Goal: Task Accomplishment & Management: Use online tool/utility

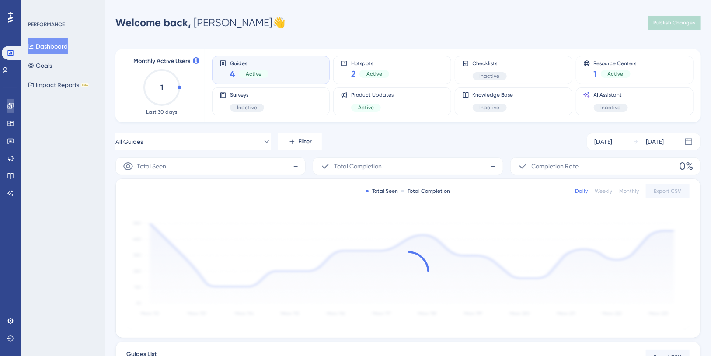
click at [12, 110] on link at bounding box center [10, 106] width 7 height 14
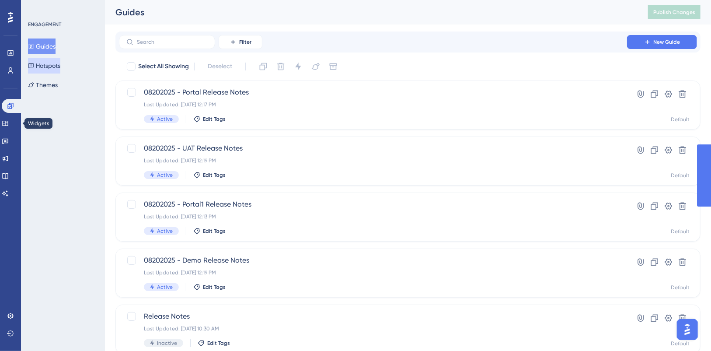
click at [58, 63] on button "Hotspots" at bounding box center [44, 66] width 32 height 16
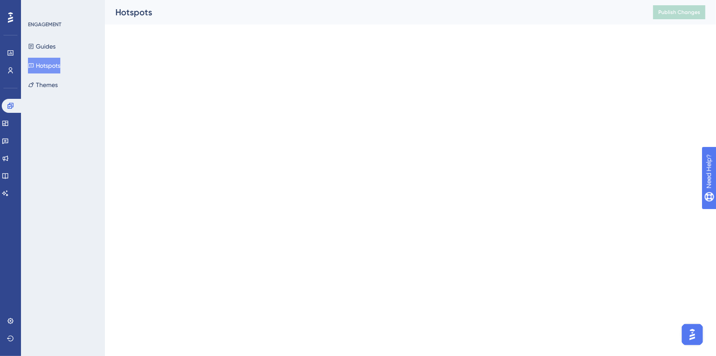
click at [54, 66] on button "Hotspots" at bounding box center [44, 66] width 32 height 16
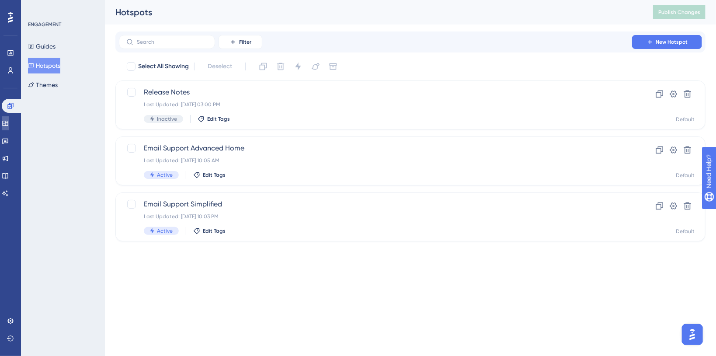
click at [9, 124] on icon at bounding box center [5, 123] width 7 height 7
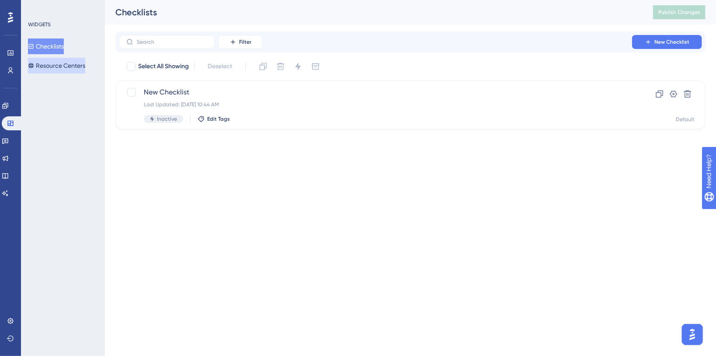
click at [46, 66] on button "Resource Centers" at bounding box center [56, 66] width 57 height 16
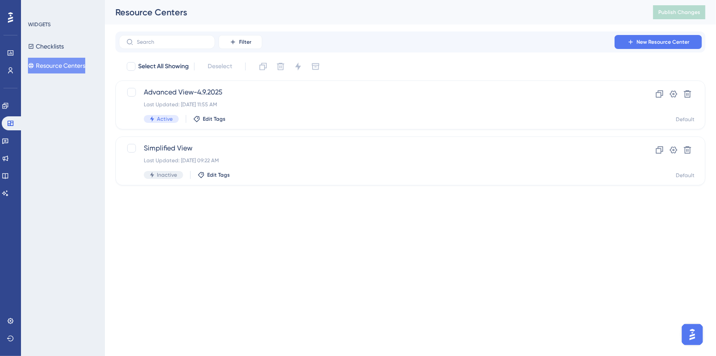
click at [343, 109] on div "✨ Save My Spot!✨" at bounding box center [359, 164] width 716 height 356
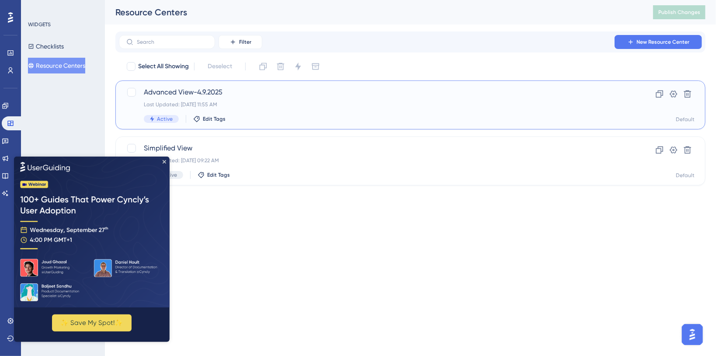
click at [235, 96] on span "Advanced View-4.9.2025" at bounding box center [375, 92] width 463 height 10
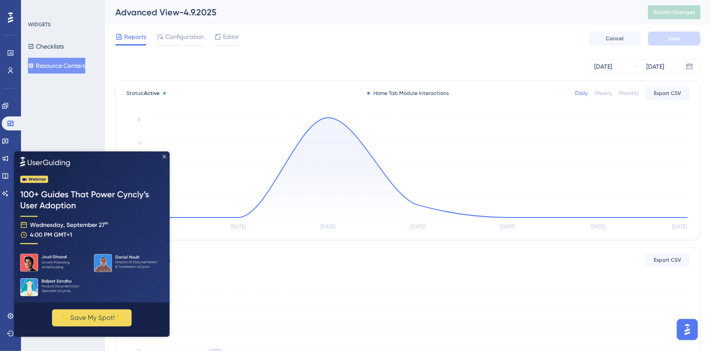
click at [163, 156] on icon "Close Preview" at bounding box center [163, 155] width 3 height 3
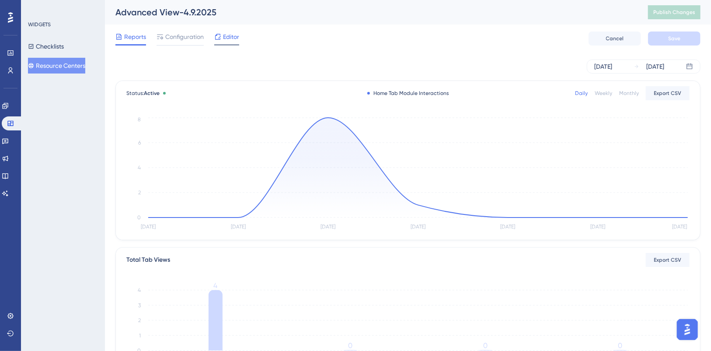
click at [220, 34] on icon at bounding box center [218, 37] width 6 height 6
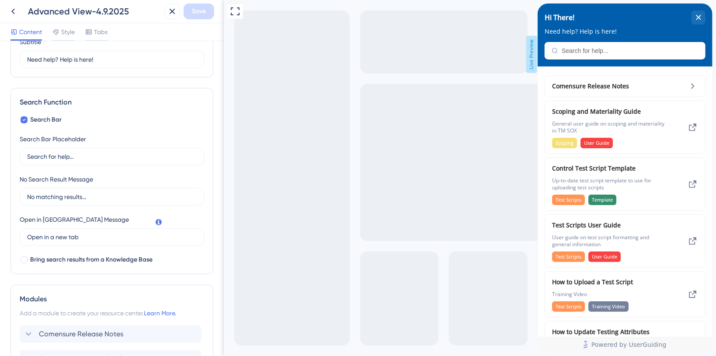
scroll to position [233, 0]
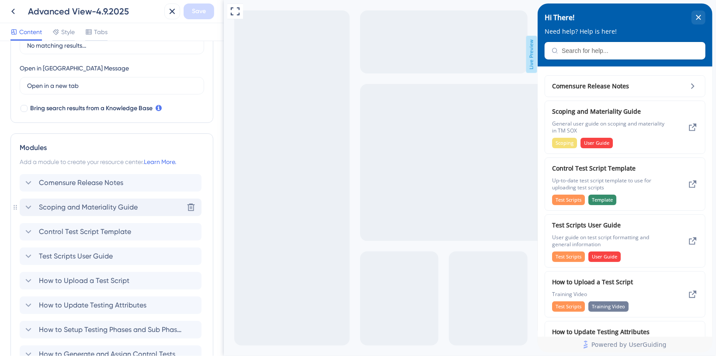
click at [134, 205] on span "Scoping and Materiality Guide" at bounding box center [88, 207] width 99 height 10
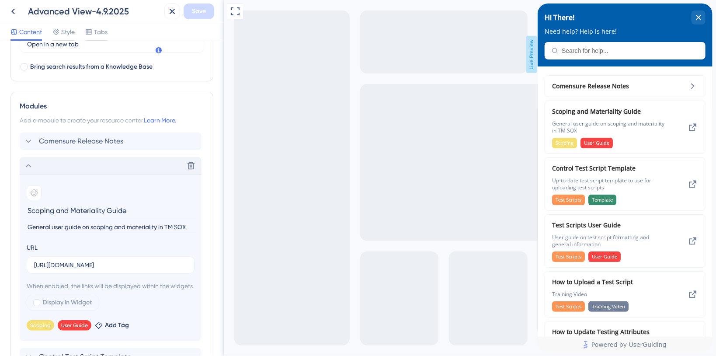
scroll to position [291, 0]
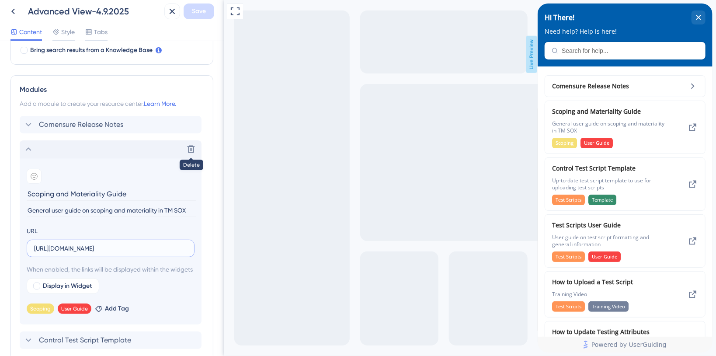
click at [173, 247] on input "[URL][DOMAIN_NAME]" at bounding box center [110, 248] width 153 height 10
paste input "&download=1"
click at [95, 250] on input "[URL][DOMAIN_NAME]" at bounding box center [110, 248] width 153 height 10
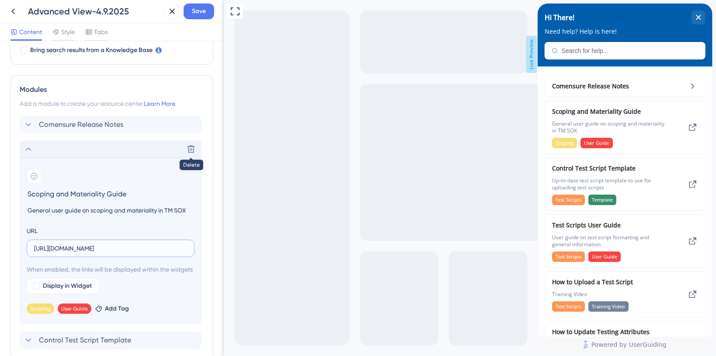
type input "[URL][DOMAIN_NAME]"
click at [201, 9] on span "Save" at bounding box center [199, 11] width 14 height 10
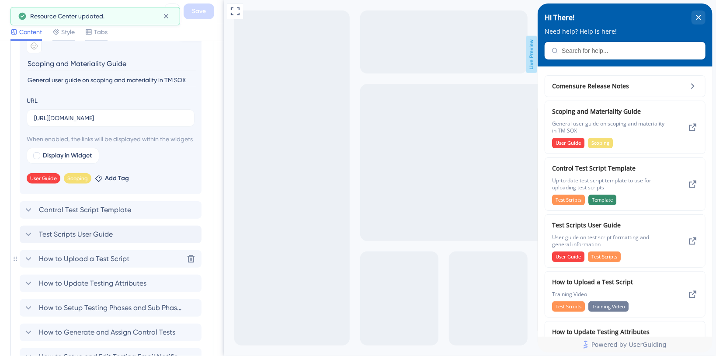
scroll to position [466, 0]
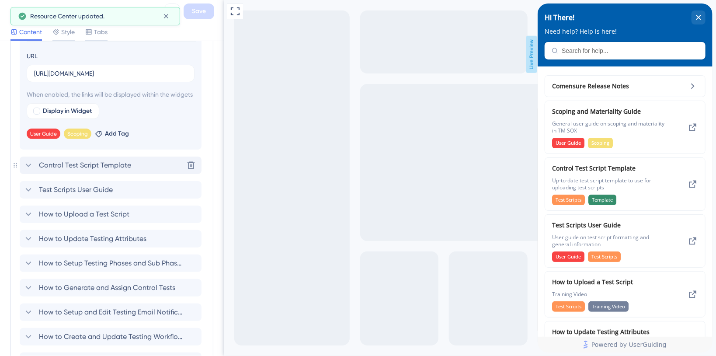
click at [24, 170] on icon at bounding box center [28, 165] width 10 height 10
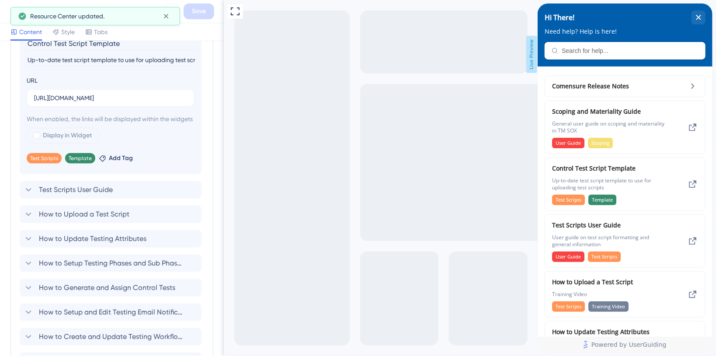
scroll to position [461, 0]
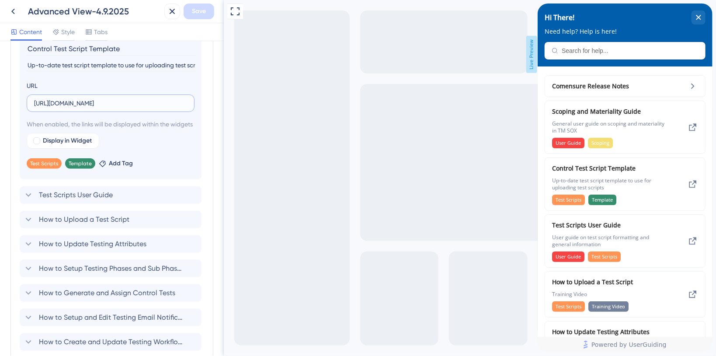
click at [136, 102] on input "[URL][DOMAIN_NAME]" at bounding box center [110, 103] width 153 height 10
paste input "&download=1"
type input "[URL][DOMAIN_NAME]"
click at [198, 11] on span "Save" at bounding box center [199, 11] width 14 height 10
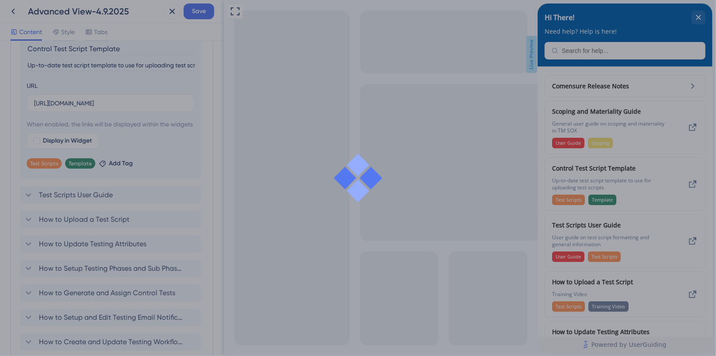
scroll to position [0, 0]
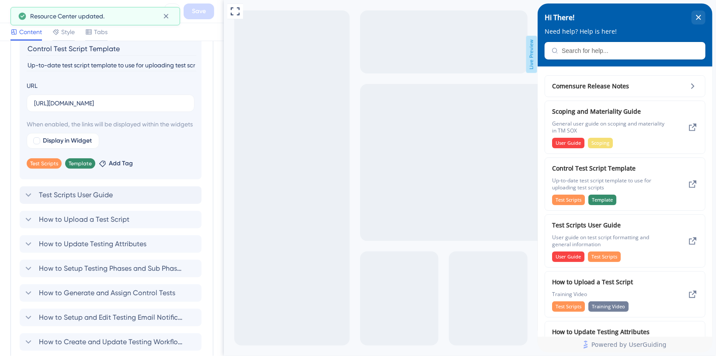
click at [41, 200] on span "Test Scripts User Guide" at bounding box center [76, 195] width 74 height 10
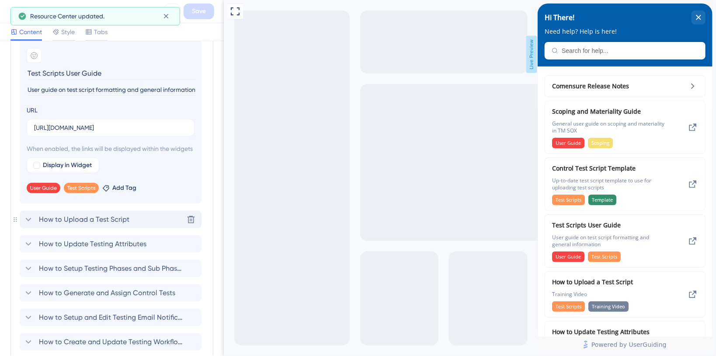
click at [44, 225] on span "How to Upload a Test Script" at bounding box center [84, 219] width 90 height 10
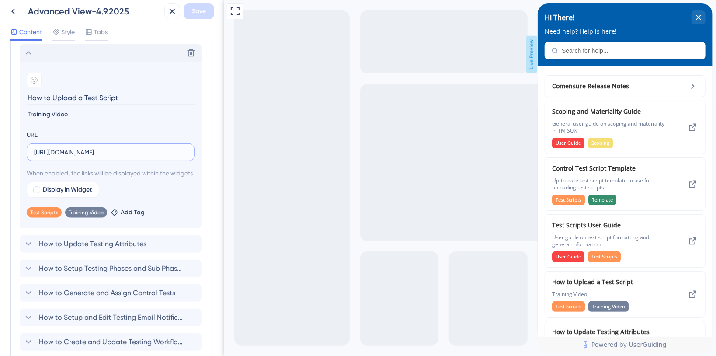
click at [132, 150] on input "[URL][DOMAIN_NAME]" at bounding box center [110, 152] width 153 height 10
paste input "&download=1"
type input "[URL][DOMAIN_NAME]"
click at [195, 13] on span "Save" at bounding box center [199, 11] width 14 height 10
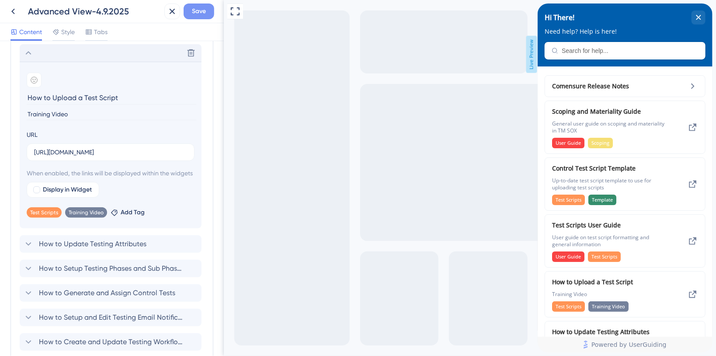
scroll to position [0, 0]
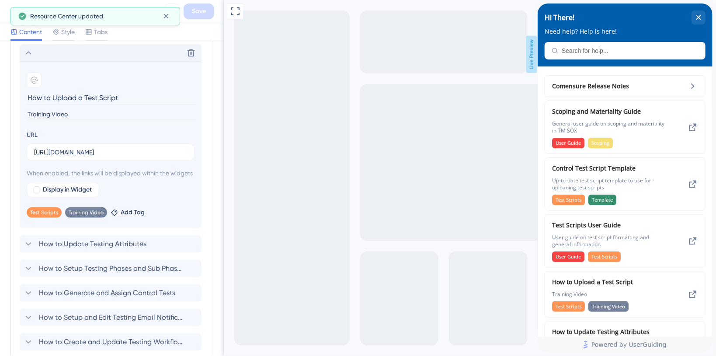
click at [40, 249] on span "How to Update Testing Attributes" at bounding box center [93, 244] width 108 height 10
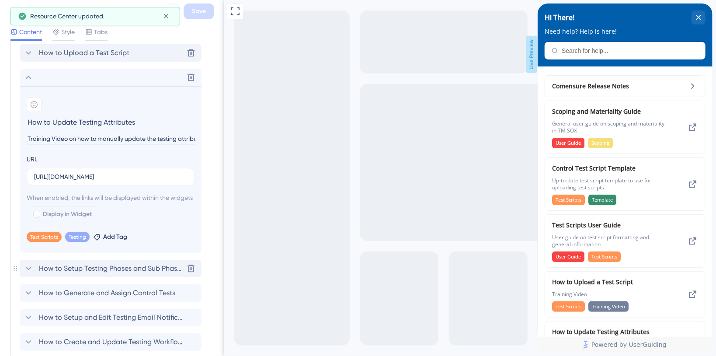
click at [119, 274] on span "How to Setup Testing Phases and Sub Phases" at bounding box center [111, 268] width 144 height 10
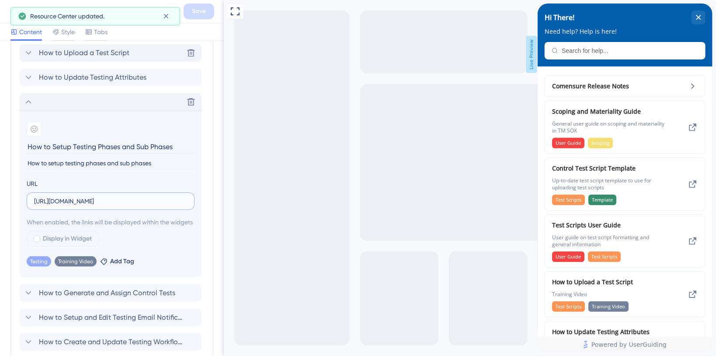
click at [131, 199] on input "[URL][DOMAIN_NAME]" at bounding box center [110, 201] width 153 height 10
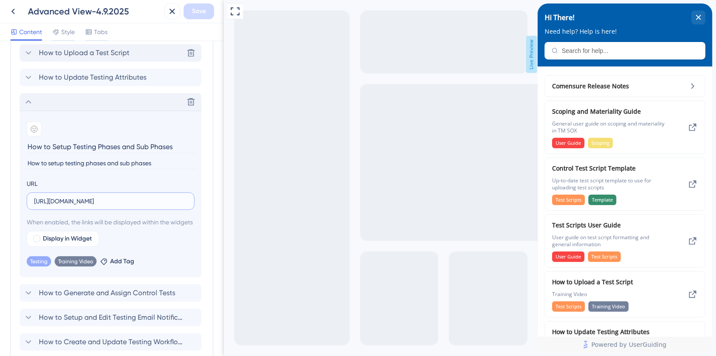
paste input "&download=1"
type input "[URL][DOMAIN_NAME]"
click at [198, 9] on span "Save" at bounding box center [199, 11] width 14 height 10
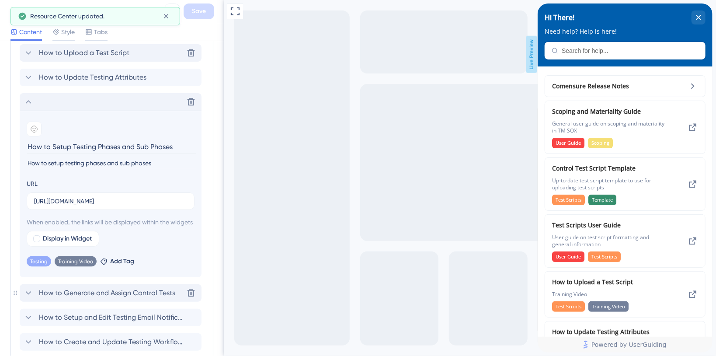
click at [84, 298] on span "How to Generate and Assign Control Tests" at bounding box center [107, 293] width 136 height 10
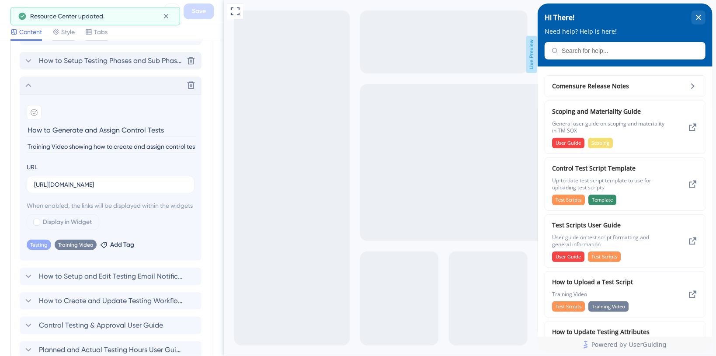
scroll to position [519, 0]
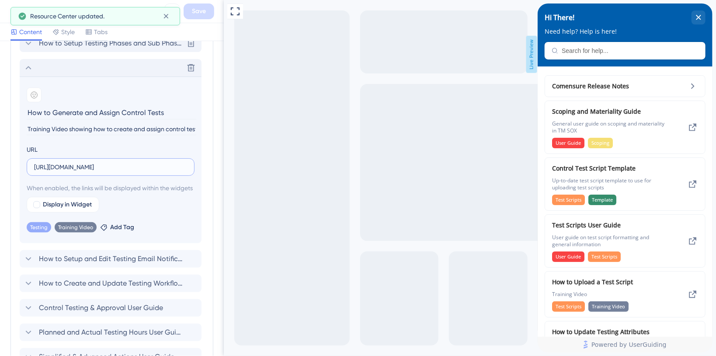
click at [160, 166] on input "[URL][DOMAIN_NAME]" at bounding box center [110, 167] width 153 height 10
paste input "&download=1"
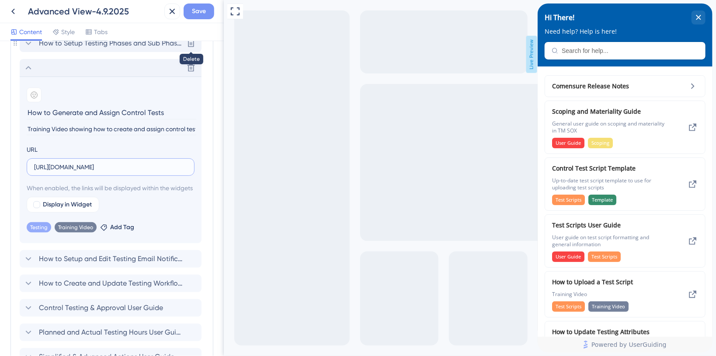
type input "[URL][DOMAIN_NAME]"
click at [202, 7] on span "Save" at bounding box center [199, 11] width 14 height 10
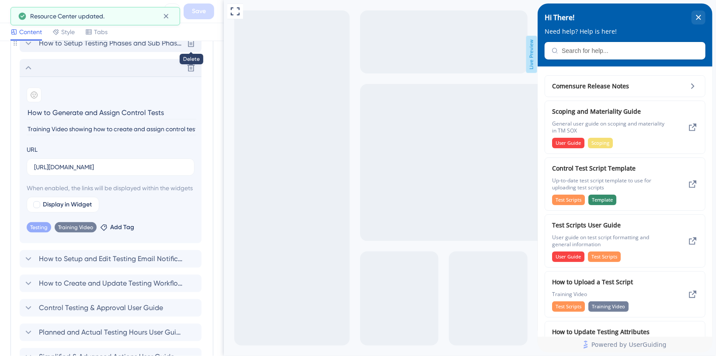
click at [102, 264] on span "How to Setup and Edit Testing Email Notifications" at bounding box center [111, 259] width 144 height 10
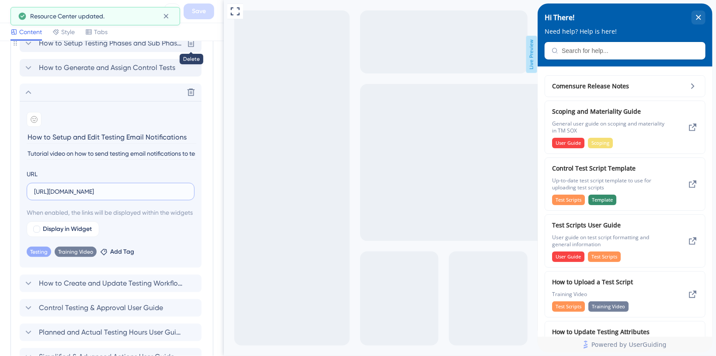
click at [143, 193] on input "[URL][DOMAIN_NAME]" at bounding box center [110, 192] width 153 height 10
paste input "&download=1"
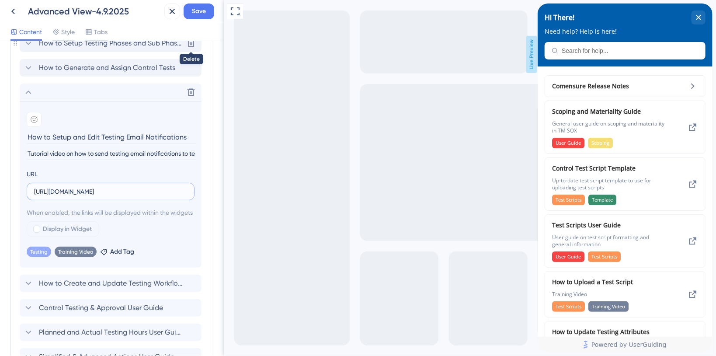
scroll to position [0, 253]
type input "[URL][DOMAIN_NAME]"
click at [196, 4] on button "Save" at bounding box center [199, 11] width 31 height 16
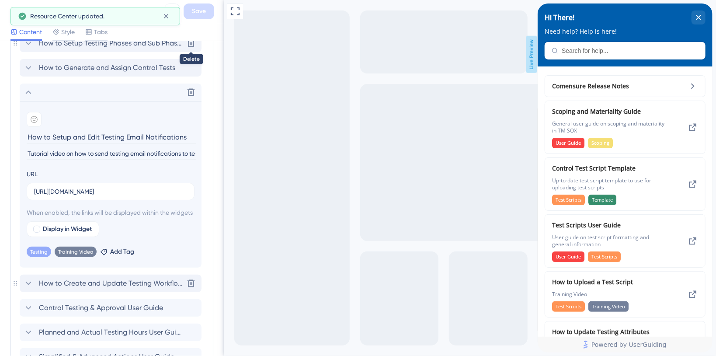
click at [119, 288] on span "How to Create and Update Testing Workflows" at bounding box center [111, 283] width 144 height 10
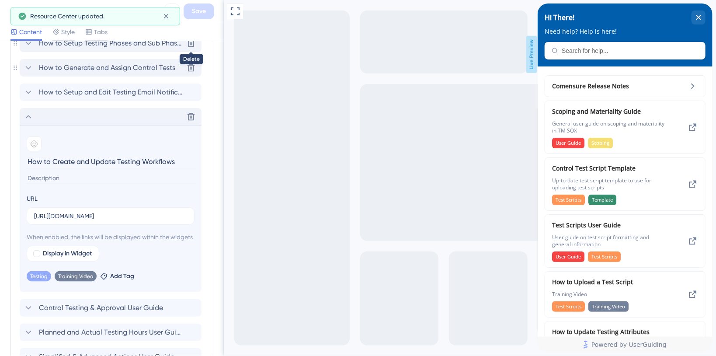
click at [132, 70] on span "How to Generate and Assign Control Tests" at bounding box center [107, 68] width 136 height 10
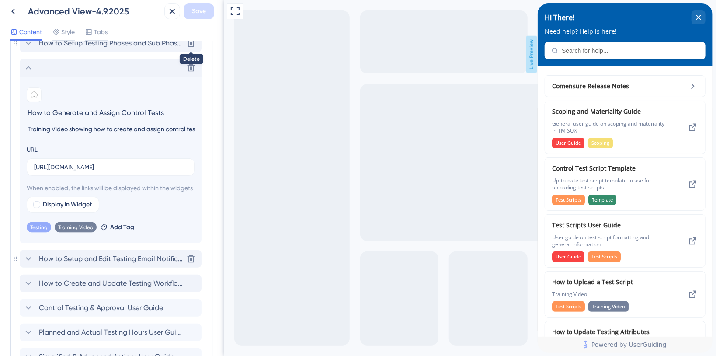
click at [127, 264] on span "How to Setup and Edit Testing Email Notifications" at bounding box center [111, 259] width 144 height 10
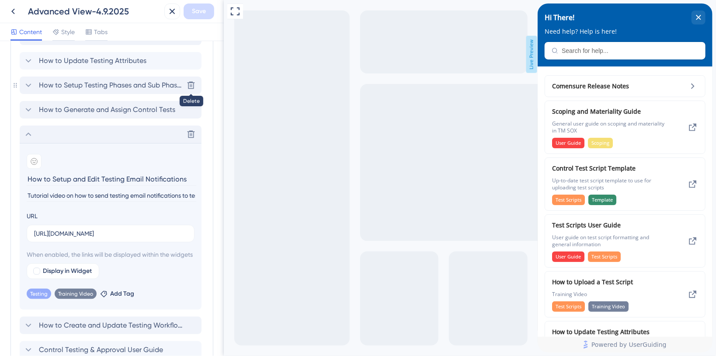
scroll to position [461, 0]
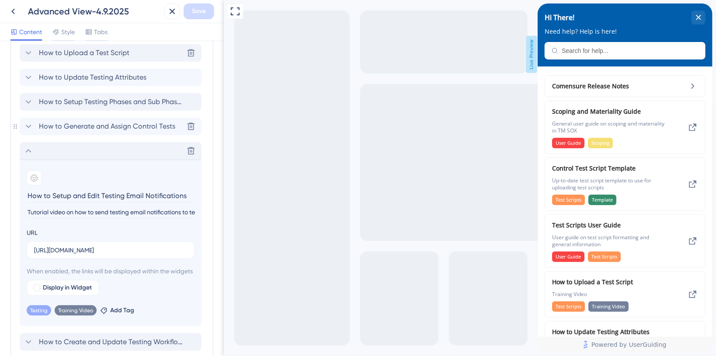
click at [117, 124] on span "How to Generate and Assign Control Tests" at bounding box center [107, 126] width 136 height 10
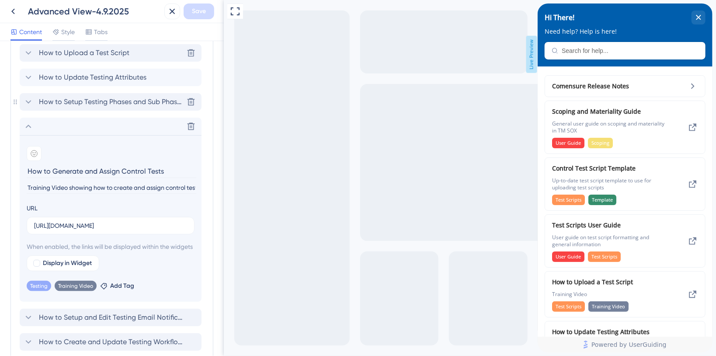
click at [133, 102] on span "How to Setup Testing Phases and Sub Phases" at bounding box center [111, 102] width 144 height 10
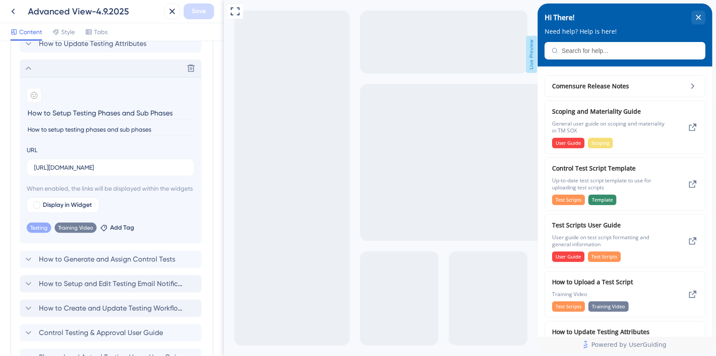
scroll to position [577, 0]
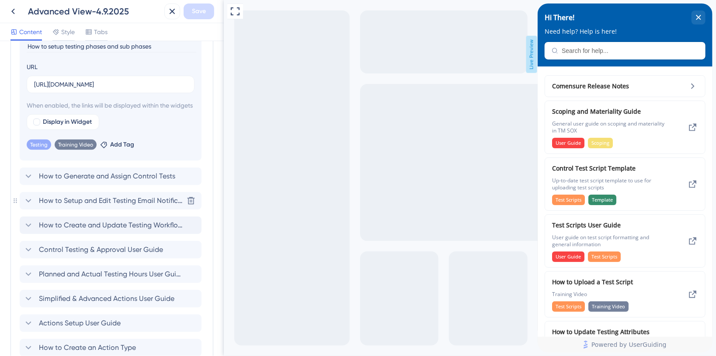
click at [123, 206] on span "How to Setup and Edit Testing Email Notifications" at bounding box center [111, 200] width 144 height 10
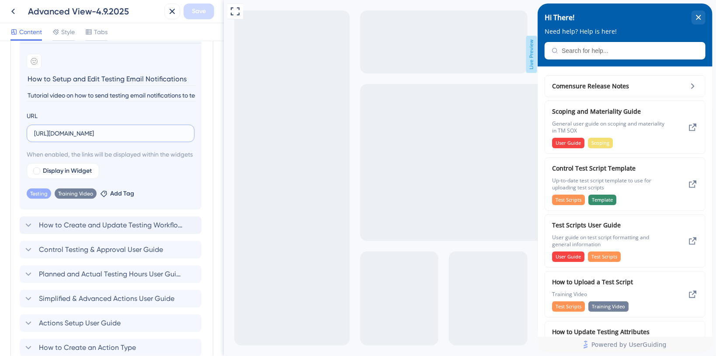
drag, startPoint x: 145, startPoint y: 129, endPoint x: 149, endPoint y: 125, distance: 5.6
click at [147, 129] on input "[URL][DOMAIN_NAME]" at bounding box center [110, 134] width 153 height 10
click at [144, 230] on span "How to Create and Update Testing Workflows" at bounding box center [111, 225] width 144 height 10
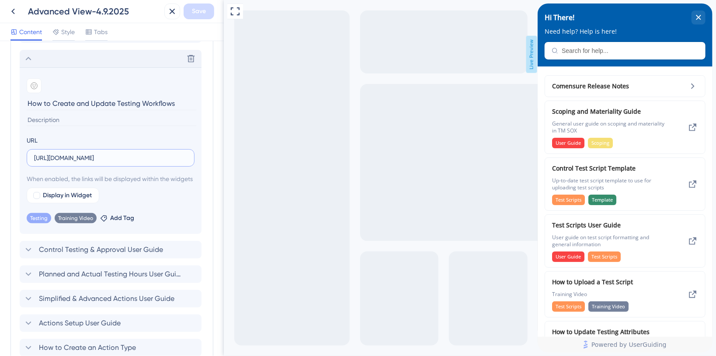
click at [171, 156] on input "[URL][DOMAIN_NAME]" at bounding box center [110, 158] width 153 height 10
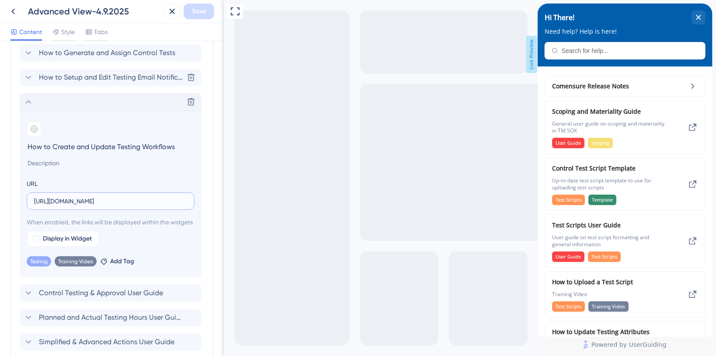
scroll to position [519, 0]
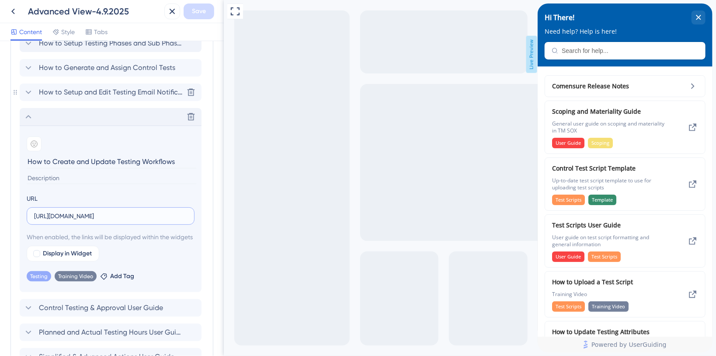
click at [135, 92] on span "How to Setup and Edit Testing Email Notifications" at bounding box center [111, 92] width 144 height 10
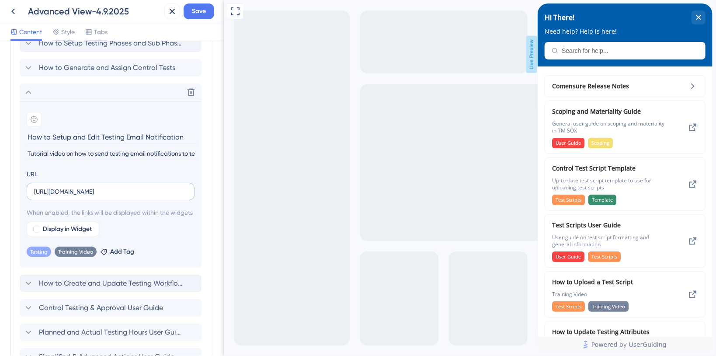
type input "How to Setup and Edit Testing Email Notifications"
click at [136, 198] on label "[URL][DOMAIN_NAME]" at bounding box center [111, 191] width 168 height 17
click at [136, 196] on input "[URL][DOMAIN_NAME]" at bounding box center [110, 192] width 153 height 10
type input "[URL][DOMAIN_NAME]"
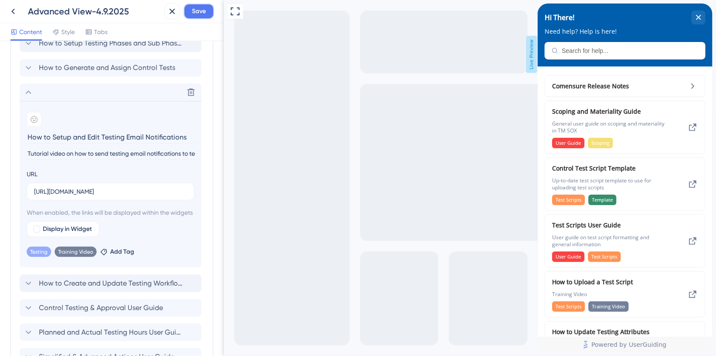
click at [204, 9] on span "Save" at bounding box center [199, 11] width 14 height 10
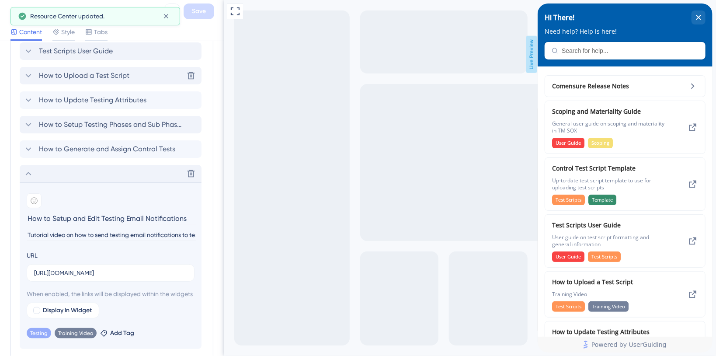
scroll to position [403, 0]
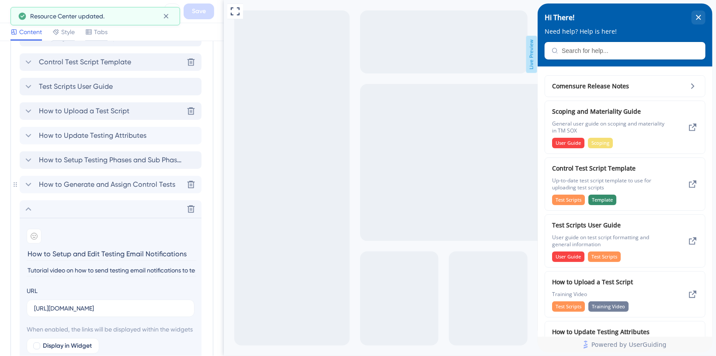
click at [94, 182] on span "How to Generate and Assign Control Tests" at bounding box center [107, 184] width 136 height 10
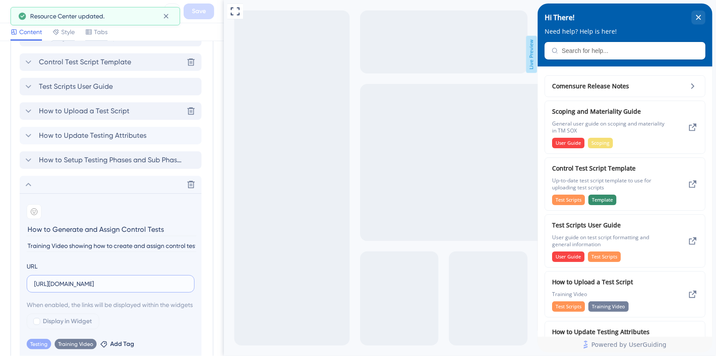
click at [171, 282] on input "[URL][DOMAIN_NAME]" at bounding box center [110, 284] width 153 height 10
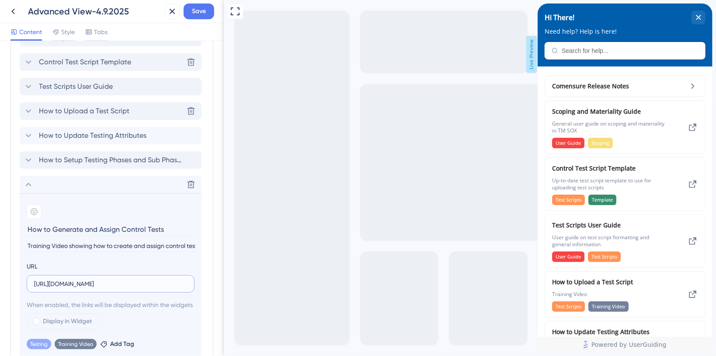
scroll to position [0, 216]
type input "[URL][DOMAIN_NAME]"
click at [201, 7] on span "Save" at bounding box center [199, 11] width 14 height 10
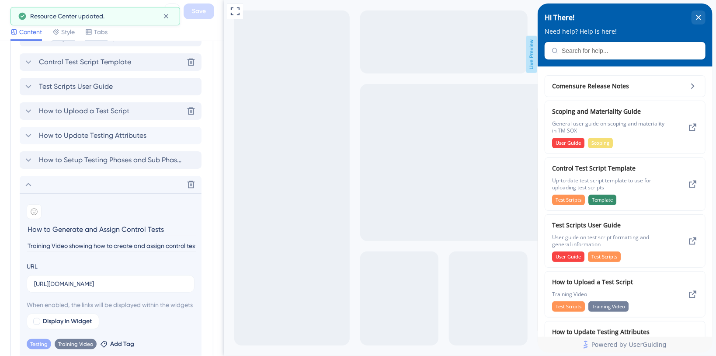
click at [157, 160] on span "How to Setup Testing Phases and Sub Phases" at bounding box center [111, 160] width 144 height 10
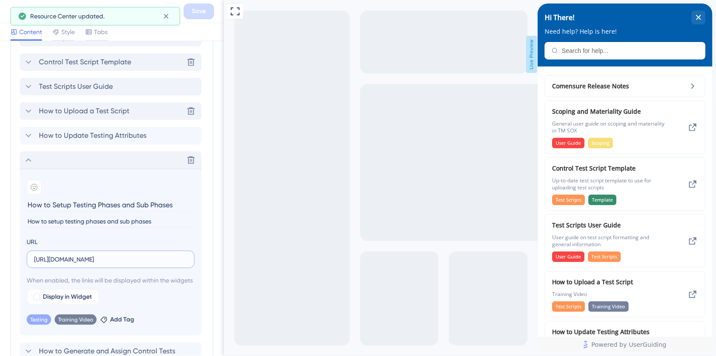
scroll to position [0, 255]
drag, startPoint x: 396, startPoint y: 258, endPoint x: 250, endPoint y: 268, distance: 147.2
click at [149, 254] on input "[URL][DOMAIN_NAME]" at bounding box center [110, 259] width 153 height 10
drag, startPoint x: 150, startPoint y: 257, endPoint x: 208, endPoint y: 266, distance: 58.3
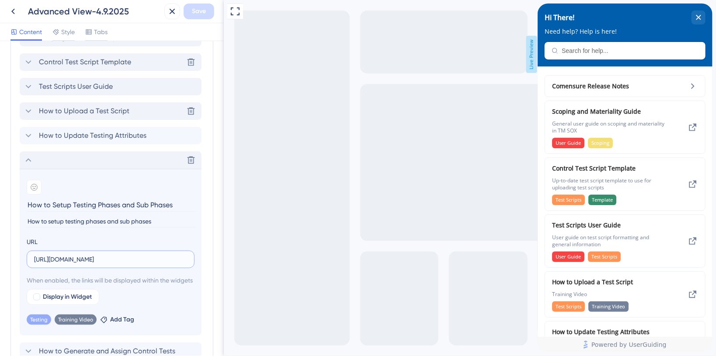
click at [208, 266] on div "Resource Center Header Title Hi There! 19 Hi There! Subtitle Need help? Help is…" at bounding box center [112, 198] width 224 height 315
type input "[URL][DOMAIN_NAME]"
click at [202, 12] on span "Save" at bounding box center [199, 11] width 14 height 10
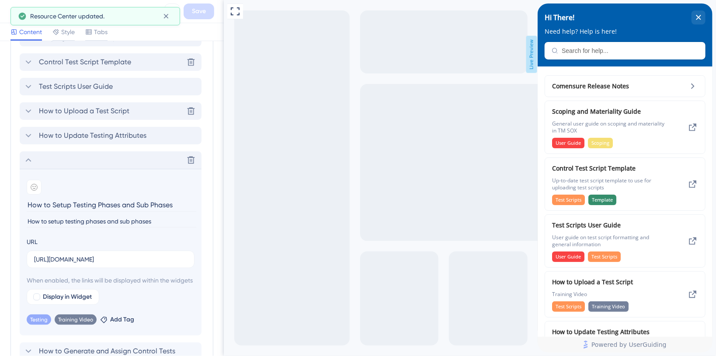
click at [118, 132] on span "How to Update Testing Attributes" at bounding box center [93, 135] width 108 height 10
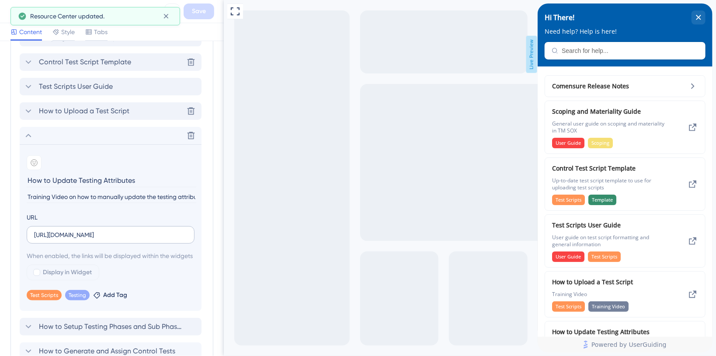
click at [156, 239] on label "[URL][DOMAIN_NAME]" at bounding box center [111, 234] width 168 height 17
click at [156, 239] on input "[URL][DOMAIN_NAME]" at bounding box center [110, 235] width 153 height 10
click at [162, 233] on input "[URL][DOMAIN_NAME]" at bounding box center [110, 235] width 153 height 10
drag, startPoint x: 170, startPoint y: 235, endPoint x: 217, endPoint y: 236, distance: 47.7
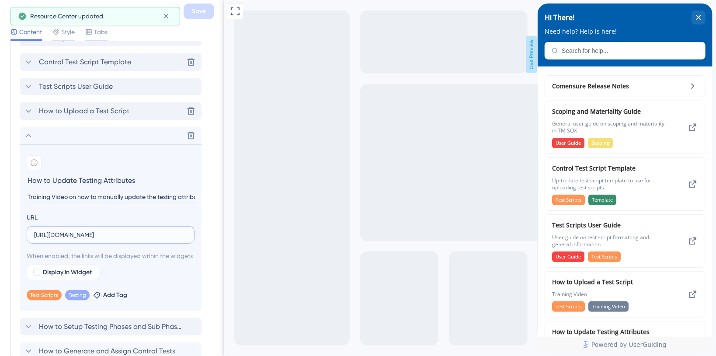
click at [217, 236] on div "Resource Center Header Title Hi There! 19 Hi There! Subtitle Need help? Help is…" at bounding box center [112, 198] width 224 height 315
drag, startPoint x: 144, startPoint y: 234, endPoint x: 223, endPoint y: 243, distance: 80.1
click at [223, 243] on div "Resource Center Header Title Hi There! 19 Hi There! Subtitle Need help? Help is…" at bounding box center [112, 198] width 224 height 315
click at [191, 234] on label "[URL][DOMAIN_NAME]" at bounding box center [111, 234] width 168 height 17
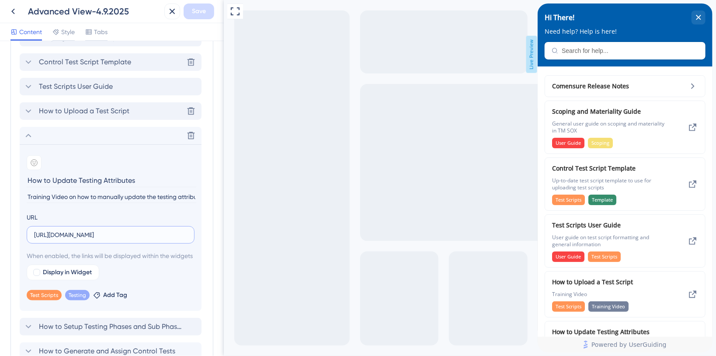
click at [187, 234] on input "[URL][DOMAIN_NAME]" at bounding box center [110, 235] width 153 height 10
paste input "&download=1"
type input "[URL][DOMAIN_NAME]"
click at [197, 10] on span "Save" at bounding box center [199, 11] width 14 height 10
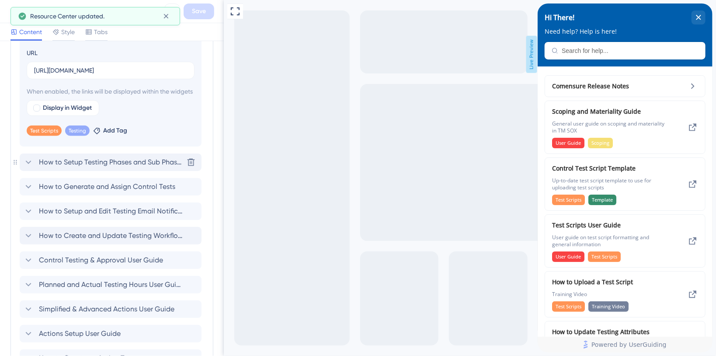
scroll to position [577, 0]
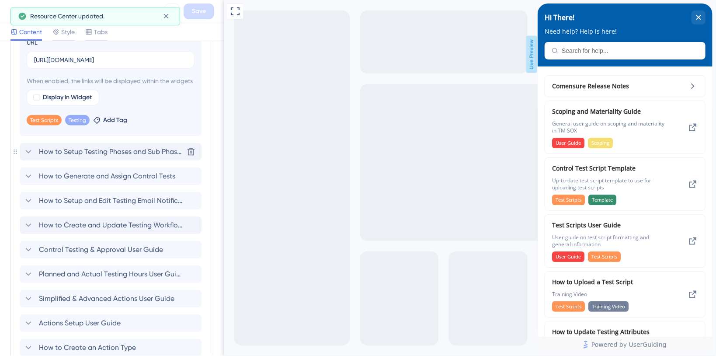
click at [108, 157] on span "How to Setup Testing Phases and Sub Phases" at bounding box center [111, 151] width 144 height 10
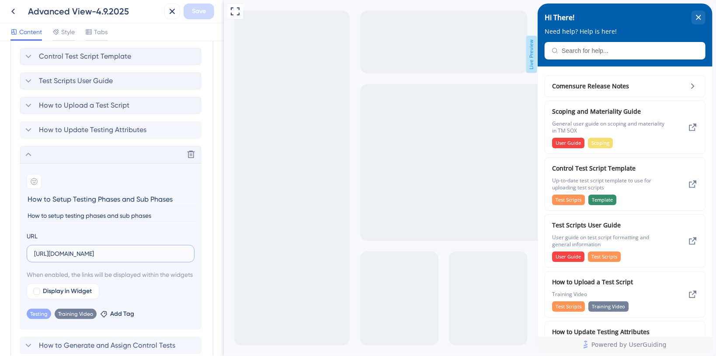
scroll to position [0, 217]
drag, startPoint x: 365, startPoint y: 252, endPoint x: 267, endPoint y: 260, distance: 98.7
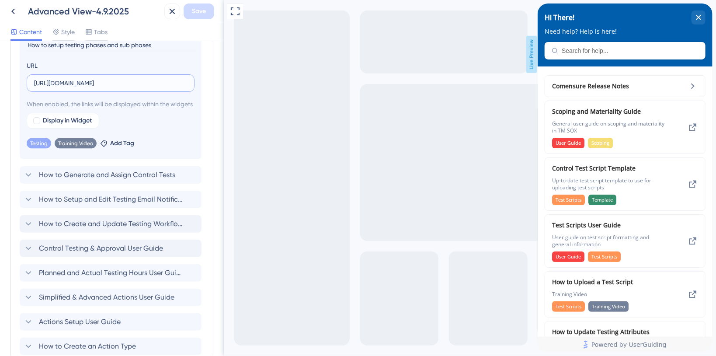
scroll to position [583, 0]
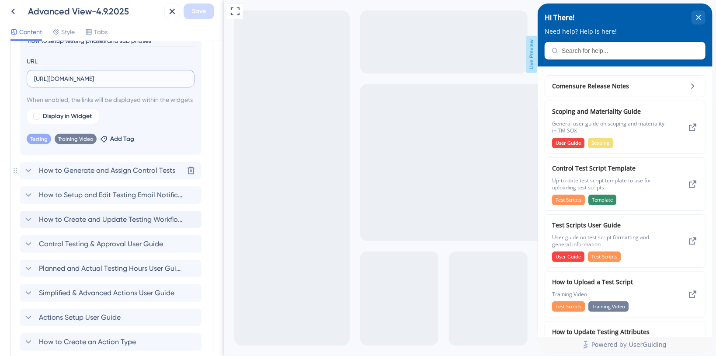
click at [107, 176] on span "How to Generate and Assign Control Tests" at bounding box center [107, 170] width 136 height 10
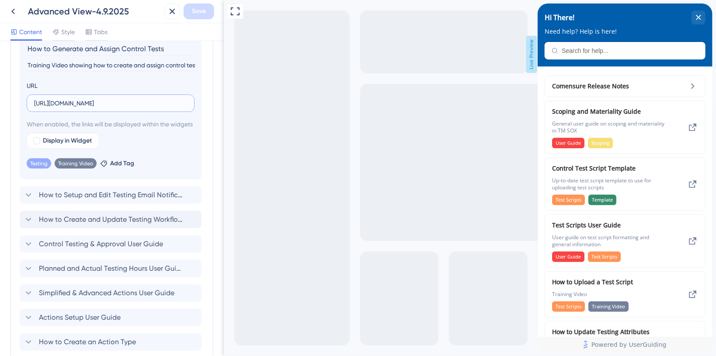
scroll to position [0, 216]
drag, startPoint x: 379, startPoint y: 102, endPoint x: 398, endPoint y: 191, distance: 90.8
click at [105, 200] on span "How to Setup and Edit Testing Email Notifications" at bounding box center [111, 195] width 144 height 10
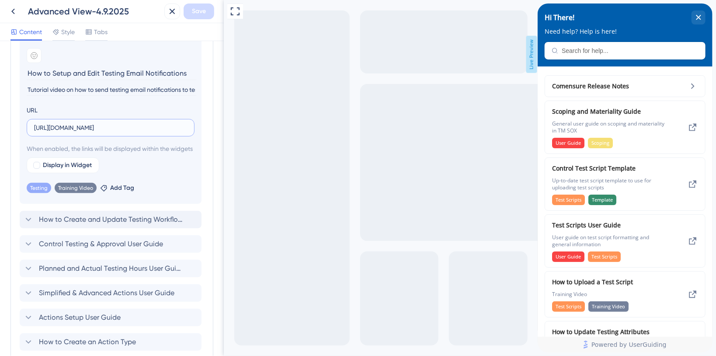
scroll to position [0, 215]
drag, startPoint x: 352, startPoint y: 125, endPoint x: 375, endPoint y: 209, distance: 87.6
click at [119, 225] on span "How to Create and Update Testing Workflows" at bounding box center [111, 219] width 144 height 10
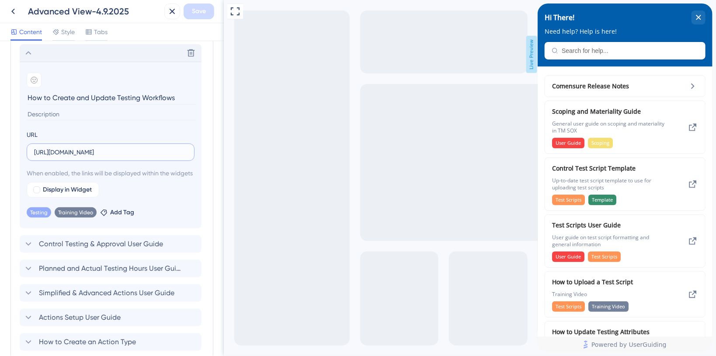
scroll to position [0, 72]
drag, startPoint x: 339, startPoint y: 148, endPoint x: 245, endPoint y: 198, distance: 106.0
drag, startPoint x: 149, startPoint y: 119, endPoint x: 143, endPoint y: 125, distance: 8.1
click at [149, 119] on section "Add emoji How to Create and Update Testing Workflows URL [URL][DOMAIN_NAME] Whe…" at bounding box center [111, 145] width 182 height 167
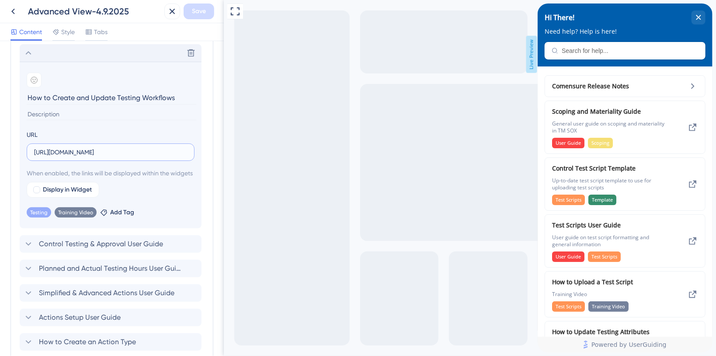
click at [120, 147] on input "[URL][DOMAIN_NAME]" at bounding box center [110, 152] width 153 height 10
drag, startPoint x: 28, startPoint y: 96, endPoint x: 191, endPoint y: 97, distance: 163.1
click at [191, 97] on input "How to Create and Update Testing Workflows" at bounding box center [112, 98] width 170 height 14
click at [142, 148] on input "[URL][DOMAIN_NAME]" at bounding box center [110, 152] width 153 height 10
click at [150, 151] on input "[URL][DOMAIN_NAME]" at bounding box center [110, 152] width 153 height 10
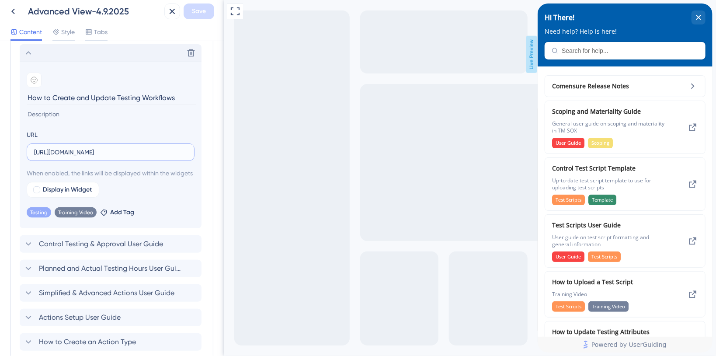
click at [150, 151] on input "[URL][DOMAIN_NAME]" at bounding box center [110, 152] width 153 height 10
paste input "How to Create and Modify Control Testing Workflow .mp4"
click at [112, 150] on input "How to Create and Modify Control Testing Workflow .mp4" at bounding box center [110, 152] width 153 height 10
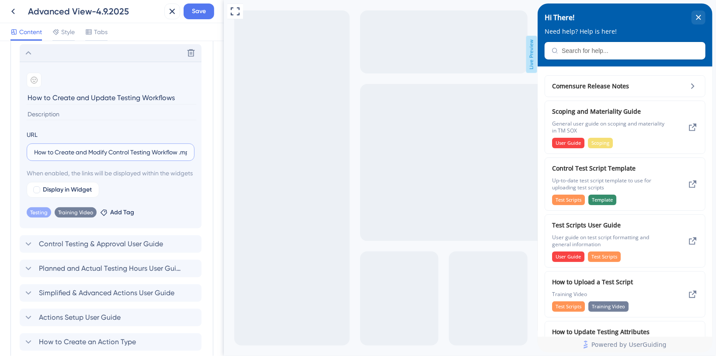
paste input "[URL][DOMAIN_NAME]"
type input "[URL][DOMAIN_NAME]"
click at [196, 6] on span "Save" at bounding box center [199, 11] width 14 height 10
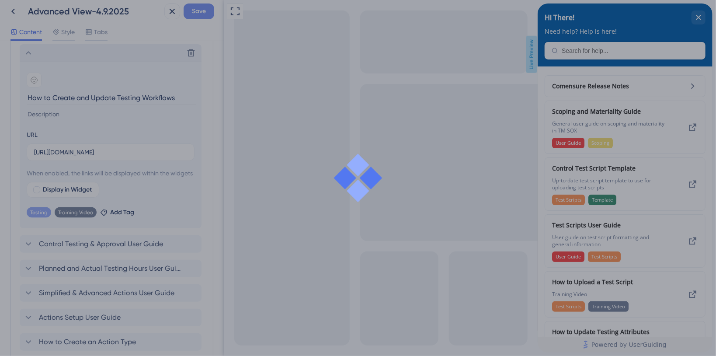
scroll to position [0, 0]
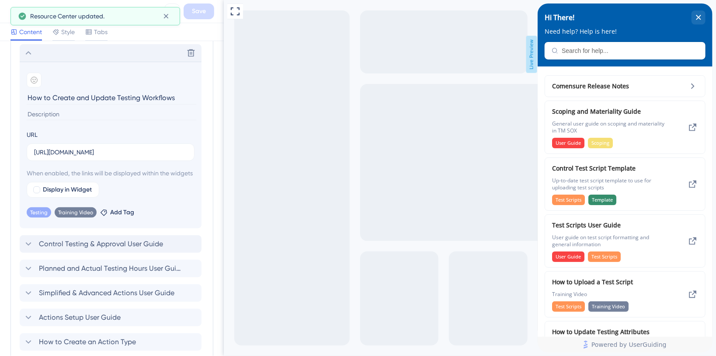
click at [99, 249] on span "Control Testing & Approval User Guide" at bounding box center [101, 244] width 124 height 10
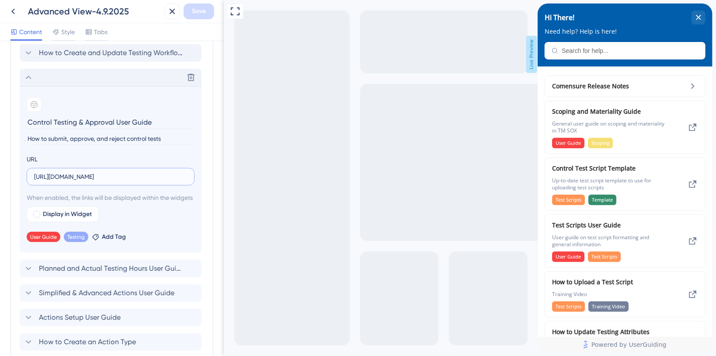
click at [103, 173] on input "[URL][DOMAIN_NAME]" at bounding box center [110, 177] width 153 height 10
paste input "[DOMAIN_NAME][URL]"
click at [177, 174] on input "[URL][DOMAIN_NAME]" at bounding box center [110, 177] width 153 height 10
paste input "&download=1"
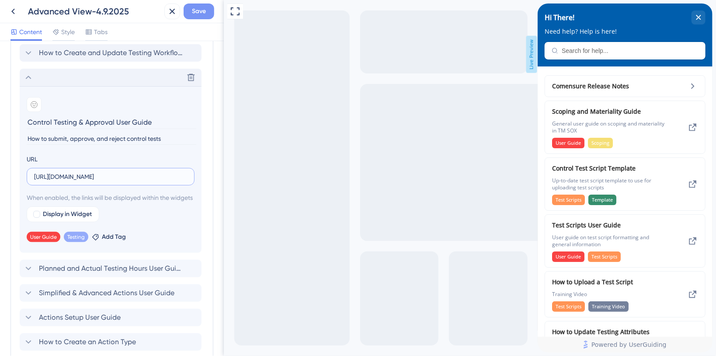
type input "[URL][DOMAIN_NAME]"
click at [204, 16] on span "Save" at bounding box center [199, 11] width 14 height 10
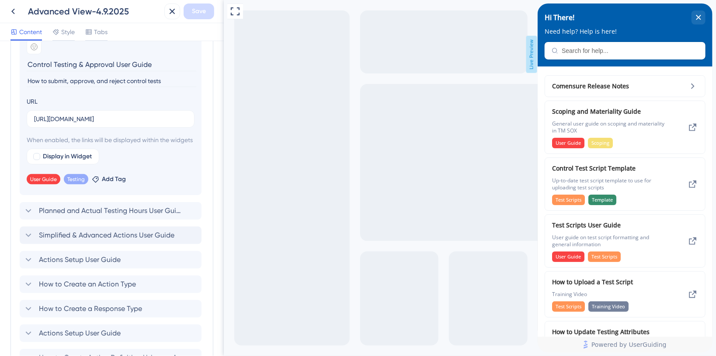
scroll to position [641, 0]
click at [46, 215] on span "Planned and Actual Testing Hours User Guide" at bounding box center [111, 210] width 144 height 10
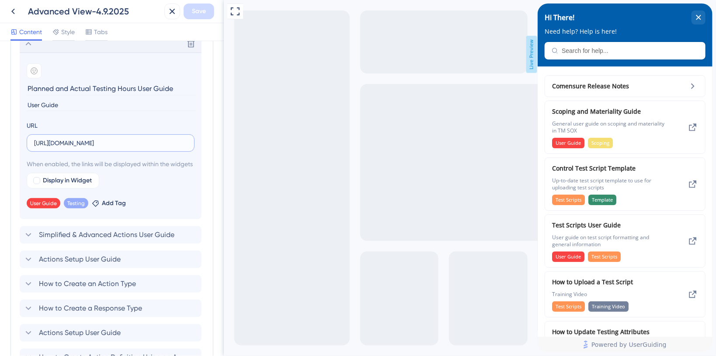
click at [103, 141] on input "[URL][DOMAIN_NAME]" at bounding box center [110, 143] width 153 height 10
paste input "[DOMAIN_NAME][URL]"
click at [113, 138] on input "[URL][DOMAIN_NAME]" at bounding box center [110, 143] width 153 height 10
paste input "&download=1"
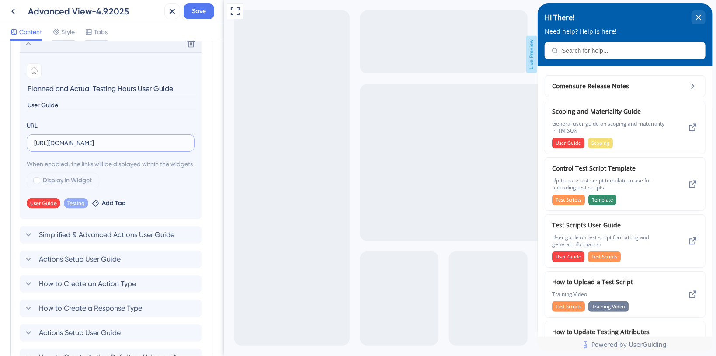
scroll to position [0, 248]
type input "[URL][DOMAIN_NAME]"
click at [193, 10] on span "Save" at bounding box center [199, 11] width 14 height 10
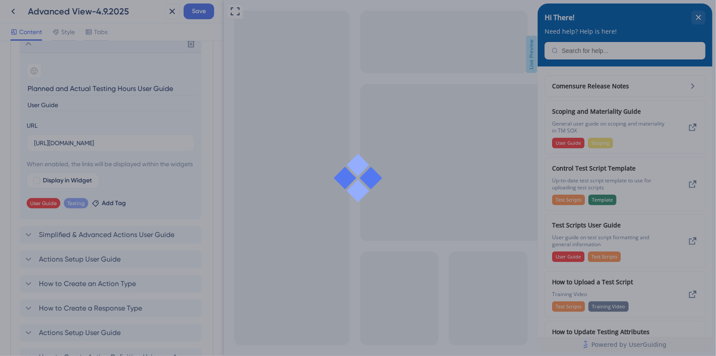
scroll to position [0, 0]
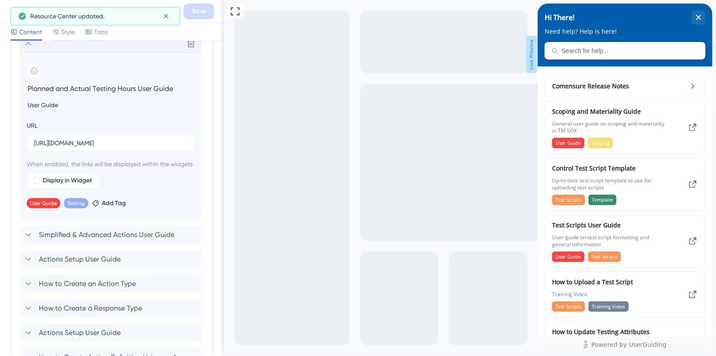
click at [107, 240] on span "Simplified & Advanced Actions User Guide" at bounding box center [107, 234] width 136 height 10
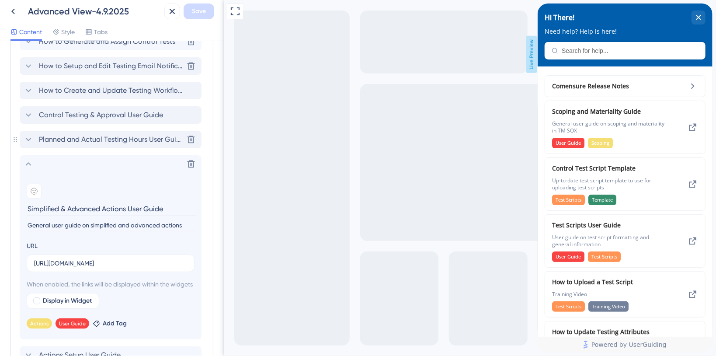
scroll to position [525, 0]
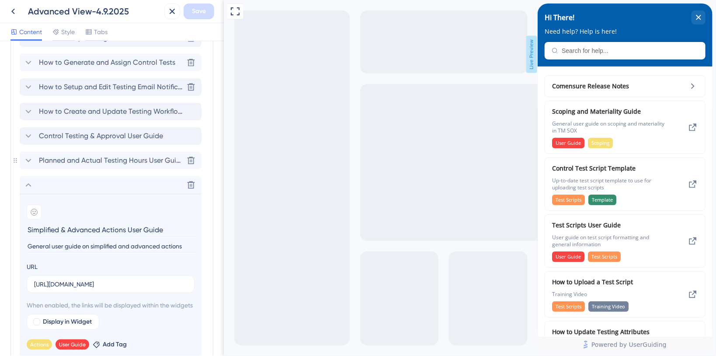
click at [80, 158] on span "Planned and Actual Testing Hours User Guide" at bounding box center [111, 160] width 144 height 10
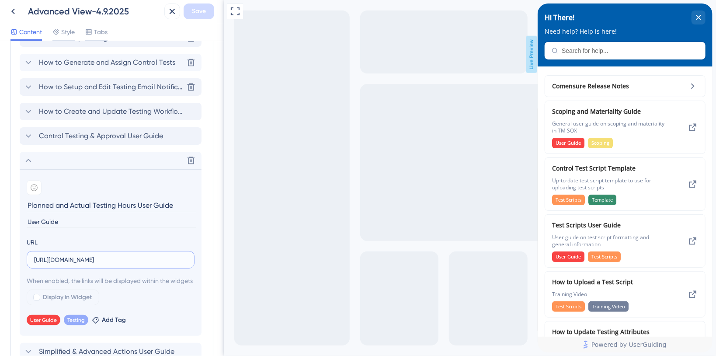
click at [157, 258] on input "[URL][DOMAIN_NAME]" at bounding box center [110, 260] width 153 height 10
drag, startPoint x: 443, startPoint y: 264, endPoint x: 431, endPoint y: 262, distance: 11.9
click at [150, 259] on input "[URL][DOMAIN_NAME]" at bounding box center [110, 260] width 153 height 10
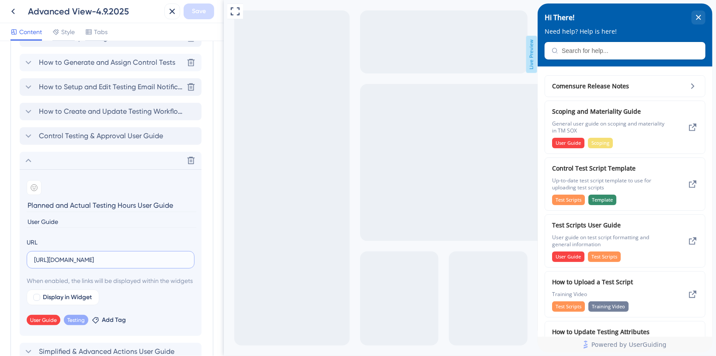
drag, startPoint x: 149, startPoint y: 258, endPoint x: 0, endPoint y: 238, distance: 150.0
click at [0, 240] on div "Resource Center Header Title Hi There! 19 Hi There! Subtitle Need help? Help is…" at bounding box center [112, 198] width 224 height 315
paste input "&download=1"
paste input "ZMOKKAgGbRcny4X_B-vG3UBdwMLZJw2JdFYh95KyUdRIQ?e=V9qNgq"
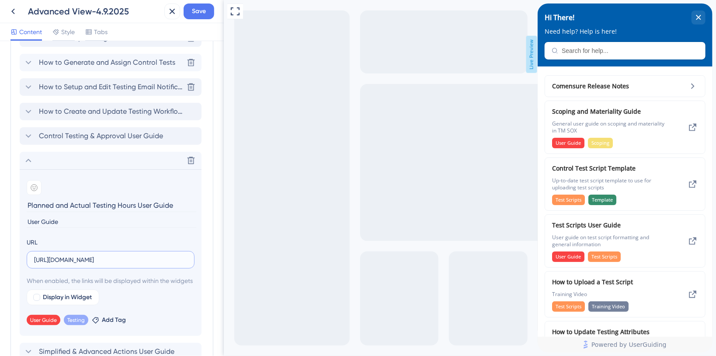
drag, startPoint x: 398, startPoint y: 255, endPoint x: 229, endPoint y: 259, distance: 168.3
click at [177, 263] on input "[URL][DOMAIN_NAME]" at bounding box center [110, 260] width 153 height 10
click at [153, 259] on input "[URL][DOMAIN_NAME]" at bounding box center [110, 260] width 153 height 10
drag, startPoint x: 149, startPoint y: 259, endPoint x: 0, endPoint y: 238, distance: 150.1
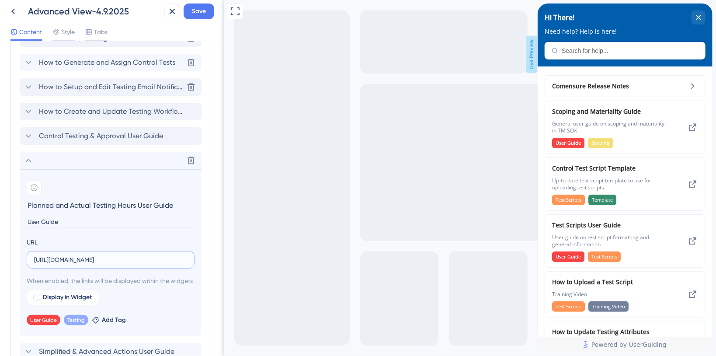
click at [0, 238] on div "Resource Center Header Title Hi There! 19 Hi There! Subtitle Need help? Help is…" at bounding box center [112, 198] width 224 height 315
paste input "text"
type input "[URL][DOMAIN_NAME]"
click at [207, 8] on button "Save" at bounding box center [199, 11] width 31 height 16
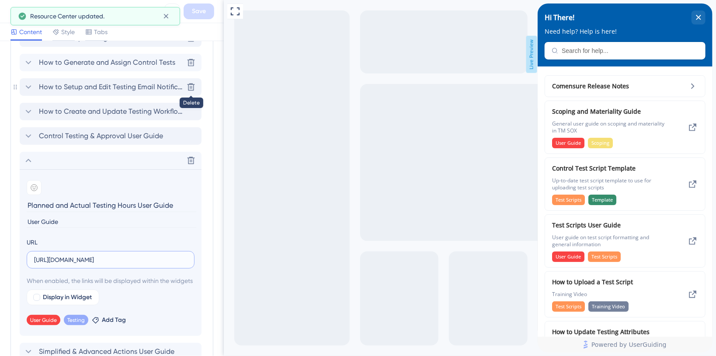
scroll to position [0, 262]
drag, startPoint x: 381, startPoint y: 258, endPoint x: 289, endPoint y: 266, distance: 92.2
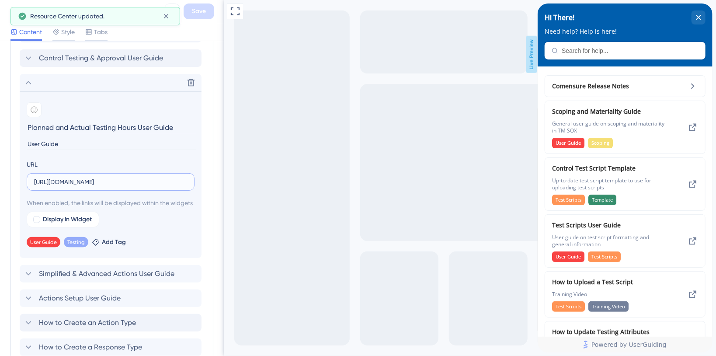
scroll to position [641, 0]
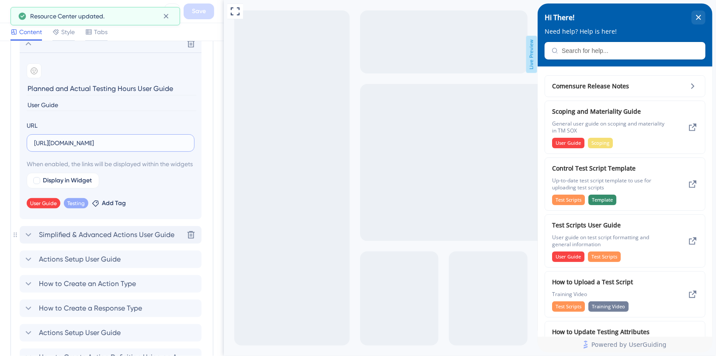
click at [121, 240] on span "Simplified & Advanced Actions User Guide" at bounding box center [107, 234] width 136 height 10
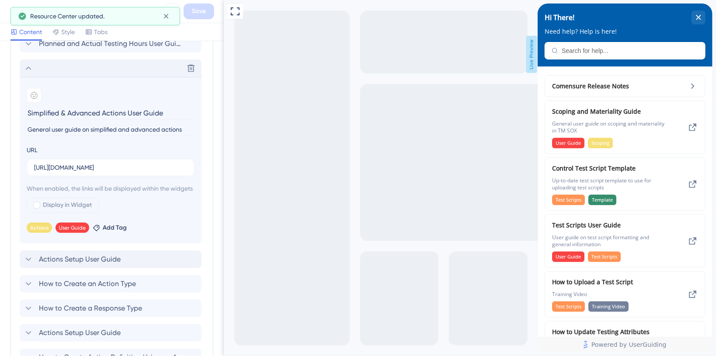
scroll to position [699, 0]
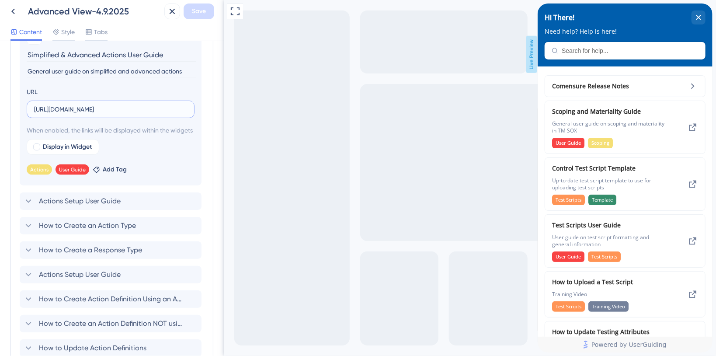
click at [159, 110] on input "[URL][DOMAIN_NAME]" at bounding box center [110, 109] width 153 height 10
click at [112, 108] on input "[URL][DOMAIN_NAME]" at bounding box center [110, 109] width 153 height 10
click at [117, 105] on input "[URL][DOMAIN_NAME]" at bounding box center [110, 109] width 153 height 10
paste input "&download=1"
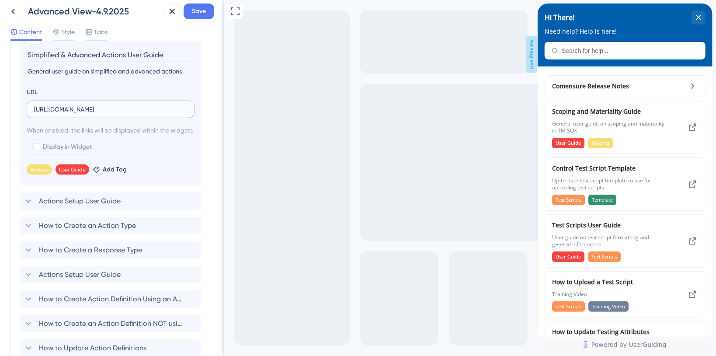
scroll to position [0, 156]
type input "[URL][DOMAIN_NAME]"
click at [206, 14] on button "Save" at bounding box center [199, 11] width 31 height 16
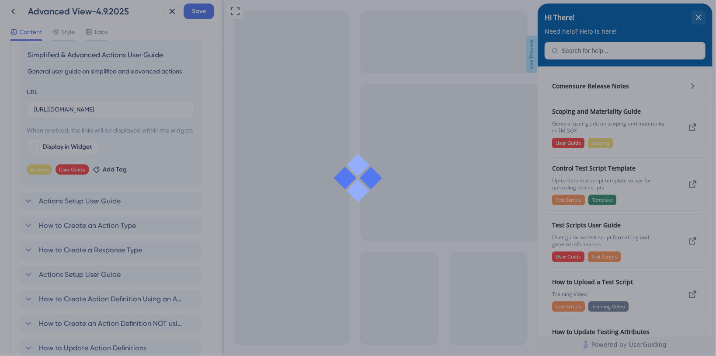
scroll to position [0, 0]
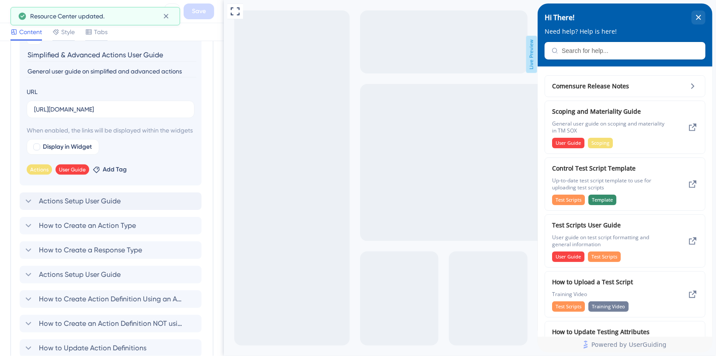
click at [42, 206] on span "Actions Setup User Guide" at bounding box center [80, 201] width 82 height 10
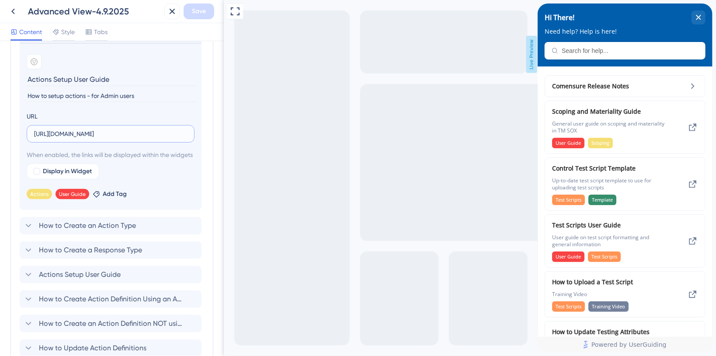
click at [98, 134] on input "[URL][DOMAIN_NAME]" at bounding box center [110, 134] width 153 height 10
paste input "&download=1"
click at [35, 133] on input "&download=1" at bounding box center [110, 134] width 153 height 10
paste input "[URL][DOMAIN_NAME]"
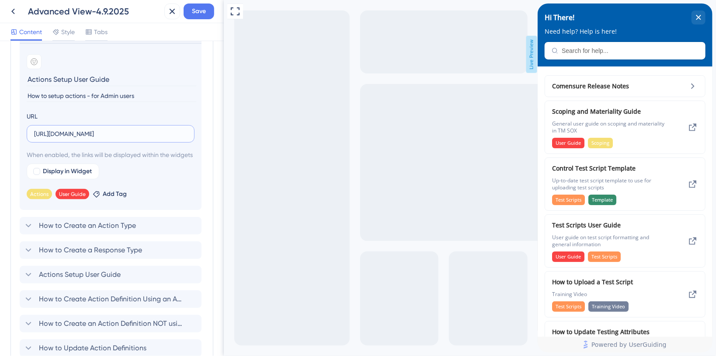
click at [181, 133] on input "[URL][DOMAIN_NAME]" at bounding box center [110, 134] width 153 height 10
drag, startPoint x: 150, startPoint y: 132, endPoint x: 202, endPoint y: 134, distance: 52.0
type input "[URL][DOMAIN_NAME]"
click at [206, 10] on button "Save" at bounding box center [199, 11] width 31 height 16
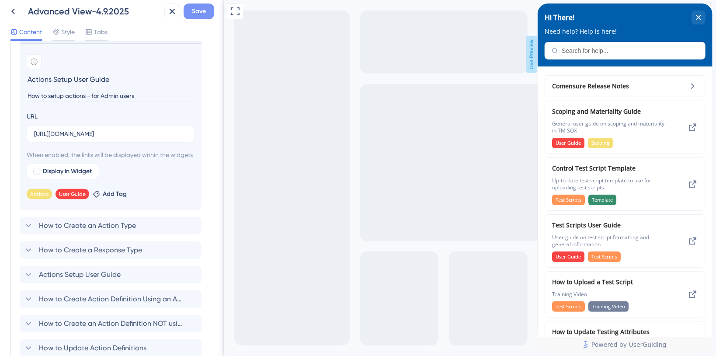
scroll to position [0, 0]
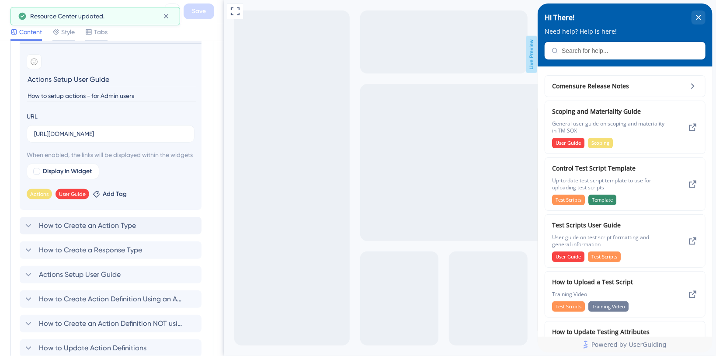
click at [88, 231] on span "How to Create an Action Type" at bounding box center [87, 225] width 97 height 10
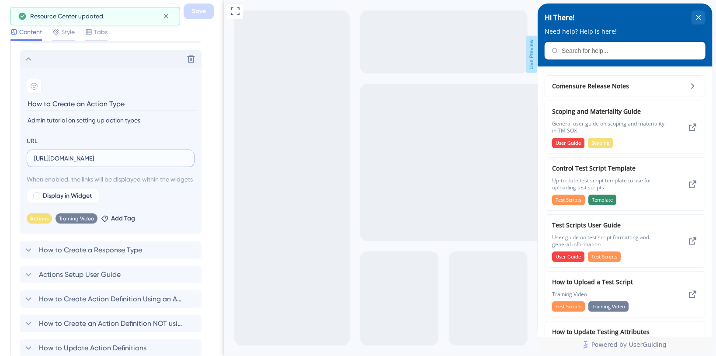
click at [91, 159] on input "[URL][DOMAIN_NAME]" at bounding box center [110, 158] width 153 height 10
paste input "&download=1"
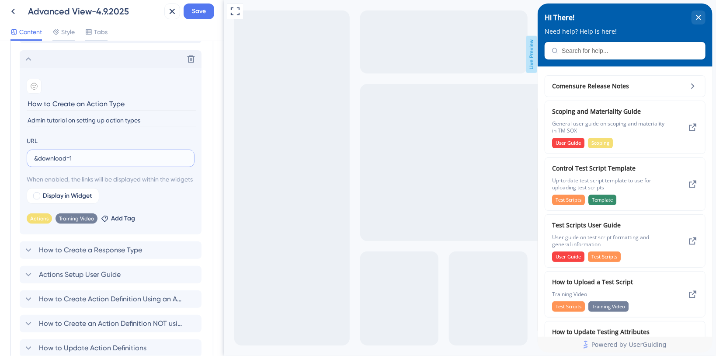
click at [35, 158] on input "&download=1" at bounding box center [110, 158] width 153 height 10
drag, startPoint x: 93, startPoint y: 156, endPoint x: 98, endPoint y: 163, distance: 9.1
click at [93, 156] on input "&download=1" at bounding box center [110, 158] width 153 height 10
click at [130, 155] on input "[URL][DOMAIN_NAME]" at bounding box center [110, 158] width 153 height 10
paste input "[DOMAIN_NAME][URL]"
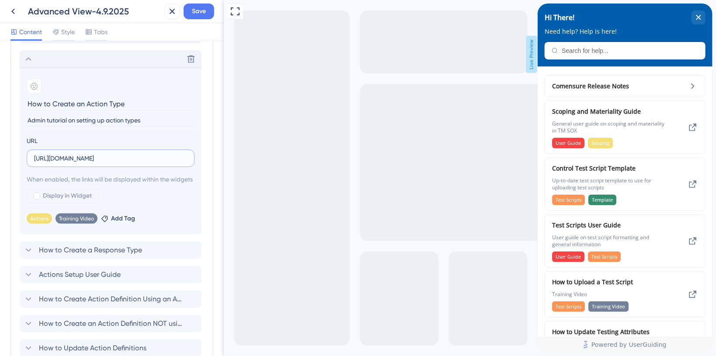
scroll to position [0, 209]
paste input "text"
type input "[URL][DOMAIN_NAME]"
click at [202, 12] on span "Save" at bounding box center [199, 11] width 14 height 10
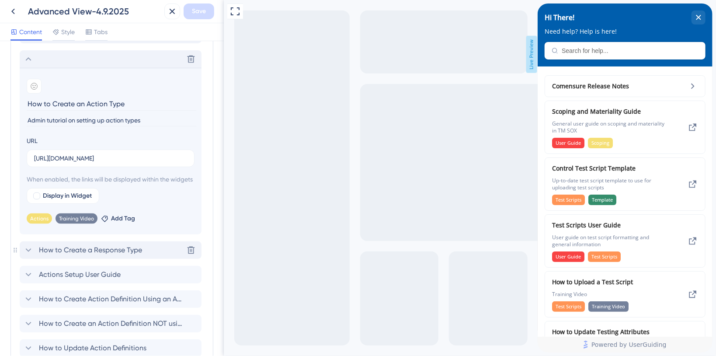
click at [100, 255] on span "How to Create a Response Type" at bounding box center [90, 250] width 103 height 10
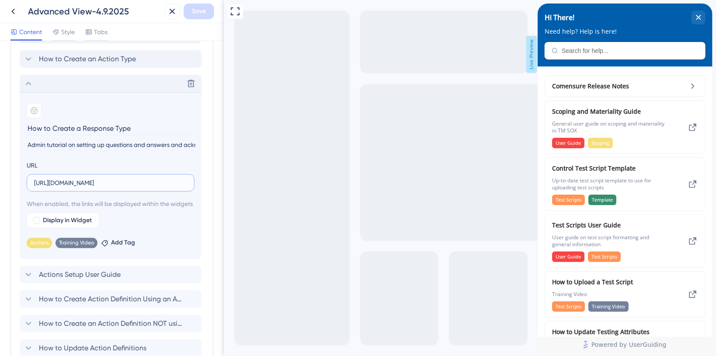
click at [125, 182] on input "[URL][DOMAIN_NAME]" at bounding box center [110, 183] width 153 height 10
paste input "[DOMAIN_NAME][URL]"
type input "[URL][DOMAIN_NAME]"
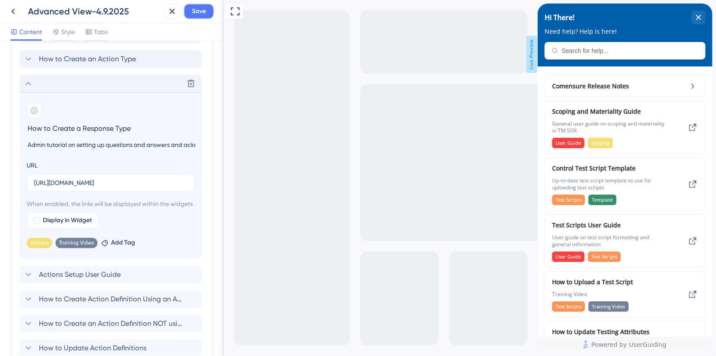
click at [209, 11] on button "Save" at bounding box center [199, 11] width 31 height 16
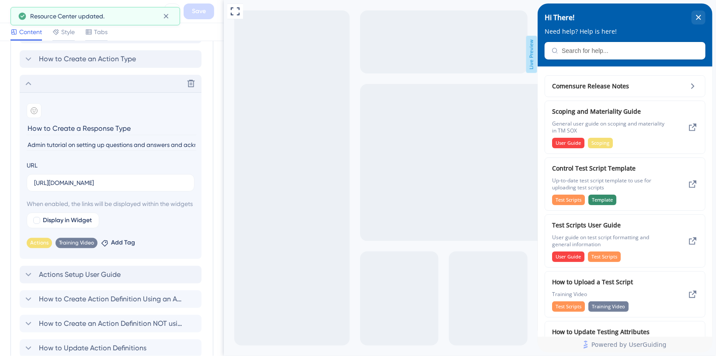
click at [37, 280] on div "Actions Setup User Guide" at bounding box center [71, 274] width 97 height 10
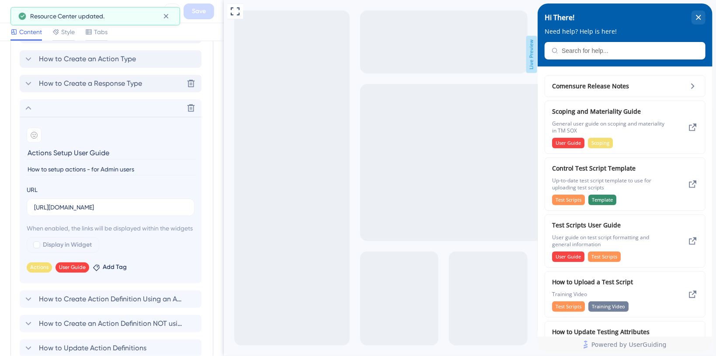
scroll to position [758, 0]
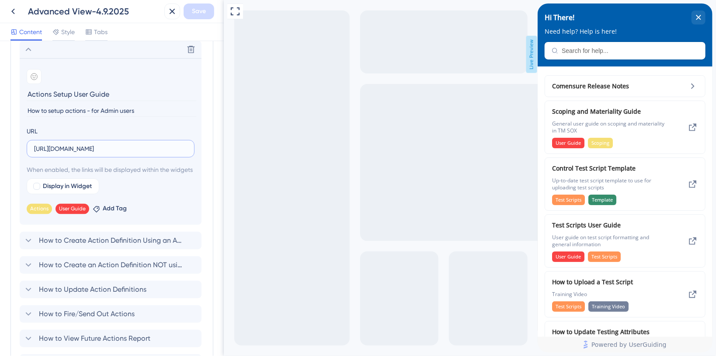
click at [78, 145] on input "[URL][DOMAIN_NAME]" at bounding box center [110, 149] width 153 height 10
paste input "[DOMAIN_NAME][URL]"
click at [110, 149] on input "[URL][DOMAIN_NAME]" at bounding box center [110, 149] width 153 height 10
paste input "&download=1"
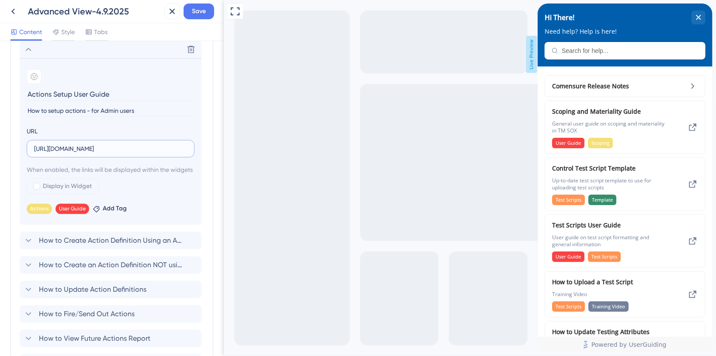
scroll to position [0, 246]
type input "[URL][DOMAIN_NAME]"
click at [198, 10] on span "Save" at bounding box center [199, 11] width 14 height 10
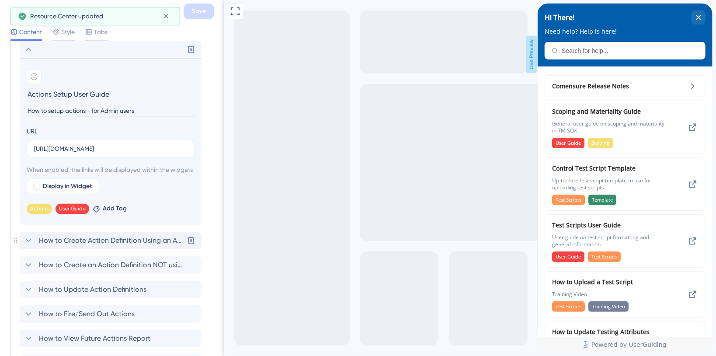
click at [46, 246] on span "How to Create Action Definition Using an Action Type" at bounding box center [111, 240] width 144 height 10
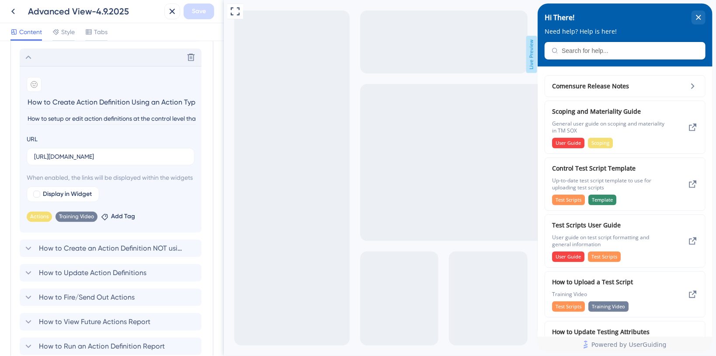
scroll to position [758, 0]
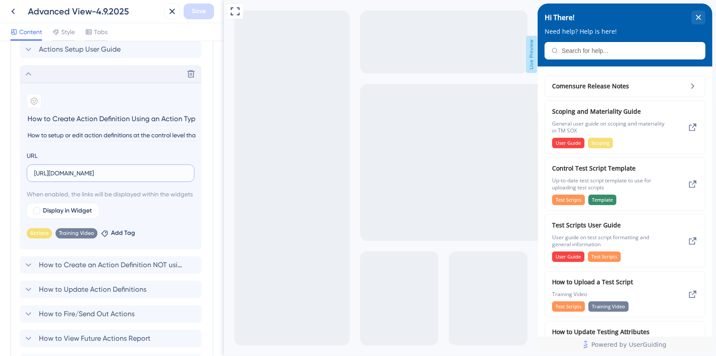
drag, startPoint x: 88, startPoint y: 66, endPoint x: 107, endPoint y: 169, distance: 104.9
click at [107, 169] on input "[URL][DOMAIN_NAME]" at bounding box center [110, 173] width 153 height 10
click at [105, 173] on input "[URL][DOMAIN_NAME]" at bounding box center [110, 173] width 153 height 10
paste input "[DOMAIN_NAME][URL]"
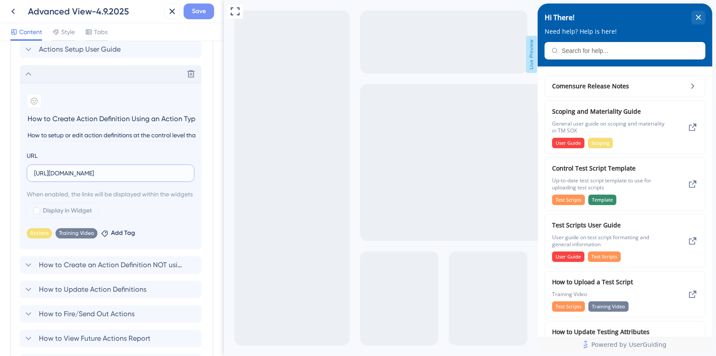
type input "[URL][DOMAIN_NAME]"
click at [195, 11] on span "Save" at bounding box center [199, 11] width 14 height 10
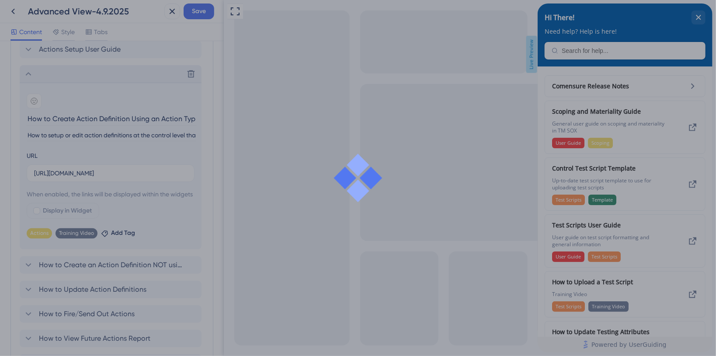
scroll to position [0, 0]
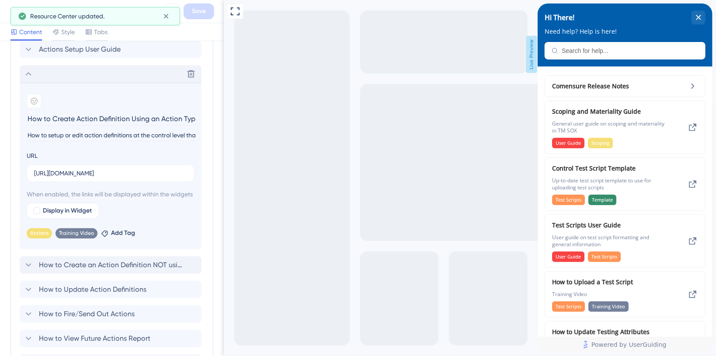
click at [38, 270] on div "How to Create an Action Definition NOT using an Action Type" at bounding box center [103, 265] width 160 height 10
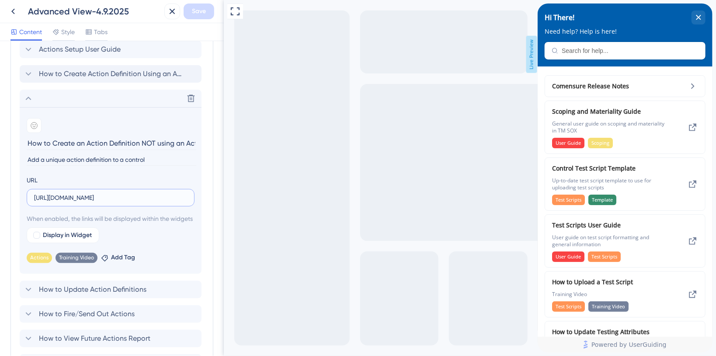
click at [121, 198] on input "[URL][DOMAIN_NAME]" at bounding box center [110, 198] width 153 height 10
paste input "[DOMAIN_NAME][URL]"
type input "[URL][DOMAIN_NAME]"
click at [199, 14] on span "Save" at bounding box center [199, 11] width 14 height 10
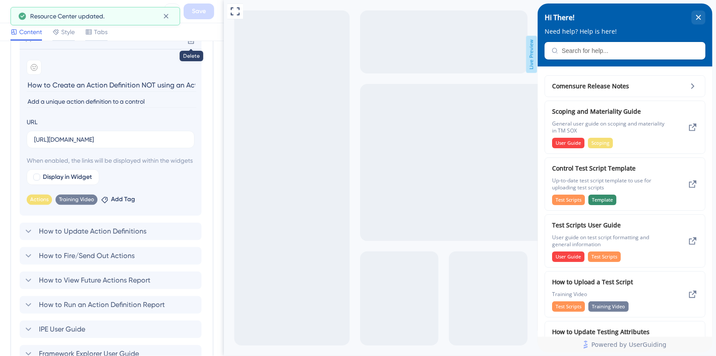
scroll to position [933, 0]
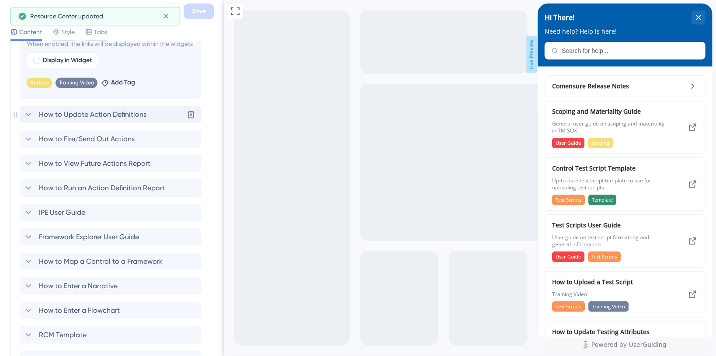
click at [57, 120] on span "How to Update Action Definitions" at bounding box center [93, 114] width 108 height 10
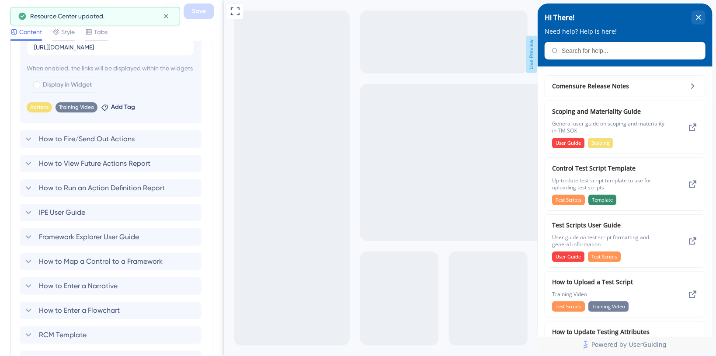
scroll to position [726, 0]
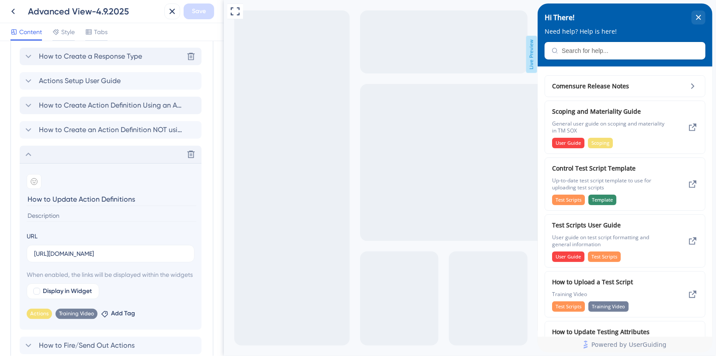
drag, startPoint x: 134, startPoint y: 196, endPoint x: 0, endPoint y: 194, distance: 134.2
click at [0, 194] on div "Resource Center Header Title Hi There! 19 Hi There! Subtitle Need help? Help is…" at bounding box center [112, 198] width 224 height 315
click at [104, 251] on input "[URL][DOMAIN_NAME]" at bounding box center [110, 254] width 153 height 10
paste input "[DOMAIN_NAME][URL]"
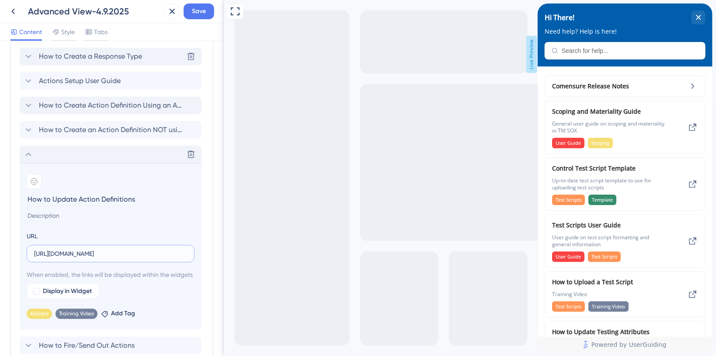
type input "[URL][DOMAIN_NAME]"
click at [55, 198] on input "How to Update Action Definitions" at bounding box center [112, 199] width 170 height 14
type input "How to make updates Action Definitions"
click at [185, 12] on button "Save" at bounding box center [199, 11] width 31 height 16
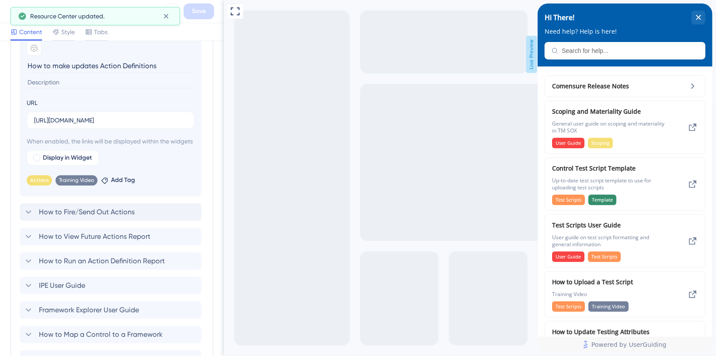
scroll to position [901, 0]
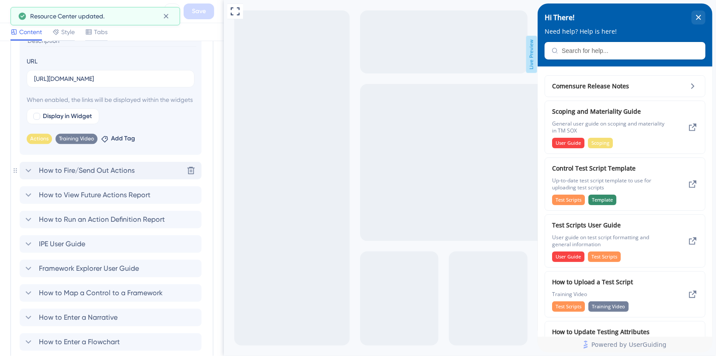
click at [66, 176] on span "How to Fire/Send Out Actions" at bounding box center [87, 170] width 96 height 10
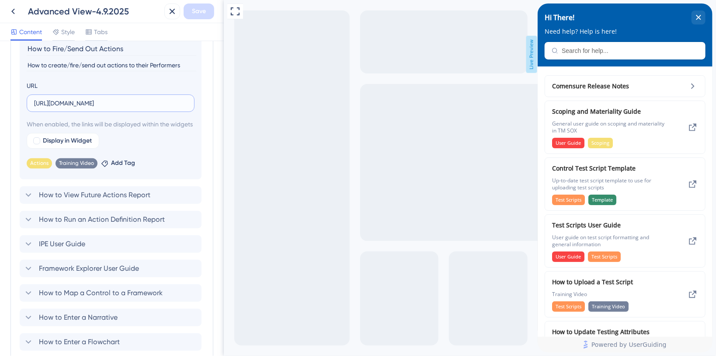
click at [100, 104] on input "[URL][DOMAIN_NAME]" at bounding box center [110, 103] width 153 height 10
paste input "[DOMAIN_NAME][URL]"
type input "[URL][DOMAIN_NAME]"
click at [192, 13] on button "Save" at bounding box center [199, 11] width 31 height 16
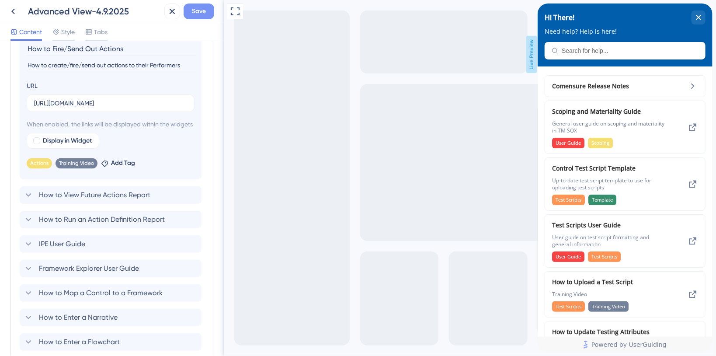
scroll to position [0, 0]
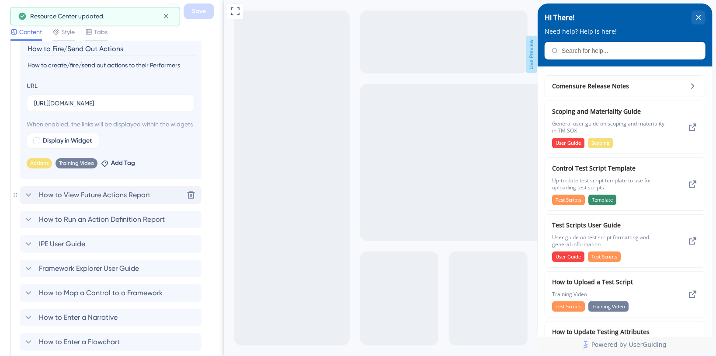
click at [116, 200] on span "How to View Future Actions Report" at bounding box center [94, 195] width 111 height 10
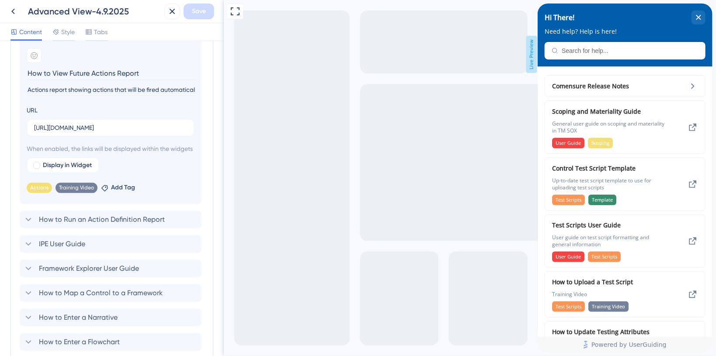
drag, startPoint x: 137, startPoint y: 70, endPoint x: 17, endPoint y: 72, distance: 119.3
click at [17, 72] on div "Modules Add a module to create your resource center. Learn More. Comensure Rele…" at bounding box center [111, 304] width 203 height 1678
click at [94, 125] on input "[URL][DOMAIN_NAME]" at bounding box center [110, 128] width 153 height 10
click at [59, 73] on input "How to View Future Actions Report" at bounding box center [112, 73] width 170 height 14
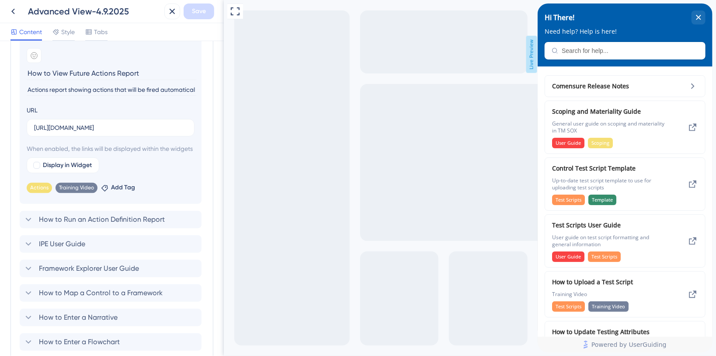
scroll to position [0, 0]
click at [59, 73] on input "How to View Future Actions Report" at bounding box center [112, 73] width 170 height 14
type input "How to run a Future Actions Report"
click at [199, 12] on span "Save" at bounding box center [199, 11] width 14 height 10
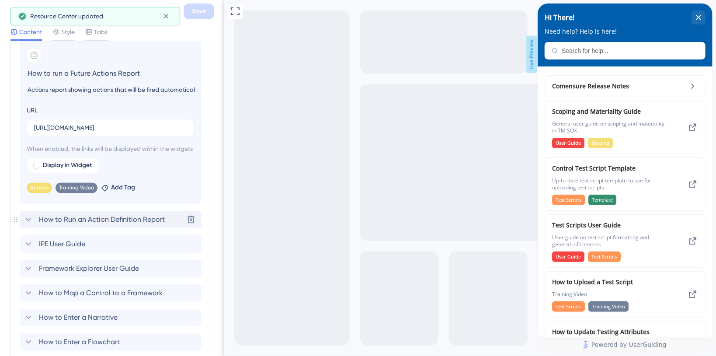
click at [43, 225] on span "How to Run an Action Definition Report" at bounding box center [102, 219] width 126 height 10
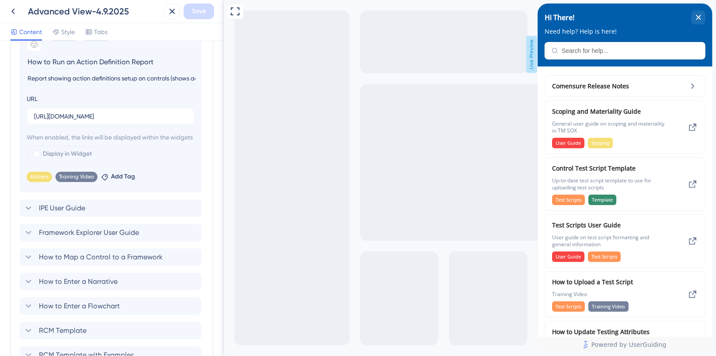
scroll to position [959, 0]
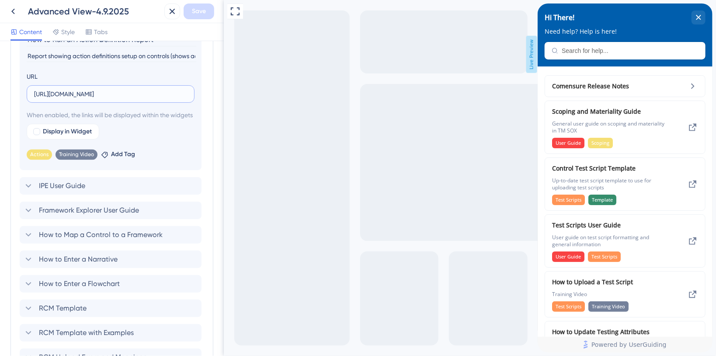
drag, startPoint x: 147, startPoint y: 94, endPoint x: 140, endPoint y: 93, distance: 6.7
click at [147, 94] on input "[URL][DOMAIN_NAME]" at bounding box center [110, 94] width 153 height 10
paste input "3ab058a796c24cf1a814c0c35709a7d6"
type input "[URL][DOMAIN_NAME]"
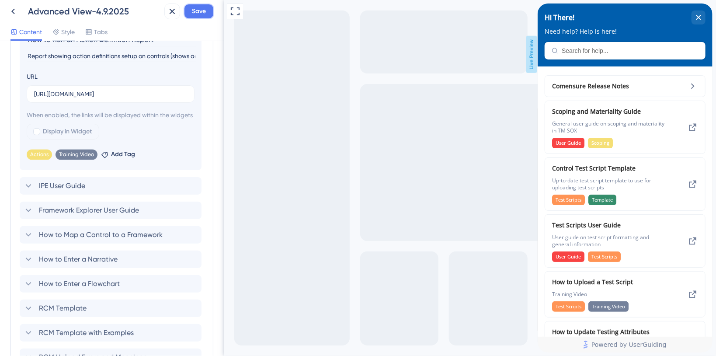
click at [202, 10] on span "Save" at bounding box center [199, 11] width 14 height 10
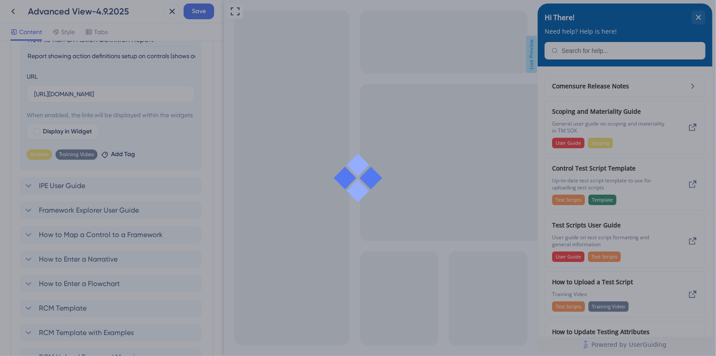
scroll to position [0, 0]
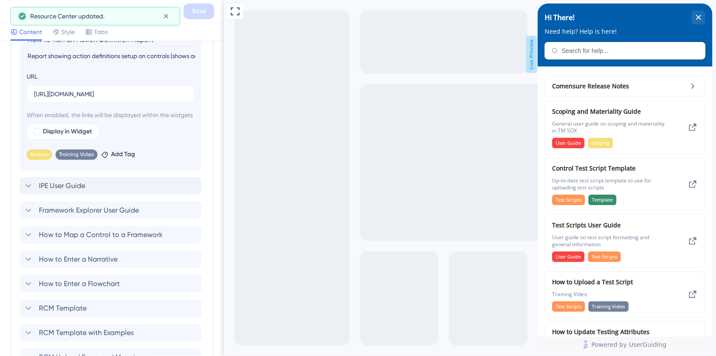
click at [48, 191] on span "IPE User Guide" at bounding box center [62, 186] width 46 height 10
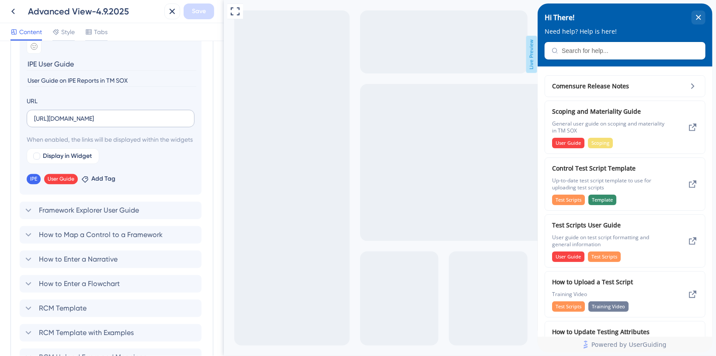
click at [97, 122] on label "[URL][DOMAIN_NAME]" at bounding box center [111, 118] width 168 height 17
click at [97, 122] on input "[URL][DOMAIN_NAME]" at bounding box center [110, 119] width 153 height 10
click at [130, 121] on input "[URL][DOMAIN_NAME]" at bounding box center [110, 119] width 153 height 10
drag, startPoint x: 108, startPoint y: 121, endPoint x: 117, endPoint y: 117, distance: 9.8
click at [109, 120] on input "[URL][DOMAIN_NAME]" at bounding box center [110, 119] width 153 height 10
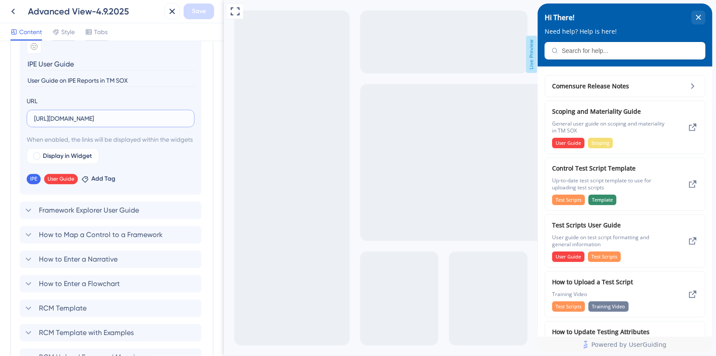
paste input "&download=1"
type input "[URL][DOMAIN_NAME]"
click at [208, 14] on button "Save" at bounding box center [199, 11] width 31 height 16
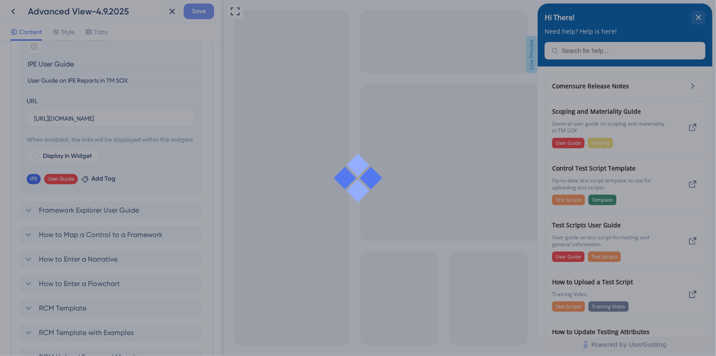
scroll to position [0, 0]
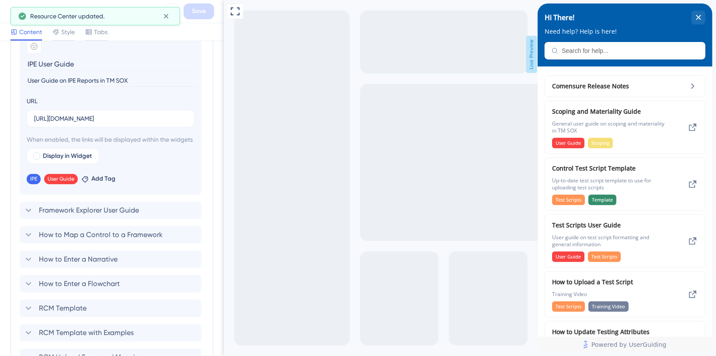
drag, startPoint x: 91, startPoint y: 220, endPoint x: 101, endPoint y: 233, distance: 16.1
click at [101, 232] on div "Comensure Release Notes Scoping and Materiality Guide Control Test Script Templ…" at bounding box center [112, 249] width 184 height 1604
click at [96, 215] on span "Framework Explorer User Guide" at bounding box center [89, 210] width 100 height 10
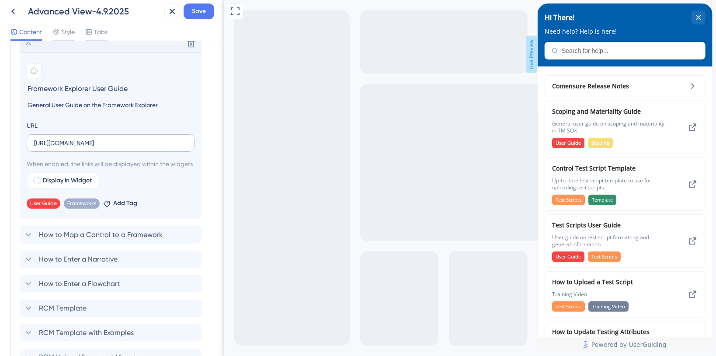
click at [100, 149] on label "[URL][DOMAIN_NAME]" at bounding box center [111, 142] width 168 height 17
click at [100, 148] on input "[URL][DOMAIN_NAME]" at bounding box center [110, 143] width 153 height 10
paste input "[DOMAIN_NAME][URL]"
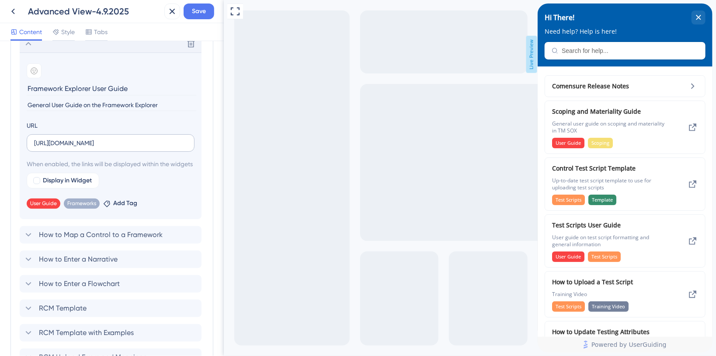
click at [100, 136] on label "[URL][DOMAIN_NAME]" at bounding box center [111, 142] width 168 height 17
click at [100, 138] on input "[URL][DOMAIN_NAME]" at bounding box center [110, 143] width 153 height 10
paste input "&download=1"
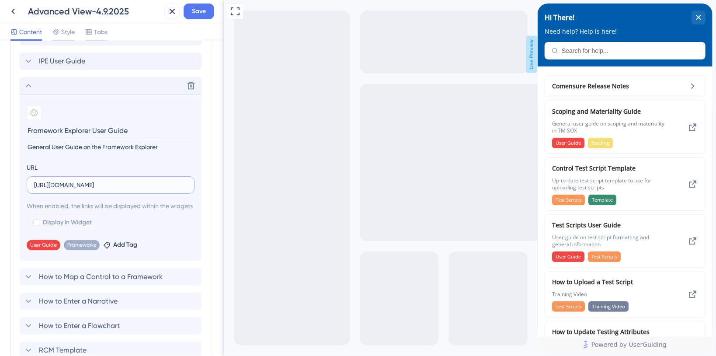
scroll to position [901, 0]
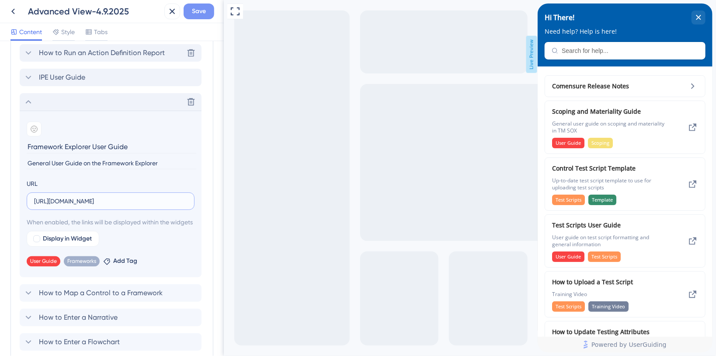
type input "[URL][DOMAIN_NAME]"
click at [207, 14] on button "Save" at bounding box center [199, 11] width 31 height 16
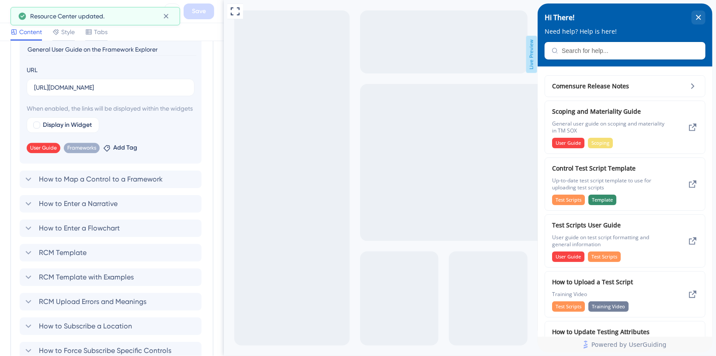
scroll to position [1018, 0]
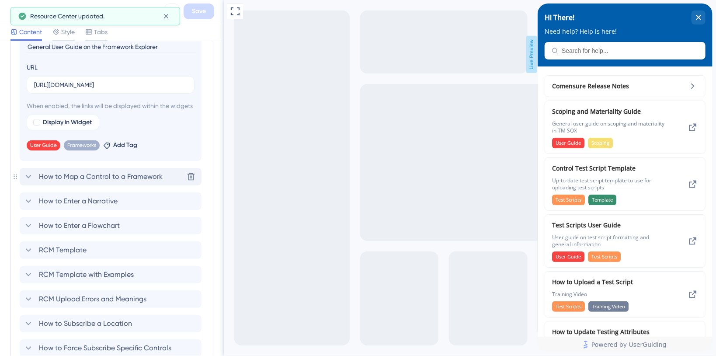
click at [80, 182] on span "How to Map a Control to a Framework" at bounding box center [101, 176] width 124 height 10
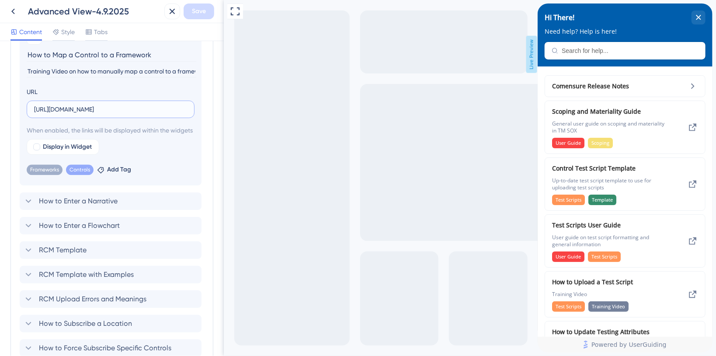
click at [86, 110] on input "[URL][DOMAIN_NAME]" at bounding box center [110, 109] width 153 height 10
paste input "&download=1"
click at [113, 111] on input "&download=1" at bounding box center [110, 109] width 153 height 10
type input "[URL][DOMAIN_NAME]"
click at [103, 173] on icon at bounding box center [100, 170] width 7 height 7
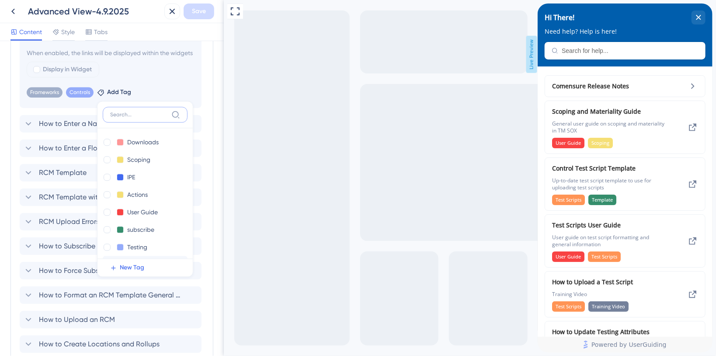
scroll to position [116, 0]
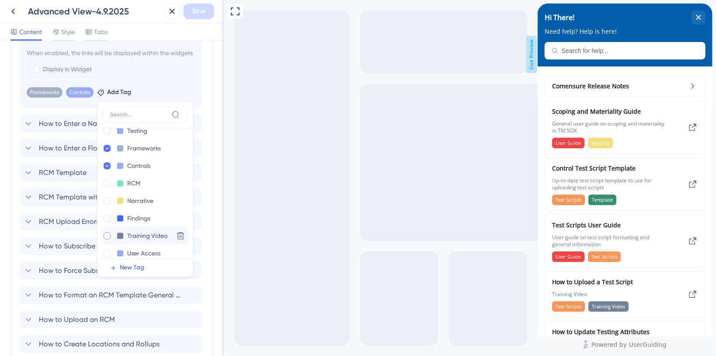
click at [107, 239] on div at bounding box center [107, 235] width 7 height 7
checkbox input "true"
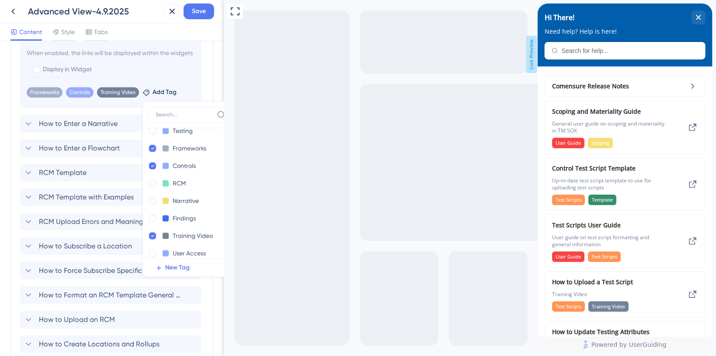
click at [201, 82] on div "Modules Add a module to create your resource center. Learn More. Comensure Rele…" at bounding box center [111, 110] width 203 height 1678
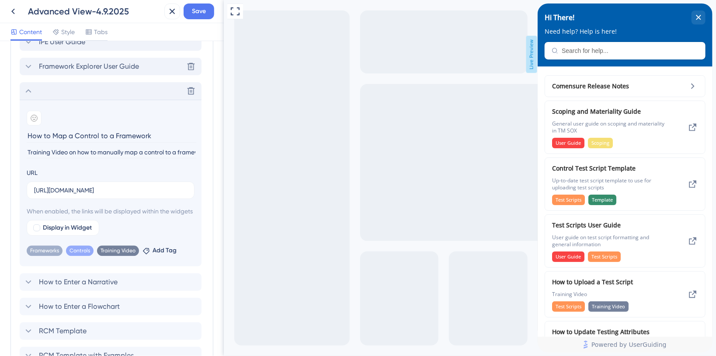
scroll to position [920, 0]
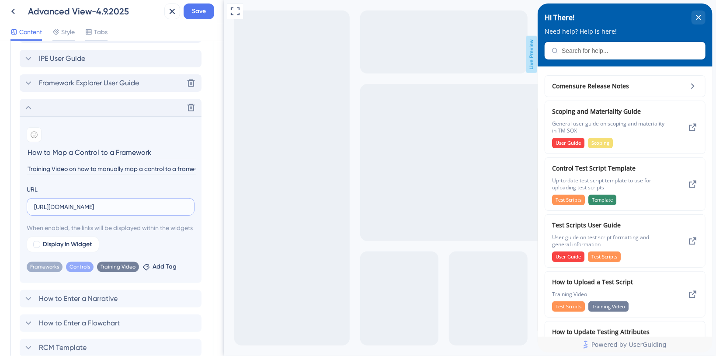
click at [120, 206] on input "[URL][DOMAIN_NAME]" at bounding box center [110, 207] width 153 height 10
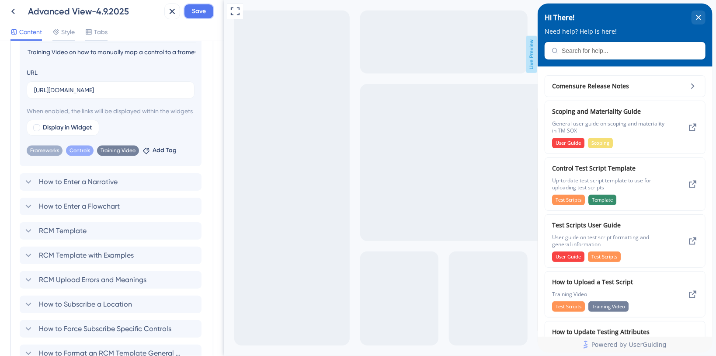
click at [196, 18] on button "Save" at bounding box center [199, 11] width 31 height 16
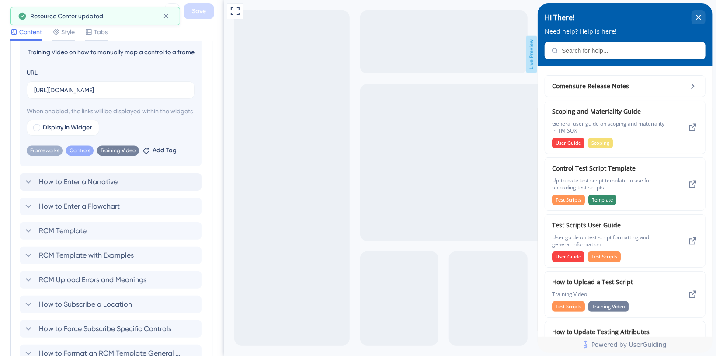
click at [36, 187] on div "How to Enter a Narrative" at bounding box center [70, 182] width 94 height 10
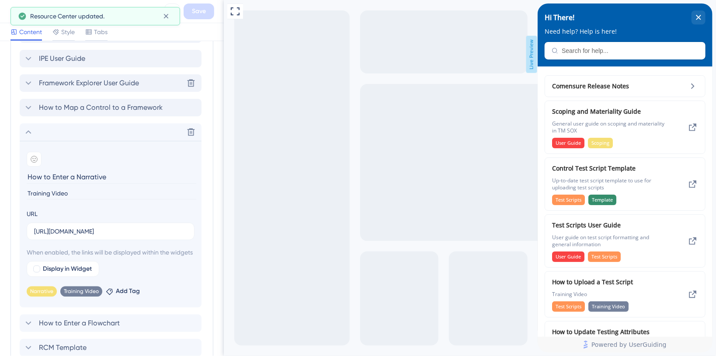
scroll to position [862, 0]
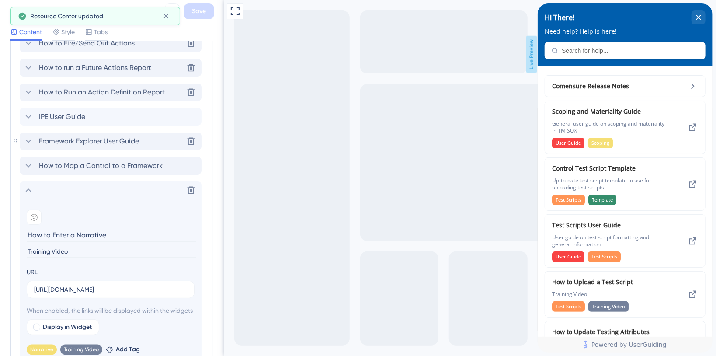
click at [68, 140] on span "Framework Explorer User Guide" at bounding box center [89, 141] width 100 height 10
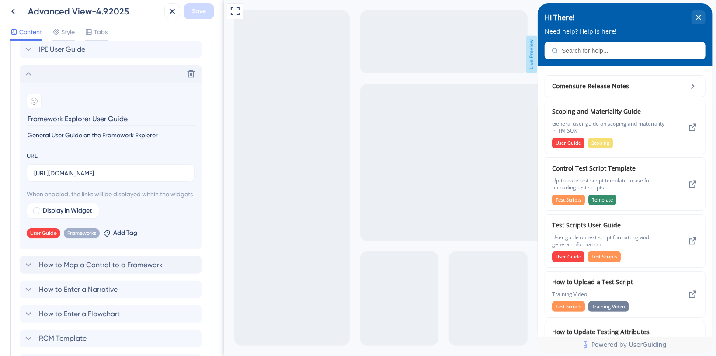
scroll to position [979, 0]
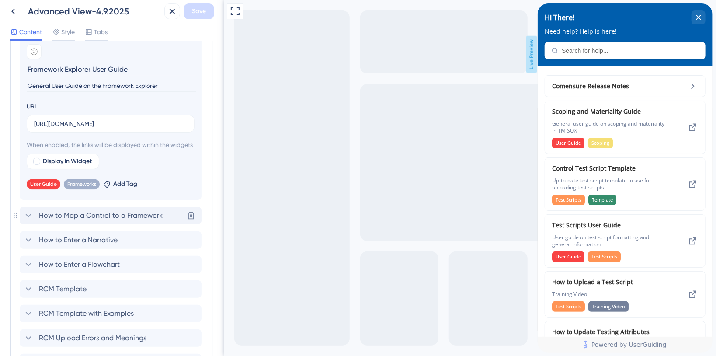
click at [91, 221] on span "How to Map a Control to a Framework" at bounding box center [101, 215] width 124 height 10
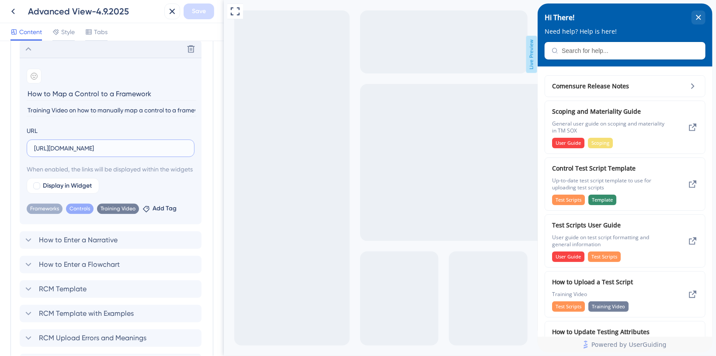
click at [140, 149] on input "[URL][DOMAIN_NAME]" at bounding box center [110, 148] width 153 height 10
click at [187, 32] on div "Content Style Tabs" at bounding box center [112, 32] width 224 height 18
click at [132, 147] on input "[URL][DOMAIN_NAME]" at bounding box center [110, 148] width 153 height 10
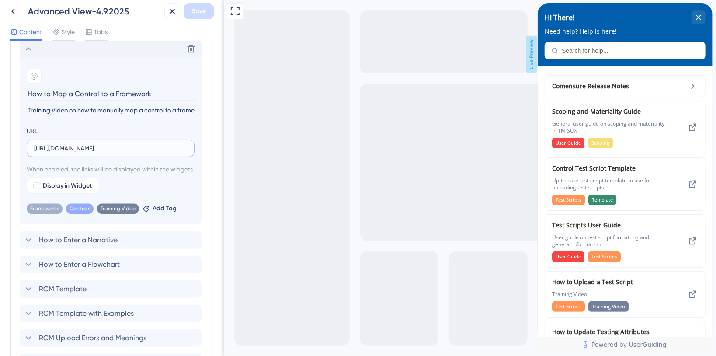
click at [91, 144] on input "[URL][DOMAIN_NAME]" at bounding box center [110, 148] width 153 height 10
paste input "[DOMAIN_NAME][URL]"
drag, startPoint x: 47, startPoint y: 150, endPoint x: 9, endPoint y: 146, distance: 38.7
click at [9, 146] on div "Resource Center Header Title Hi There! 19 Hi There! Subtitle Need help? Help is…" at bounding box center [112, 198] width 224 height 315
type input "[URL][DOMAIN_NAME]"
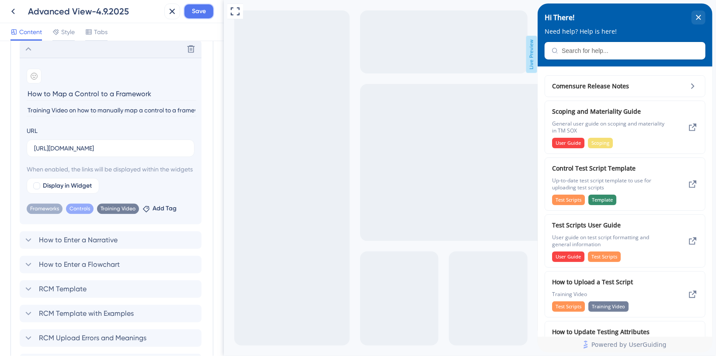
click at [199, 14] on span "Save" at bounding box center [199, 11] width 14 height 10
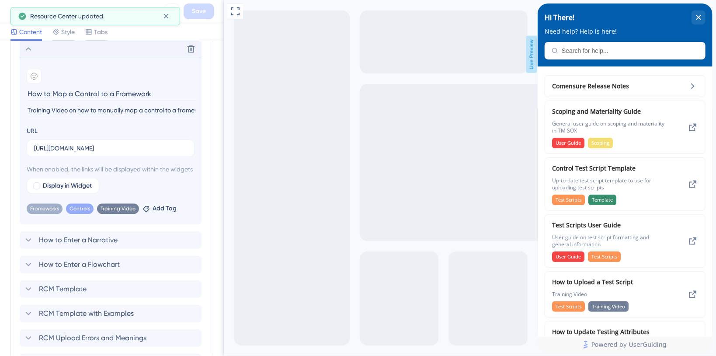
scroll to position [920, 0]
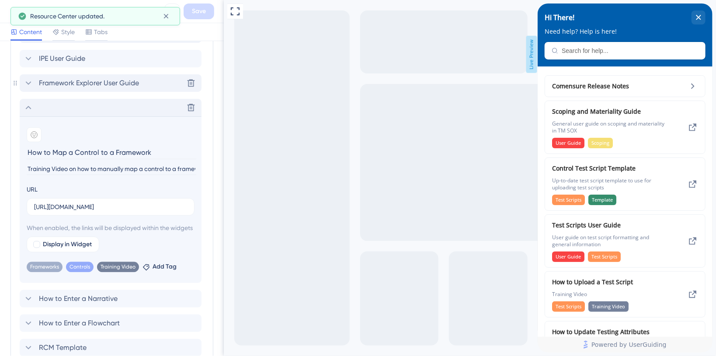
click at [93, 86] on span "Framework Explorer User Guide" at bounding box center [89, 83] width 100 height 10
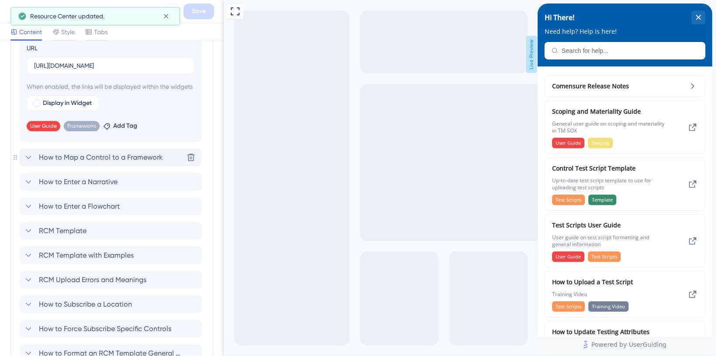
click at [114, 163] on span "How to Map a Control to a Framework" at bounding box center [101, 157] width 124 height 10
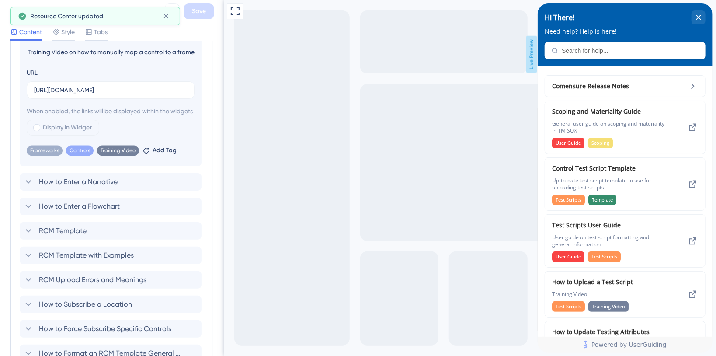
scroll to position [1024, 0]
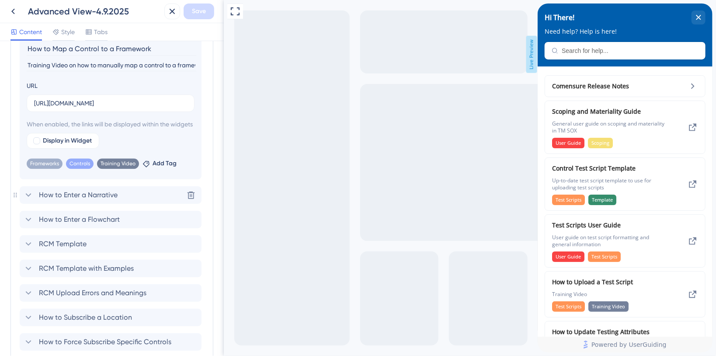
drag, startPoint x: 102, startPoint y: 203, endPoint x: 127, endPoint y: 213, distance: 26.6
click at [103, 200] on span "How to Enter a Narrative" at bounding box center [78, 195] width 79 height 10
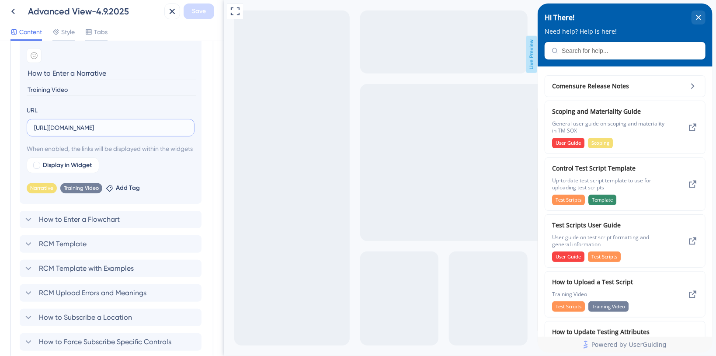
click at [112, 126] on input "[URL][DOMAIN_NAME]" at bounding box center [110, 128] width 153 height 10
paste input "[DOMAIN_NAME][URL]"
type input "[URL][DOMAIN_NAME]"
click at [203, 8] on span "Save" at bounding box center [199, 11] width 14 height 10
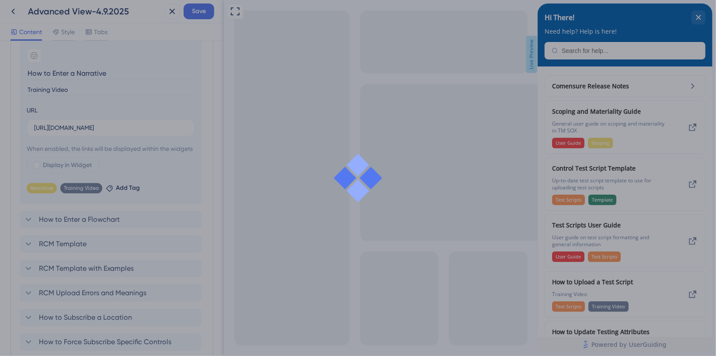
scroll to position [0, 0]
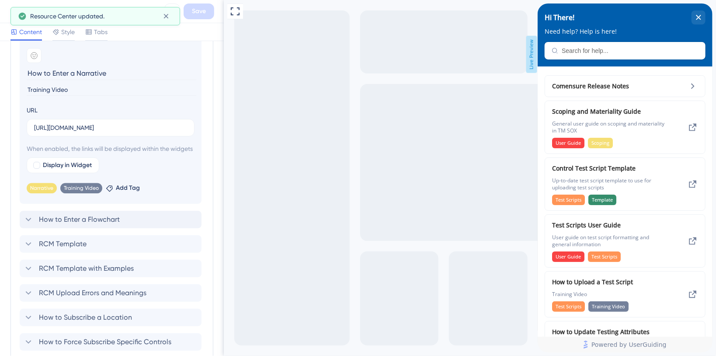
click at [105, 225] on span "How to Enter a Flowchart" at bounding box center [79, 219] width 81 height 10
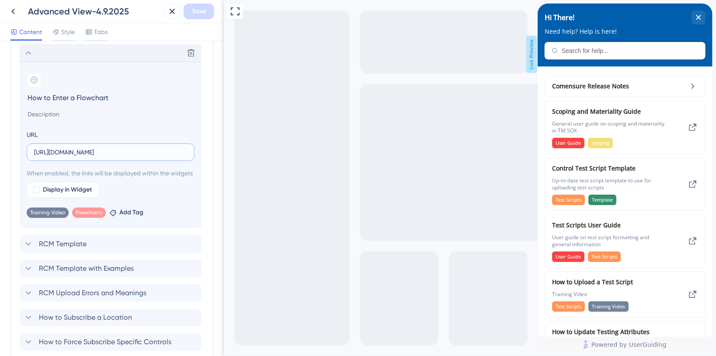
click at [82, 152] on input "[URL][DOMAIN_NAME]" at bounding box center [110, 152] width 153 height 10
paste input "[DOMAIN_NAME][URL]"
type input "[URL][DOMAIN_NAME]"
click at [203, 9] on span "Save" at bounding box center [199, 11] width 14 height 10
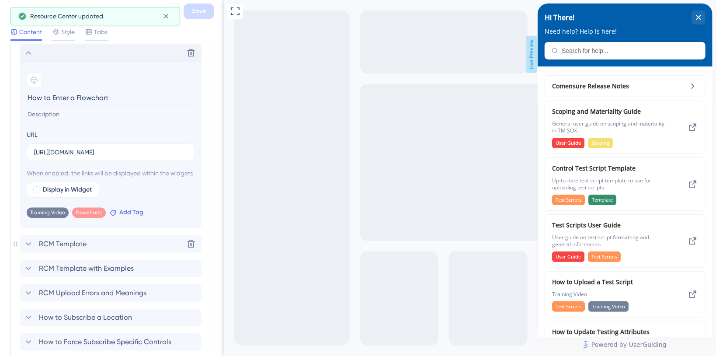
scroll to position [1082, 0]
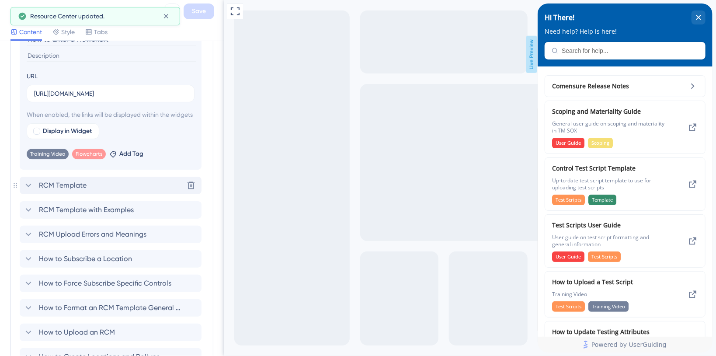
click at [92, 194] on div "RCM Template Delete" at bounding box center [111, 185] width 182 height 17
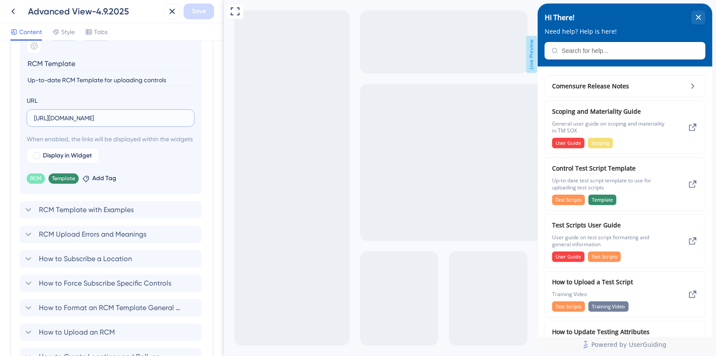
click at [131, 117] on input "[URL][DOMAIN_NAME]" at bounding box center [110, 118] width 153 height 10
drag, startPoint x: 398, startPoint y: 117, endPoint x: 286, endPoint y: 127, distance: 112.4
click at [188, 118] on label "[URL][DOMAIN_NAME]" at bounding box center [111, 117] width 168 height 17
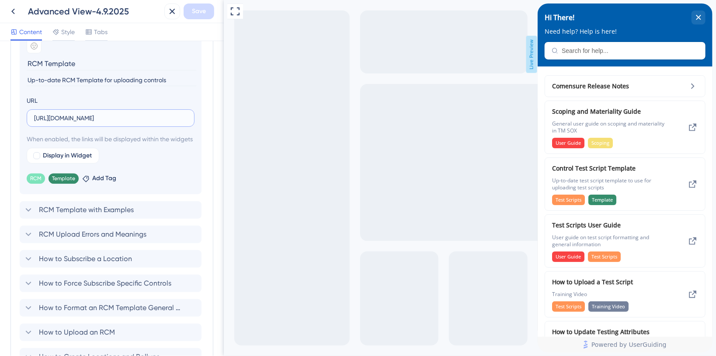
click at [187, 118] on input "[URL][DOMAIN_NAME]" at bounding box center [110, 118] width 153 height 10
paste input "&download=1"
type input "[URL][DOMAIN_NAME]"
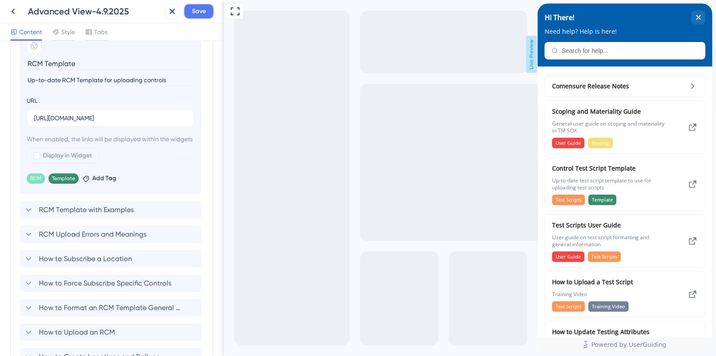
click at [208, 7] on button "Save" at bounding box center [199, 11] width 31 height 16
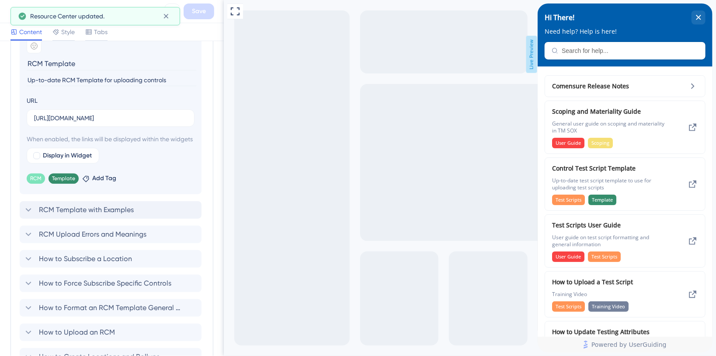
click at [60, 215] on span "RCM Template with Examples" at bounding box center [86, 210] width 95 height 10
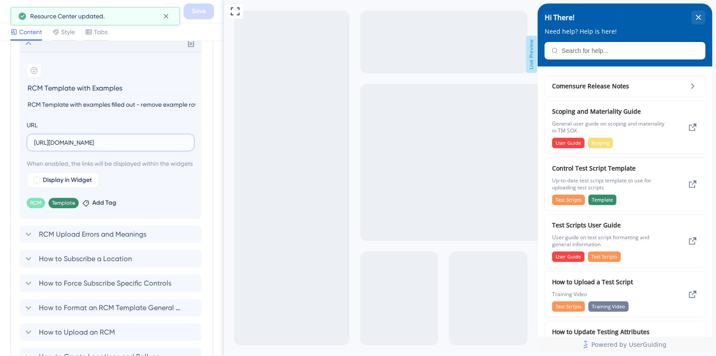
click at [139, 143] on input "[URL][DOMAIN_NAME]" at bounding box center [110, 143] width 153 height 10
paste input "&download=1"
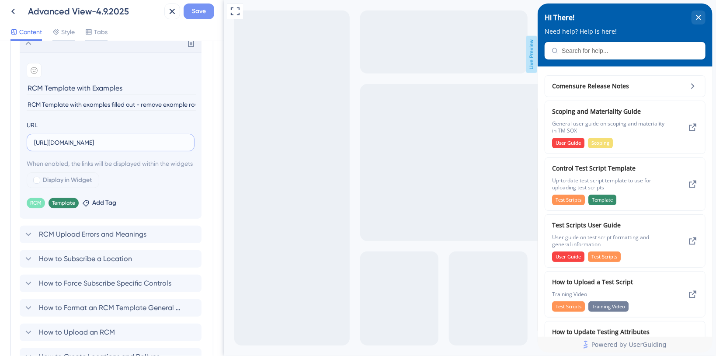
type input "[URL][DOMAIN_NAME]"
click at [200, 7] on span "Save" at bounding box center [199, 11] width 14 height 10
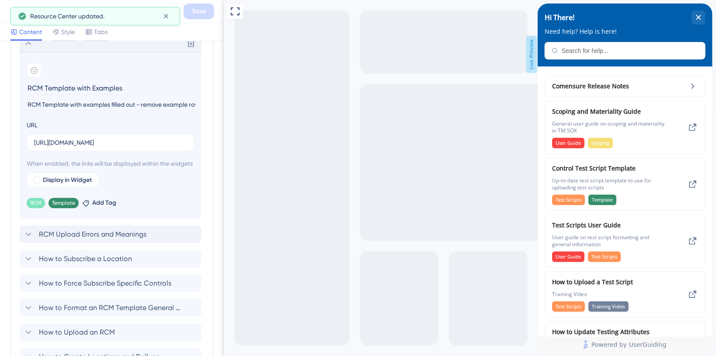
click at [99, 240] on span "RCM Upload Errors and Meanings" at bounding box center [93, 234] width 108 height 10
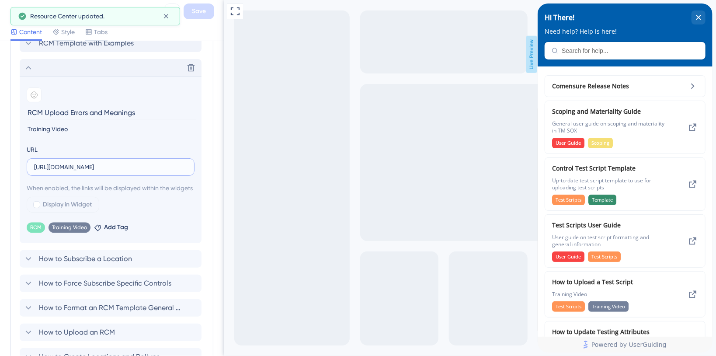
click at [132, 168] on input "[URL][DOMAIN_NAME]" at bounding box center [110, 167] width 153 height 10
paste input "&download=1"
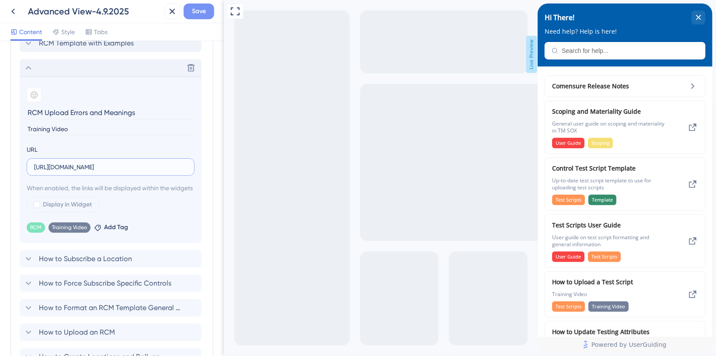
type input "[URL][DOMAIN_NAME]"
click at [201, 4] on button "Save" at bounding box center [199, 11] width 31 height 16
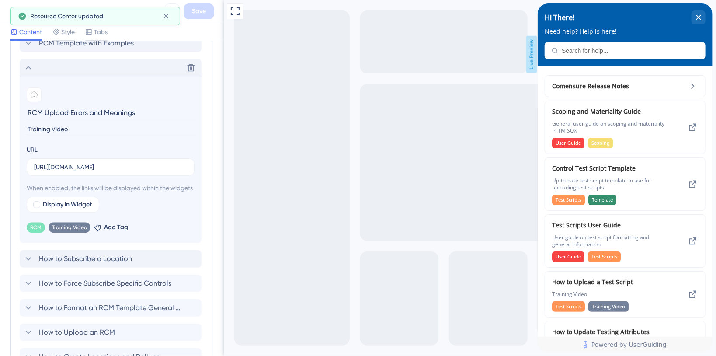
click at [108, 267] on div "Comensure Release Notes Scoping and Materiality Guide Control Test Script Templ…" at bounding box center [112, 127] width 184 height 1604
click at [108, 264] on span "How to Subscribe a Location" at bounding box center [85, 259] width 93 height 10
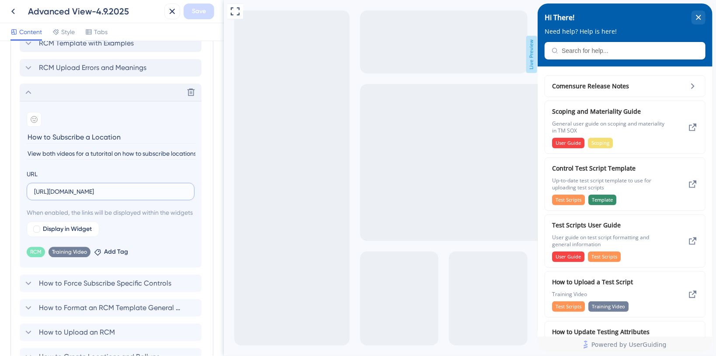
click at [94, 190] on input "[URL][DOMAIN_NAME]" at bounding box center [110, 192] width 153 height 10
paste input "&download=1"
click at [35, 191] on input "&download=1" at bounding box center [110, 192] width 153 height 10
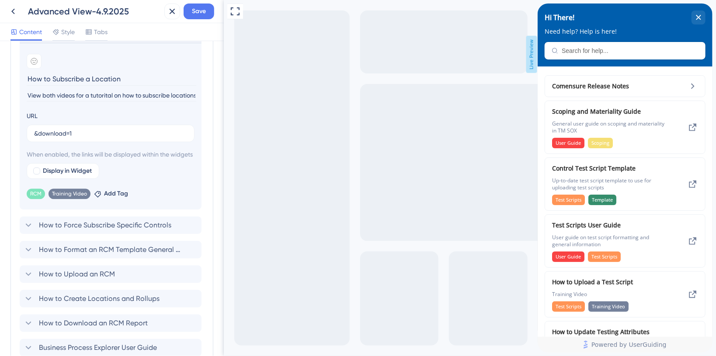
scroll to position [1082, 0]
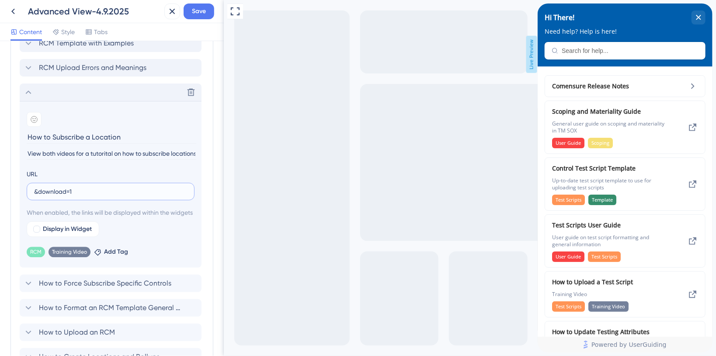
click at [129, 187] on input "&download=1" at bounding box center [110, 192] width 153 height 10
click at [110, 193] on input "[URL][DOMAIN_NAME]" at bounding box center [110, 192] width 153 height 10
paste input "[DOMAIN_NAME][URL]"
type input "[URL][DOMAIN_NAME]"
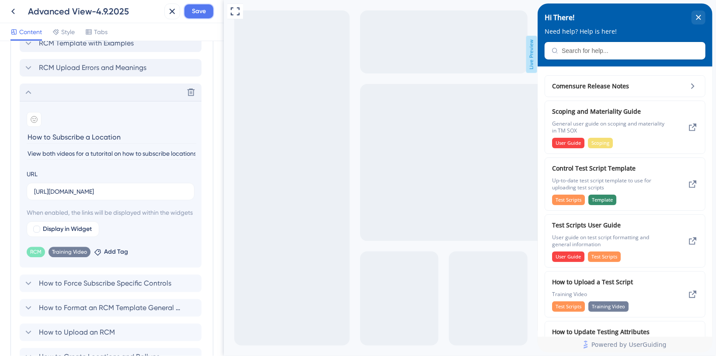
click at [196, 9] on span "Save" at bounding box center [199, 11] width 14 height 10
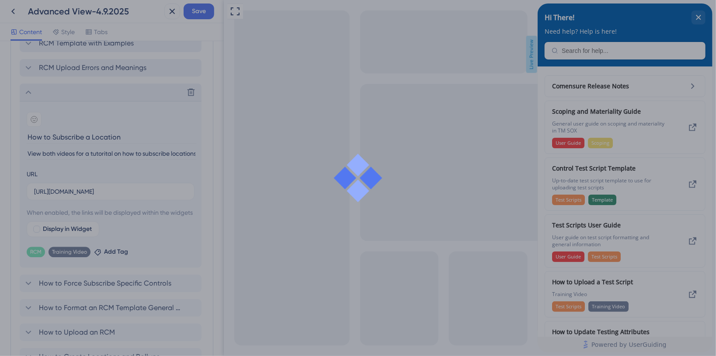
scroll to position [0, 0]
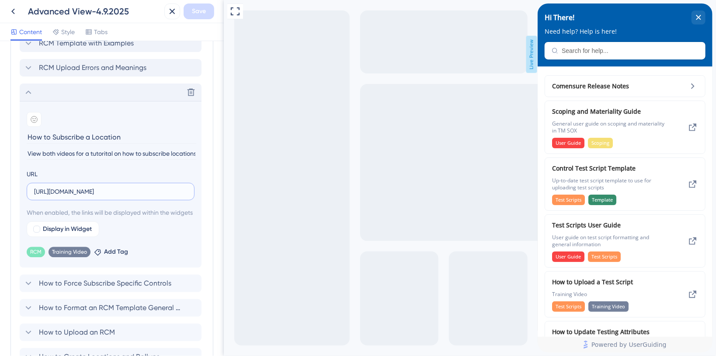
click at [88, 188] on input "[URL][DOMAIN_NAME]" at bounding box center [110, 192] width 153 height 10
click at [123, 135] on input "How to Subscribe a Location" at bounding box center [112, 137] width 170 height 14
type input "How to Subscribe a Location PT1"
click at [201, 12] on span "Save" at bounding box center [199, 11] width 14 height 10
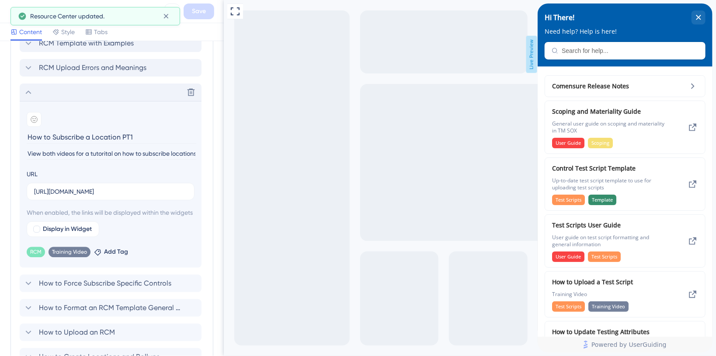
click at [28, 90] on icon at bounding box center [28, 92] width 10 height 10
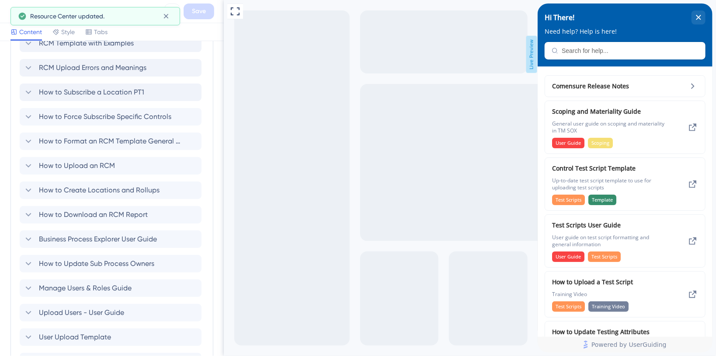
click at [14, 90] on div "Modules Add a module to create your resource center. Learn More. Comensure Rele…" at bounding box center [111, 40] width 203 height 1512
click at [49, 89] on span "How to Subscribe a Location PT1" at bounding box center [91, 92] width 105 height 10
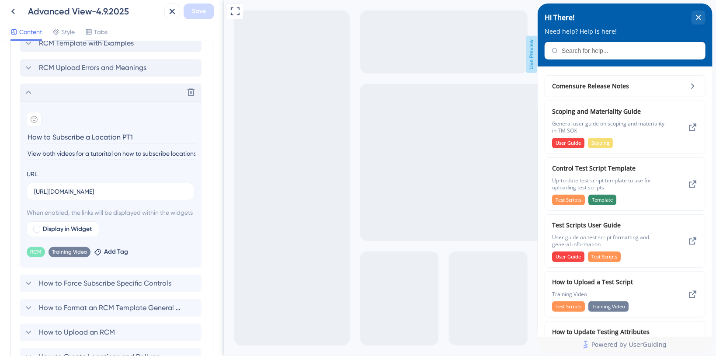
drag, startPoint x: 62, startPoint y: 92, endPoint x: 21, endPoint y: 90, distance: 40.7
click at [21, 90] on div "Delete" at bounding box center [111, 91] width 182 height 17
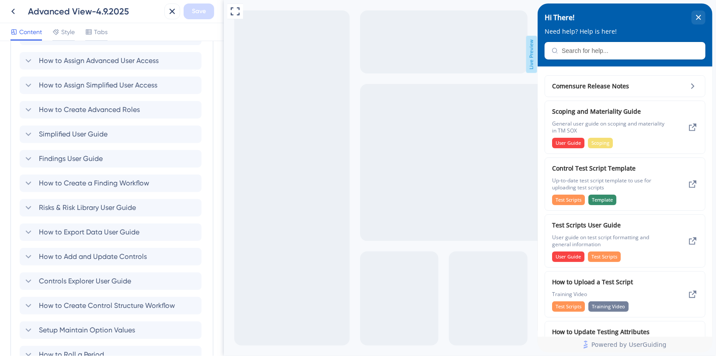
scroll to position [1567, 0]
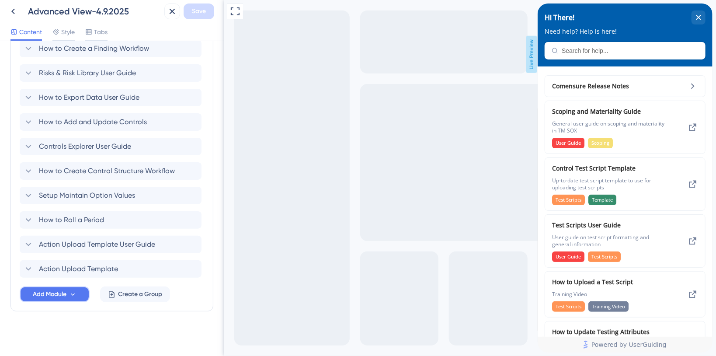
click at [64, 292] on span "Add Module" at bounding box center [50, 294] width 34 height 10
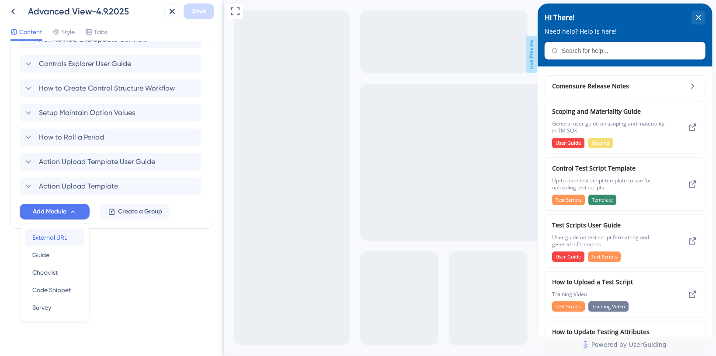
click at [62, 238] on span "External URL" at bounding box center [49, 237] width 35 height 10
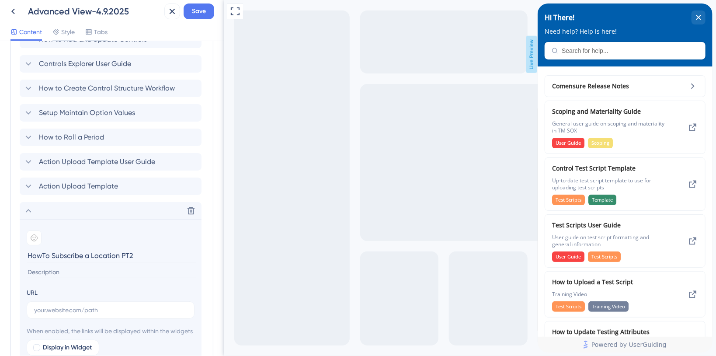
click at [41, 255] on input "HowTo Subscribe a Location PT2" at bounding box center [112, 256] width 170 height 14
type input "How To Subscribe a Location PT2"
click at [33, 205] on icon at bounding box center [28, 210] width 10 height 10
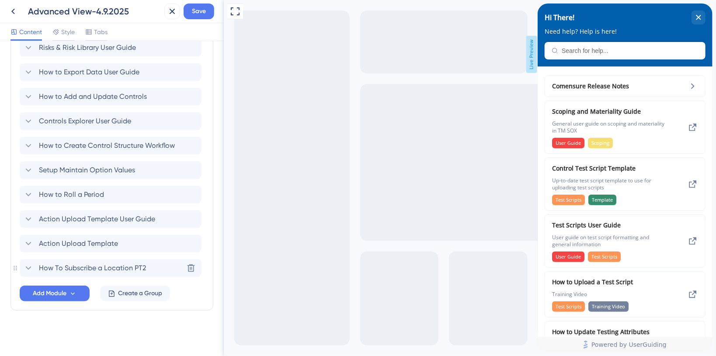
scroll to position [1591, 0]
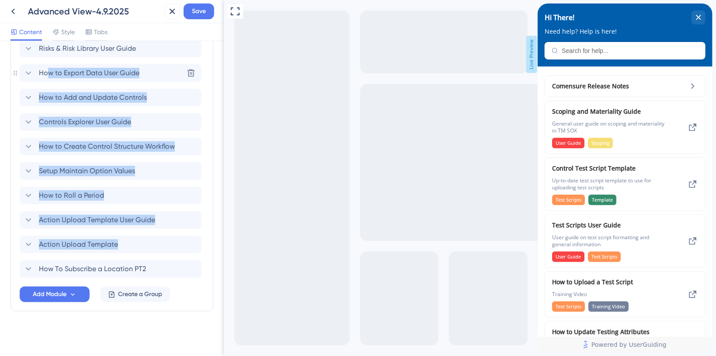
drag, startPoint x: 17, startPoint y: 269, endPoint x: 31, endPoint y: 133, distance: 136.8
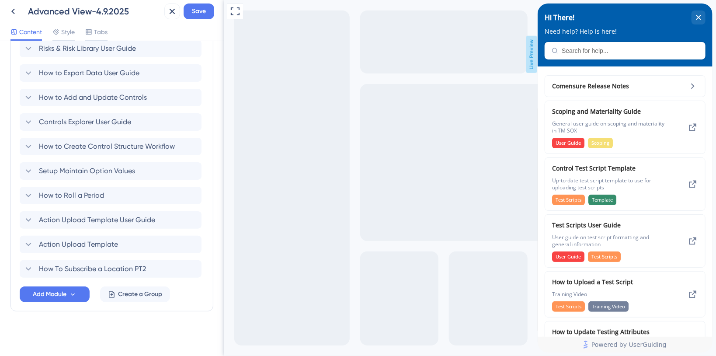
drag, startPoint x: 17, startPoint y: 284, endPoint x: 11, endPoint y: 293, distance: 11.0
click at [20, 269] on div "How To Subscribe a Location PT2 Delete" at bounding box center [111, 268] width 182 height 17
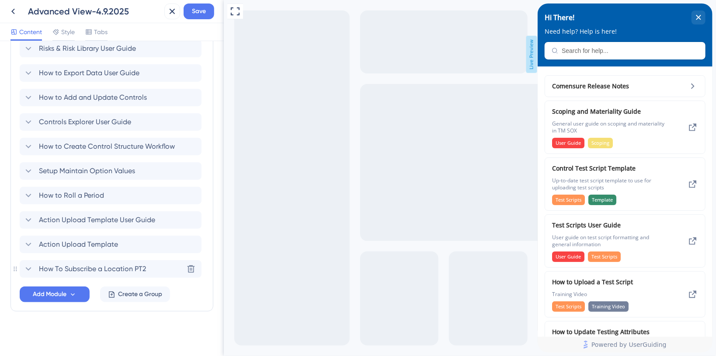
scroll to position [1649, 0]
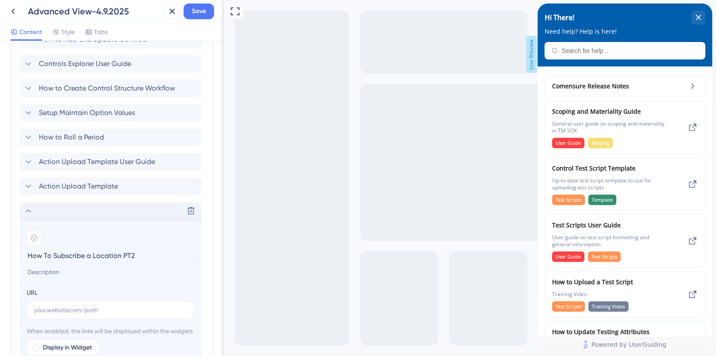
click at [30, 209] on icon at bounding box center [28, 210] width 10 height 10
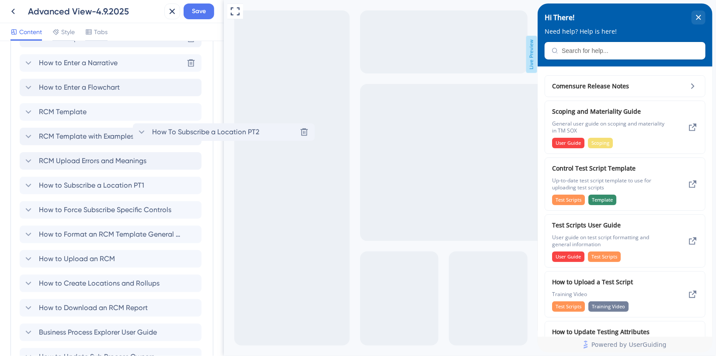
scroll to position [967, 0]
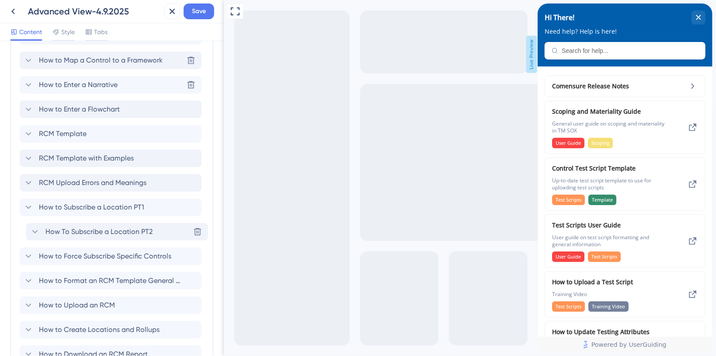
drag, startPoint x: 16, startPoint y: 270, endPoint x: 23, endPoint y: 230, distance: 40.4
click at [30, 231] on icon at bounding box center [28, 231] width 10 height 10
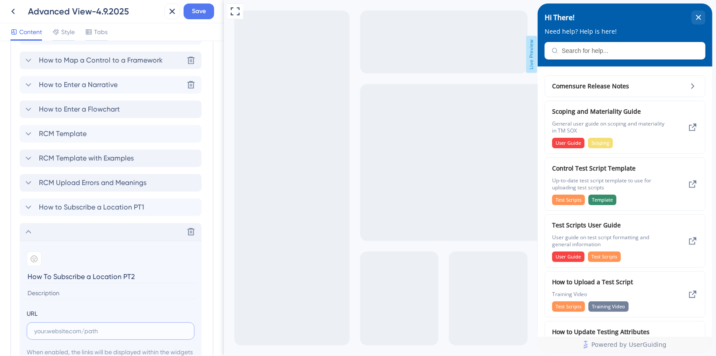
click at [86, 331] on input "text" at bounding box center [110, 331] width 153 height 10
paste input "[URL][DOMAIN_NAME]"
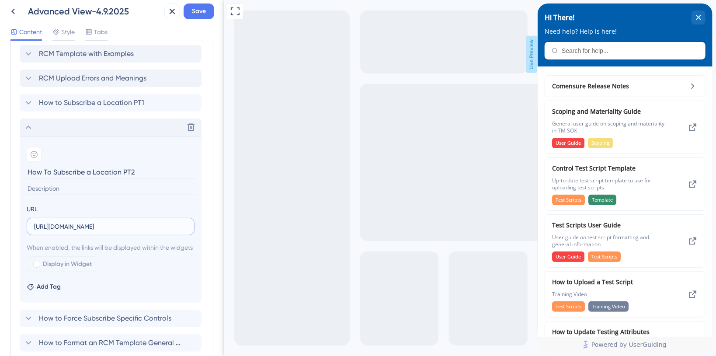
scroll to position [1084, 0]
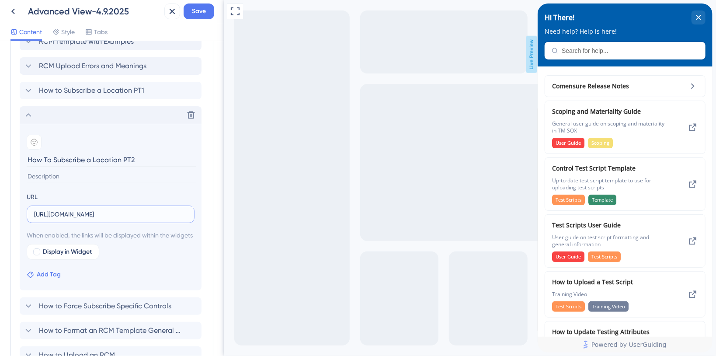
type input "[URL][DOMAIN_NAME]"
click at [49, 280] on span "Add Tag" at bounding box center [49, 274] width 24 height 10
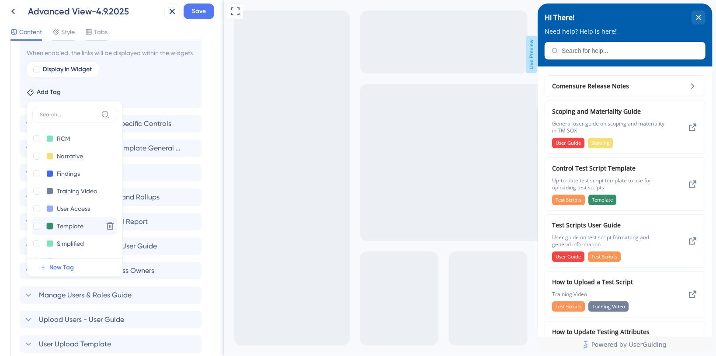
scroll to position [175, 0]
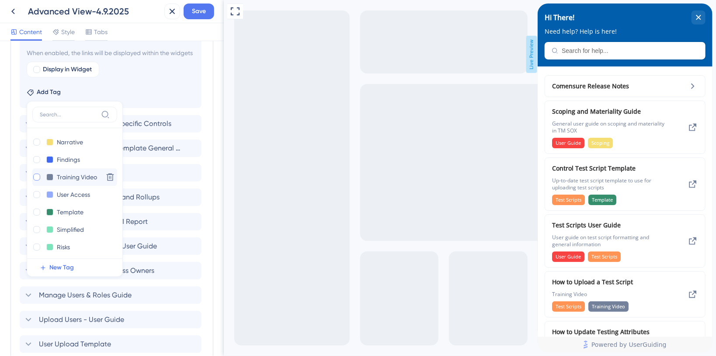
click at [36, 181] on div at bounding box center [36, 177] width 7 height 7
checkbox input "true"
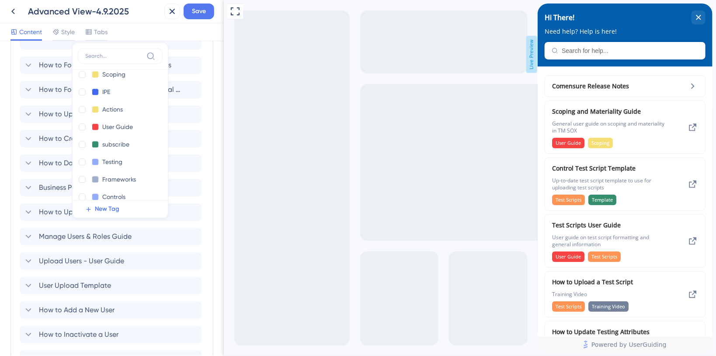
scroll to position [14, 0]
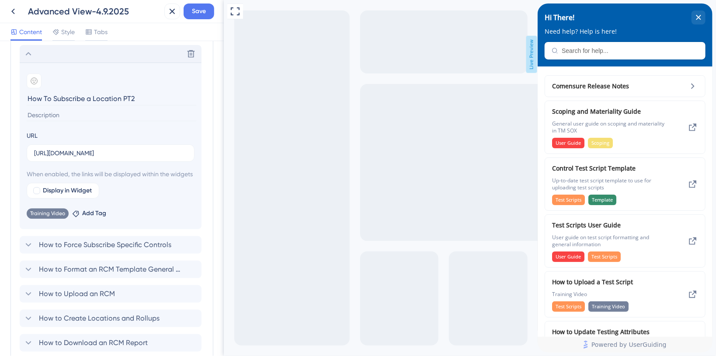
scroll to position [1091, 0]
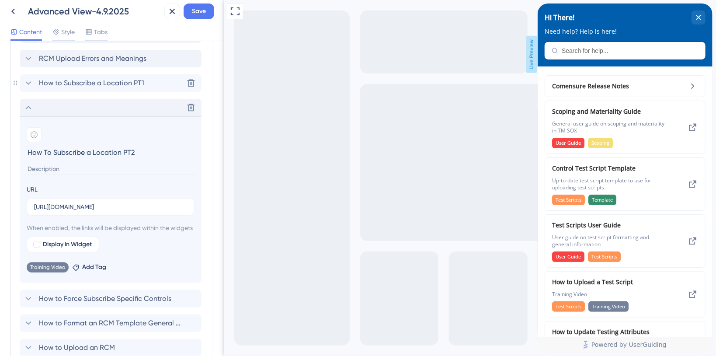
click at [25, 80] on icon at bounding box center [28, 83] width 10 height 10
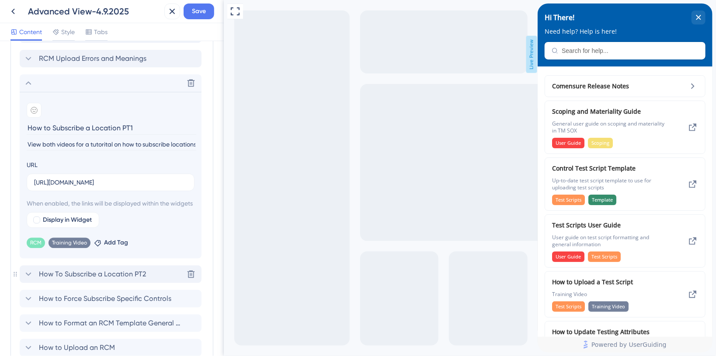
click at [25, 279] on icon at bounding box center [28, 274] width 10 height 10
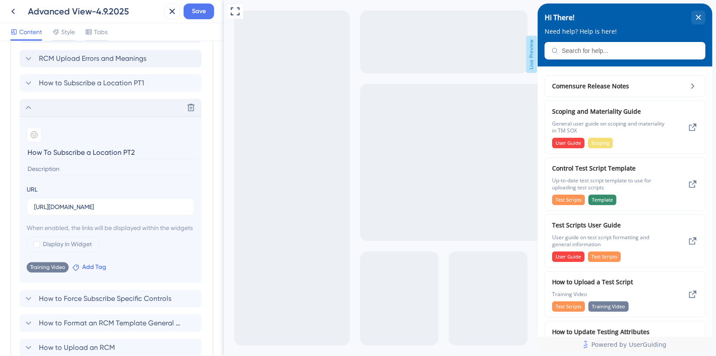
drag, startPoint x: 86, startPoint y: 275, endPoint x: 93, endPoint y: 275, distance: 7.0
click at [86, 272] on span "Add Tag" at bounding box center [94, 267] width 24 height 10
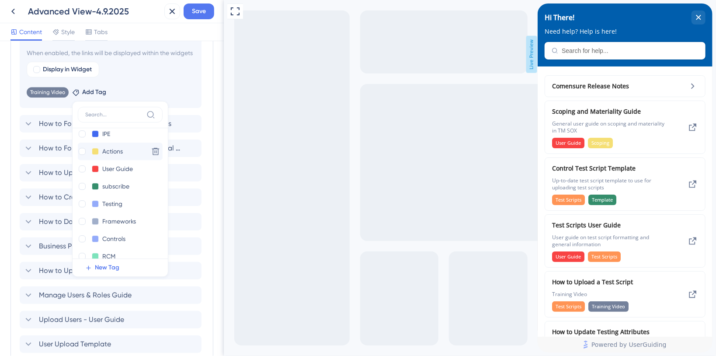
scroll to position [58, 0]
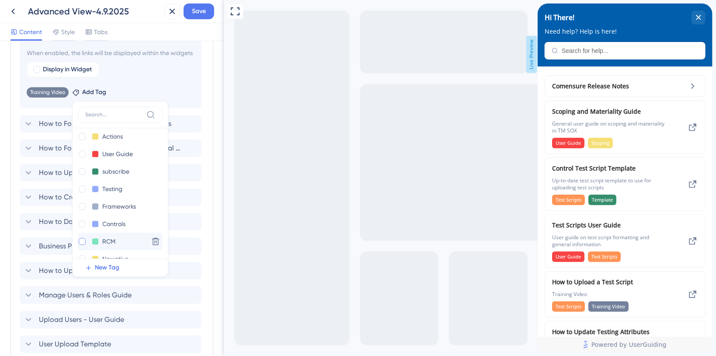
click at [83, 245] on div at bounding box center [82, 241] width 7 height 7
checkbox input "true"
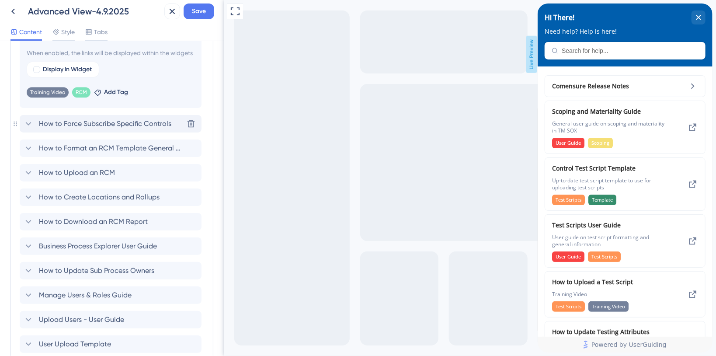
click at [28, 129] on icon at bounding box center [28, 123] width 10 height 10
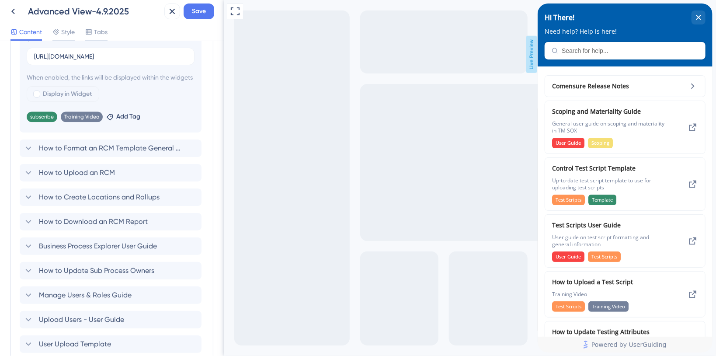
scroll to position [1069, 0]
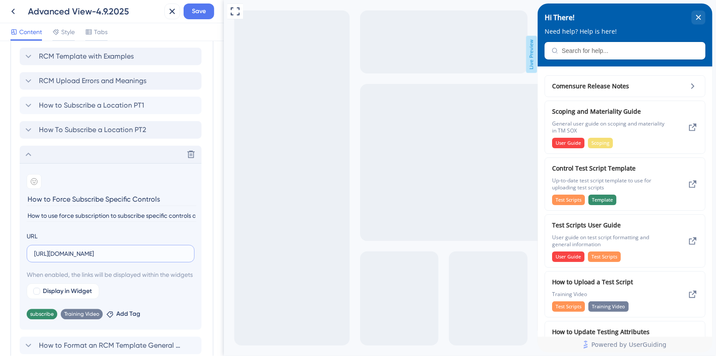
click at [72, 252] on input "[URL][DOMAIN_NAME]" at bounding box center [110, 254] width 153 height 10
paste input "[DOMAIN_NAME][URL]"
type input "[URL][DOMAIN_NAME]"
click at [197, 11] on span "Save" at bounding box center [199, 11] width 14 height 10
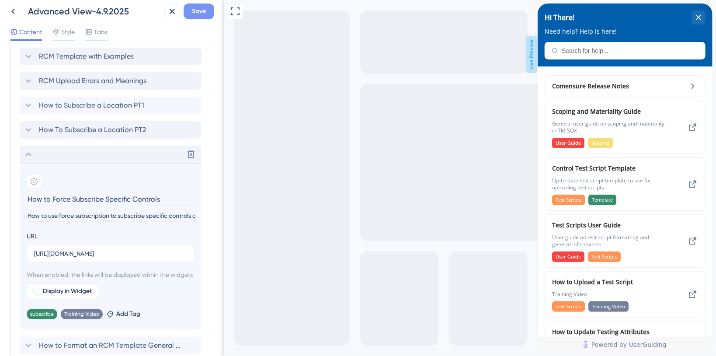
scroll to position [0, 0]
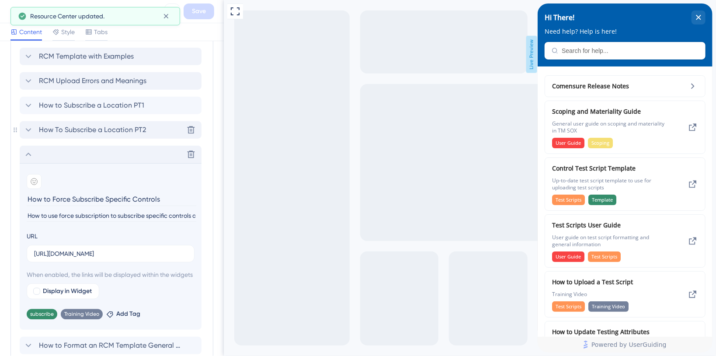
click at [27, 129] on icon at bounding box center [28, 130] width 10 height 10
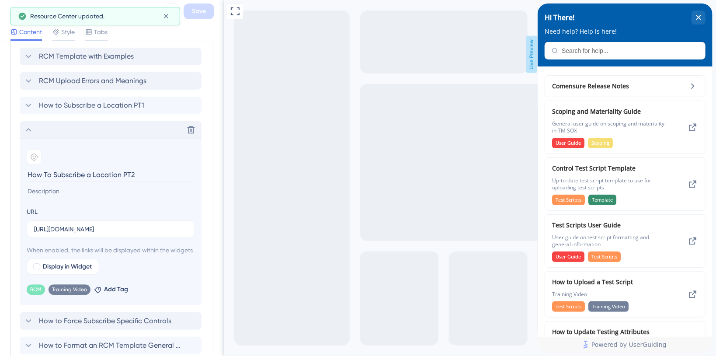
click at [27, 129] on icon at bounding box center [29, 129] width 6 height 3
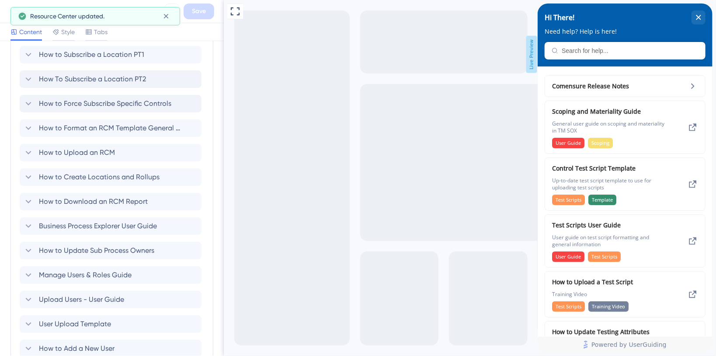
scroll to position [1128, 0]
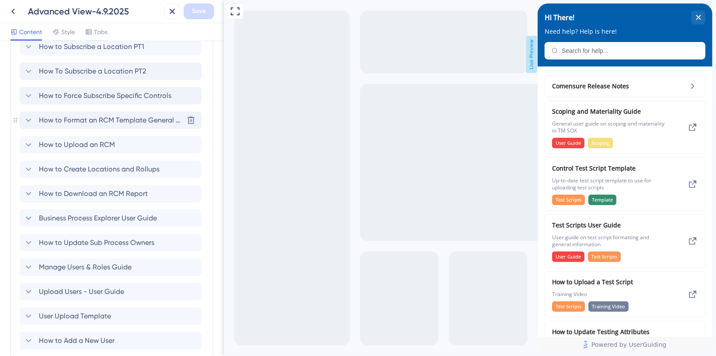
click at [27, 119] on icon at bounding box center [29, 119] width 6 height 3
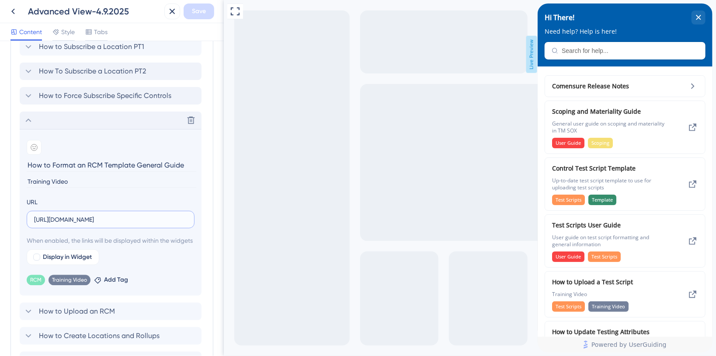
click at [107, 220] on input "[URL][DOMAIN_NAME]" at bounding box center [110, 220] width 153 height 10
click at [193, 121] on icon at bounding box center [191, 120] width 7 height 7
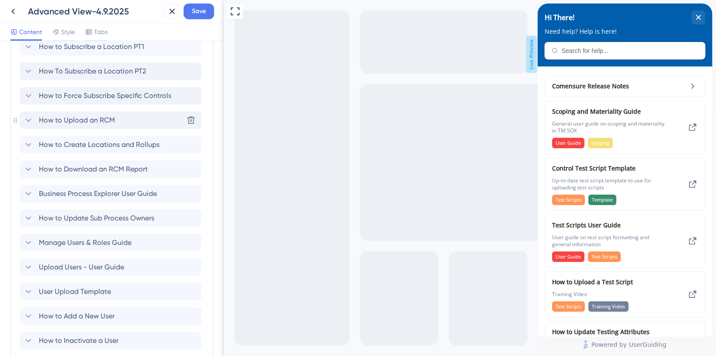
click at [26, 122] on icon at bounding box center [28, 120] width 10 height 10
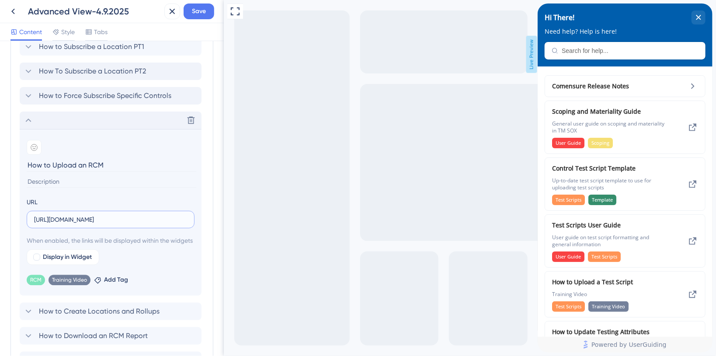
click at [83, 219] on input "[URL][DOMAIN_NAME]" at bounding box center [110, 220] width 153 height 10
paste input "18aae3c411b4427497a28a398399f866"
type input "[URL][DOMAIN_NAME]"
click at [206, 13] on button "Save" at bounding box center [199, 11] width 31 height 16
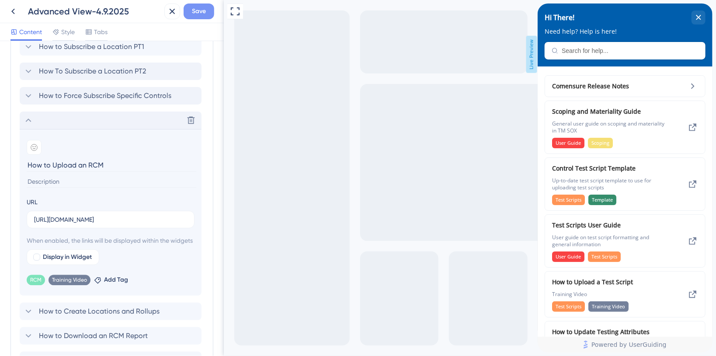
scroll to position [0, 0]
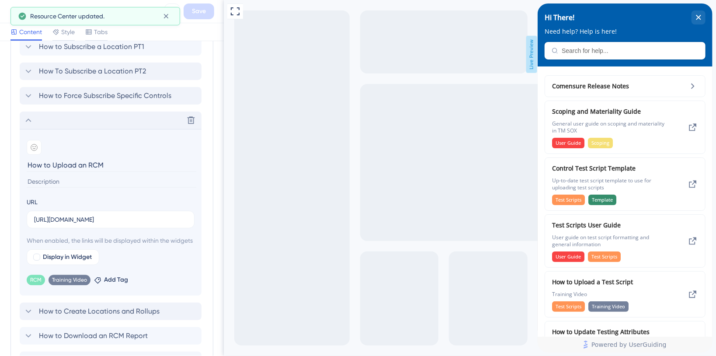
click at [24, 316] on icon at bounding box center [28, 311] width 10 height 10
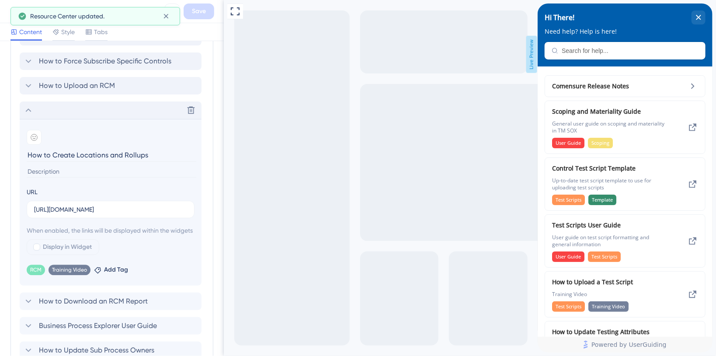
scroll to position [1186, 0]
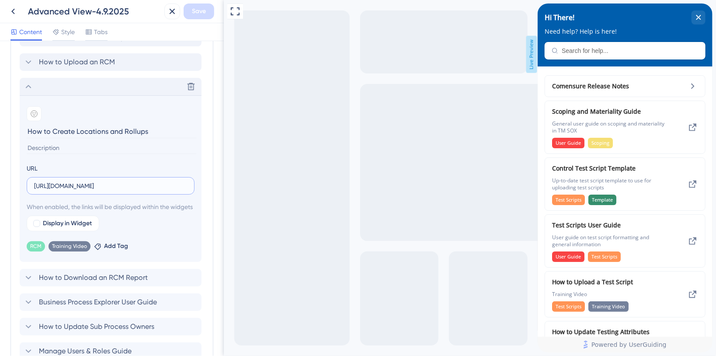
click at [126, 183] on input "[URL][DOMAIN_NAME]" at bounding box center [110, 186] width 153 height 10
paste input "18aae3c411b4427497a28a398399f866"
type input "[URL][DOMAIN_NAME]"
click at [205, 6] on span "Save" at bounding box center [199, 11] width 14 height 10
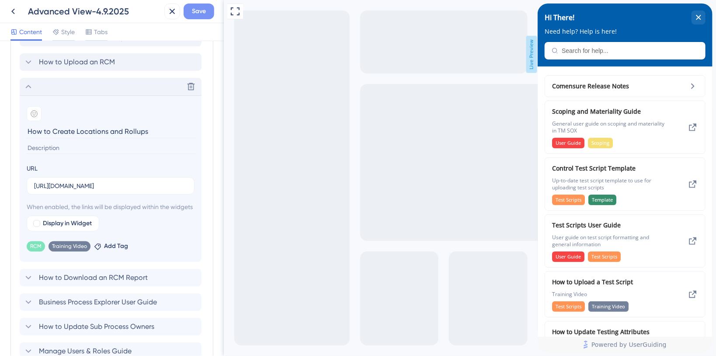
scroll to position [0, 0]
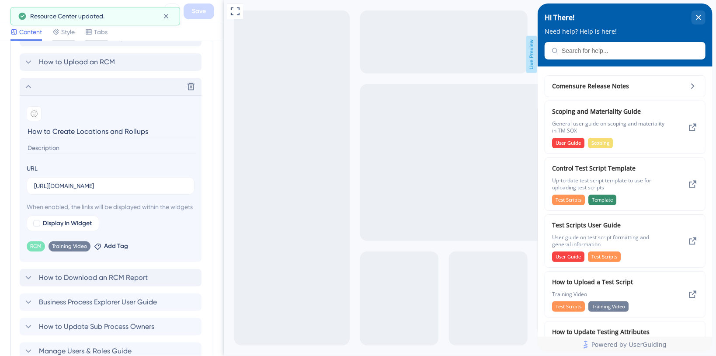
click at [28, 279] on icon at bounding box center [29, 277] width 6 height 3
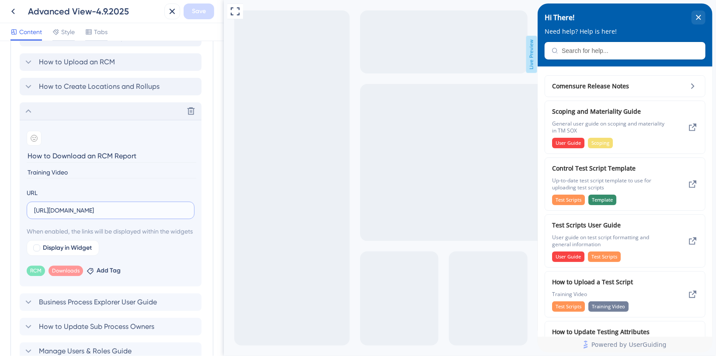
click at [105, 205] on input "[URL][DOMAIN_NAME]" at bounding box center [110, 210] width 153 height 10
click at [108, 207] on input "[URL][DOMAIN_NAME]" at bounding box center [110, 210] width 153 height 10
click at [140, 211] on input "[URL][DOMAIN_NAME]" at bounding box center [110, 210] width 153 height 10
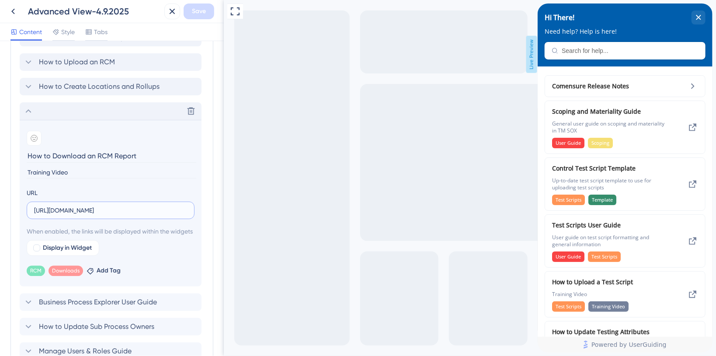
click at [126, 210] on input "[URL][DOMAIN_NAME]" at bounding box center [110, 210] width 153 height 10
paste input "[DOMAIN_NAME][URL]"
type input "[URL][DOMAIN_NAME]"
click at [197, 10] on span "Save" at bounding box center [199, 11] width 14 height 10
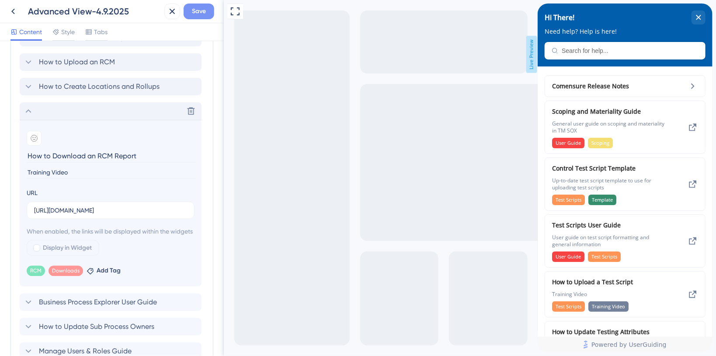
scroll to position [0, 0]
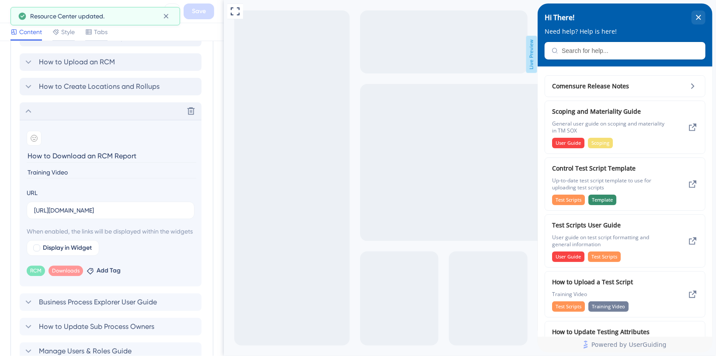
click at [35, 86] on div "How to Create Locations and Rollups" at bounding box center [91, 86] width 136 height 10
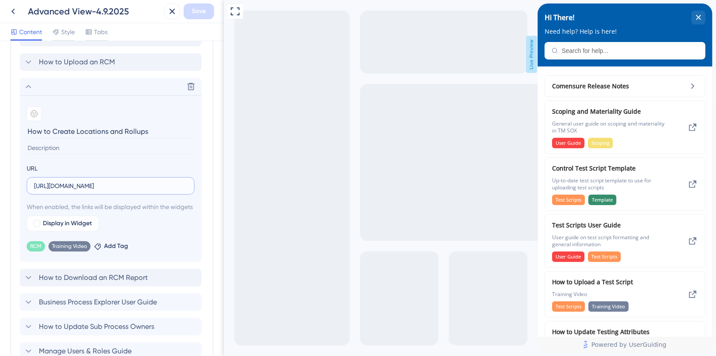
click at [103, 182] on input "[URL][DOMAIN_NAME]" at bounding box center [110, 186] width 153 height 10
paste input "[DOMAIN_NAME][URL]"
type input "[URL][DOMAIN_NAME]"
click at [202, 12] on span "Save" at bounding box center [199, 11] width 14 height 10
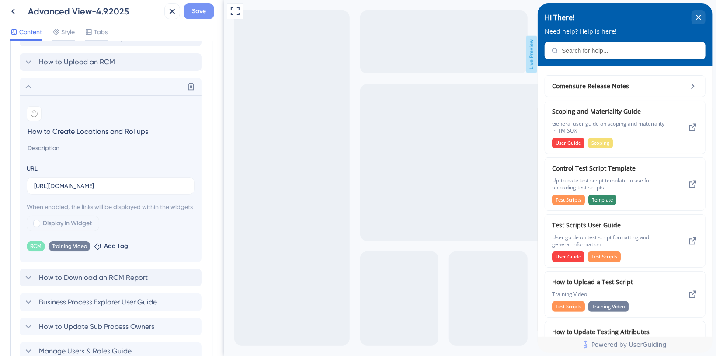
scroll to position [0, 0]
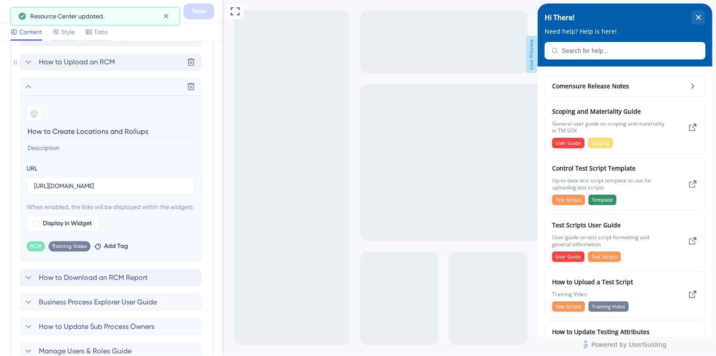
click at [32, 63] on icon at bounding box center [28, 62] width 10 height 10
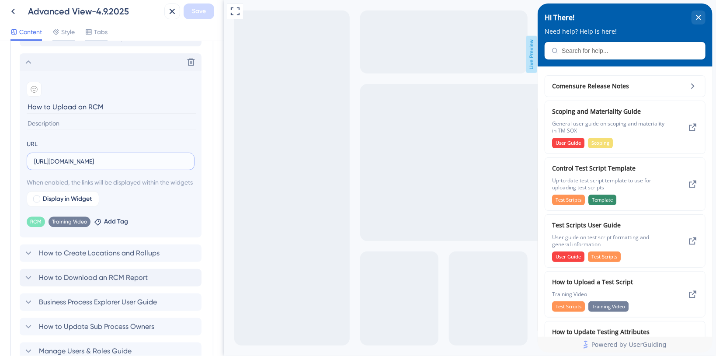
click at [89, 157] on input "[URL][DOMAIN_NAME]" at bounding box center [110, 161] width 153 height 10
paste input "[DOMAIN_NAME][URL]"
type input "[URL][DOMAIN_NAME]"
click at [200, 13] on span "Save" at bounding box center [199, 11] width 14 height 10
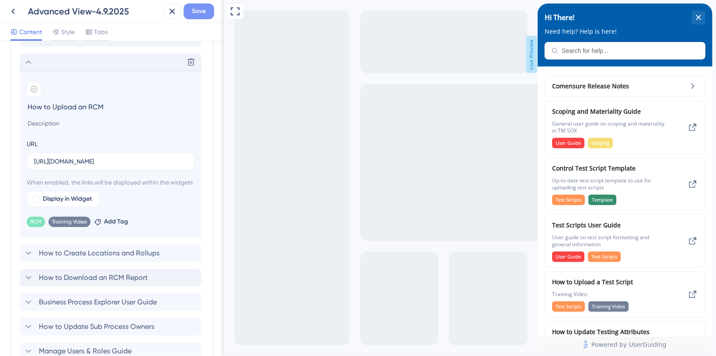
scroll to position [0, 0]
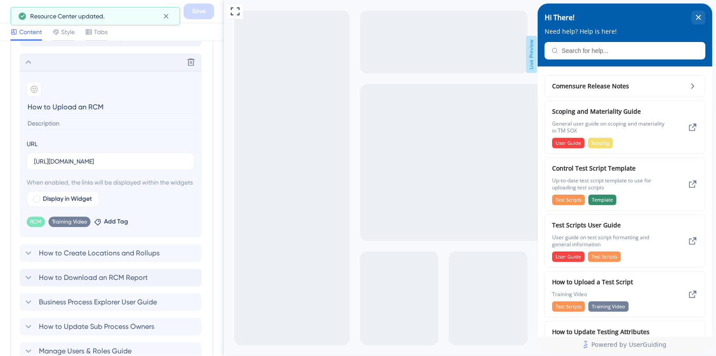
click at [28, 56] on div "Delete" at bounding box center [111, 61] width 182 height 17
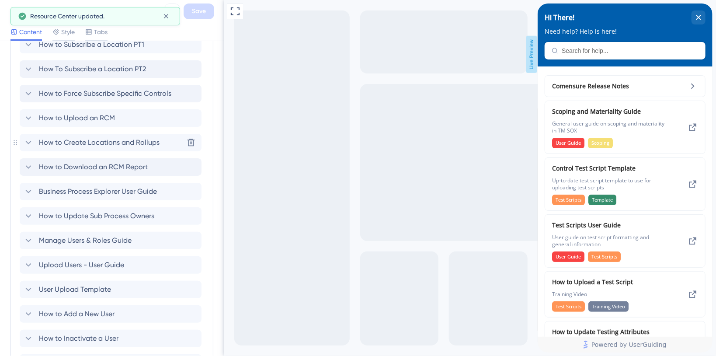
click at [26, 94] on icon at bounding box center [28, 93] width 10 height 10
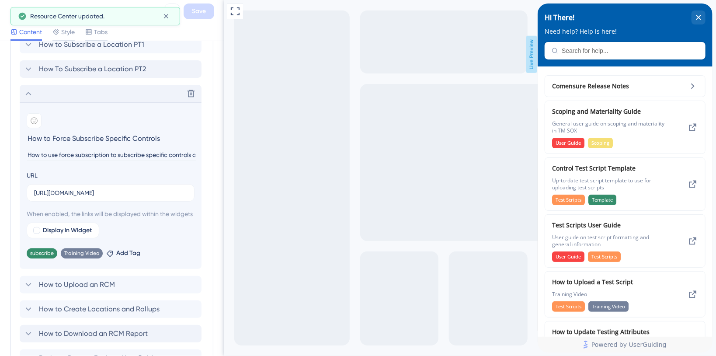
scroll to position [1128, 0]
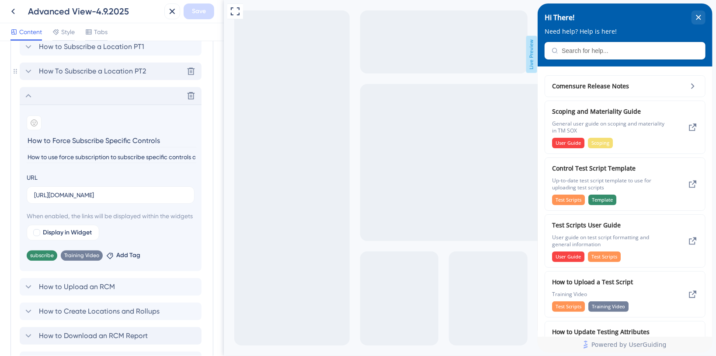
click at [28, 75] on icon at bounding box center [28, 71] width 10 height 10
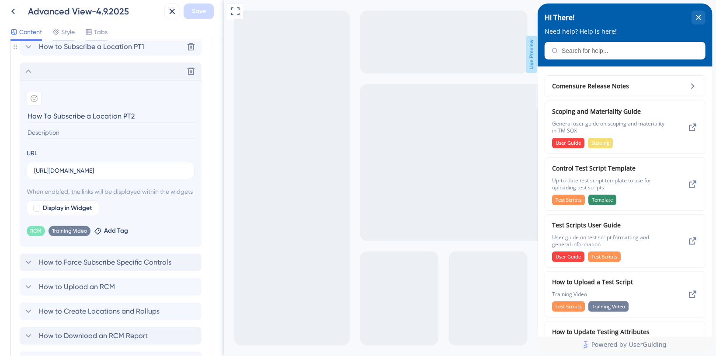
click at [29, 47] on icon at bounding box center [29, 46] width 6 height 3
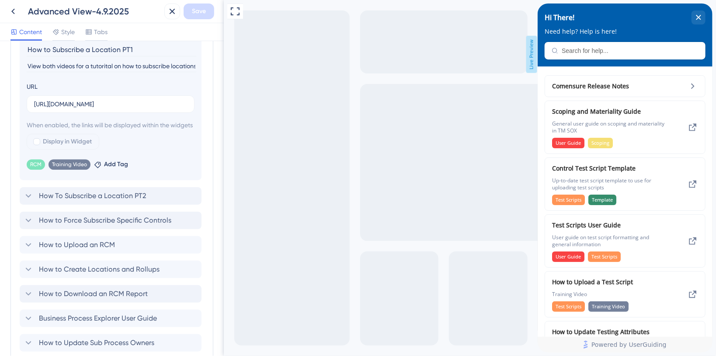
scroll to position [1186, 0]
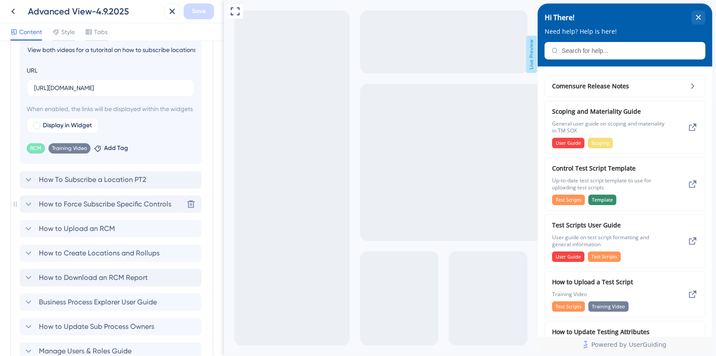
click at [34, 209] on div "How to Force Subscribe Specific Controls" at bounding box center [97, 204] width 148 height 10
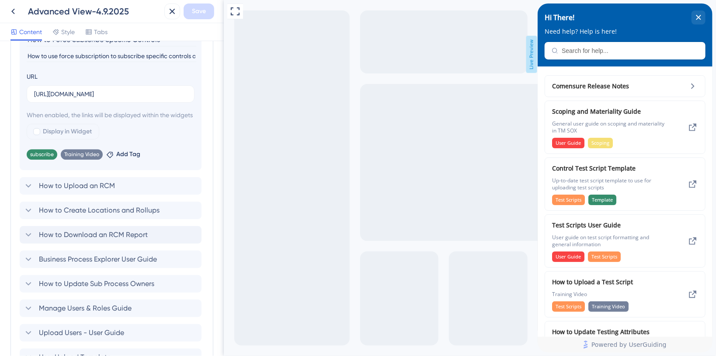
scroll to position [1244, 0]
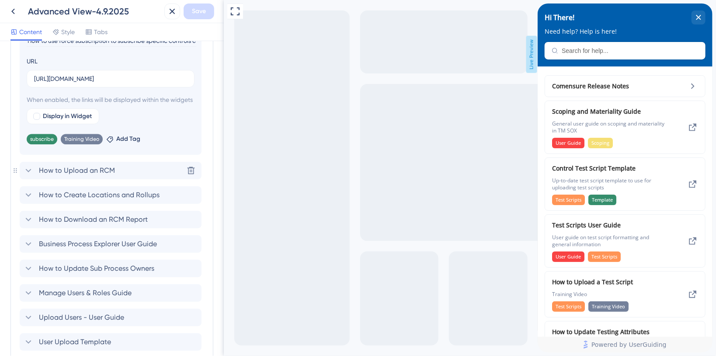
click at [31, 176] on icon at bounding box center [28, 170] width 10 height 10
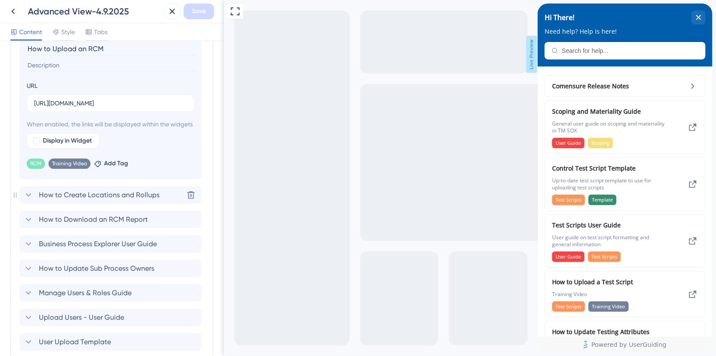
click at [28, 200] on icon at bounding box center [28, 195] width 10 height 10
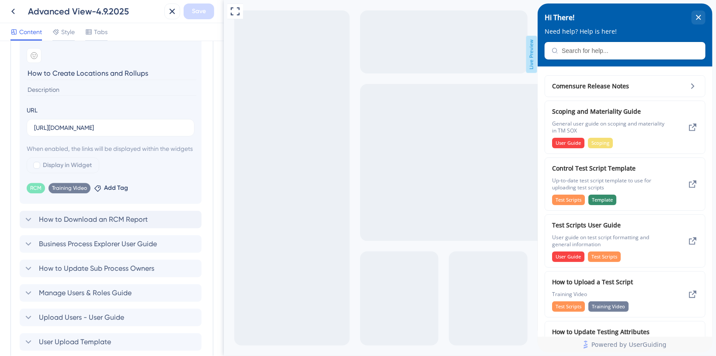
scroll to position [1303, 0]
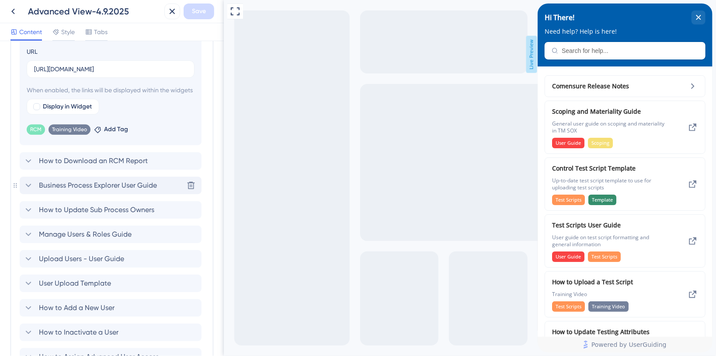
click at [27, 191] on icon at bounding box center [28, 185] width 10 height 10
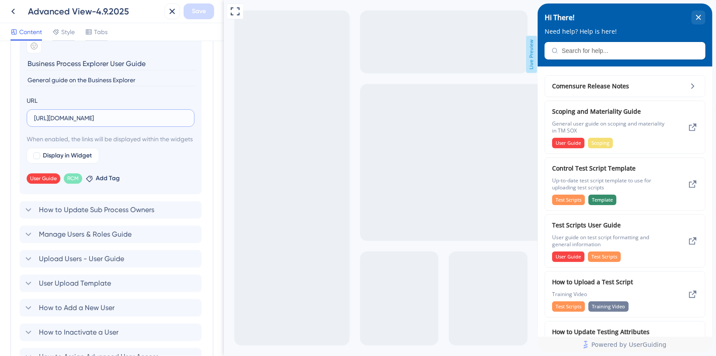
click at [111, 117] on input "[URL][DOMAIN_NAME]" at bounding box center [110, 118] width 153 height 10
paste input "[DOMAIN_NAME][URL]"
drag, startPoint x: 85, startPoint y: 121, endPoint x: 87, endPoint y: 117, distance: 4.5
click at [86, 118] on input "[URL][DOMAIN_NAME]" at bounding box center [110, 118] width 153 height 10
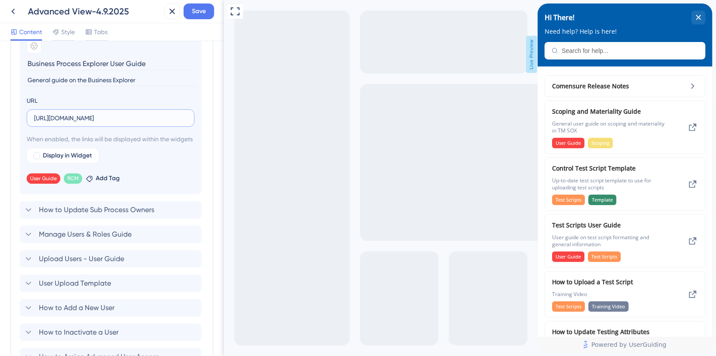
paste input "&download=1"
type input "[URL][DOMAIN_NAME]"
click at [200, 9] on span "Save" at bounding box center [199, 11] width 14 height 10
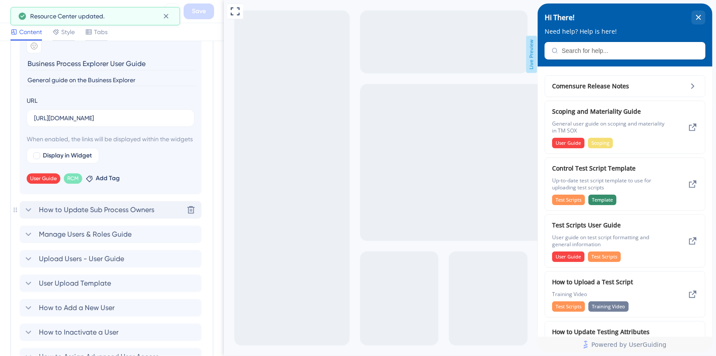
click at [47, 215] on span "How to Update Sub Process Owners" at bounding box center [96, 210] width 115 height 10
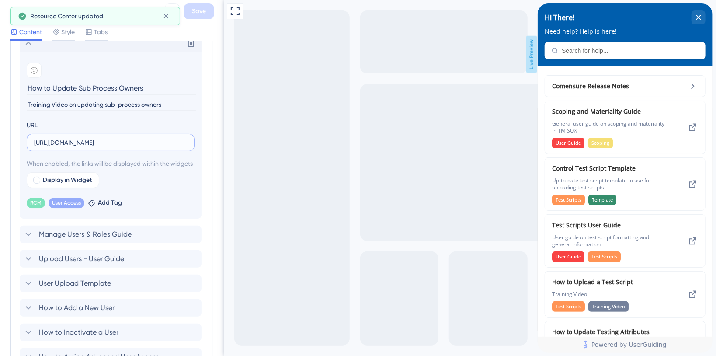
click at [107, 138] on input "[URL][DOMAIN_NAME]" at bounding box center [110, 143] width 153 height 10
paste input "&download=1"
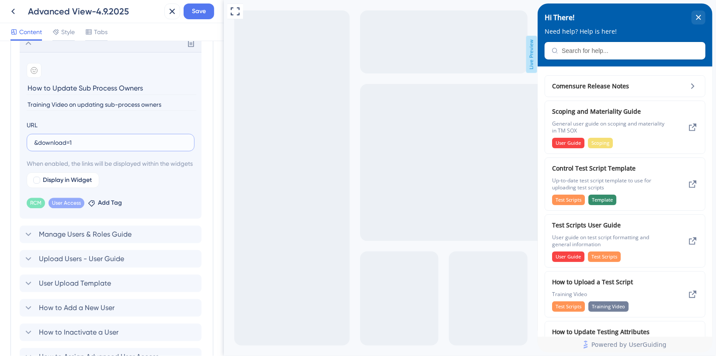
click at [87, 138] on input "&download=1" at bounding box center [110, 143] width 153 height 10
type input "[URL][DOMAIN_NAME]"
click at [106, 208] on span "Add Tag" at bounding box center [110, 203] width 24 height 10
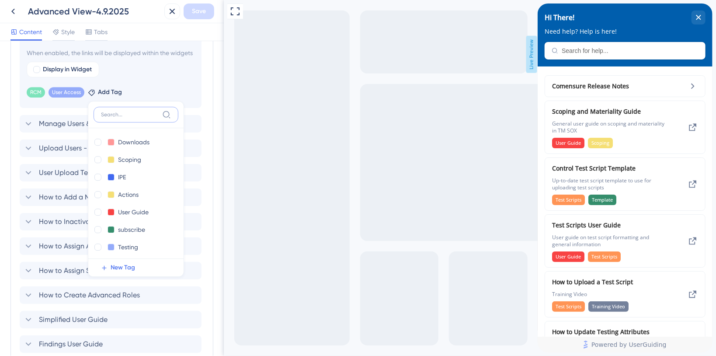
scroll to position [116, 0]
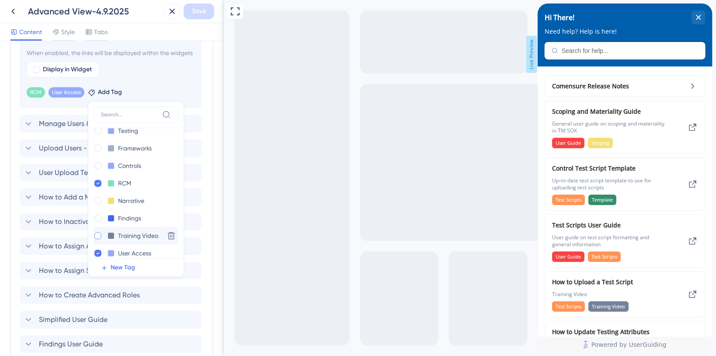
click at [96, 239] on div at bounding box center [97, 235] width 7 height 7
checkbox input "true"
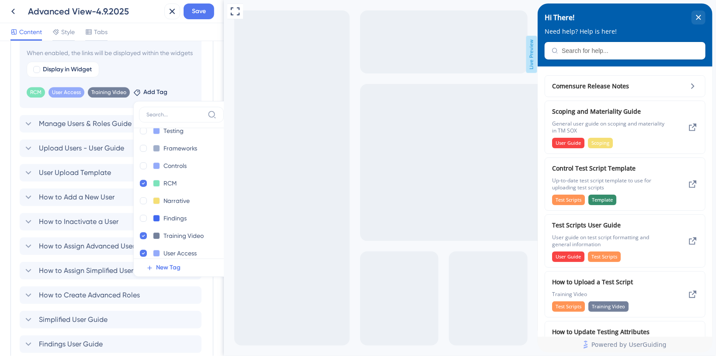
click at [175, 58] on span "When enabled, the links will be displayed within the widgets" at bounding box center [111, 53] width 168 height 10
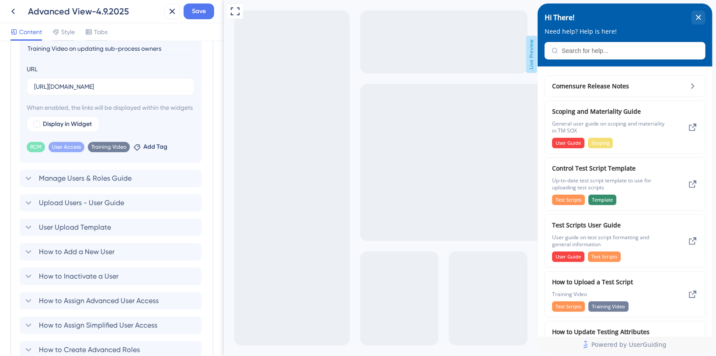
scroll to position [1355, 0]
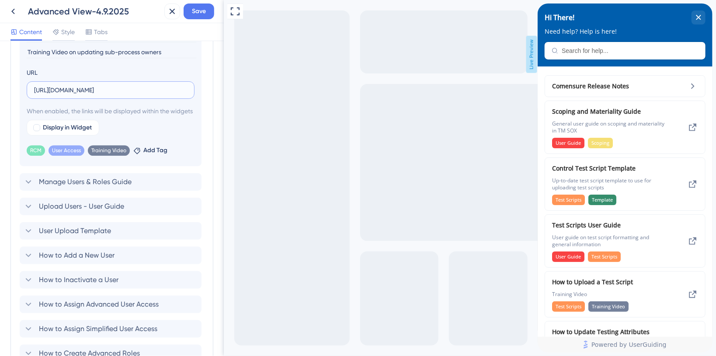
click at [107, 90] on input "[URL][DOMAIN_NAME]" at bounding box center [110, 90] width 153 height 10
paste input "[DOMAIN_NAME][URL]"
type input "[URL][DOMAIN_NAME]"
click at [204, 17] on button "Save" at bounding box center [199, 11] width 31 height 16
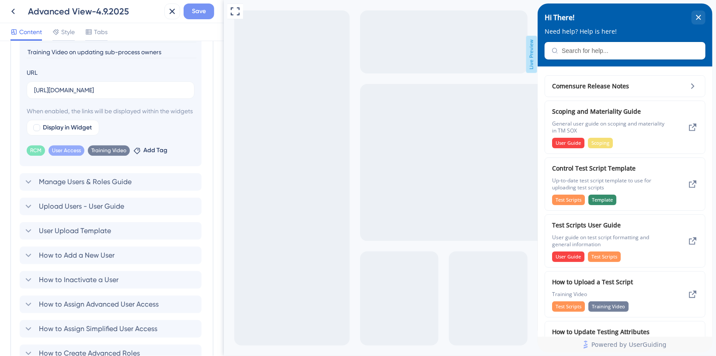
scroll to position [0, 0]
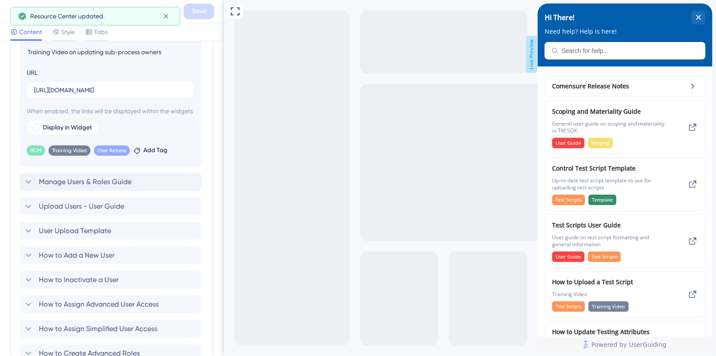
click at [28, 187] on icon at bounding box center [28, 182] width 10 height 10
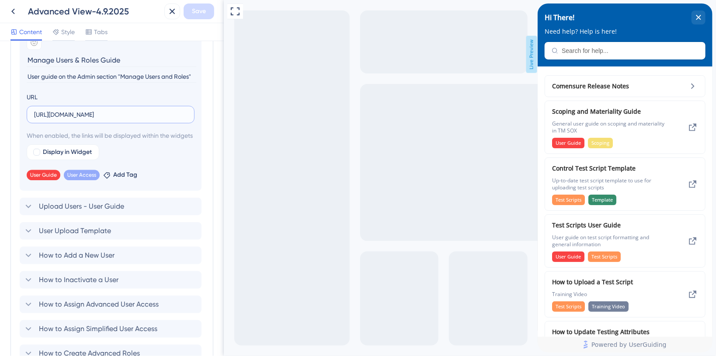
click at [124, 112] on input "[URL][DOMAIN_NAME]" at bounding box center [110, 115] width 153 height 10
paste input "[DOMAIN_NAME][URL]"
click at [156, 110] on input "[URL][DOMAIN_NAME]" at bounding box center [110, 115] width 153 height 10
paste input "&download=1"
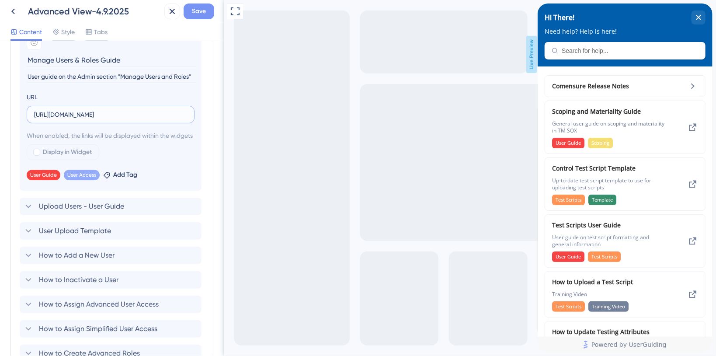
type input "[URL][DOMAIN_NAME]"
click at [204, 15] on span "Save" at bounding box center [199, 11] width 14 height 10
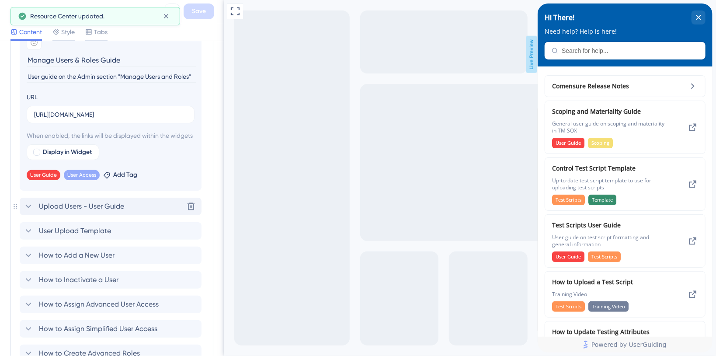
click at [27, 212] on icon at bounding box center [28, 206] width 10 height 10
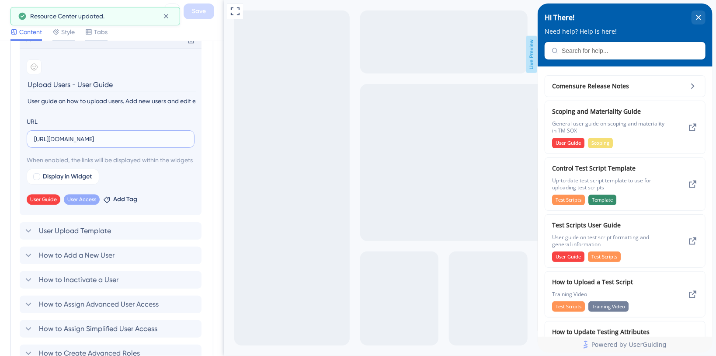
click at [165, 136] on input "[URL][DOMAIN_NAME]" at bounding box center [110, 139] width 153 height 10
paste input "&download=1"
click at [33, 137] on label "&download=1" at bounding box center [111, 138] width 168 height 17
click at [34, 137] on input "&download=1" at bounding box center [110, 139] width 153 height 10
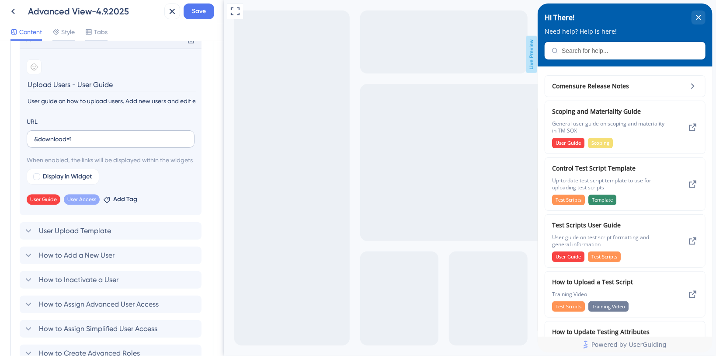
click at [34, 137] on label "&download=1" at bounding box center [111, 138] width 168 height 17
click at [34, 137] on input "&download=1" at bounding box center [110, 139] width 153 height 10
click at [34, 138] on input "&download=1" at bounding box center [110, 139] width 153 height 10
click at [114, 140] on input "&download=1" at bounding box center [110, 139] width 153 height 10
click at [35, 138] on input "&download=1" at bounding box center [110, 139] width 153 height 10
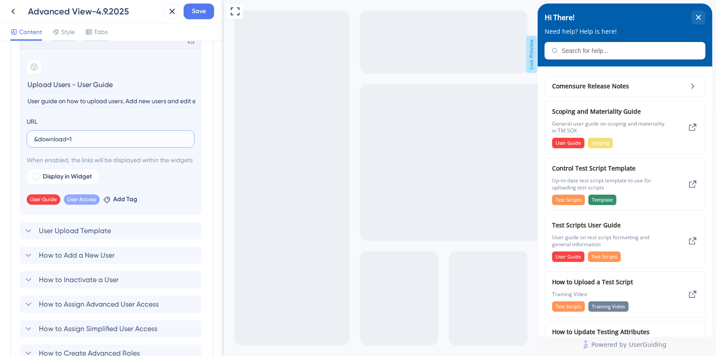
click at [37, 140] on input "&download=1" at bounding box center [110, 139] width 153 height 10
click at [35, 138] on input "&download=1" at bounding box center [110, 139] width 153 height 10
click at [33, 141] on label "&download=1" at bounding box center [111, 138] width 168 height 17
click at [34, 141] on input "&download=1" at bounding box center [110, 139] width 153 height 10
click at [32, 138] on label "&download=1" at bounding box center [111, 138] width 168 height 17
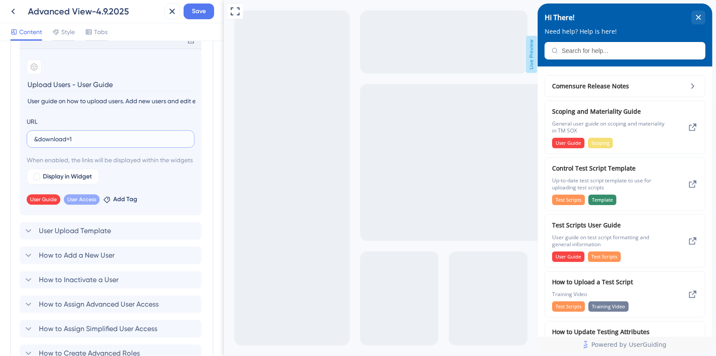
click at [34, 138] on input "&download=1" at bounding box center [110, 139] width 153 height 10
click at [33, 138] on label "&download=1" at bounding box center [111, 138] width 168 height 17
click at [34, 138] on input "&download=1" at bounding box center [110, 139] width 153 height 10
click at [35, 138] on input "&download=1" at bounding box center [110, 139] width 153 height 10
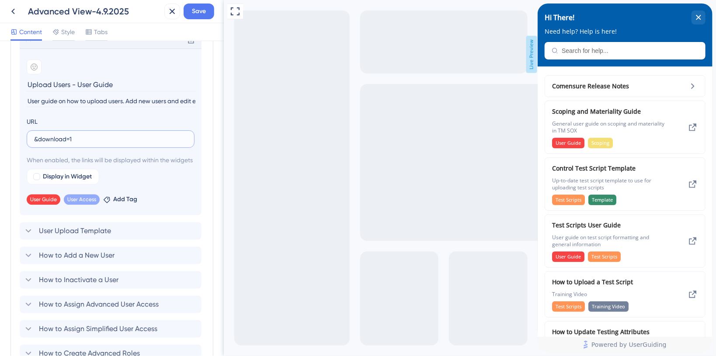
paste input "[URL][DOMAIN_NAME]"
type input "[URL][DOMAIN_NAME]"
click at [206, 16] on button "Save" at bounding box center [199, 11] width 31 height 16
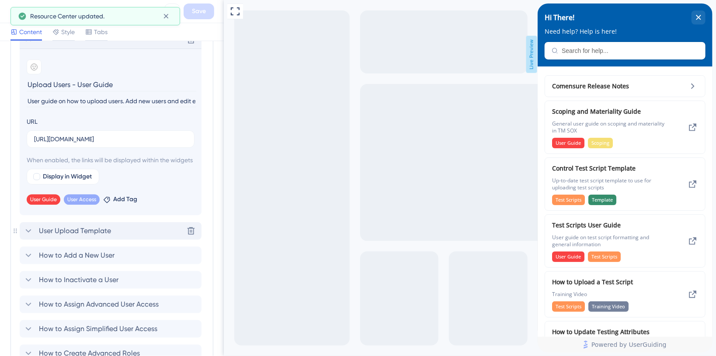
click at [32, 236] on icon at bounding box center [28, 231] width 10 height 10
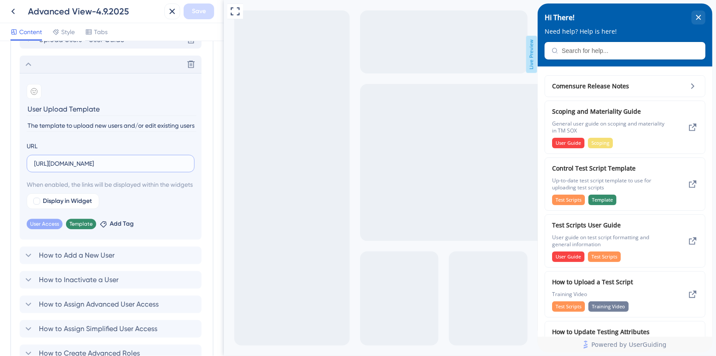
click at [164, 160] on input "[URL][DOMAIN_NAME]" at bounding box center [110, 164] width 153 height 10
paste input "[DOMAIN_NAME][URL]"
click at [144, 161] on input "[URL][DOMAIN_NAME]" at bounding box center [110, 164] width 153 height 10
paste input "&download=1"
click at [158, 161] on input "[URL][DOMAIN_NAME]" at bounding box center [110, 164] width 153 height 10
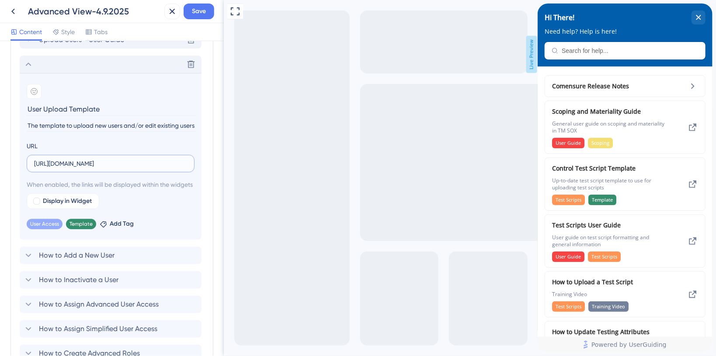
scroll to position [0, 250]
drag, startPoint x: 382, startPoint y: 161, endPoint x: 274, endPoint y: 176, distance: 108.6
click at [153, 167] on input "[URL][DOMAIN_NAME]" at bounding box center [110, 164] width 153 height 10
drag, startPoint x: 166, startPoint y: 154, endPoint x: 159, endPoint y: 159, distance: 8.7
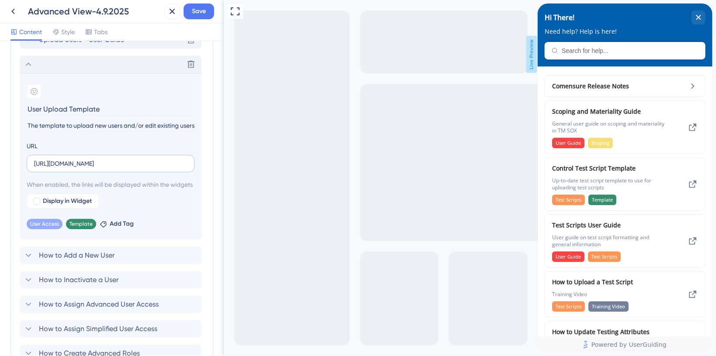
click at [161, 157] on label "[URL][DOMAIN_NAME]" at bounding box center [111, 163] width 168 height 17
click at [161, 159] on input "[URL][DOMAIN_NAME]" at bounding box center [110, 164] width 153 height 10
drag, startPoint x: 381, startPoint y: 161, endPoint x: 251, endPoint y: 172, distance: 130.3
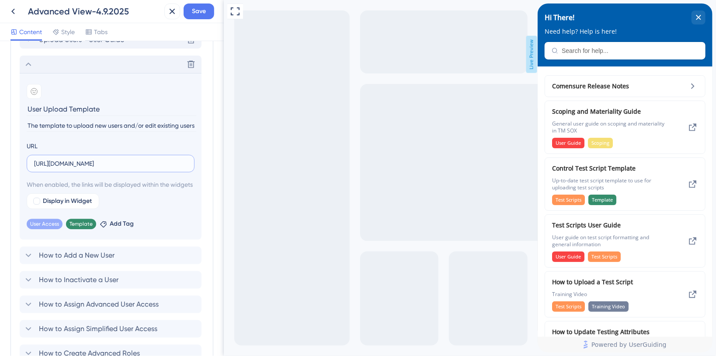
drag, startPoint x: 149, startPoint y: 163, endPoint x: 0, endPoint y: 160, distance: 148.7
click at [0, 160] on div "Resource Center Header Title Hi There! 19 Hi There! Subtitle Need help? Help is…" at bounding box center [112, 198] width 224 height 315
paste input "x:/s/sharefile-staging/EbxSbl1SRbVWk7Uhk3yRtw8Bc-s52rZr6QpHMWXJeuTWgA?e=VTDKVu"
type input "[URL][DOMAIN_NAME]"
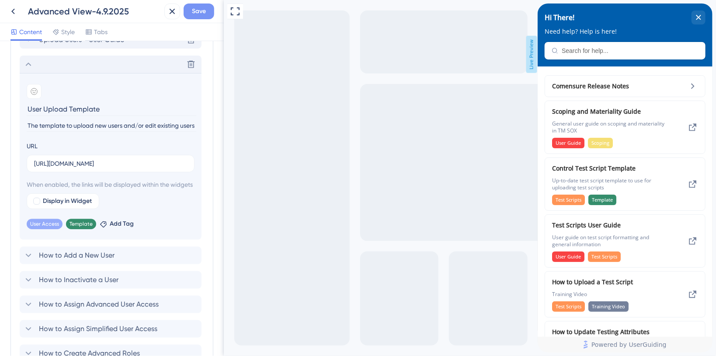
click at [195, 7] on span "Save" at bounding box center [199, 11] width 14 height 10
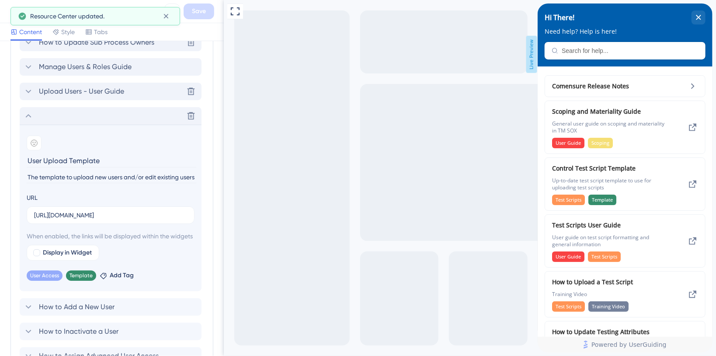
scroll to position [1297, 0]
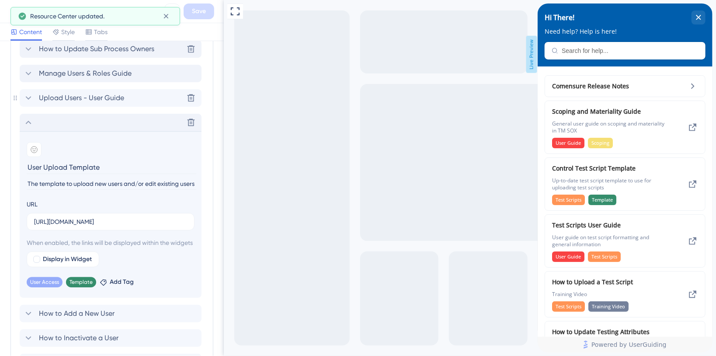
click at [28, 95] on icon at bounding box center [28, 98] width 10 height 10
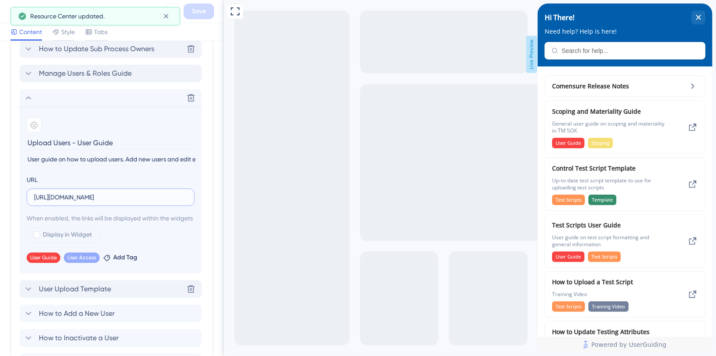
scroll to position [0, 250]
drag, startPoint x: 378, startPoint y: 200, endPoint x: 232, endPoint y: 212, distance: 146.4
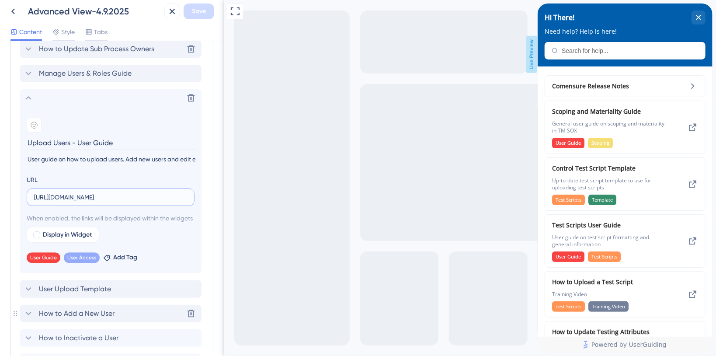
click at [30, 315] on icon at bounding box center [29, 313] width 6 height 3
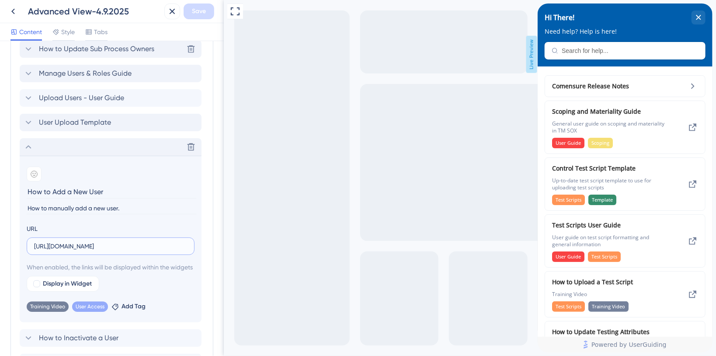
click at [128, 243] on input "[URL][DOMAIN_NAME]" at bounding box center [110, 246] width 153 height 10
paste input "[DOMAIN_NAME][URL]"
type input "[URL][DOMAIN_NAME]"
click at [208, 11] on button "Save" at bounding box center [199, 11] width 31 height 16
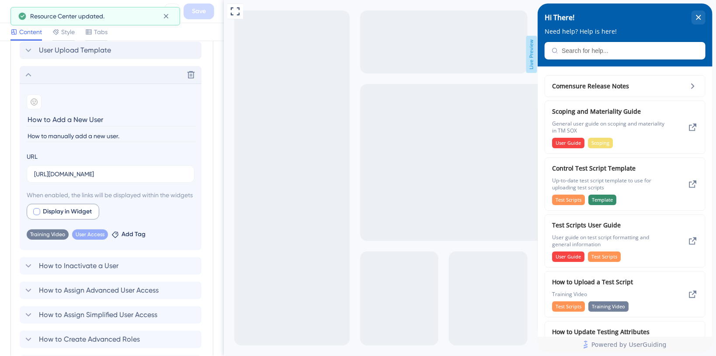
scroll to position [1413, 0]
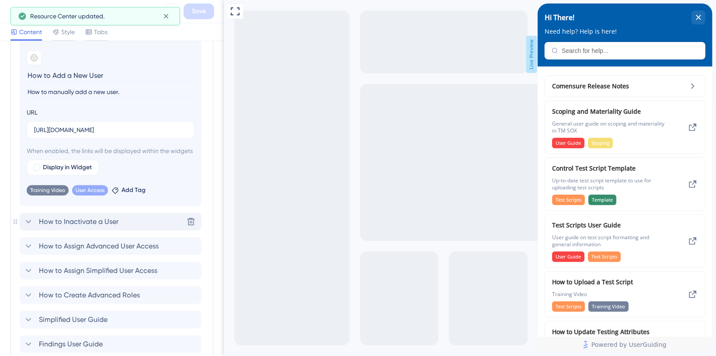
click at [31, 227] on icon at bounding box center [28, 221] width 10 height 10
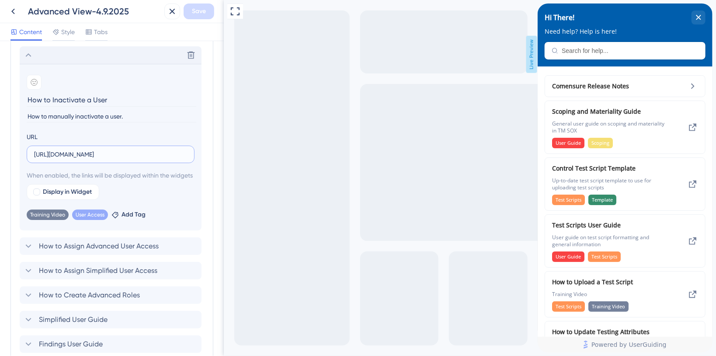
click at [148, 151] on input "[URL][DOMAIN_NAME]" at bounding box center [110, 154] width 153 height 10
paste input "[DOMAIN_NAME][URL]"
type input "[URL][DOMAIN_NAME]"
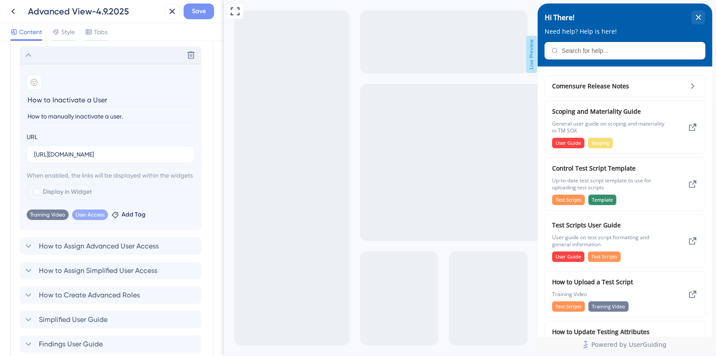
click at [205, 10] on span "Save" at bounding box center [199, 11] width 14 height 10
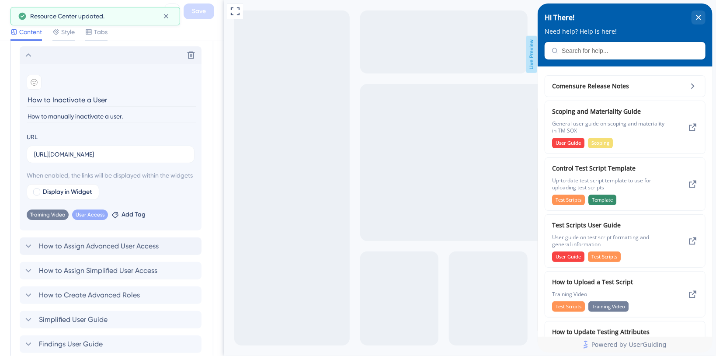
click at [28, 251] on icon at bounding box center [28, 246] width 10 height 10
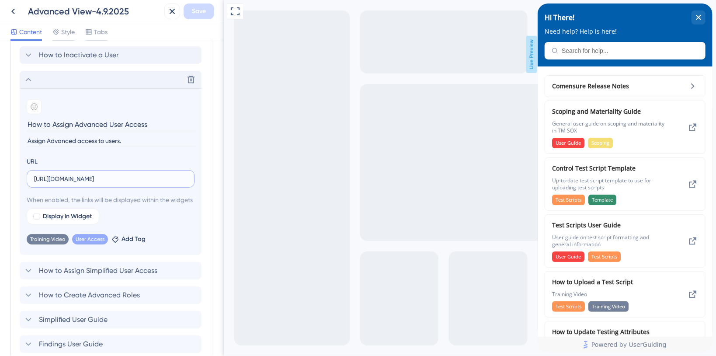
click at [115, 177] on input "[URL][DOMAIN_NAME]" at bounding box center [110, 179] width 153 height 10
paste input "[DOMAIN_NAME][URL]"
type input "[URL][DOMAIN_NAME]"
click at [202, 12] on span "Save" at bounding box center [199, 11] width 14 height 10
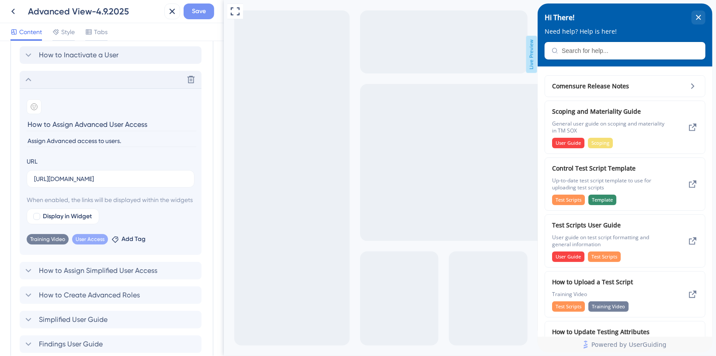
scroll to position [0, 0]
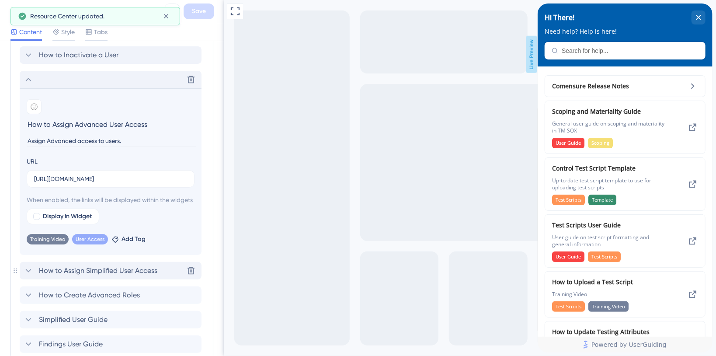
click at [27, 276] on icon at bounding box center [28, 270] width 10 height 10
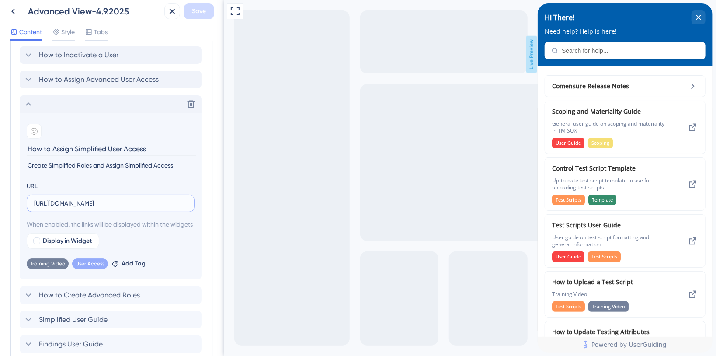
click at [145, 203] on input "[URL][DOMAIN_NAME]" at bounding box center [110, 203] width 153 height 10
paste input "[DOMAIN_NAME][URL]"
type input "[URL][DOMAIN_NAME]"
click at [205, 14] on span "Save" at bounding box center [199, 11] width 14 height 10
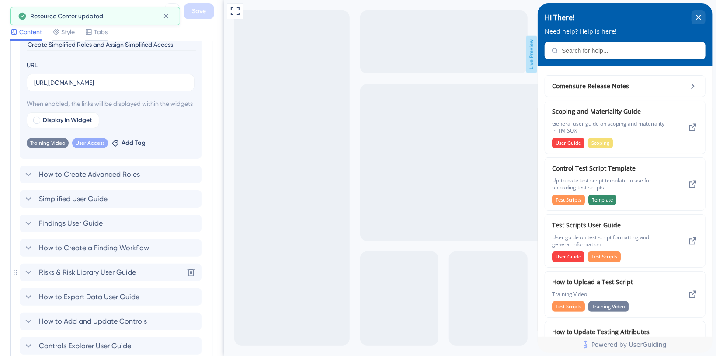
scroll to position [1588, 0]
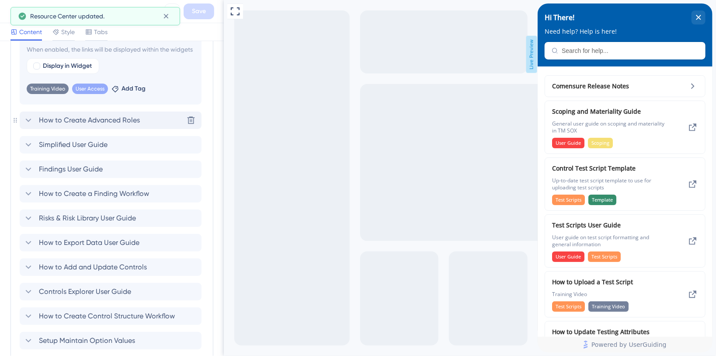
click at [29, 122] on icon at bounding box center [29, 119] width 6 height 3
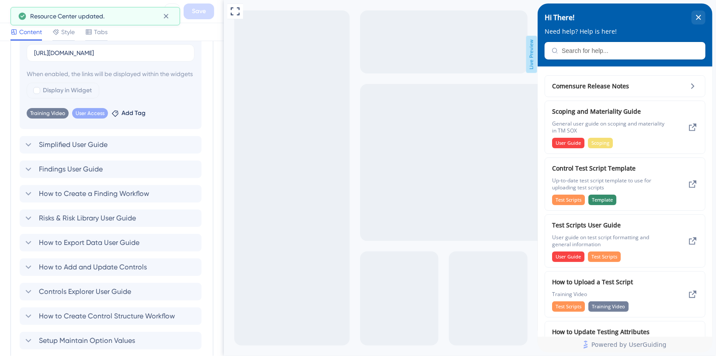
scroll to position [1387, 0]
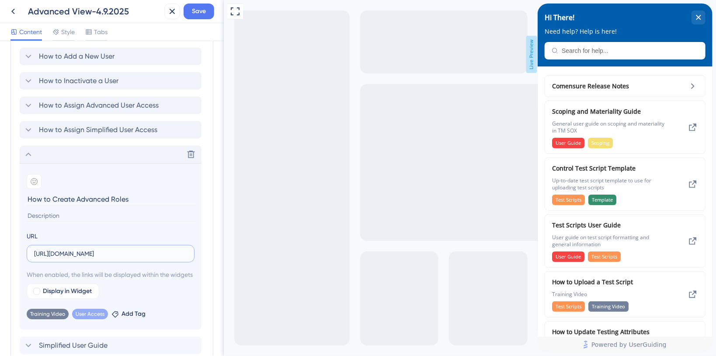
click at [87, 254] on input "[URL][DOMAIN_NAME]" at bounding box center [110, 254] width 153 height 10
paste input "[DOMAIN_NAME][URL]"
type input "[URL][DOMAIN_NAME]"
click at [188, 10] on button "Save" at bounding box center [199, 11] width 31 height 16
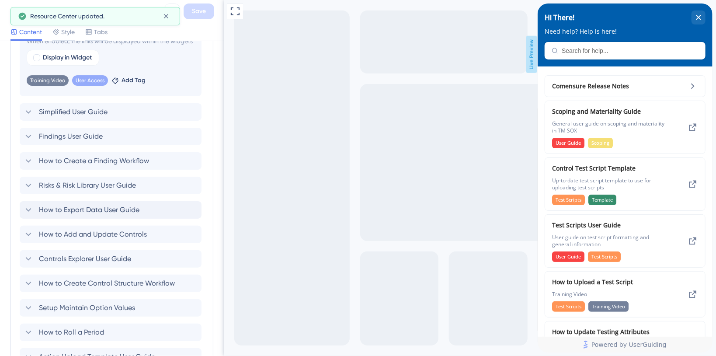
scroll to position [1621, 0]
click at [56, 117] on span "Simplified User Guide" at bounding box center [73, 112] width 69 height 10
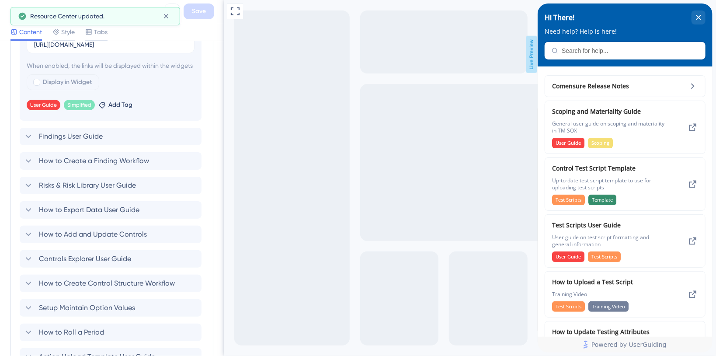
scroll to position [1412, 0]
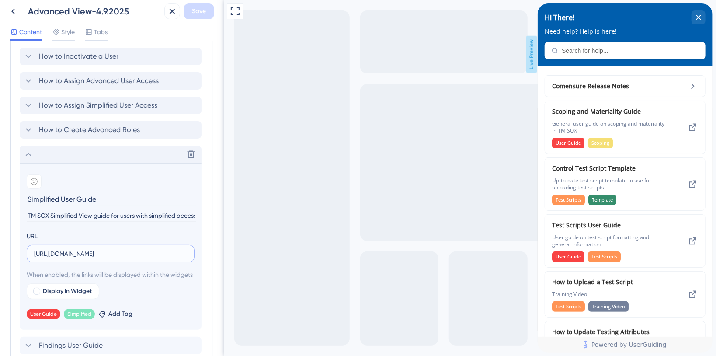
click at [108, 250] on input "[URL][DOMAIN_NAME]" at bounding box center [110, 254] width 153 height 10
paste input "[DOMAIN_NAME][URL]"
click at [143, 254] on input "[URL][DOMAIN_NAME]" at bounding box center [110, 254] width 153 height 10
paste input "&download=1"
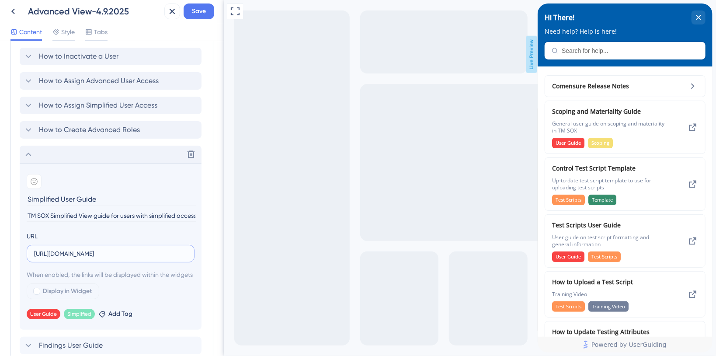
scroll to position [0, 262]
type input "[URL][DOMAIN_NAME]"
click at [200, 11] on span "Save" at bounding box center [199, 11] width 14 height 10
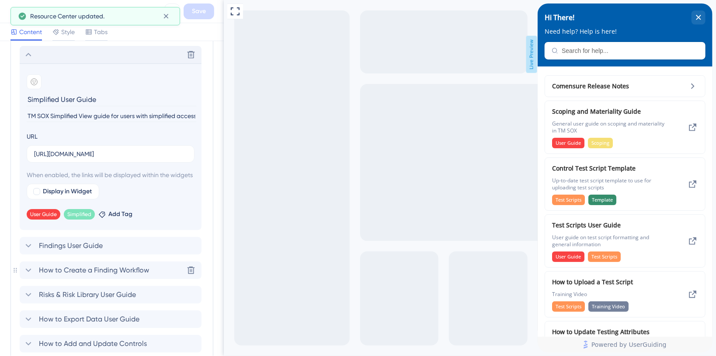
scroll to position [1528, 0]
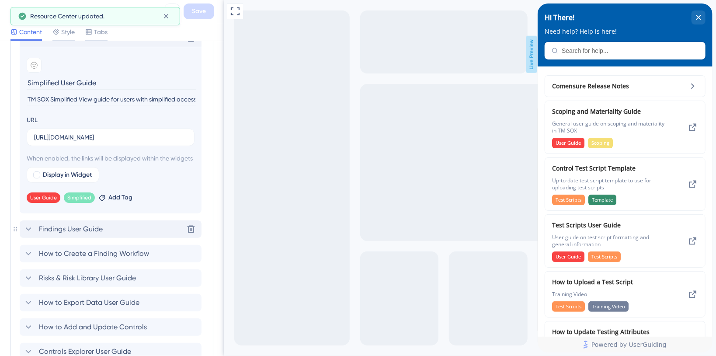
click at [26, 234] on icon at bounding box center [28, 229] width 10 height 10
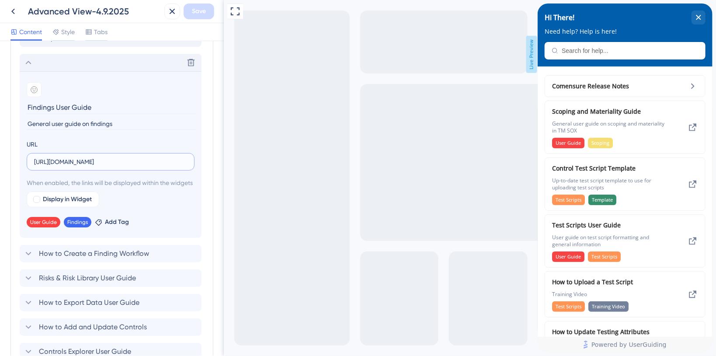
click at [96, 160] on input "[URL][DOMAIN_NAME]" at bounding box center [110, 162] width 153 height 10
paste input "&download=1"
click at [34, 160] on input "&download=1" at bounding box center [110, 162] width 153 height 10
paste input "[URL][DOMAIN_NAME]"
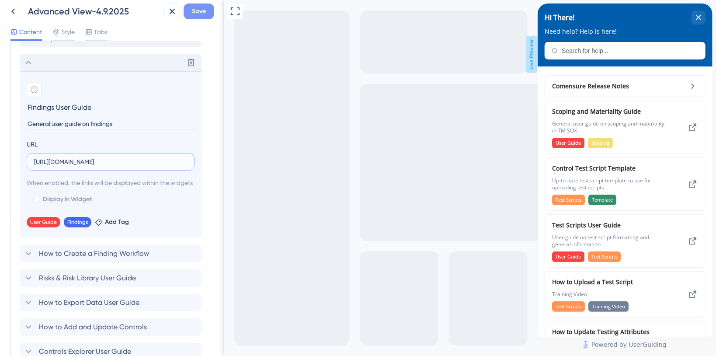
type input "[URL][DOMAIN_NAME]"
click at [194, 14] on span "Save" at bounding box center [199, 11] width 14 height 10
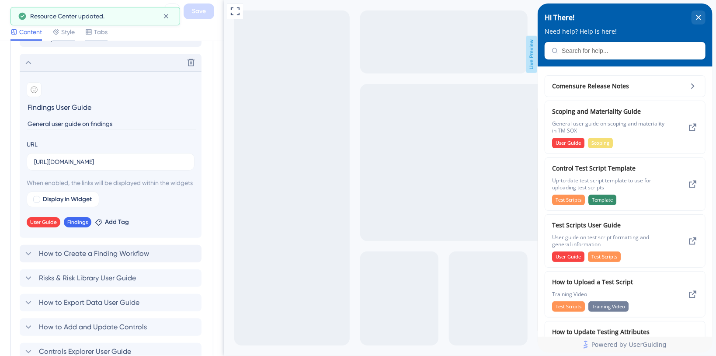
click at [52, 259] on span "How to Create a Finding Workflow" at bounding box center [94, 253] width 110 height 10
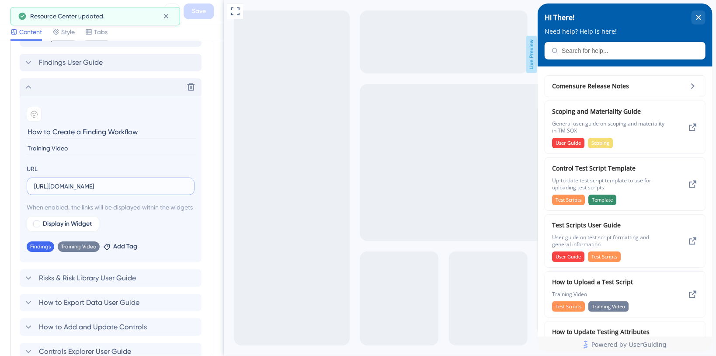
click at [69, 185] on input "[URL][DOMAIN_NAME]" at bounding box center [110, 186] width 153 height 10
paste input "&download=1"
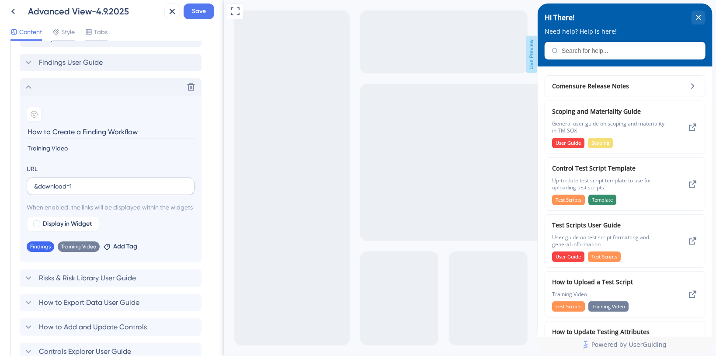
click at [133, 181] on label "&download=1" at bounding box center [111, 185] width 168 height 17
click at [133, 181] on input "&download=1" at bounding box center [110, 186] width 153 height 10
click at [88, 173] on div "URL [URL][DOMAIN_NAME]" at bounding box center [111, 178] width 168 height 31
click at [95, 181] on input "[URL][DOMAIN_NAME]" at bounding box center [110, 186] width 153 height 10
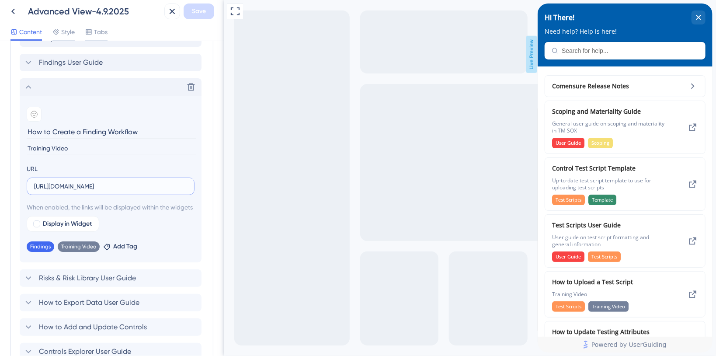
click at [118, 182] on input "[URL][DOMAIN_NAME]" at bounding box center [110, 186] width 153 height 10
click at [84, 184] on input "[URL][DOMAIN_NAME]" at bounding box center [110, 186] width 153 height 10
paste input "[DOMAIN_NAME][URL]"
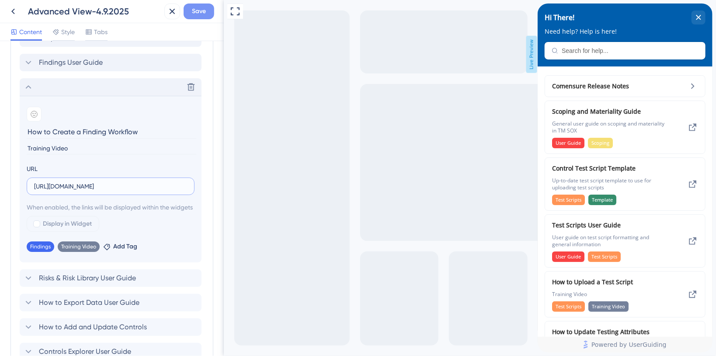
type input "[URL][DOMAIN_NAME]"
click at [203, 11] on span "Save" at bounding box center [199, 11] width 14 height 10
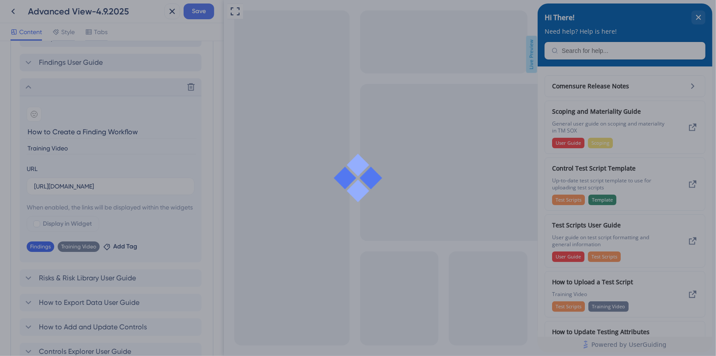
scroll to position [0, 0]
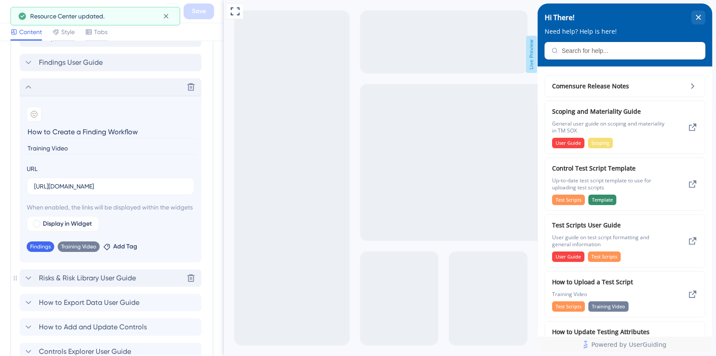
click at [29, 283] on icon at bounding box center [28, 278] width 10 height 10
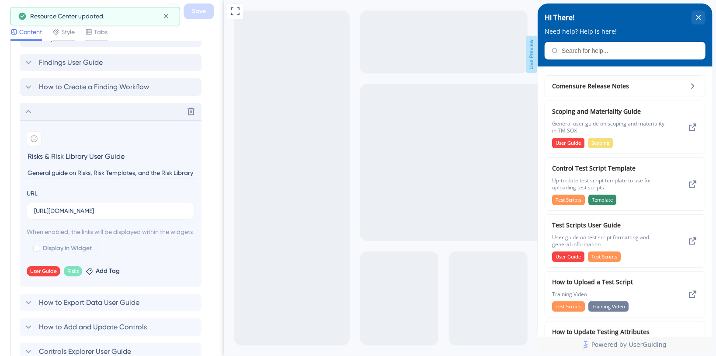
scroll to position [1587, 0]
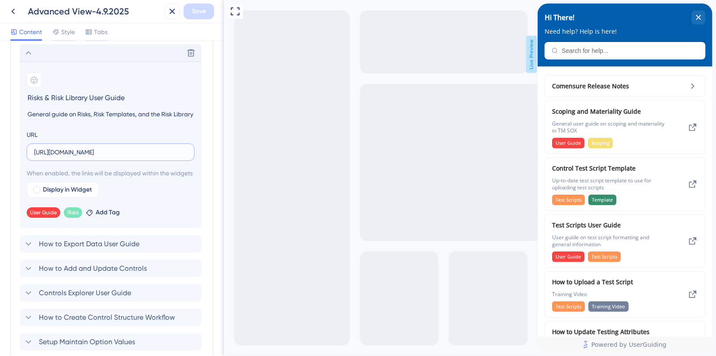
click at [110, 152] on input "[URL][DOMAIN_NAME]" at bounding box center [110, 152] width 153 height 10
paste input "[DOMAIN_NAME][URL]"
drag, startPoint x: 160, startPoint y: 147, endPoint x: 142, endPoint y: 142, distance: 19.0
click at [160, 147] on input "[URL][DOMAIN_NAME]" at bounding box center [110, 152] width 153 height 10
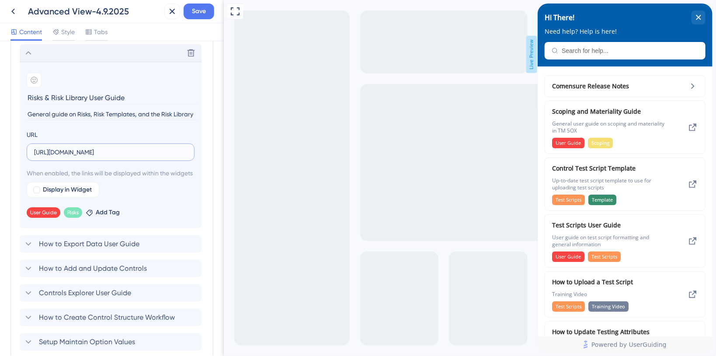
paste input "&download=1"
type input "[URL][DOMAIN_NAME]"
click at [206, 7] on button "Save" at bounding box center [199, 11] width 31 height 16
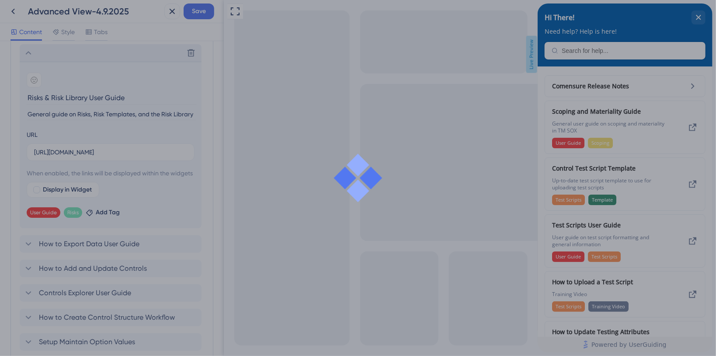
scroll to position [0, 0]
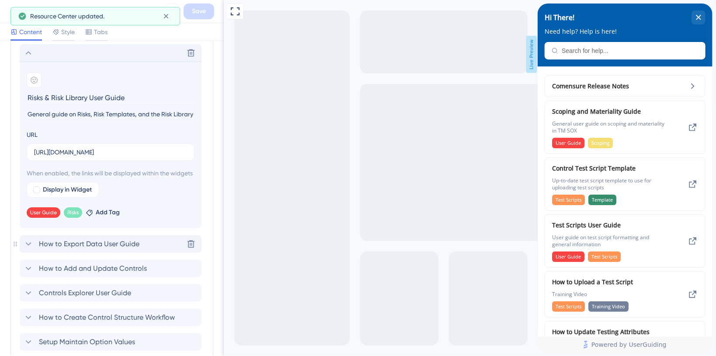
click at [31, 249] on icon at bounding box center [28, 244] width 10 height 10
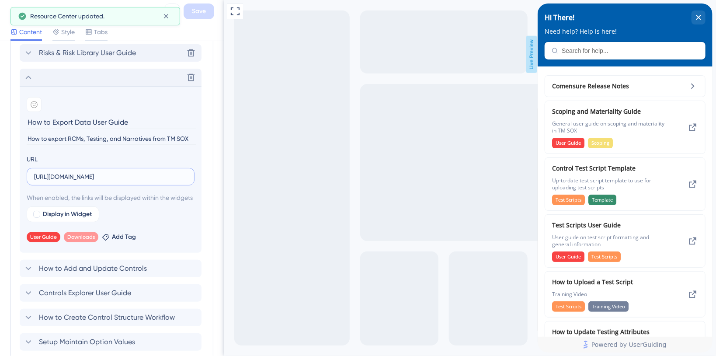
click at [83, 173] on input "[URL][DOMAIN_NAME]" at bounding box center [110, 177] width 153 height 10
paste input "&download=1"
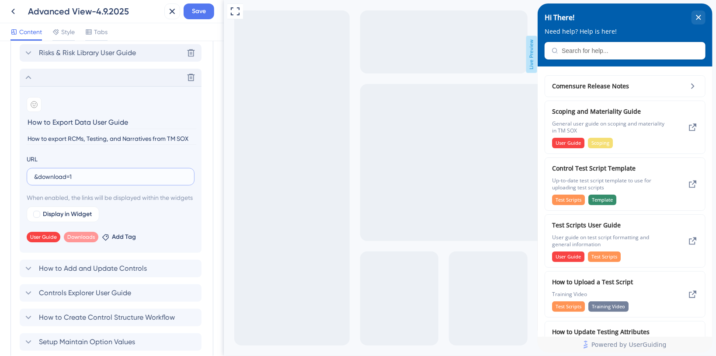
click at [35, 175] on input "&download=1" at bounding box center [110, 177] width 153 height 10
click at [31, 173] on label "&download=1" at bounding box center [111, 176] width 168 height 17
click at [34, 173] on input "&download=1" at bounding box center [110, 177] width 153 height 10
click at [34, 178] on input "&download=1" at bounding box center [110, 177] width 153 height 10
paste input "[URL][DOMAIN_NAME]"
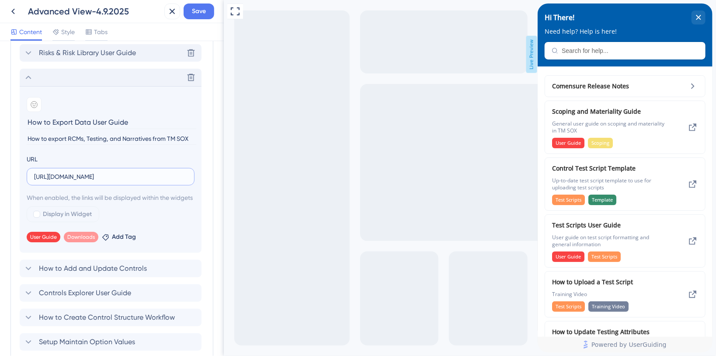
scroll to position [0, 220]
type input "[URL][DOMAIN_NAME]"
click at [192, 9] on span "Save" at bounding box center [199, 11] width 14 height 10
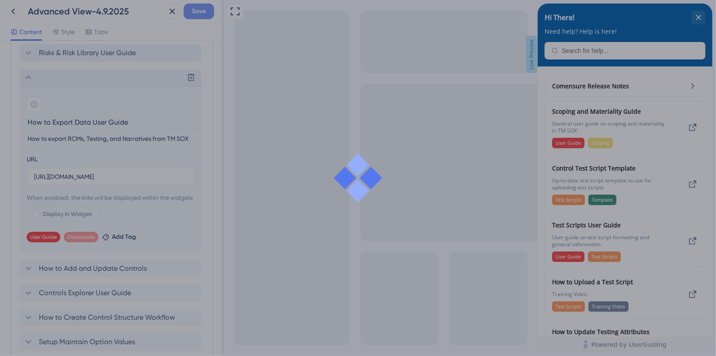
scroll to position [0, 0]
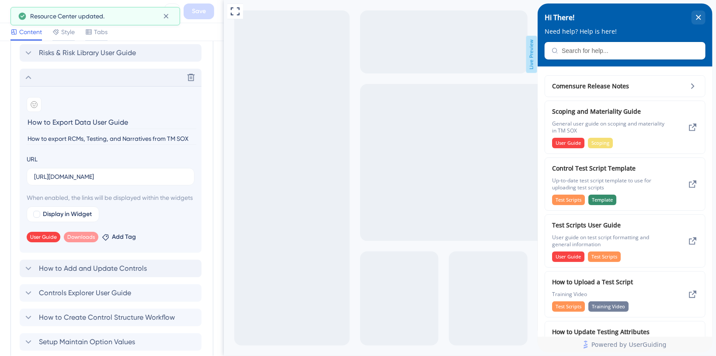
click at [27, 270] on icon at bounding box center [29, 268] width 6 height 3
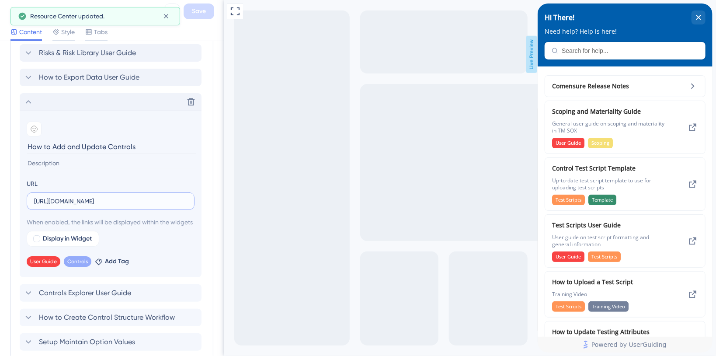
click at [153, 200] on input "[URL][DOMAIN_NAME]" at bounding box center [110, 201] width 153 height 10
click at [111, 200] on input "[URL][DOMAIN_NAME]" at bounding box center [110, 201] width 153 height 10
paste input "&download=1"
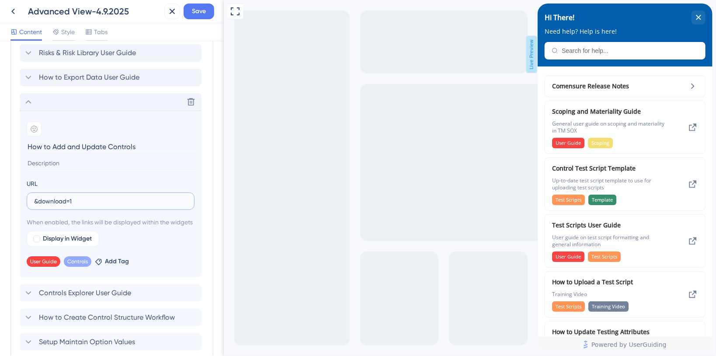
click at [35, 200] on input "&download=1" at bounding box center [110, 201] width 153 height 10
click at [31, 198] on label "&download=1" at bounding box center [111, 200] width 168 height 17
click at [34, 198] on input "&download=1" at bounding box center [110, 201] width 153 height 10
paste input "[URL][DOMAIN_NAME]"
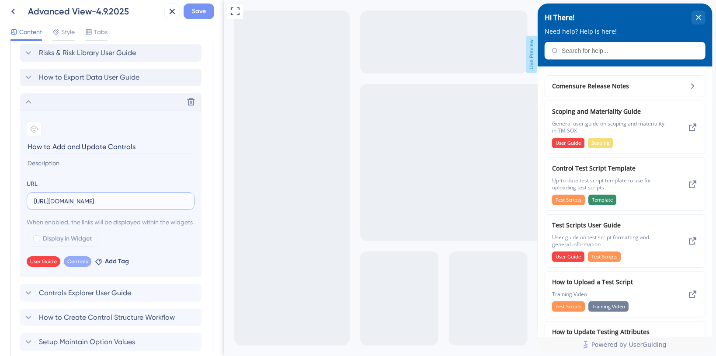
type input "[URL][DOMAIN_NAME]"
click at [197, 12] on span "Save" at bounding box center [199, 11] width 14 height 10
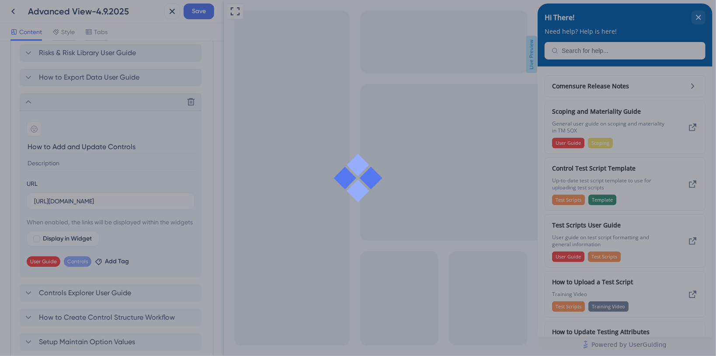
scroll to position [0, 0]
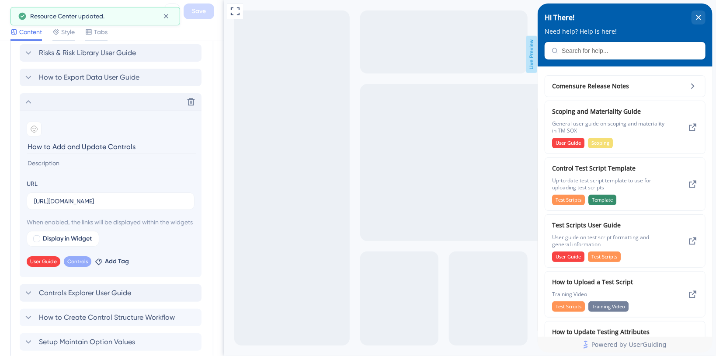
click at [26, 298] on icon at bounding box center [28, 293] width 10 height 10
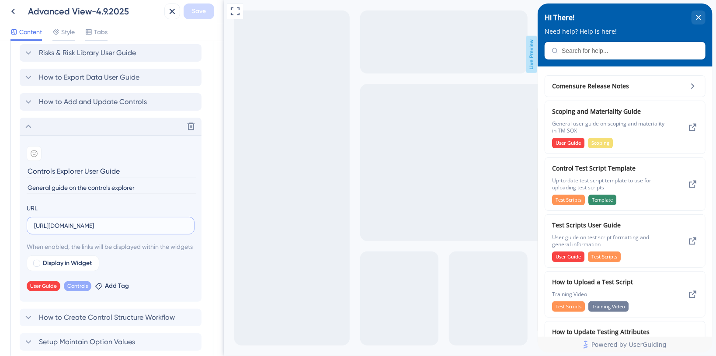
click at [108, 221] on input "[URL][DOMAIN_NAME]" at bounding box center [110, 226] width 153 height 10
paste input "&download=1"
click at [35, 226] on input "&download=1" at bounding box center [110, 226] width 153 height 10
paste input "[URL][DOMAIN_NAME]"
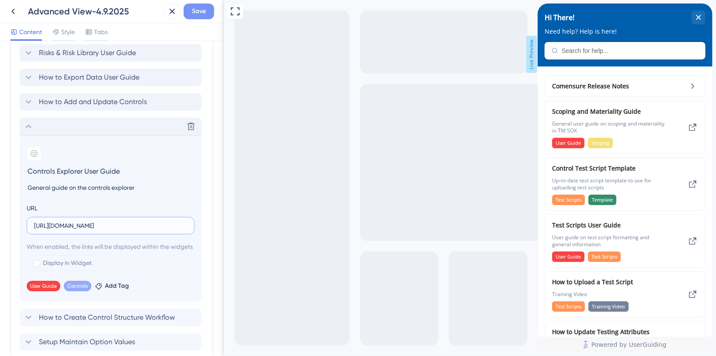
type input "[URL][DOMAIN_NAME]"
click at [198, 14] on span "Save" at bounding box center [199, 11] width 14 height 10
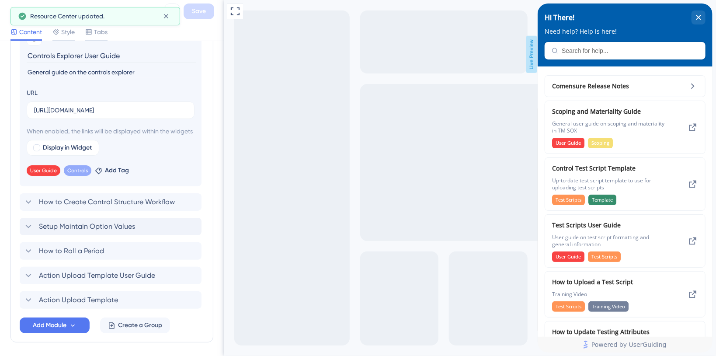
scroll to position [1703, 0]
click at [31, 206] on icon at bounding box center [28, 201] width 10 height 10
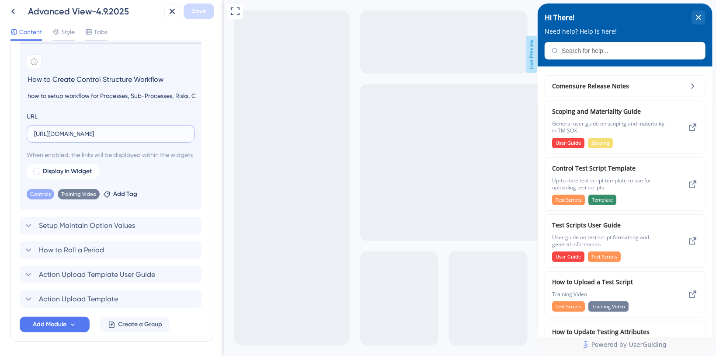
click at [65, 129] on input "[URL][DOMAIN_NAME]" at bounding box center [110, 134] width 153 height 10
paste input "&download=1"
type input "&download=1"
click at [197, 17] on button "Save" at bounding box center [199, 11] width 31 height 16
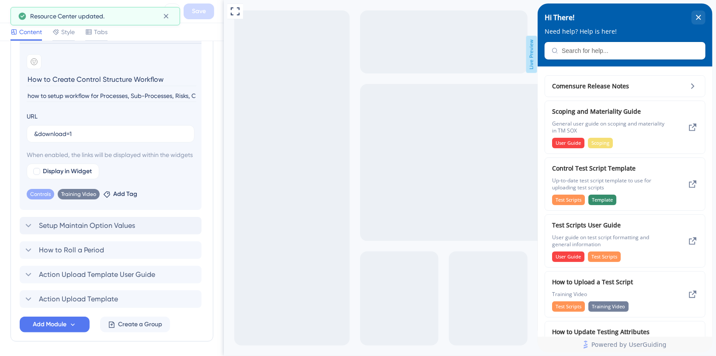
click at [28, 231] on icon at bounding box center [28, 225] width 10 height 10
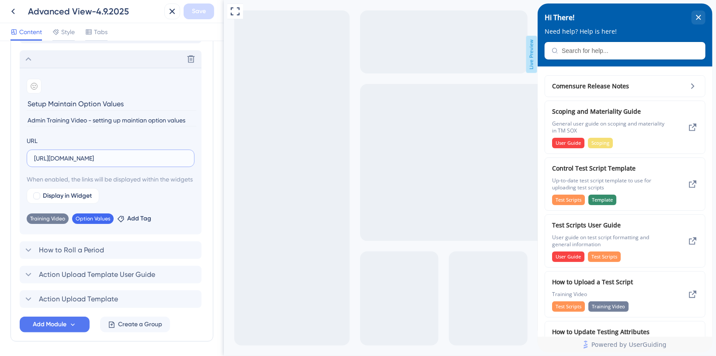
click at [89, 156] on input "[URL][DOMAIN_NAME]" at bounding box center [110, 158] width 153 height 10
paste input "&download=1"
click at [76, 159] on input "&download=1" at bounding box center [110, 158] width 153 height 10
paste input "[URL][DOMAIN_NAME]"
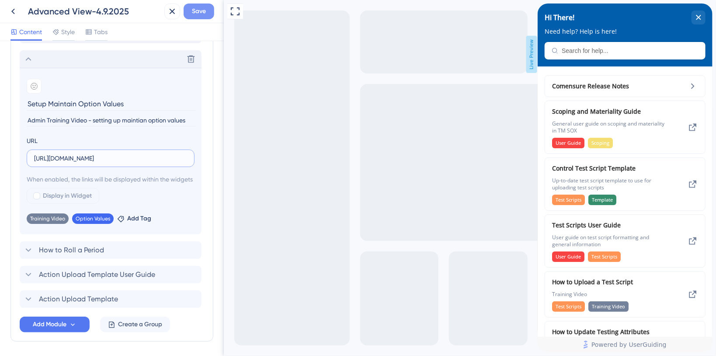
type input "[URL][DOMAIN_NAME]"
click at [199, 14] on span "Save" at bounding box center [199, 11] width 14 height 10
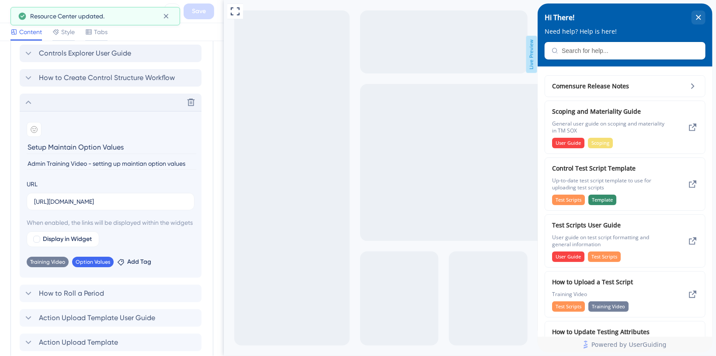
scroll to position [1645, 0]
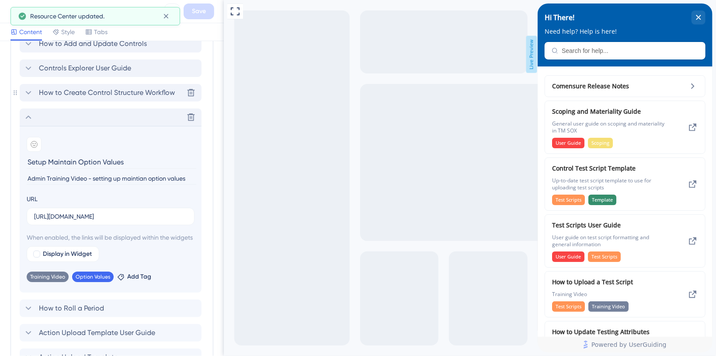
click at [32, 93] on icon at bounding box center [28, 92] width 10 height 10
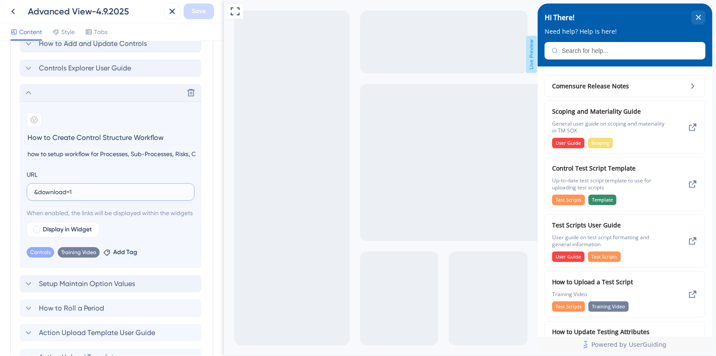
drag, startPoint x: 87, startPoint y: 191, endPoint x: 95, endPoint y: 194, distance: 8.9
click at [88, 191] on input "&download=1" at bounding box center [110, 192] width 153 height 10
click at [60, 187] on input "&download=1" at bounding box center [110, 192] width 153 height 10
paste input "[URL][DOMAIN_NAME]"
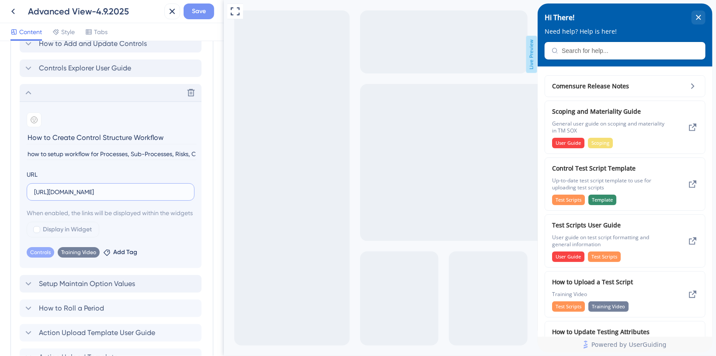
type input "[URL][DOMAIN_NAME]"
click at [202, 13] on span "Save" at bounding box center [199, 11] width 14 height 10
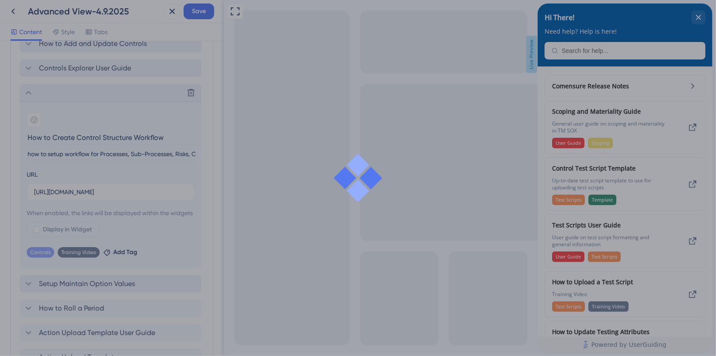
scroll to position [0, 0]
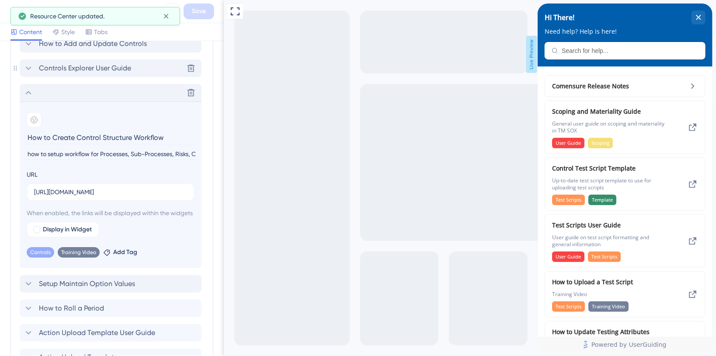
click at [28, 67] on icon at bounding box center [28, 68] width 10 height 10
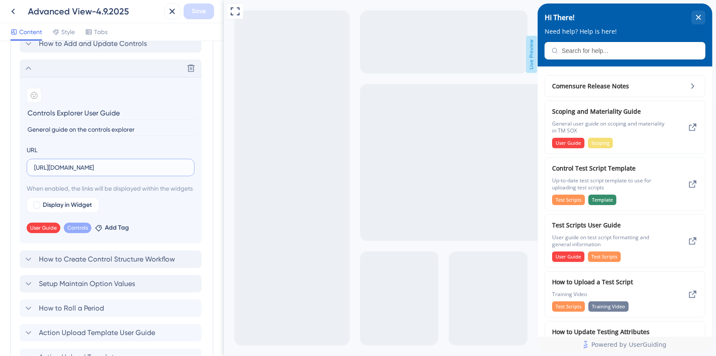
scroll to position [0, 251]
drag, startPoint x: 318, startPoint y: 167, endPoint x: 398, endPoint y: 227, distance: 99.7
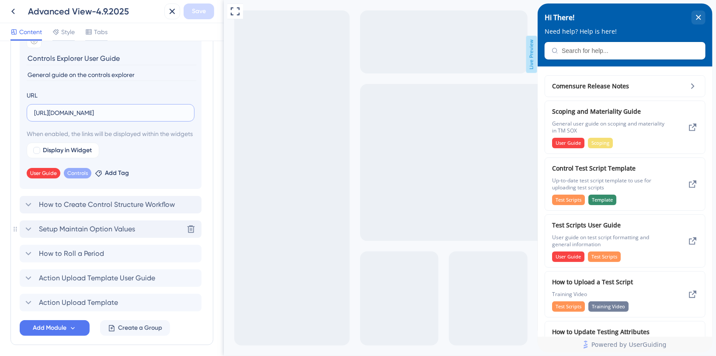
scroll to position [1703, 0]
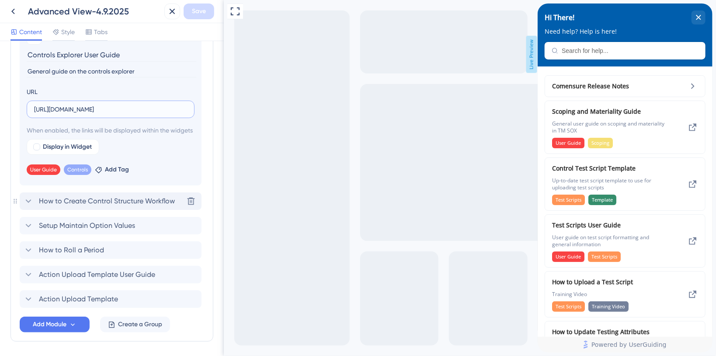
click at [33, 205] on div "How to Create Control Structure Workflow" at bounding box center [99, 201] width 152 height 10
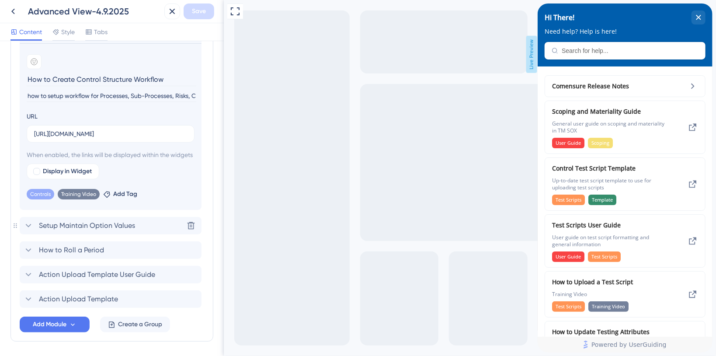
click at [30, 231] on icon at bounding box center [28, 225] width 10 height 10
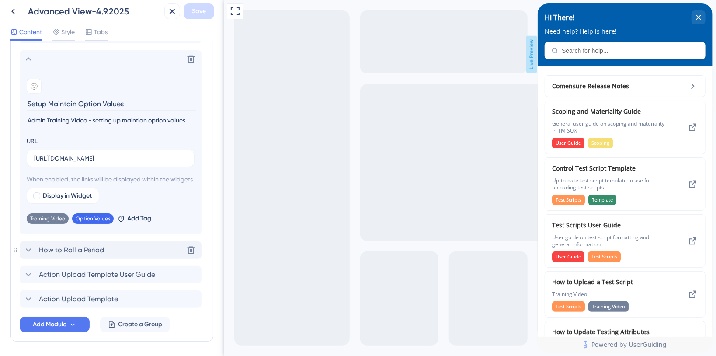
click at [31, 255] on icon at bounding box center [28, 250] width 10 height 10
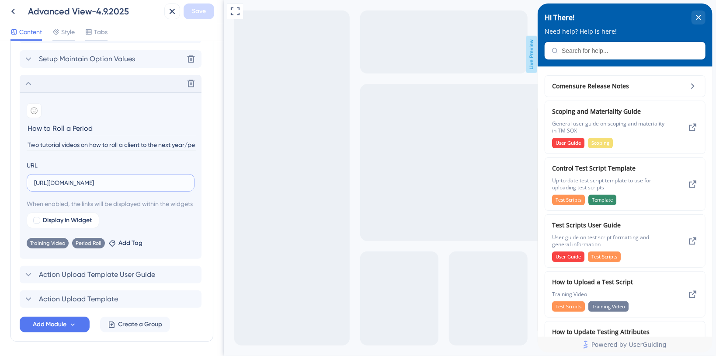
click at [107, 183] on input "[URL][DOMAIN_NAME]" at bounding box center [110, 183] width 153 height 10
paste input "[DOMAIN_NAME][URL]"
type input "[URL][DOMAIN_NAME]"
click at [103, 126] on input "How to Roll a Period" at bounding box center [112, 129] width 170 height 14
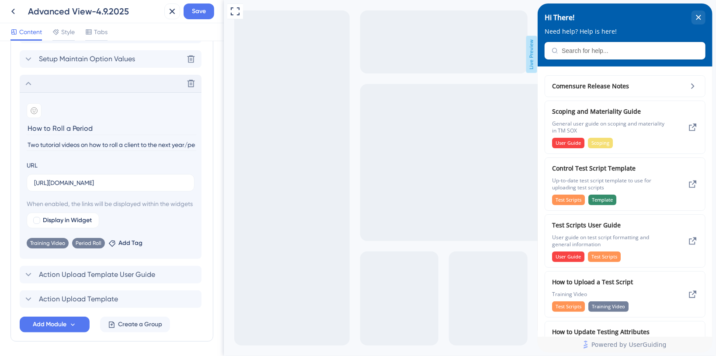
scroll to position [0, 0]
type input "How to Roll a Period PT1"
click at [198, 11] on span "Save" at bounding box center [199, 11] width 14 height 10
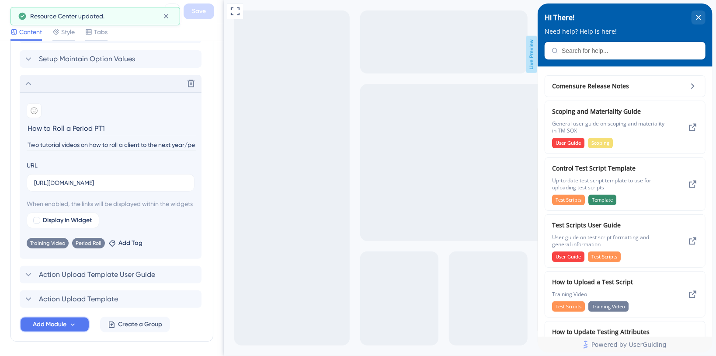
click at [49, 330] on span "Add Module" at bounding box center [50, 324] width 34 height 10
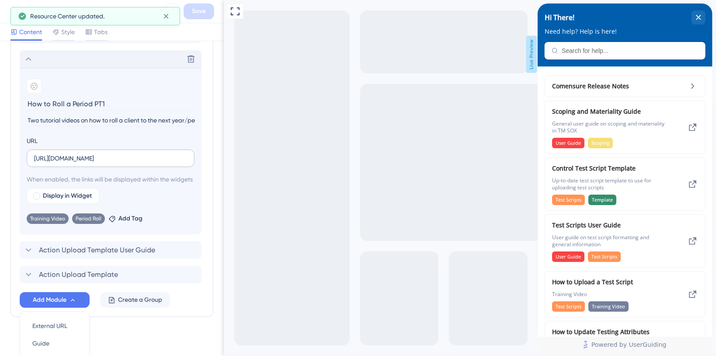
scroll to position [1710, 0]
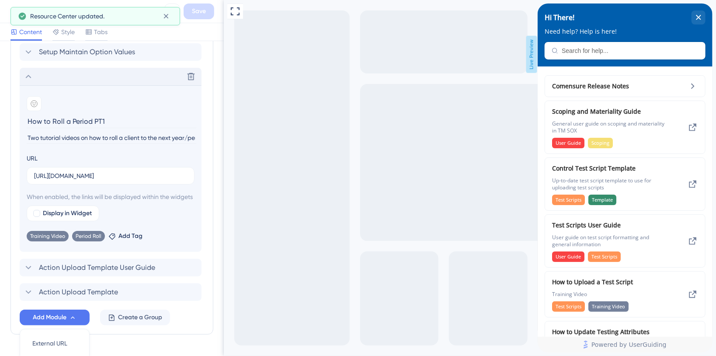
drag, startPoint x: 109, startPoint y: 121, endPoint x: 24, endPoint y: 117, distance: 85.3
click at [24, 117] on section "Add emoji How to Roll a Period PT1 Two tutorial videos on how to roll a client …" at bounding box center [111, 168] width 182 height 167
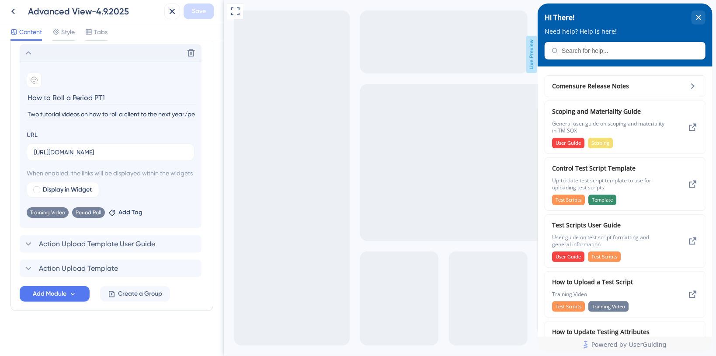
scroll to position [1744, 0]
click at [46, 295] on span "Add Module" at bounding box center [50, 293] width 34 height 10
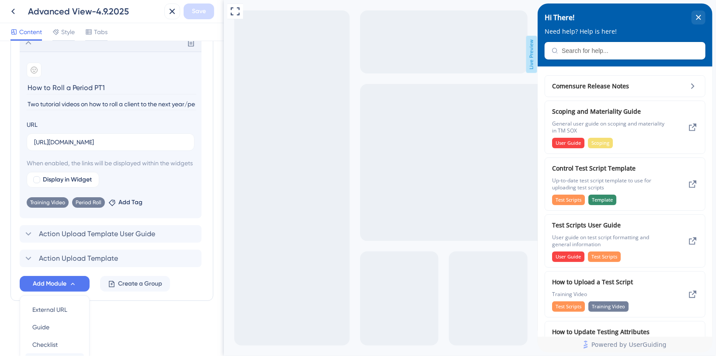
scroll to position [1826, 0]
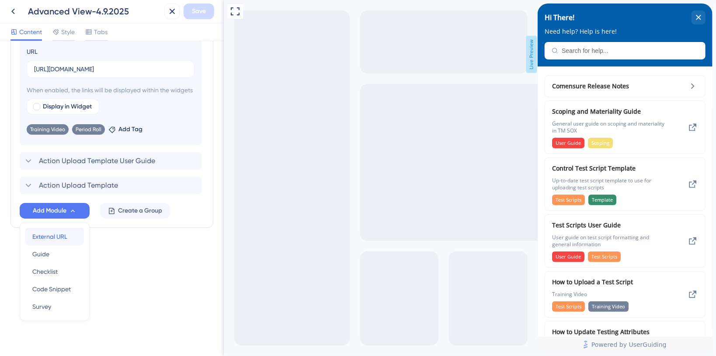
click at [54, 236] on span "External URL" at bounding box center [49, 236] width 35 height 10
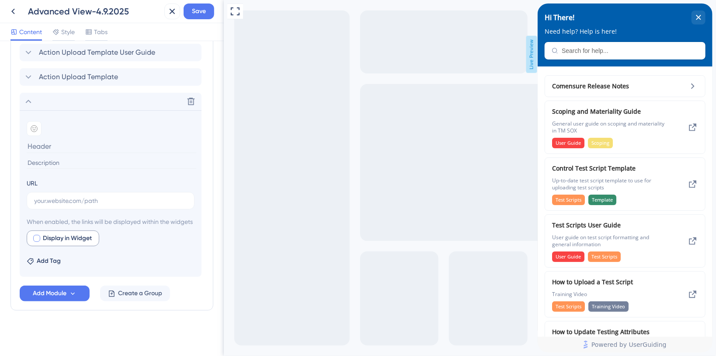
scroll to position [1768, 0]
type input "How to Roll a Period PT2"
click at [66, 196] on input "text" at bounding box center [110, 201] width 153 height 10
paste input "How to Roll a Period PT1"
click at [75, 196] on input "How to Roll a Period PT1" at bounding box center [110, 201] width 153 height 10
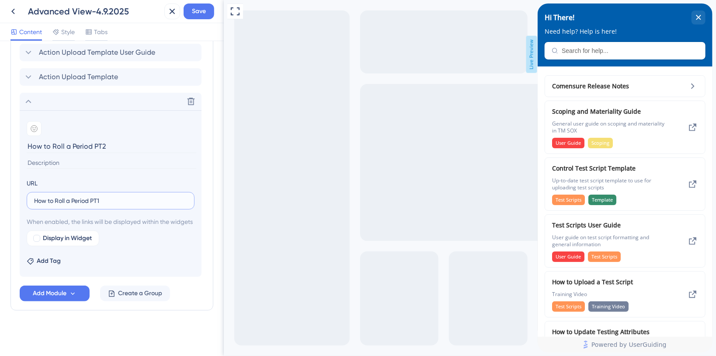
paste input "How to Roll a Period PT1"
click at [95, 196] on input "How to Roll a PHow to Roll a Period PT1eriod PT1" at bounding box center [110, 201] width 153 height 10
paste input "[URL][DOMAIN_NAME]"
type input "[URL][DOMAIN_NAME]"
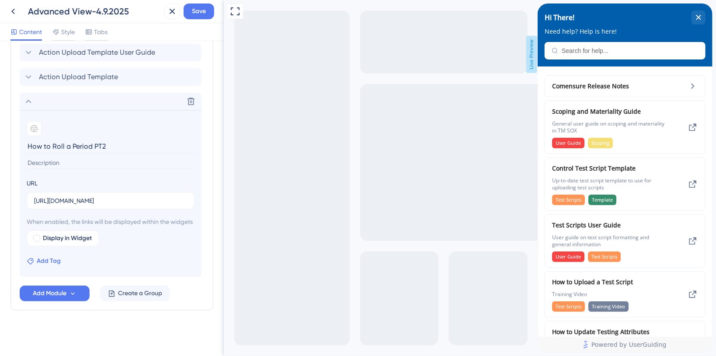
click at [46, 258] on span "Add Tag" at bounding box center [49, 261] width 24 height 10
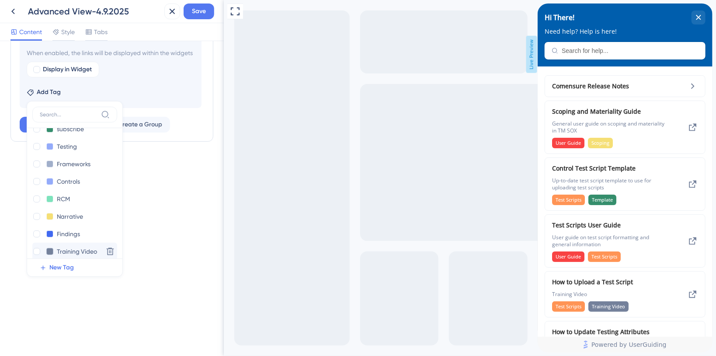
scroll to position [116, 0]
click at [40, 239] on div at bounding box center [36, 235] width 7 height 7
checkbox input "true"
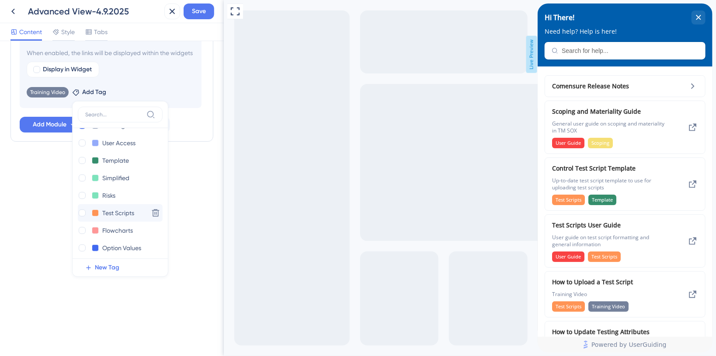
scroll to position [233, 0]
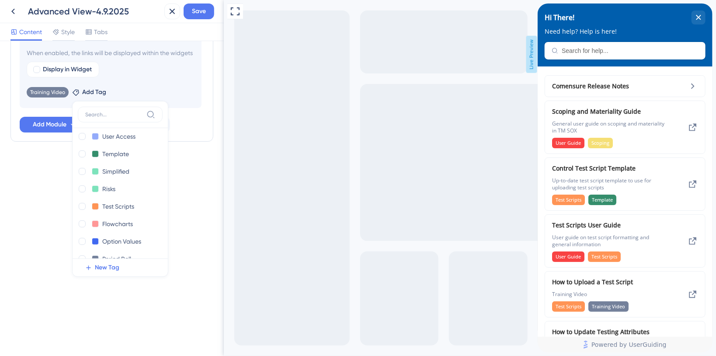
click at [50, 189] on div "Resource Center Header Title Hi There! 19 Hi There! Subtitle Need help? Help is…" at bounding box center [112, 198] width 224 height 315
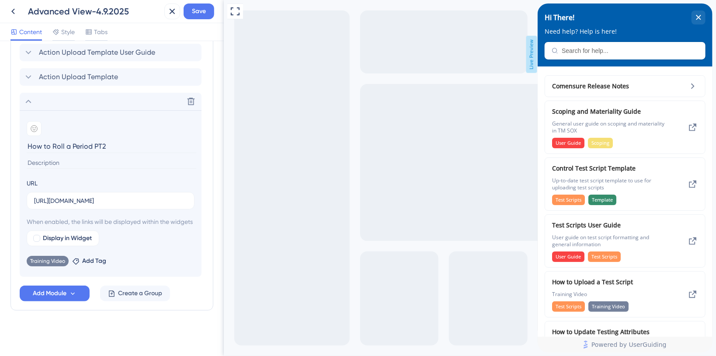
scroll to position [1768, 0]
click at [205, 14] on span "Save" at bounding box center [199, 11] width 14 height 10
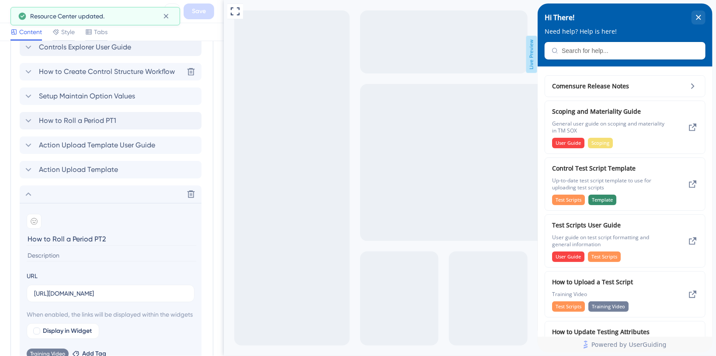
scroll to position [1652, 0]
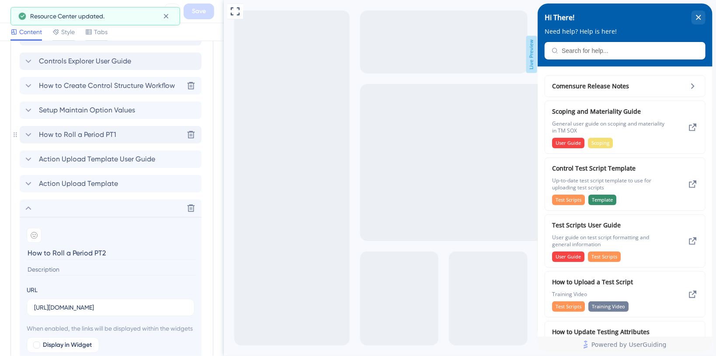
click at [33, 132] on icon at bounding box center [28, 134] width 10 height 10
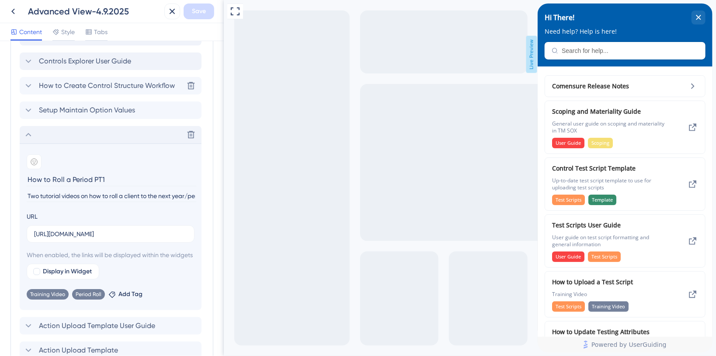
click at [33, 132] on icon at bounding box center [28, 134] width 10 height 10
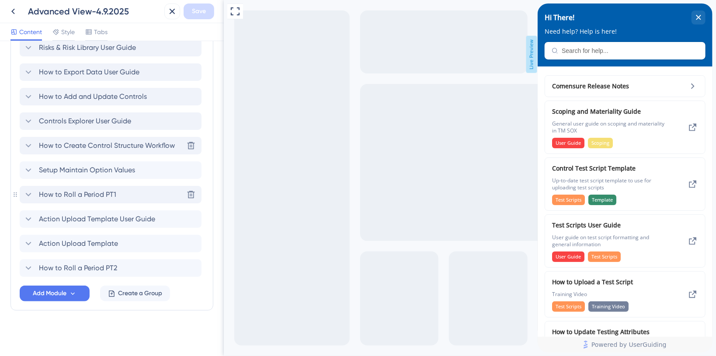
scroll to position [1591, 0]
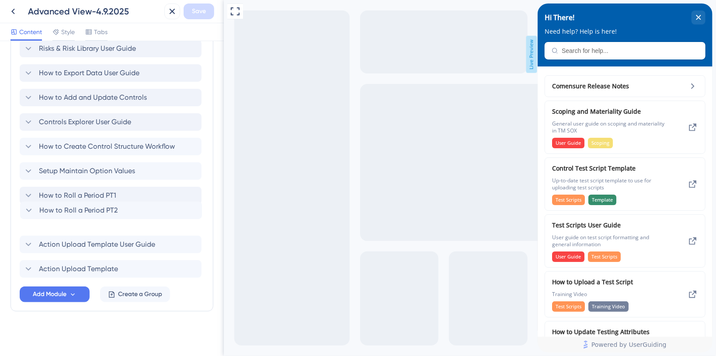
drag, startPoint x: 19, startPoint y: 268, endPoint x: 22, endPoint y: 209, distance: 59.5
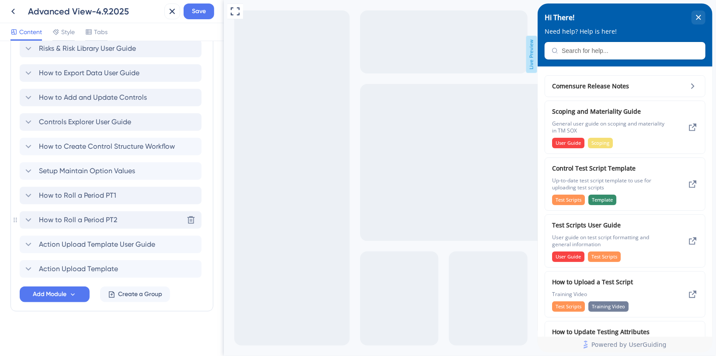
click at [30, 218] on icon at bounding box center [29, 219] width 6 height 3
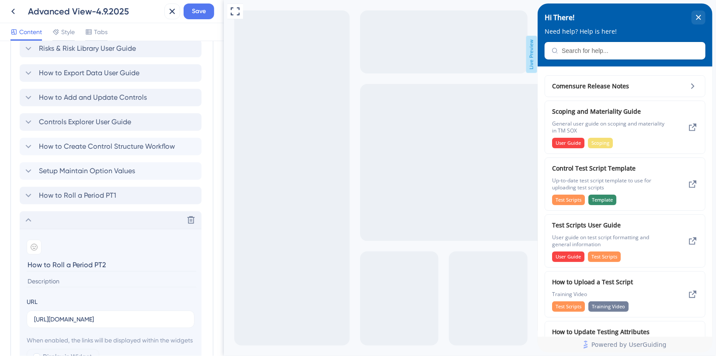
scroll to position [1708, 0]
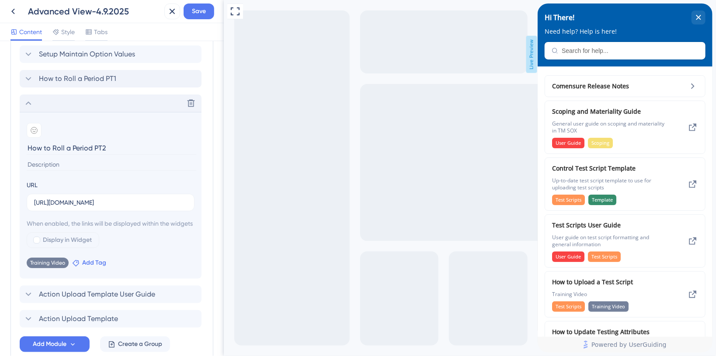
click at [90, 268] on span "Add Tag" at bounding box center [94, 262] width 24 height 10
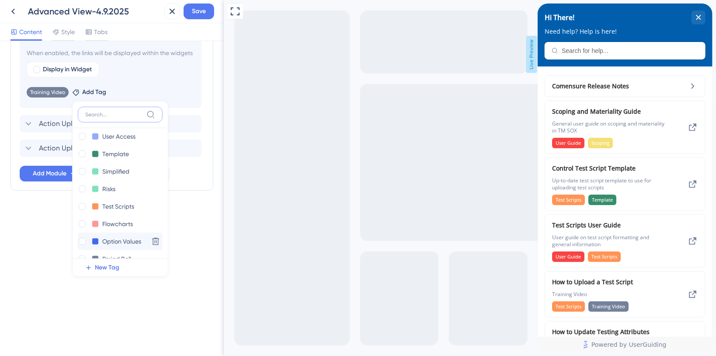
scroll to position [247, 0]
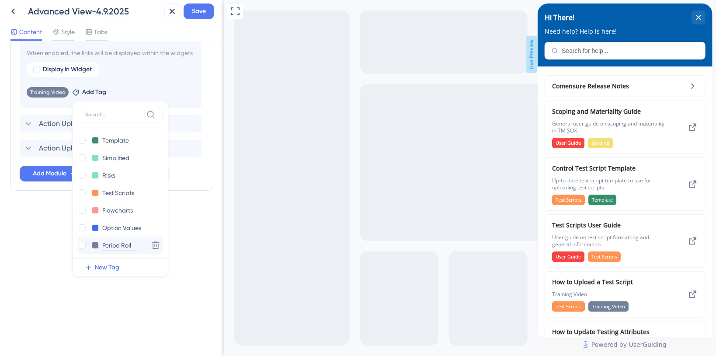
click at [109, 251] on input "Period Roll" at bounding box center [119, 245] width 35 height 11
click at [82, 249] on div at bounding box center [82, 245] width 7 height 7
checkbox input "true"
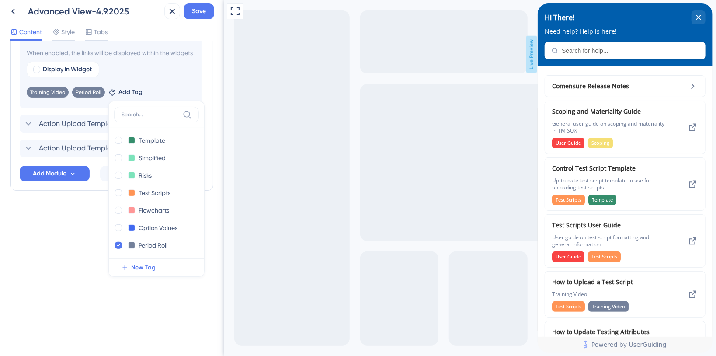
click at [62, 250] on div "Resource Center Header Title Hi There! 19 Hi There! Subtitle Need help? Help is…" at bounding box center [112, 198] width 224 height 315
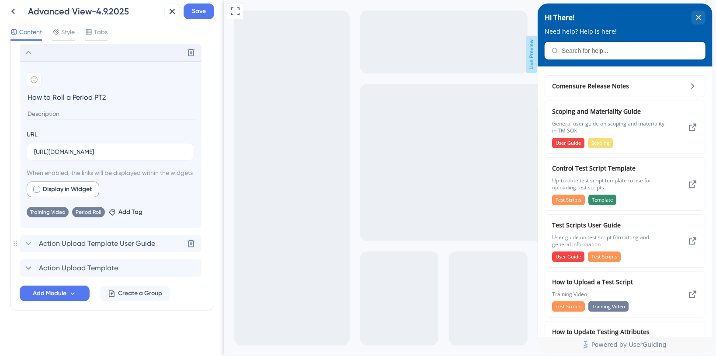
scroll to position [1768, 0]
click at [201, 10] on span "Save" at bounding box center [199, 11] width 14 height 10
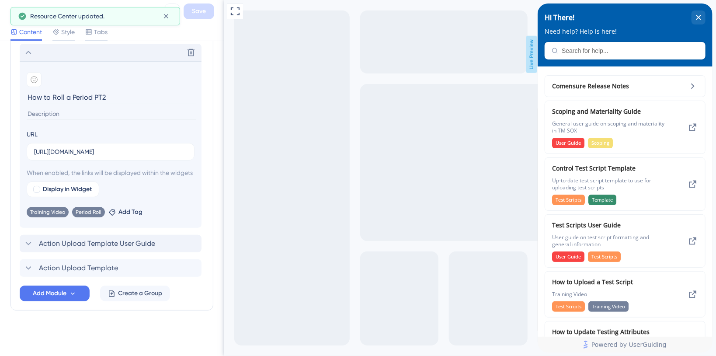
click at [30, 243] on icon at bounding box center [29, 243] width 6 height 3
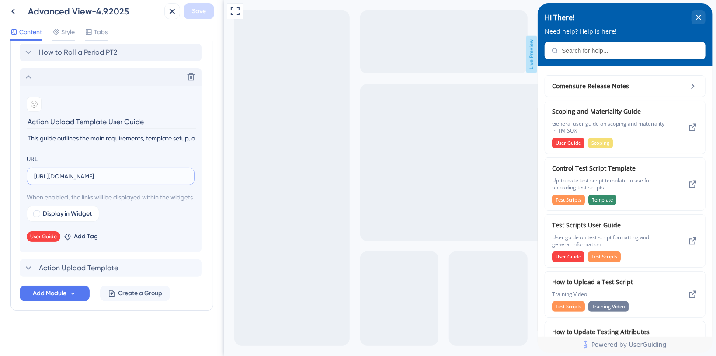
click at [67, 171] on input "[URL][DOMAIN_NAME]" at bounding box center [110, 176] width 153 height 10
paste input "&download=1"
click at [35, 171] on input "&download=1" at bounding box center [110, 176] width 153 height 10
click at [34, 171] on input "&download=1" at bounding box center [110, 176] width 153 height 10
paste input "[URL][DOMAIN_NAME]"
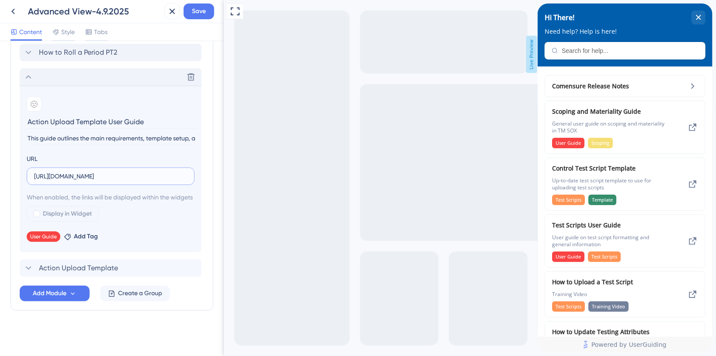
scroll to position [0, 209]
type input "[URL][DOMAIN_NAME]"
click at [199, 10] on span "Save" at bounding box center [199, 11] width 14 height 10
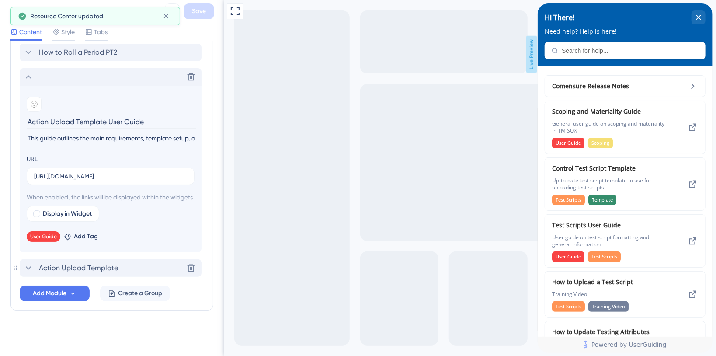
click at [27, 268] on icon at bounding box center [28, 268] width 10 height 10
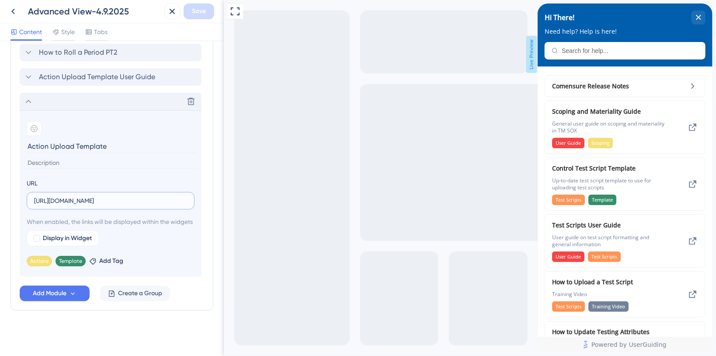
click at [64, 196] on input "[URL][DOMAIN_NAME]" at bounding box center [110, 201] width 153 height 10
paste input "&download=1"
click at [33, 192] on label "&download=1" at bounding box center [111, 200] width 168 height 17
click at [34, 196] on input "&download=1" at bounding box center [110, 201] width 153 height 10
click at [33, 192] on label "&download=1" at bounding box center [111, 200] width 168 height 17
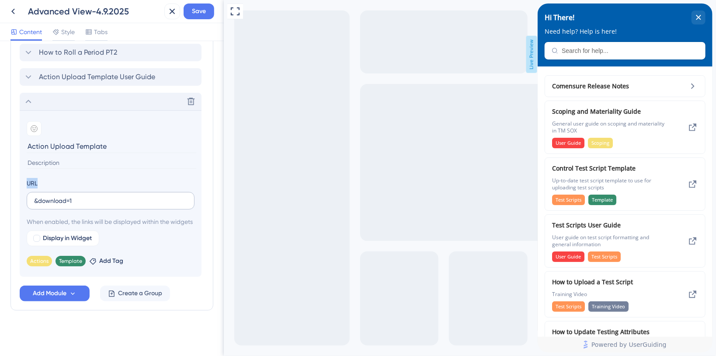
click at [34, 196] on input "&download=1" at bounding box center [110, 201] width 153 height 10
click at [35, 196] on input "&download=1" at bounding box center [110, 201] width 153 height 10
paste input "[URL][DOMAIN_NAME]"
type input "[URL][DOMAIN_NAME]"
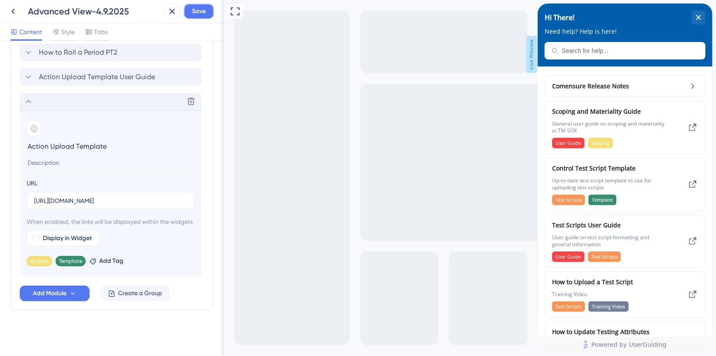
click at [202, 12] on span "Save" at bounding box center [199, 11] width 14 height 10
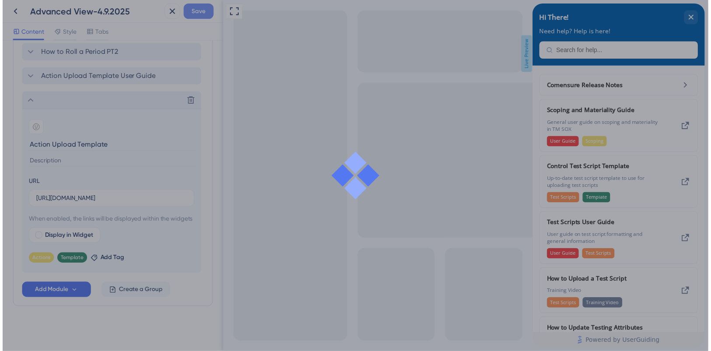
scroll to position [0, 0]
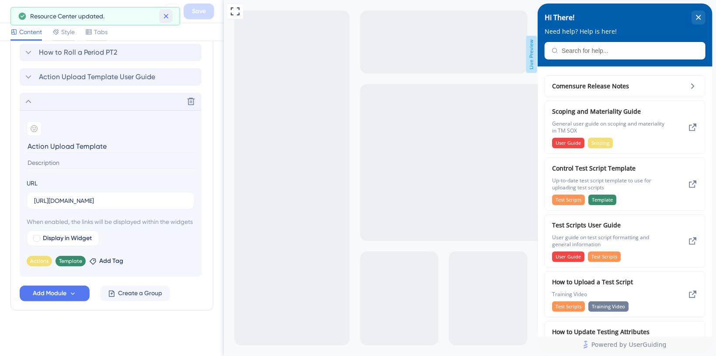
click at [167, 19] on icon at bounding box center [166, 16] width 9 height 9
click at [15, 16] on icon at bounding box center [13, 11] width 10 height 10
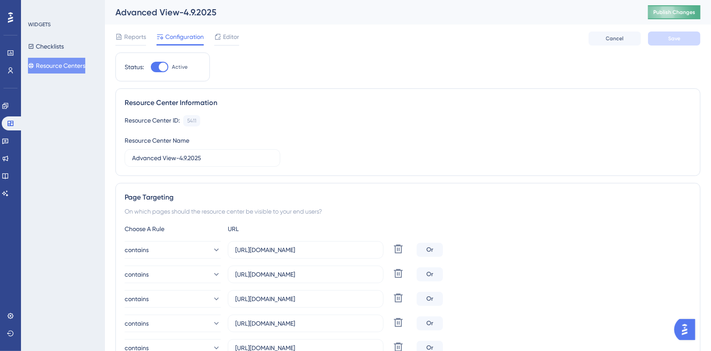
click at [675, 12] on span "Publish Changes" at bounding box center [674, 12] width 42 height 7
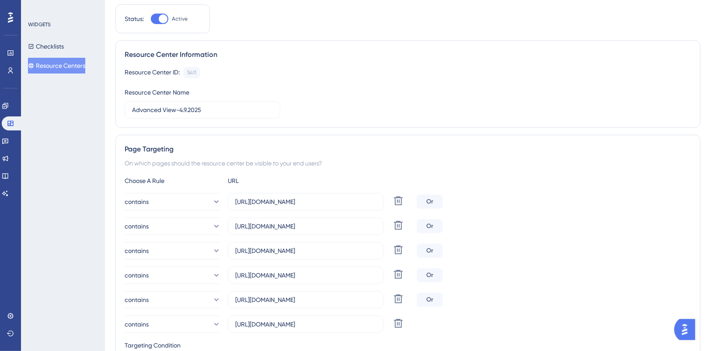
scroll to position [16, 0]
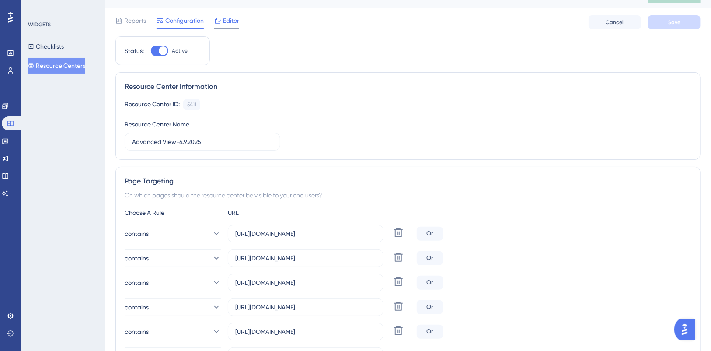
click at [227, 18] on span "Editor" at bounding box center [231, 20] width 16 height 10
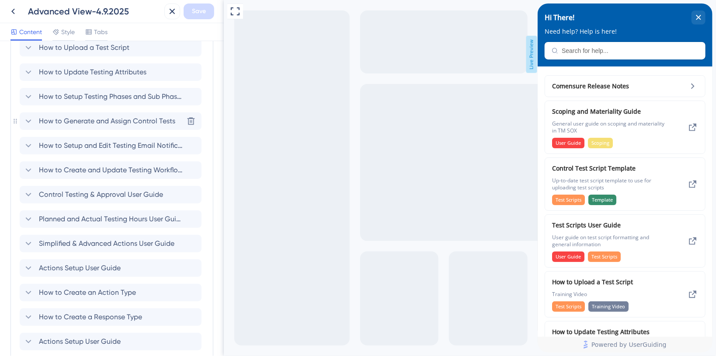
scroll to position [350, 0]
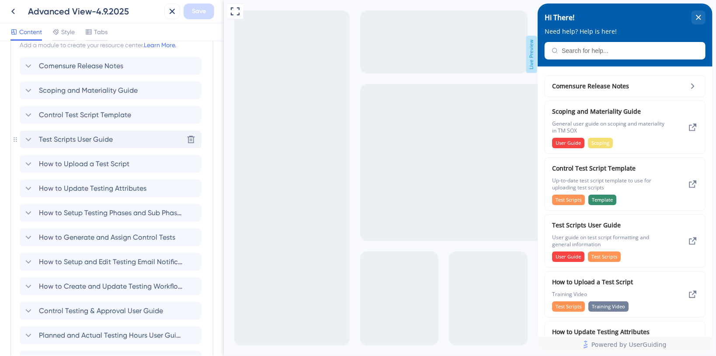
click at [35, 140] on div "Test Scripts User Guide" at bounding box center [68, 139] width 90 height 10
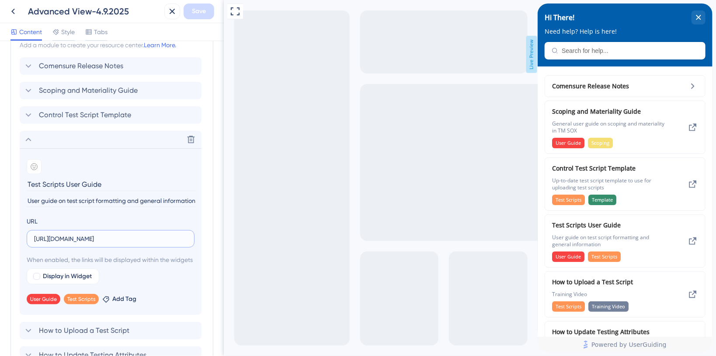
click at [94, 238] on input "[URL][DOMAIN_NAME]" at bounding box center [110, 239] width 153 height 10
paste input "[DOMAIN_NAME][URL]"
click at [165, 235] on input "[URL][DOMAIN_NAME]" at bounding box center [110, 239] width 153 height 10
paste input "&download=1"
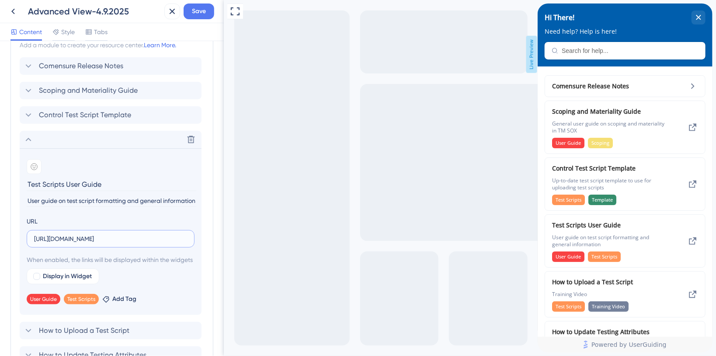
scroll to position [0, 249]
type input "[URL][DOMAIN_NAME]"
click at [207, 14] on button "Save" at bounding box center [199, 11] width 31 height 16
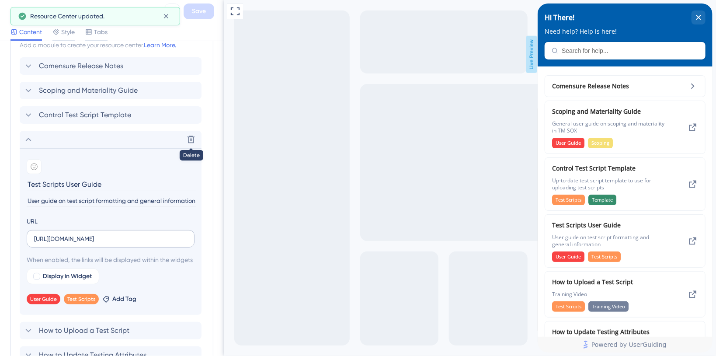
scroll to position [466, 0]
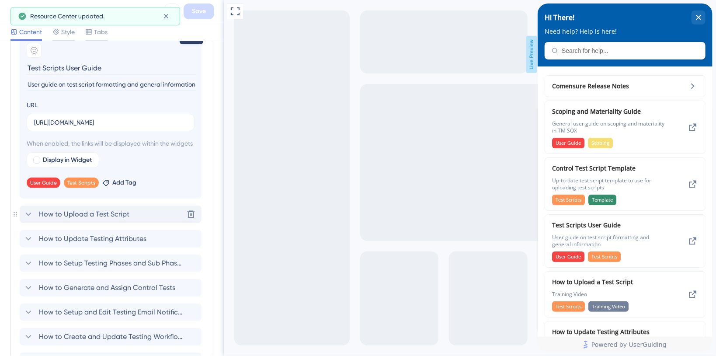
click at [32, 219] on icon at bounding box center [28, 214] width 10 height 10
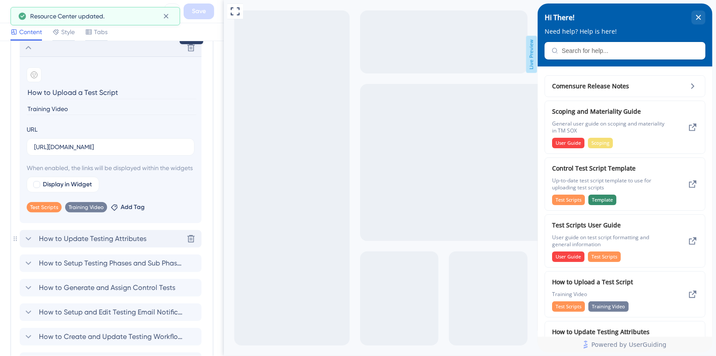
click at [28, 244] on icon at bounding box center [28, 238] width 10 height 10
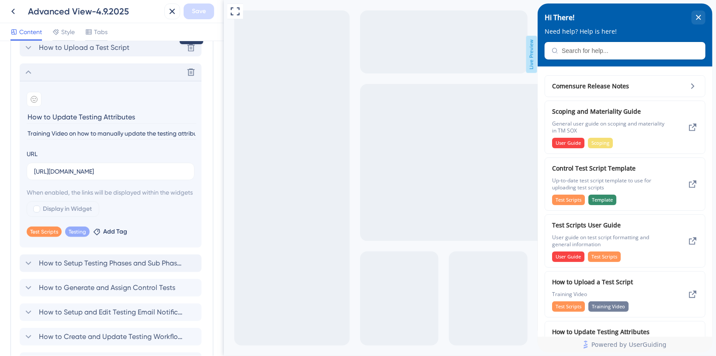
scroll to position [525, 0]
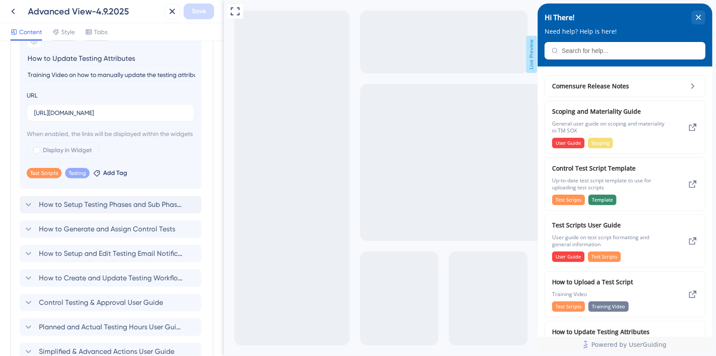
click at [31, 210] on icon at bounding box center [28, 204] width 10 height 10
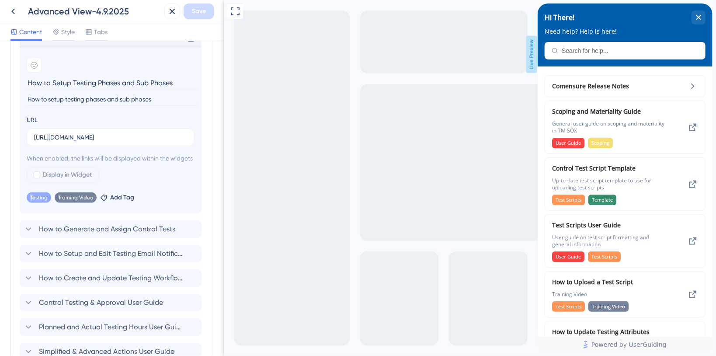
click at [31, 213] on section "Add emoji How to Setup Testing Phases and Sub Phases How to setup testing phase…" at bounding box center [111, 130] width 182 height 167
click at [34, 234] on div "How to Generate and Assign Control Tests" at bounding box center [99, 229] width 152 height 10
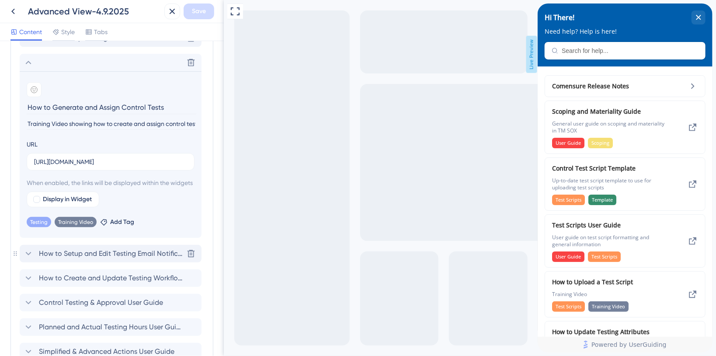
click at [29, 259] on icon at bounding box center [28, 253] width 10 height 10
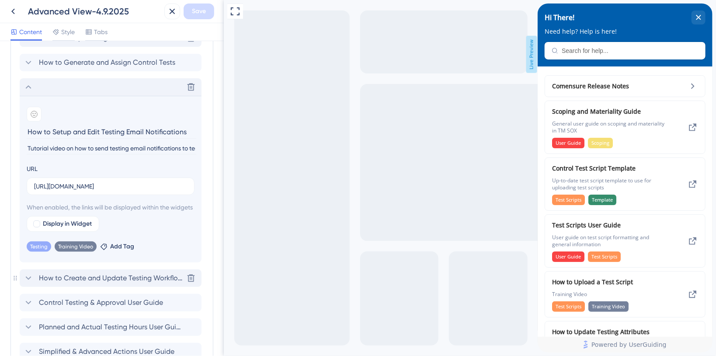
click at [31, 283] on icon at bounding box center [28, 278] width 10 height 10
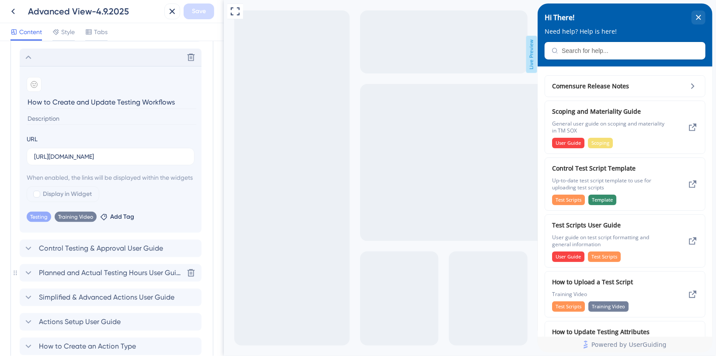
scroll to position [583, 0]
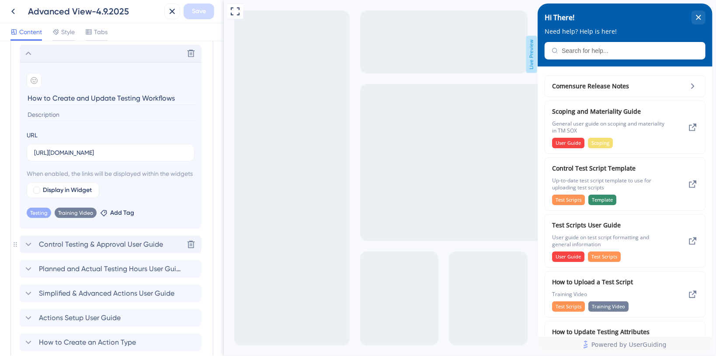
click at [25, 250] on icon at bounding box center [28, 244] width 10 height 10
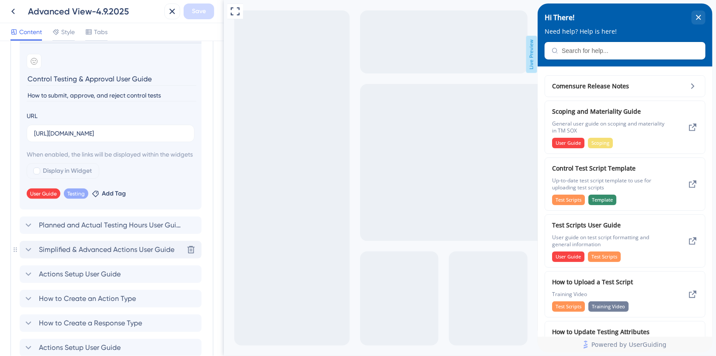
scroll to position [641, 0]
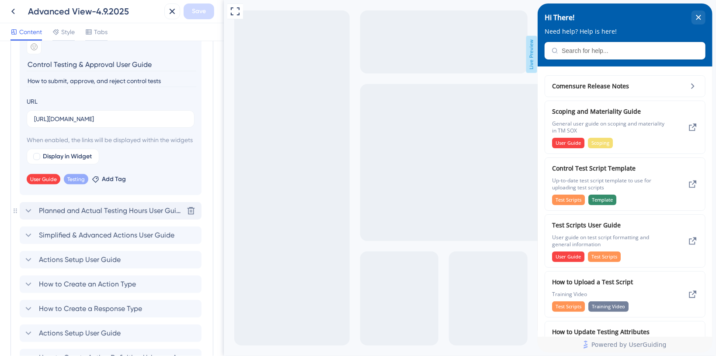
click at [30, 216] on icon at bounding box center [28, 210] width 10 height 10
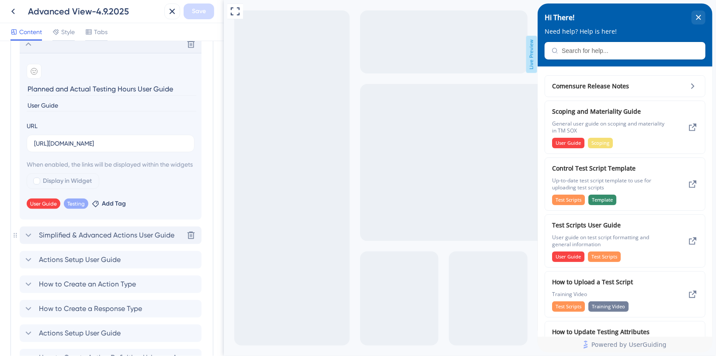
click at [28, 244] on div "Simplified & Advanced Actions User Guide Delete" at bounding box center [111, 234] width 182 height 17
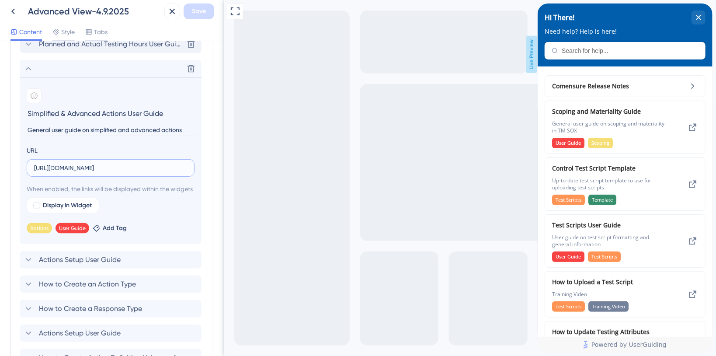
drag, startPoint x: 111, startPoint y: 166, endPoint x: 117, endPoint y: 170, distance: 6.7
click at [111, 166] on input "[URL][DOMAIN_NAME]" at bounding box center [110, 168] width 153 height 10
paste input "[DOMAIN_NAME][URL]"
click at [118, 167] on input "[URL][DOMAIN_NAME]" at bounding box center [110, 168] width 153 height 10
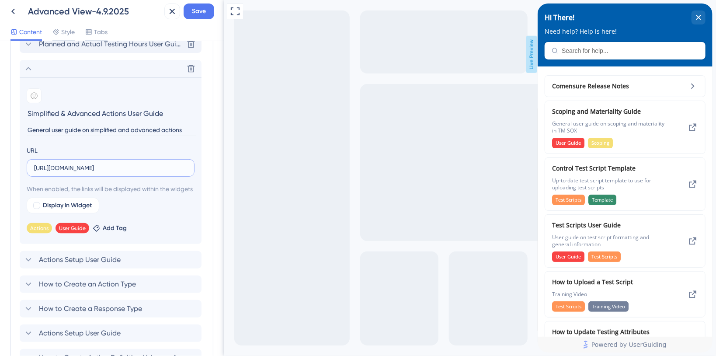
paste input "&download=1"
type input "[URL][DOMAIN_NAME]"
click at [197, 12] on span "Save" at bounding box center [199, 11] width 14 height 10
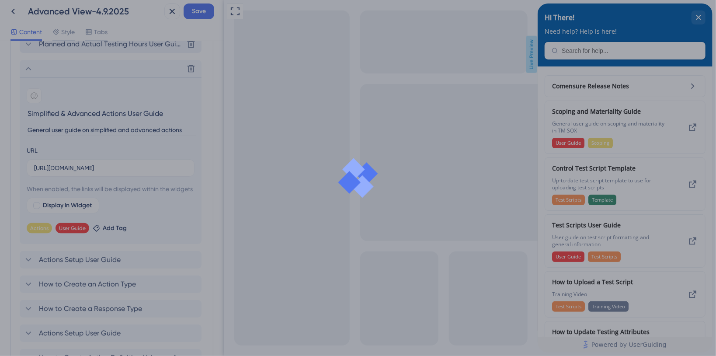
click at [91, 158] on div at bounding box center [358, 178] width 716 height 356
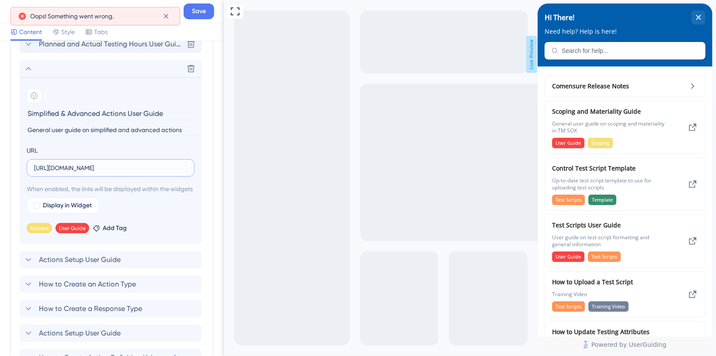
scroll to position [0, 243]
drag, startPoint x: 349, startPoint y: 165, endPoint x: 242, endPoint y: 171, distance: 107.7
click at [59, 265] on span "Actions Setup User Guide" at bounding box center [80, 259] width 82 height 10
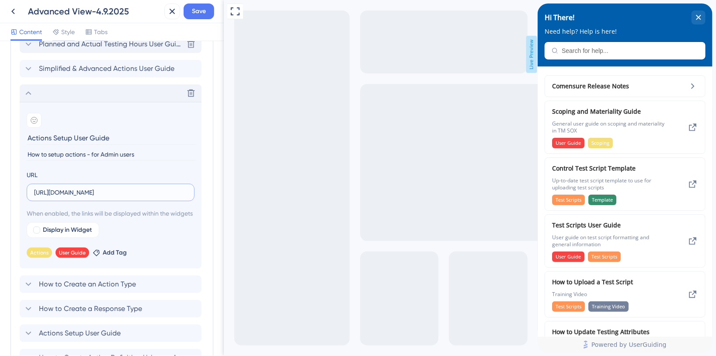
scroll to position [0, 245]
drag, startPoint x: 343, startPoint y: 189, endPoint x: 262, endPoint y: 190, distance: 81.3
click at [149, 238] on div "Display in Widget" at bounding box center [111, 230] width 168 height 16
click at [27, 289] on icon at bounding box center [28, 284] width 10 height 10
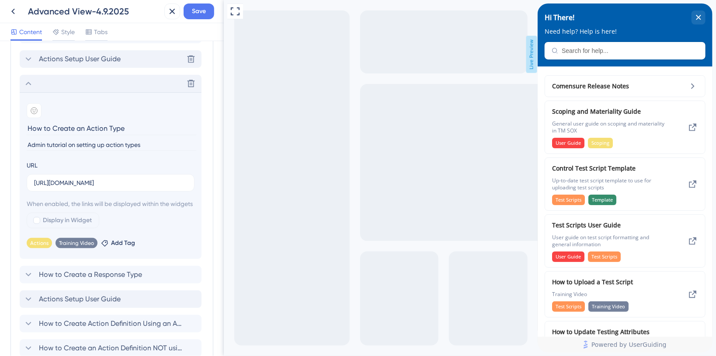
scroll to position [699, 0]
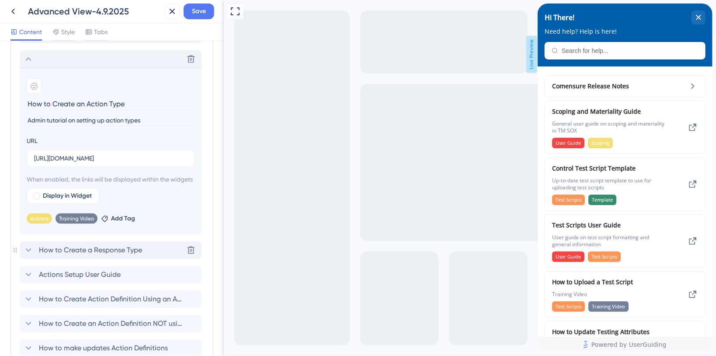
click at [26, 255] on icon at bounding box center [28, 250] width 10 height 10
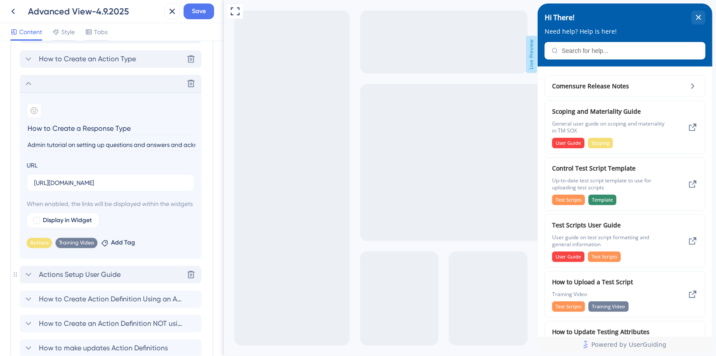
click at [25, 280] on icon at bounding box center [28, 274] width 10 height 10
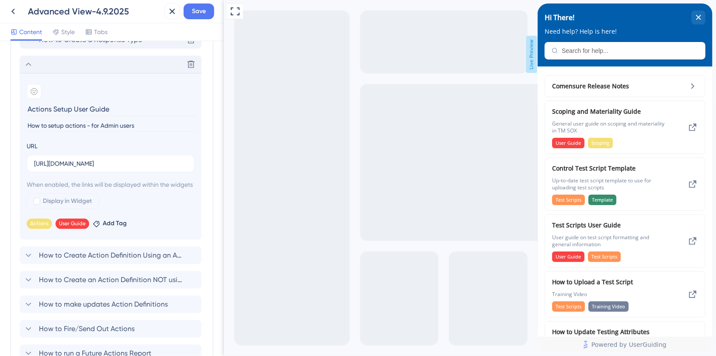
scroll to position [758, 0]
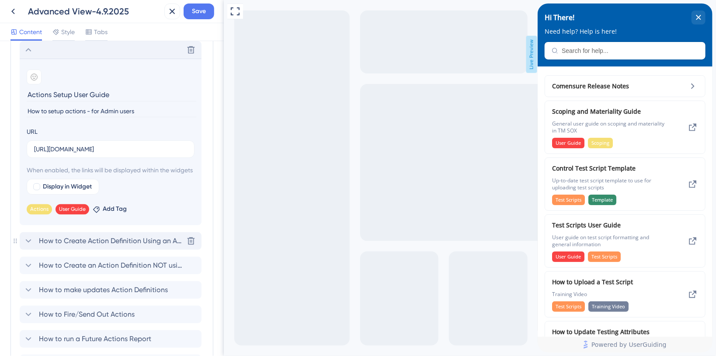
click at [27, 246] on icon at bounding box center [28, 241] width 10 height 10
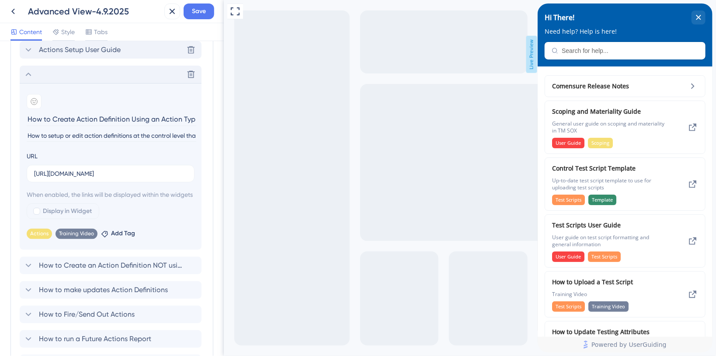
scroll to position [0, 2]
click at [34, 271] on div "How to Create an Action Definition NOT using an Action Type" at bounding box center [103, 265] width 160 height 10
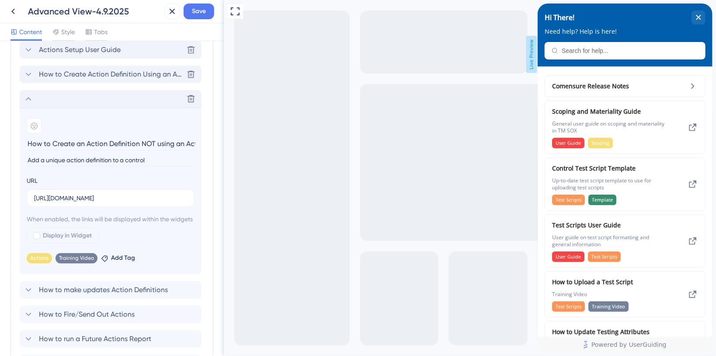
scroll to position [0, 27]
click at [31, 295] on icon at bounding box center [28, 290] width 10 height 10
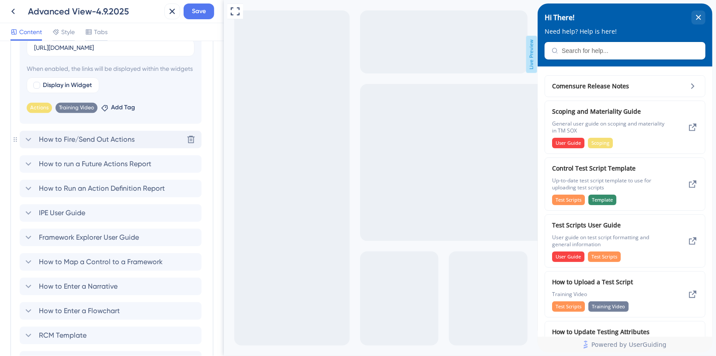
click at [33, 145] on icon at bounding box center [28, 139] width 10 height 10
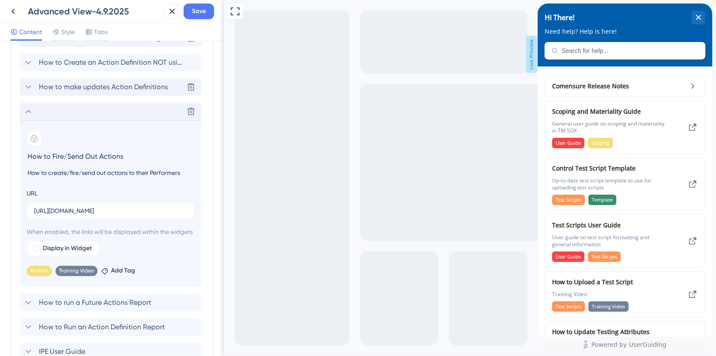
scroll to position [809, 0]
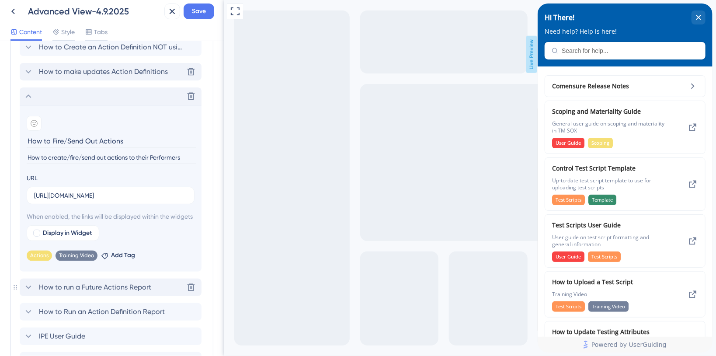
click at [32, 292] on icon at bounding box center [28, 287] width 10 height 10
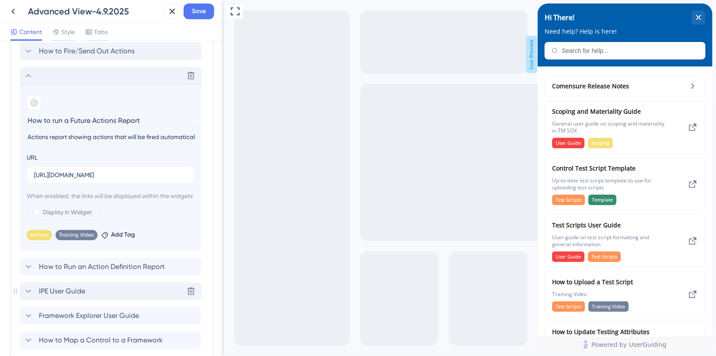
scroll to position [867, 0]
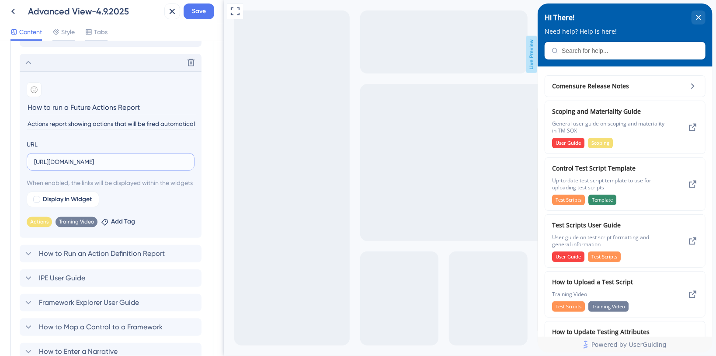
click at [161, 162] on input "[URL][DOMAIN_NAME]" at bounding box center [110, 162] width 153 height 10
click at [162, 161] on input "[URL][DOMAIN_NAME]" at bounding box center [110, 162] width 153 height 10
click at [129, 159] on input "[URL][DOMAIN_NAME]" at bounding box center [110, 162] width 153 height 10
paste input "[DOMAIN_NAME][URL]"
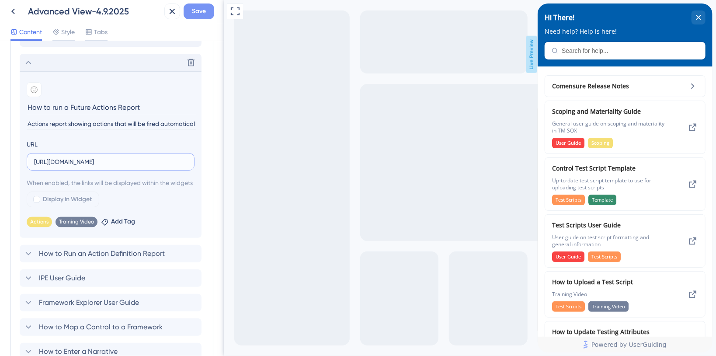
type input "[URL][DOMAIN_NAME]"
click at [197, 11] on span "Save" at bounding box center [199, 11] width 14 height 10
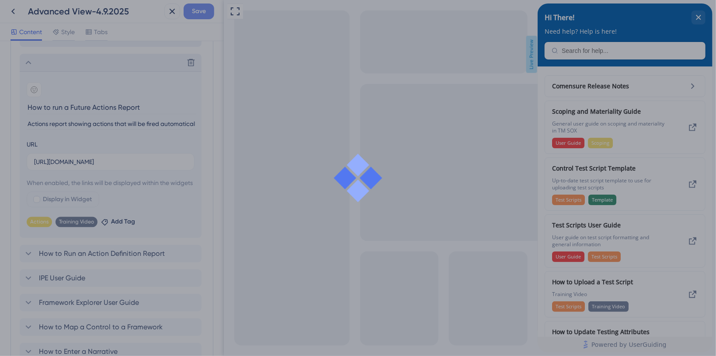
scroll to position [0, 0]
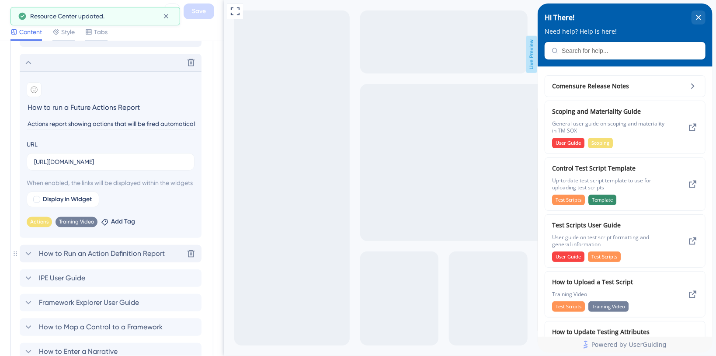
click at [29, 259] on icon at bounding box center [28, 253] width 10 height 10
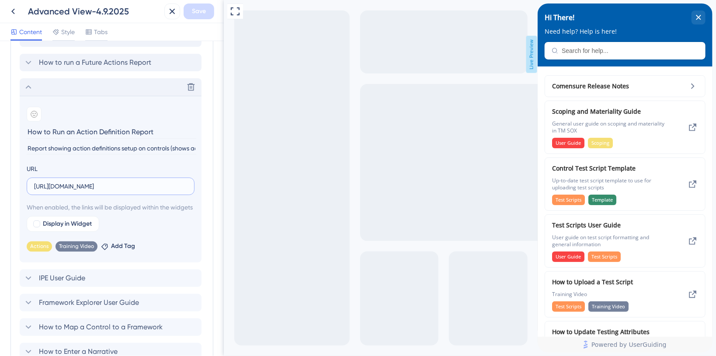
click at [94, 184] on input "[URL][DOMAIN_NAME]" at bounding box center [110, 186] width 153 height 10
paste input "[DOMAIN_NAME][URL]"
type input "[URL][DOMAIN_NAME]"
click at [205, 14] on span "Save" at bounding box center [199, 11] width 14 height 10
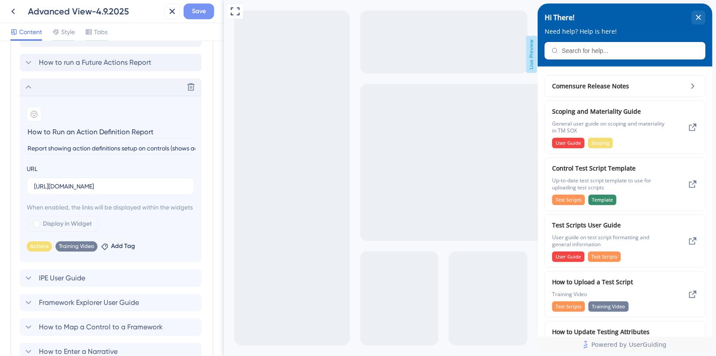
scroll to position [0, 0]
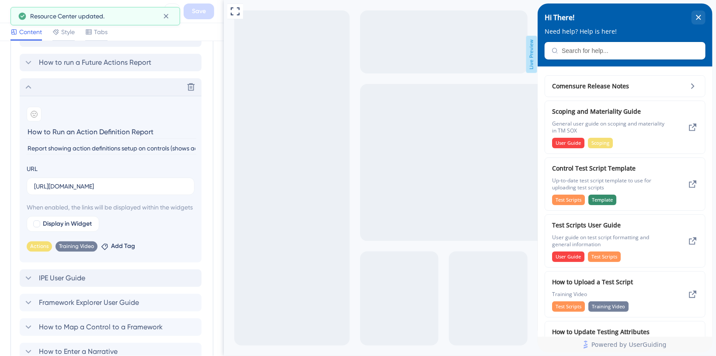
click at [28, 280] on icon at bounding box center [29, 277] width 6 height 3
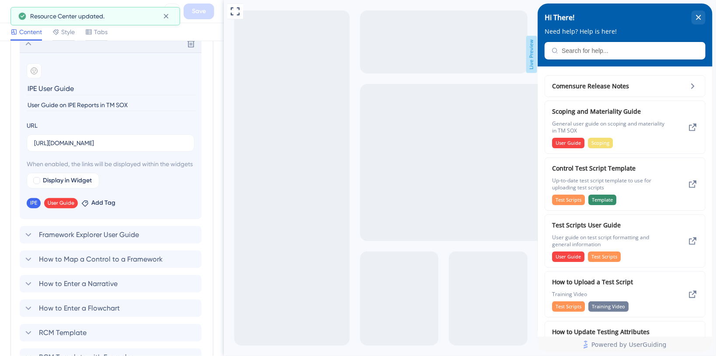
scroll to position [926, 0]
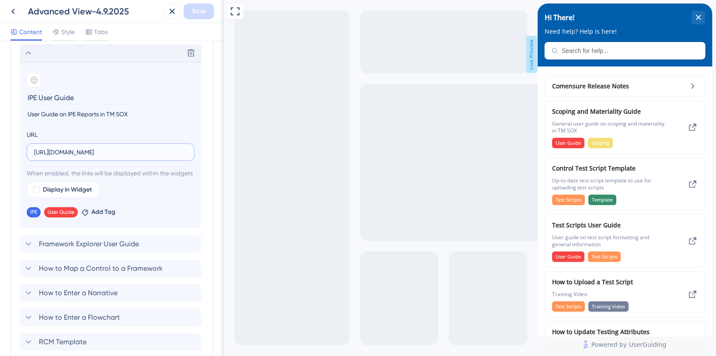
click at [109, 154] on input "[URL][DOMAIN_NAME]" at bounding box center [110, 152] width 153 height 10
paste input "[DOMAIN_NAME][URL]"
click at [103, 143] on label "[URL][DOMAIN_NAME]" at bounding box center [111, 151] width 168 height 17
click at [103, 147] on input "[URL][DOMAIN_NAME]" at bounding box center [110, 152] width 153 height 10
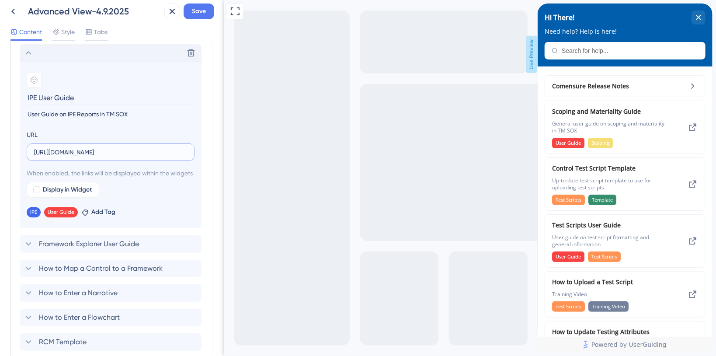
scroll to position [0, 212]
paste input "&download=1"
type input "[URL][DOMAIN_NAME]"
click at [199, 10] on span "Save" at bounding box center [199, 11] width 14 height 10
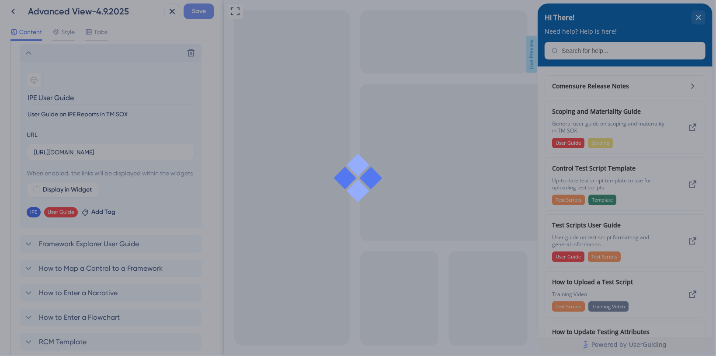
scroll to position [0, 0]
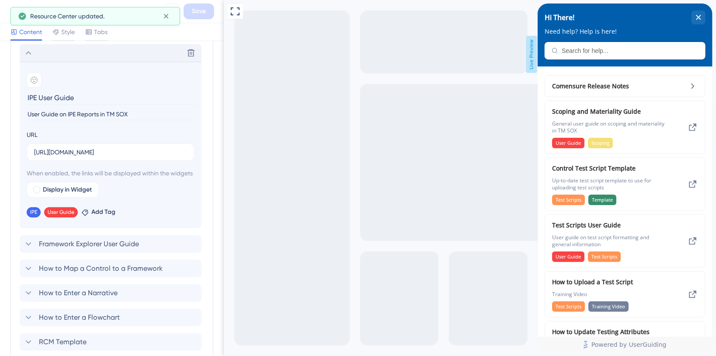
click at [28, 246] on icon at bounding box center [29, 243] width 6 height 3
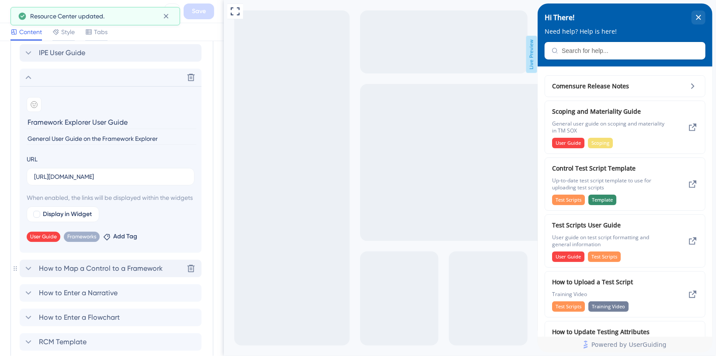
click at [28, 274] on icon at bounding box center [28, 268] width 10 height 10
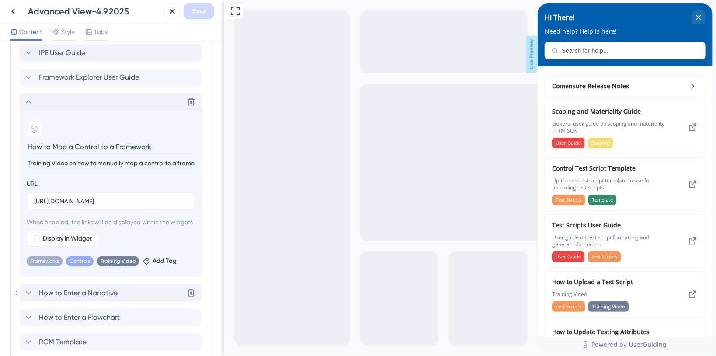
click at [33, 298] on icon at bounding box center [28, 293] width 10 height 10
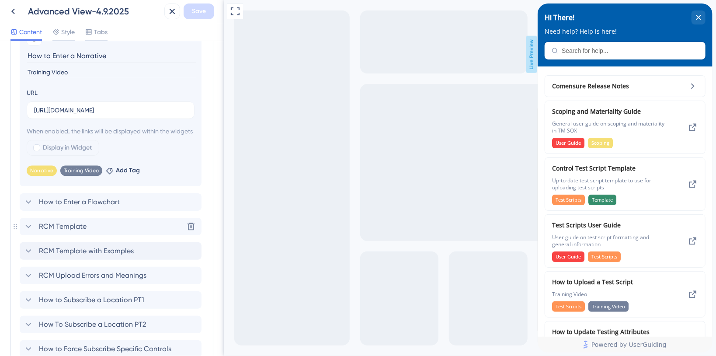
scroll to position [1042, 0]
click at [28, 206] on icon at bounding box center [28, 201] width 10 height 10
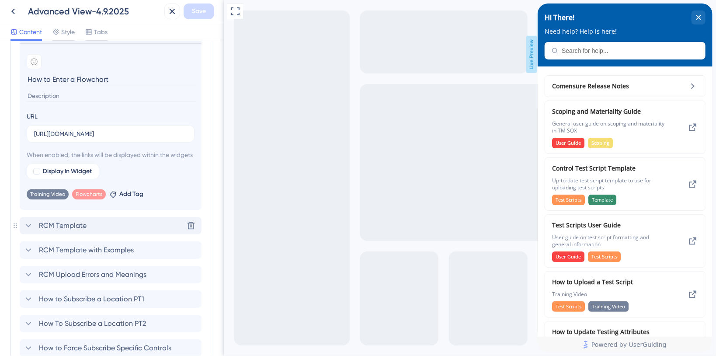
click at [28, 231] on icon at bounding box center [28, 225] width 10 height 10
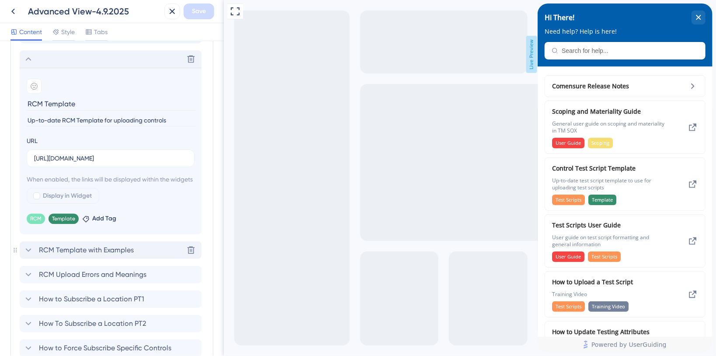
click at [35, 255] on div "RCM Template with Examples" at bounding box center [78, 250] width 111 height 10
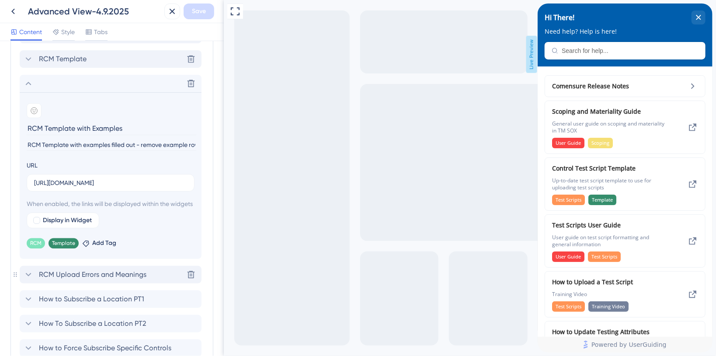
click at [31, 280] on icon at bounding box center [28, 274] width 10 height 10
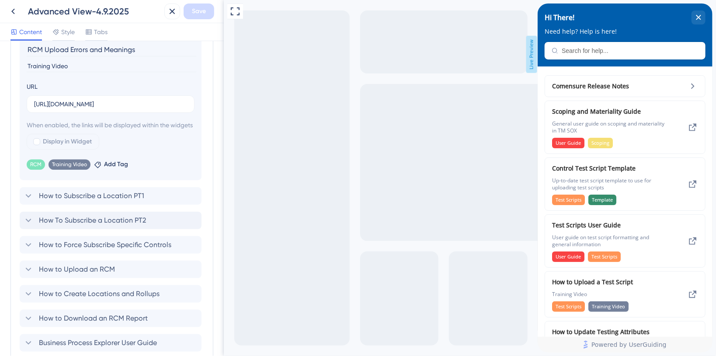
scroll to position [1159, 0]
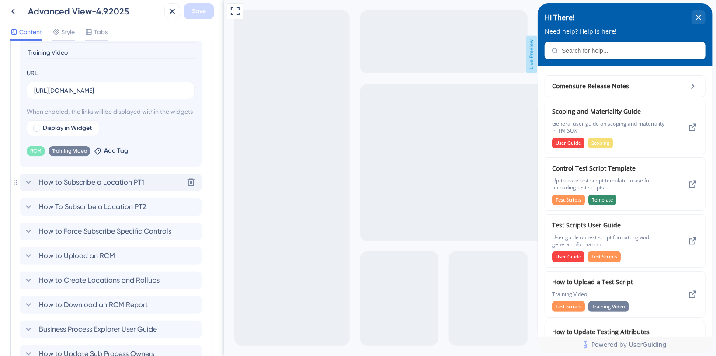
click at [28, 188] on icon at bounding box center [28, 182] width 10 height 10
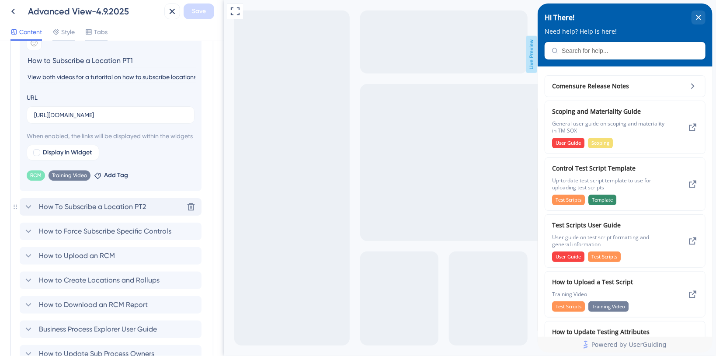
click at [27, 212] on icon at bounding box center [28, 207] width 10 height 10
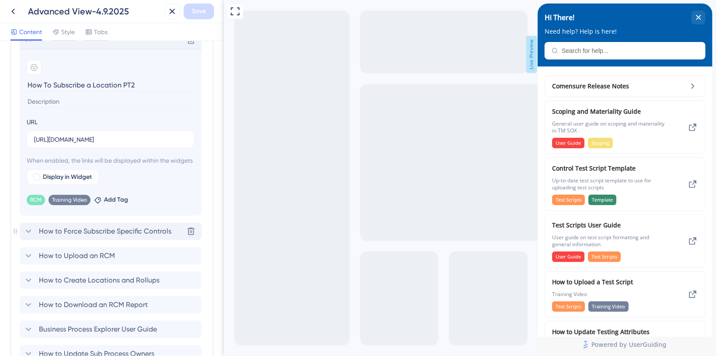
click at [28, 233] on icon at bounding box center [29, 230] width 6 height 3
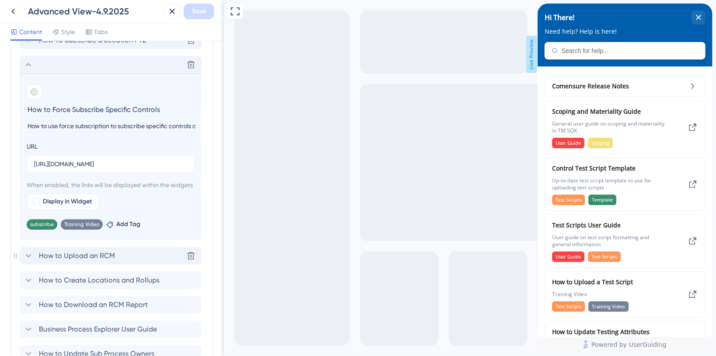
click at [29, 261] on icon at bounding box center [28, 255] width 10 height 10
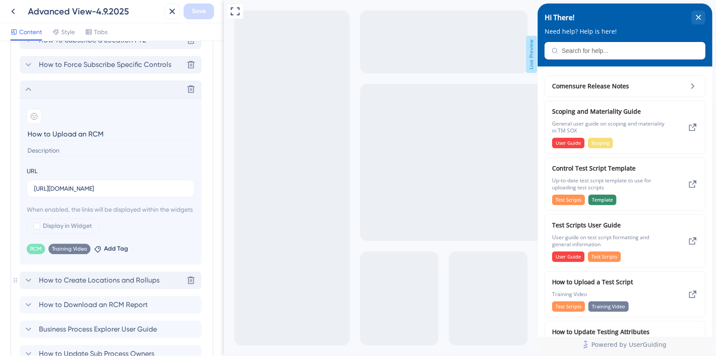
click at [25, 285] on icon at bounding box center [28, 280] width 10 height 10
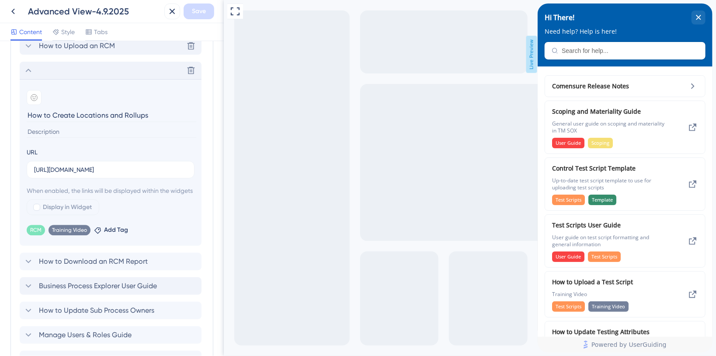
scroll to position [1217, 0]
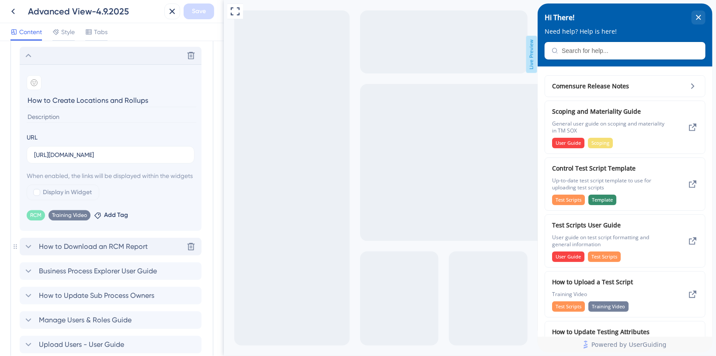
click at [30, 252] on icon at bounding box center [28, 246] width 10 height 10
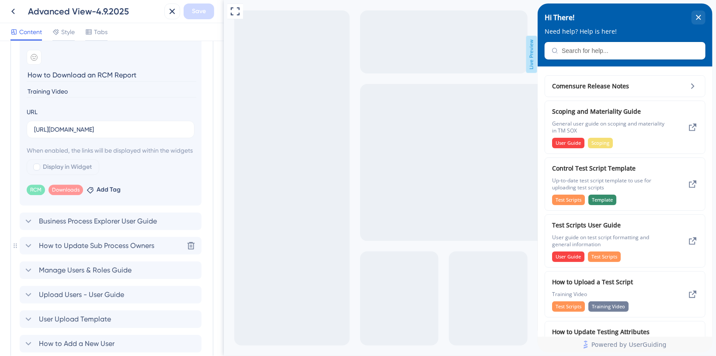
scroll to position [1276, 0]
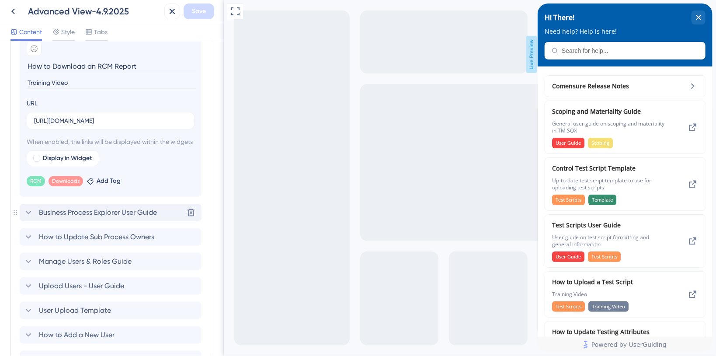
click at [28, 218] on icon at bounding box center [28, 212] width 10 height 10
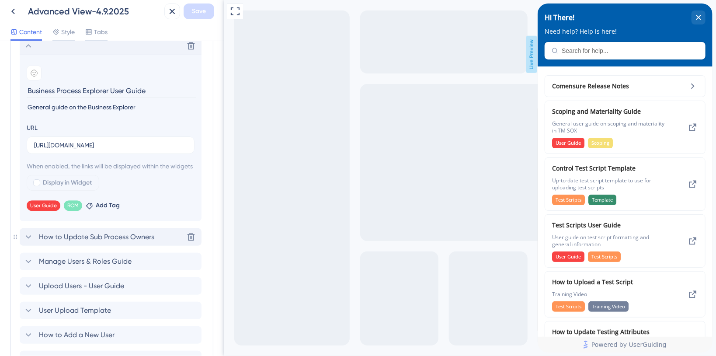
click at [31, 242] on icon at bounding box center [28, 237] width 10 height 10
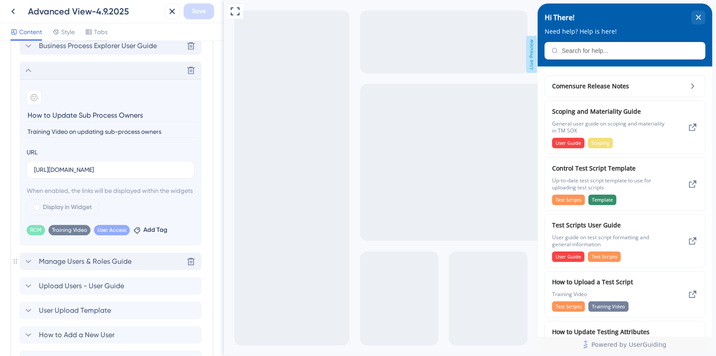
click at [31, 267] on icon at bounding box center [28, 261] width 10 height 10
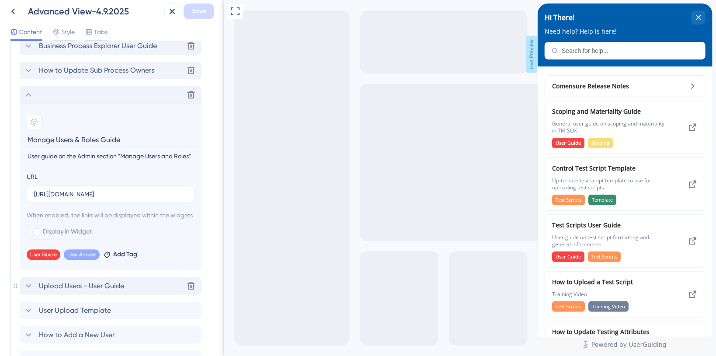
click at [28, 291] on icon at bounding box center [28, 286] width 10 height 10
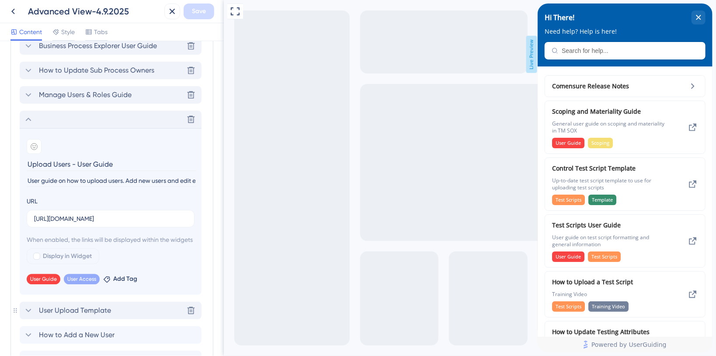
click at [27, 316] on icon at bounding box center [28, 310] width 10 height 10
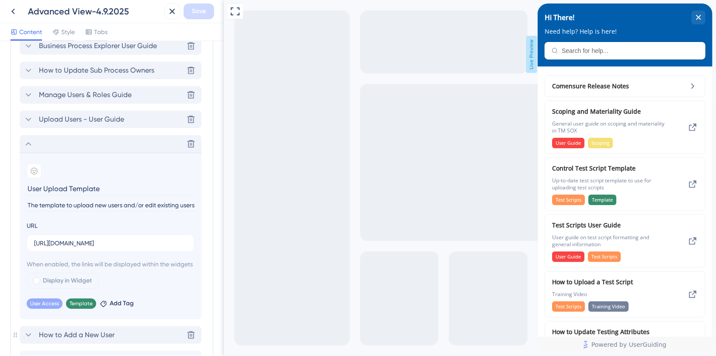
click at [28, 340] on icon at bounding box center [28, 335] width 10 height 10
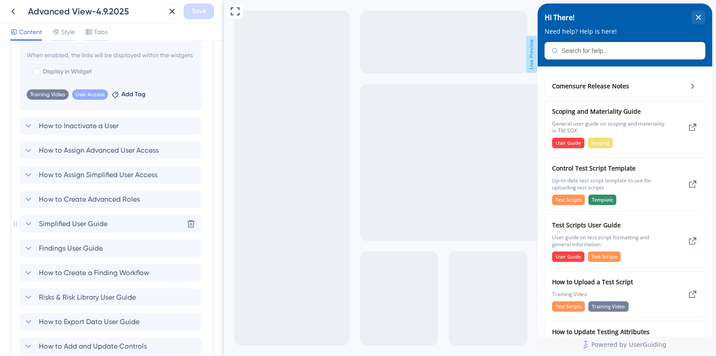
scroll to position [1508, 0]
click at [28, 132] on icon at bounding box center [28, 126] width 10 height 10
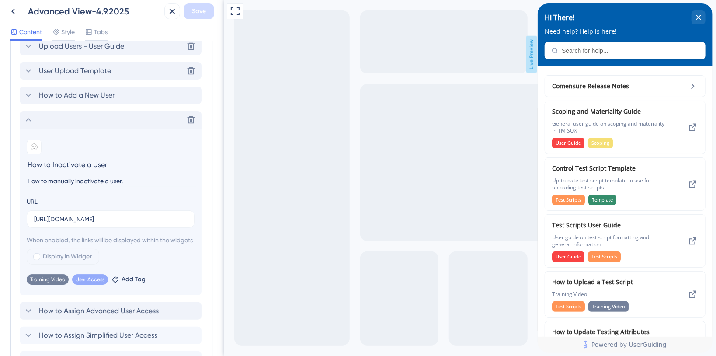
scroll to position [1373, 0]
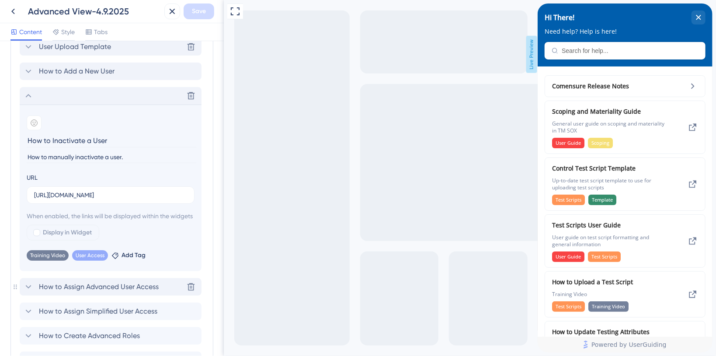
click at [31, 292] on icon at bounding box center [28, 287] width 10 height 10
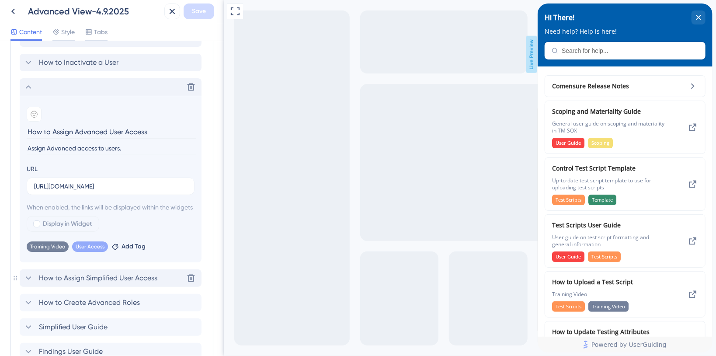
scroll to position [1431, 0]
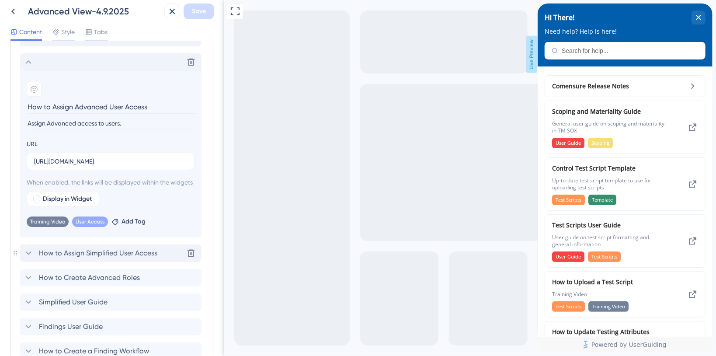
click at [33, 258] on div "How to Assign Simplified User Access" at bounding box center [90, 253] width 134 height 10
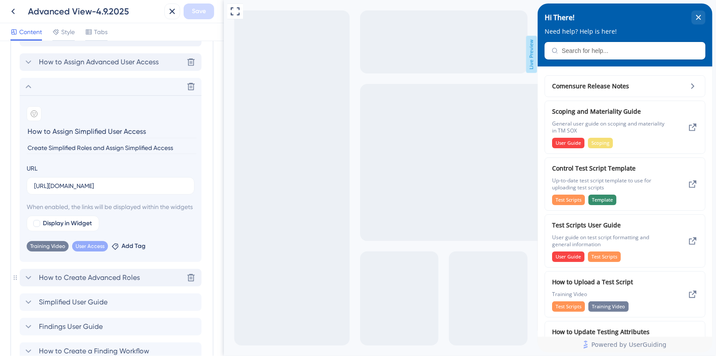
click at [30, 279] on icon at bounding box center [29, 277] width 6 height 3
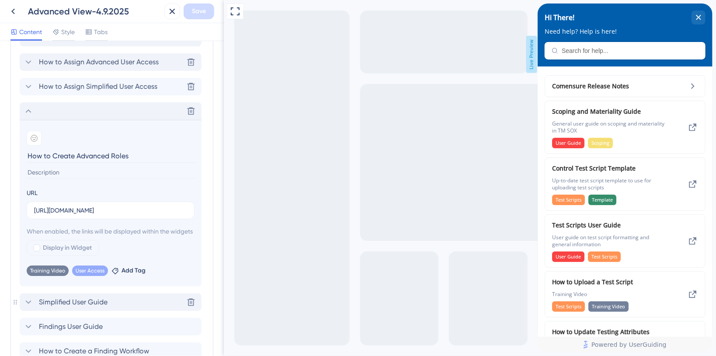
click at [31, 307] on icon at bounding box center [28, 302] width 10 height 10
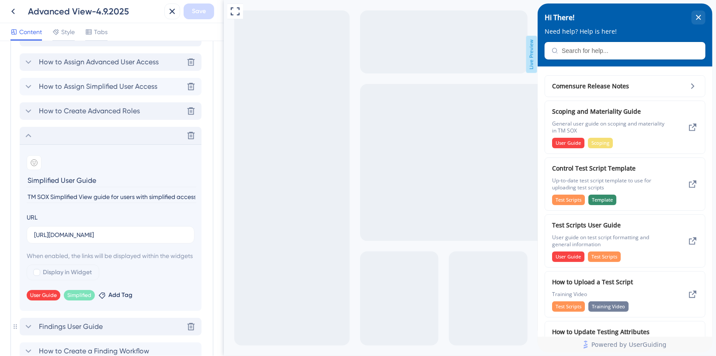
click at [30, 332] on icon at bounding box center [28, 326] width 10 height 10
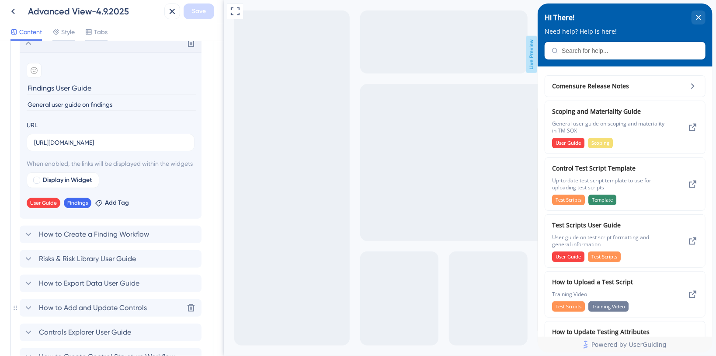
scroll to position [1606, 0]
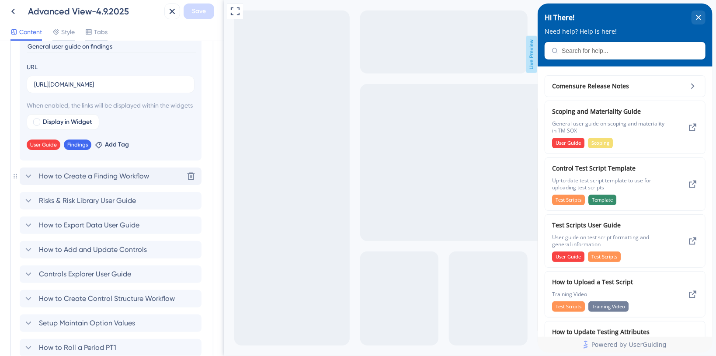
click at [31, 181] on icon at bounding box center [28, 176] width 10 height 10
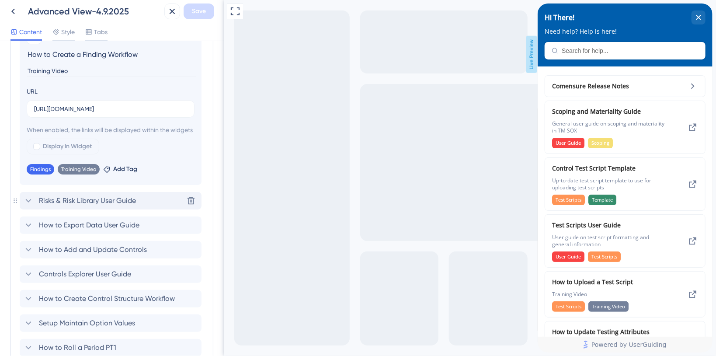
click at [28, 206] on icon at bounding box center [28, 200] width 10 height 10
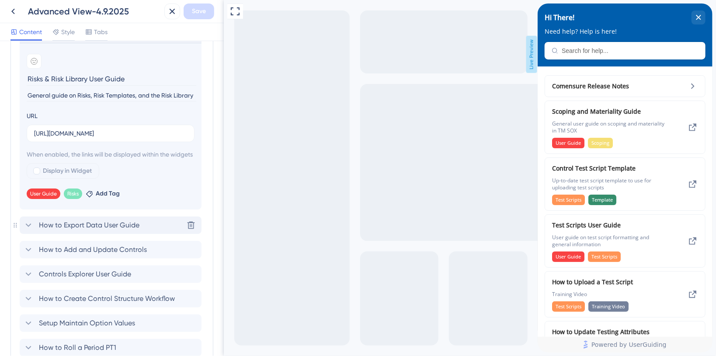
click at [30, 230] on icon at bounding box center [28, 225] width 10 height 10
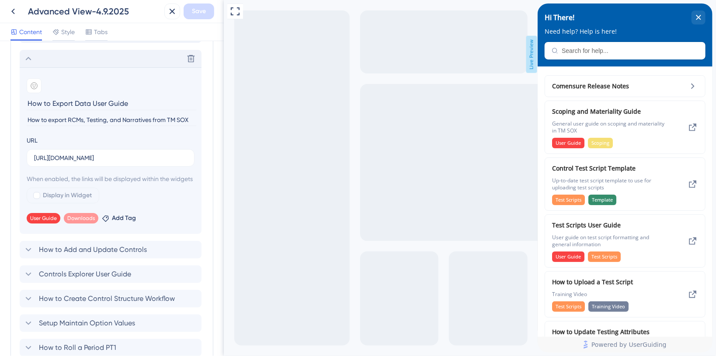
click at [27, 234] on section "Add emoji How to Export Data User Guide How to export RCMs, Testing, and Narrat…" at bounding box center [111, 150] width 182 height 167
click at [26, 255] on icon at bounding box center [28, 249] width 10 height 10
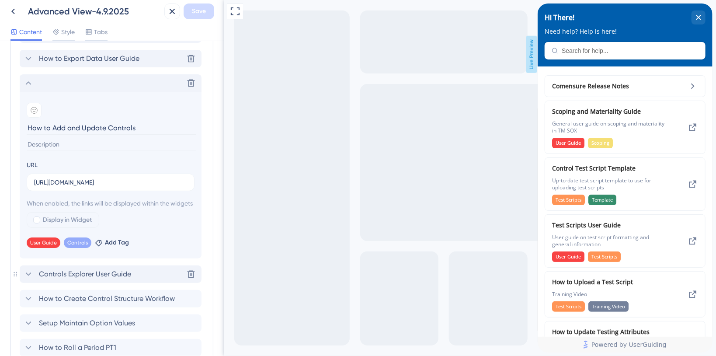
click at [29, 279] on icon at bounding box center [28, 273] width 10 height 10
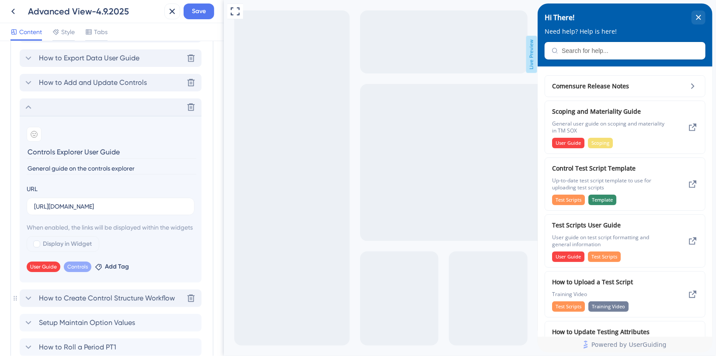
click at [31, 303] on icon at bounding box center [28, 298] width 10 height 10
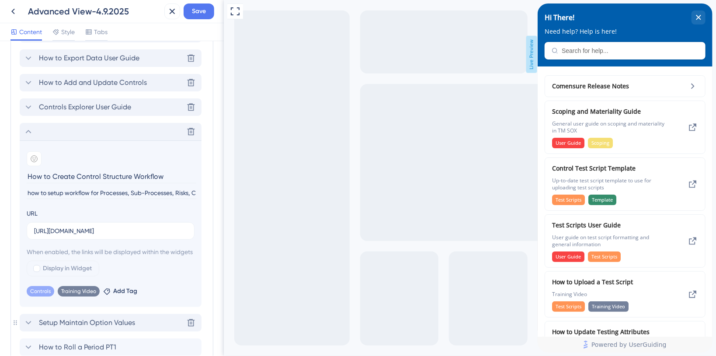
click at [29, 328] on icon at bounding box center [28, 322] width 10 height 10
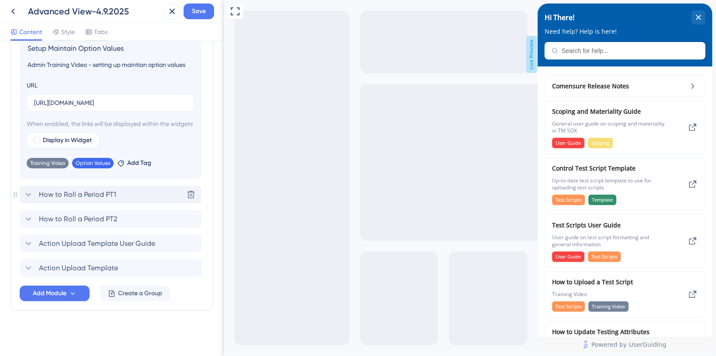
click at [28, 195] on icon at bounding box center [29, 194] width 6 height 3
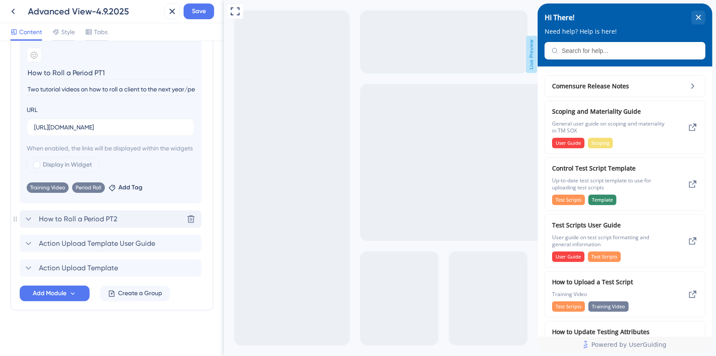
click at [27, 217] on icon at bounding box center [28, 219] width 10 height 10
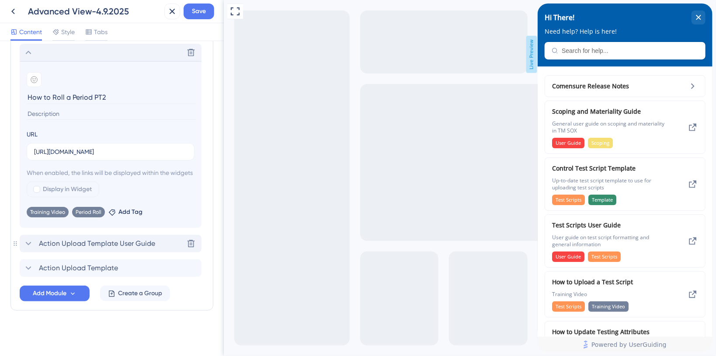
click at [30, 242] on icon at bounding box center [29, 243] width 6 height 3
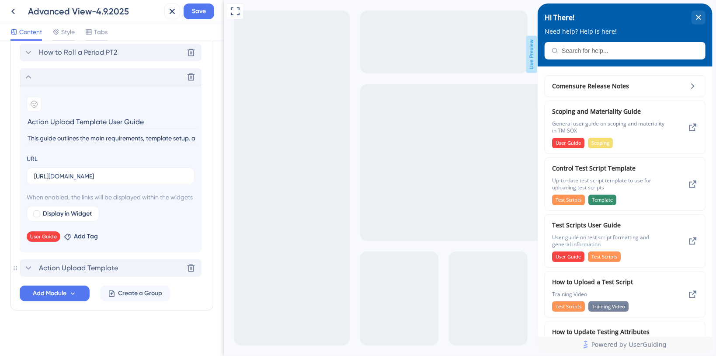
click at [35, 268] on div "Action Upload Template" at bounding box center [70, 268] width 95 height 10
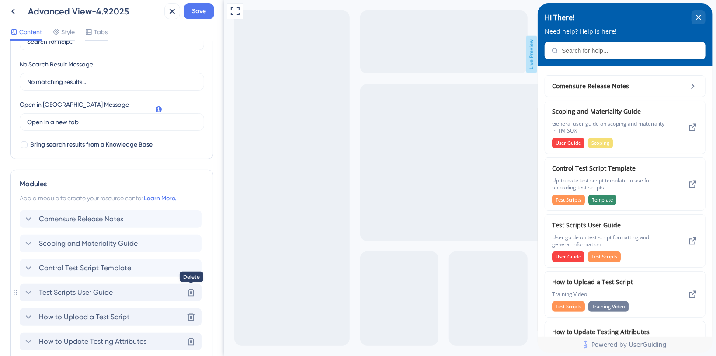
scroll to position [233, 0]
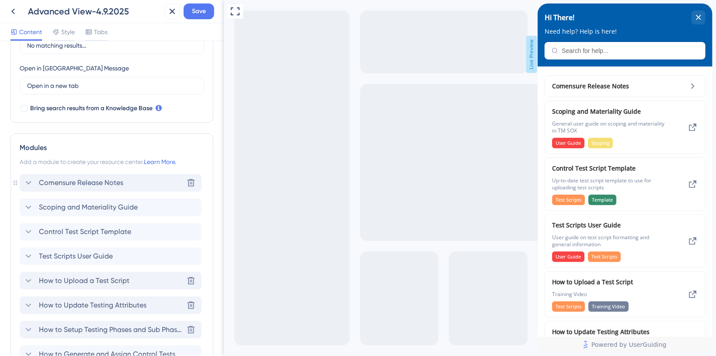
click at [29, 180] on icon at bounding box center [28, 182] width 10 height 10
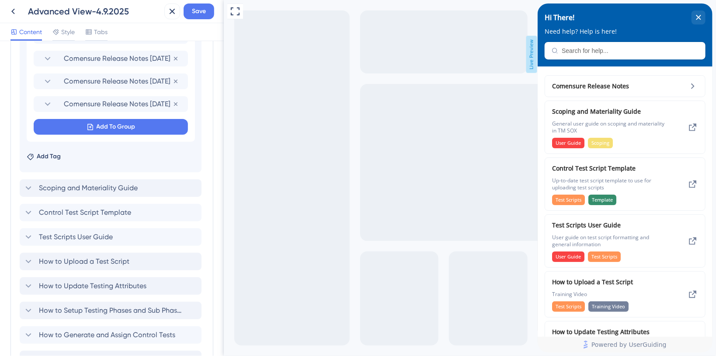
scroll to position [583, 0]
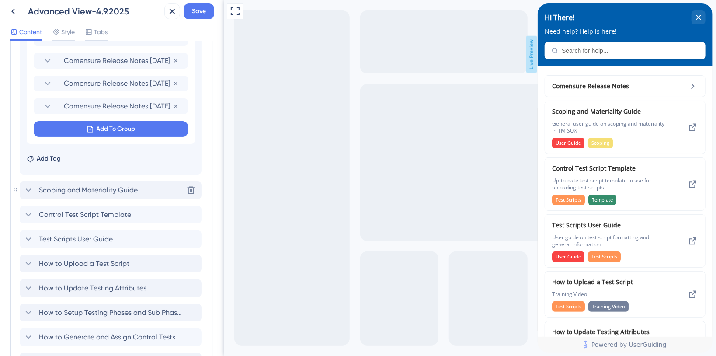
click at [29, 189] on icon at bounding box center [28, 190] width 10 height 10
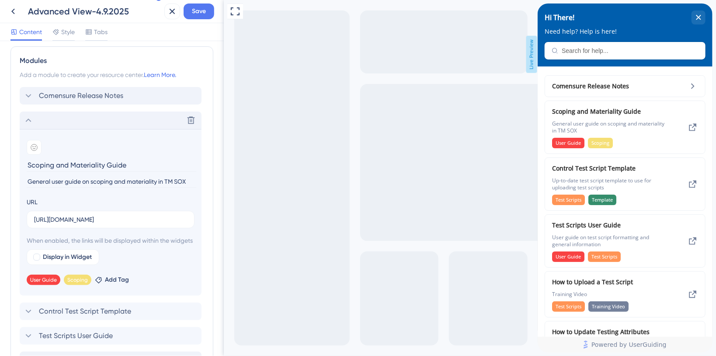
scroll to position [344, 0]
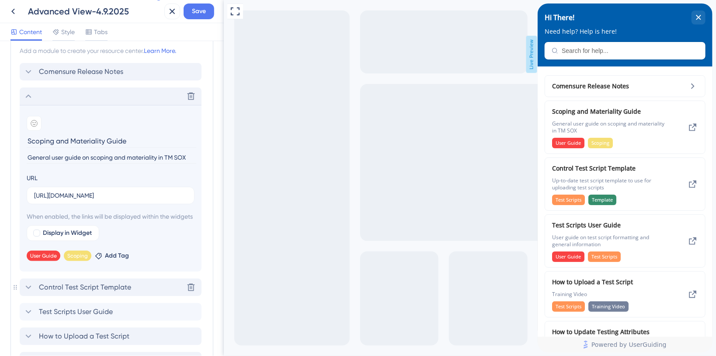
click at [28, 292] on icon at bounding box center [28, 287] width 10 height 10
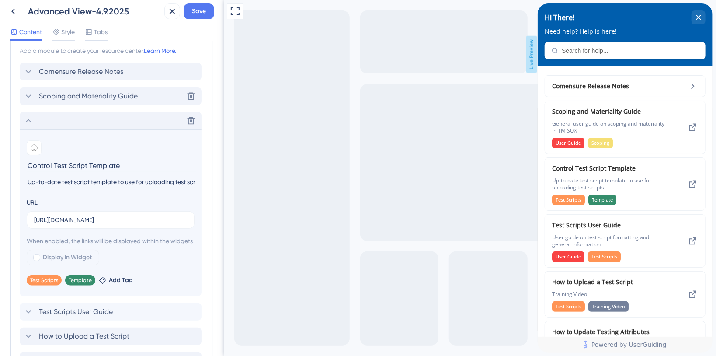
scroll to position [402, 0]
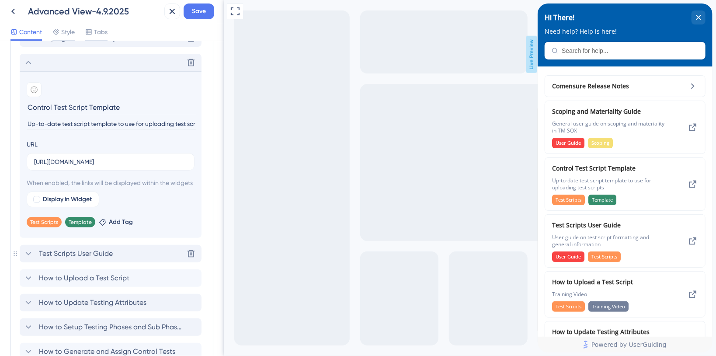
click at [31, 259] on icon at bounding box center [28, 253] width 10 height 10
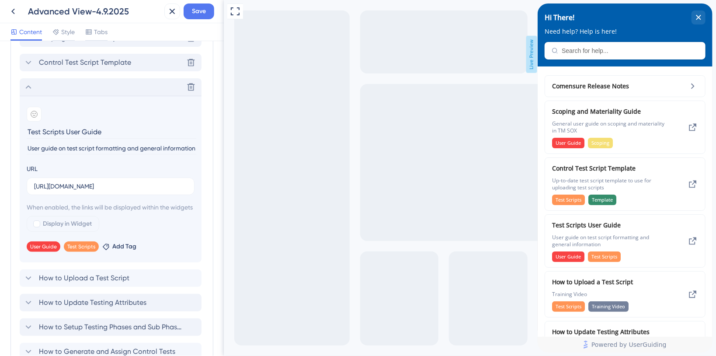
click at [31, 283] on icon at bounding box center [28, 278] width 10 height 10
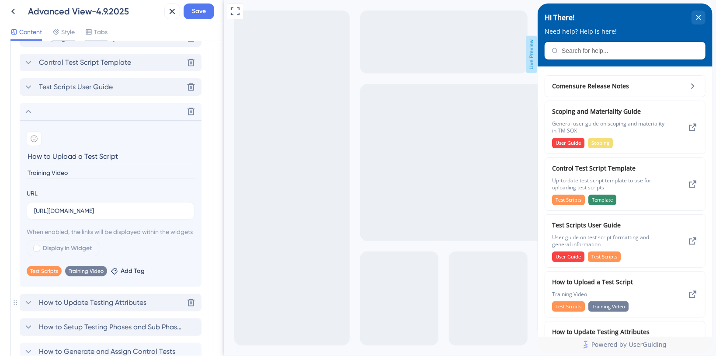
click at [27, 308] on icon at bounding box center [28, 302] width 10 height 10
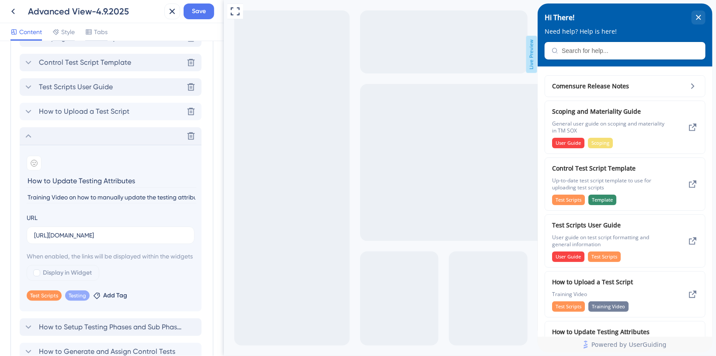
scroll to position [461, 0]
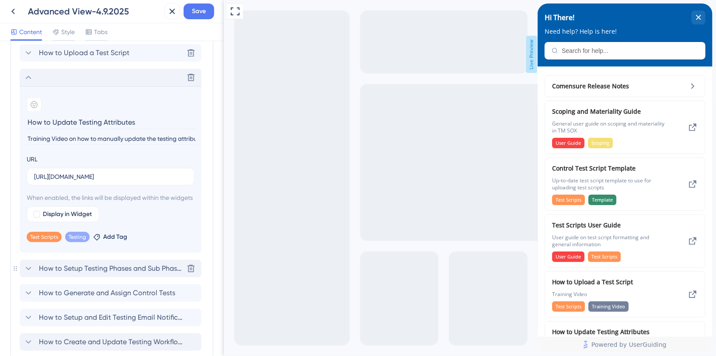
drag, startPoint x: 28, startPoint y: 278, endPoint x: 36, endPoint y: 289, distance: 13.2
click at [29, 270] on icon at bounding box center [29, 268] width 6 height 3
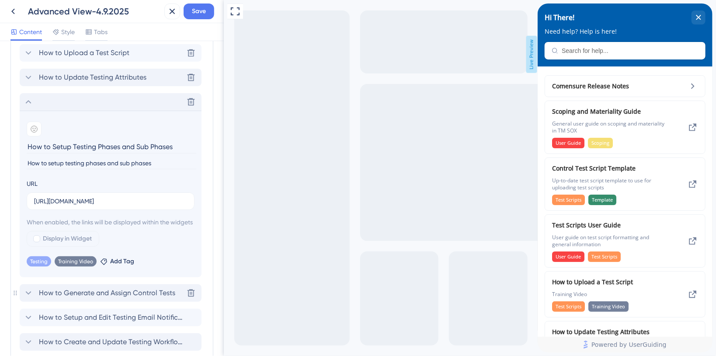
click at [28, 298] on icon at bounding box center [28, 293] width 10 height 10
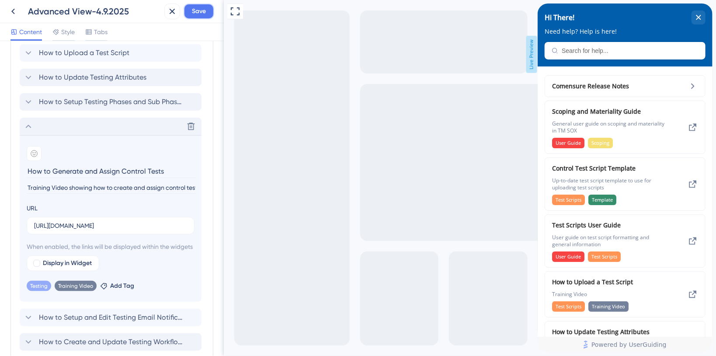
click at [208, 10] on button "Save" at bounding box center [199, 11] width 31 height 16
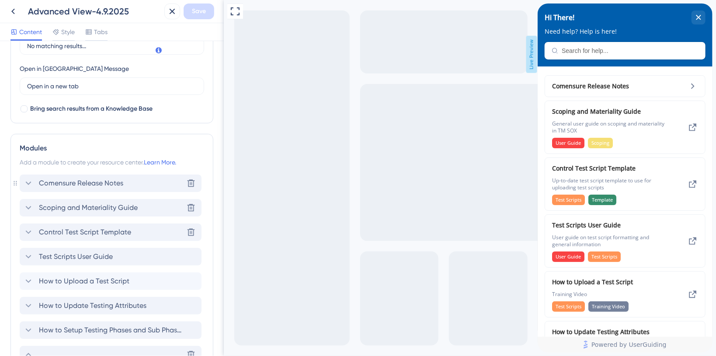
scroll to position [291, 0]
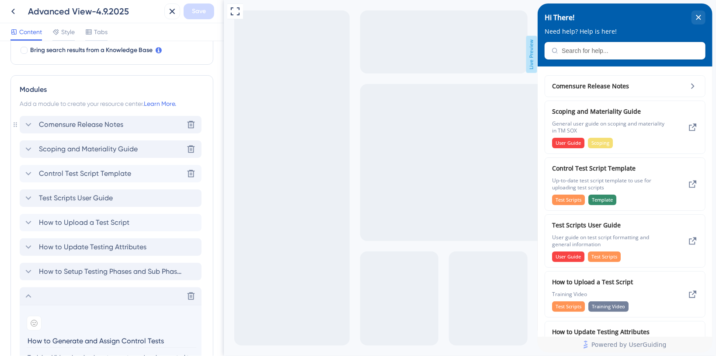
click at [33, 124] on icon at bounding box center [28, 124] width 10 height 10
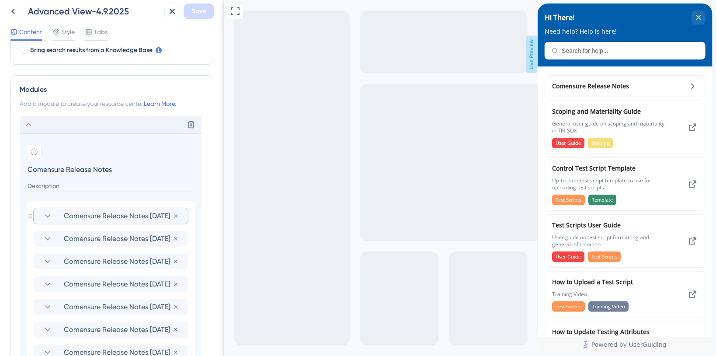
click at [54, 213] on section "Comensure Release Notes [DATE]" at bounding box center [110, 216] width 137 height 16
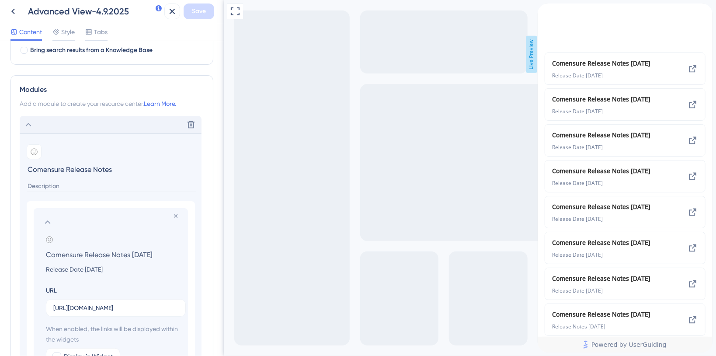
scroll to position [350, 0]
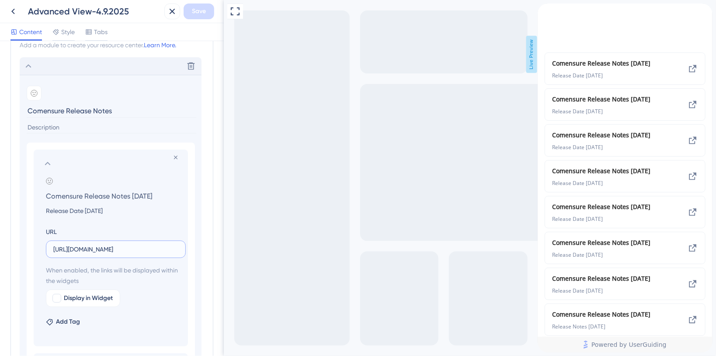
click at [114, 249] on input "[URL][DOMAIN_NAME]" at bounding box center [115, 249] width 125 height 10
paste input "[DOMAIN_NAME][URL]"
click at [181, 250] on label "[URL][DOMAIN_NAME]" at bounding box center [116, 248] width 140 height 17
click at [178, 250] on input "[URL][DOMAIN_NAME]" at bounding box center [115, 249] width 125 height 10
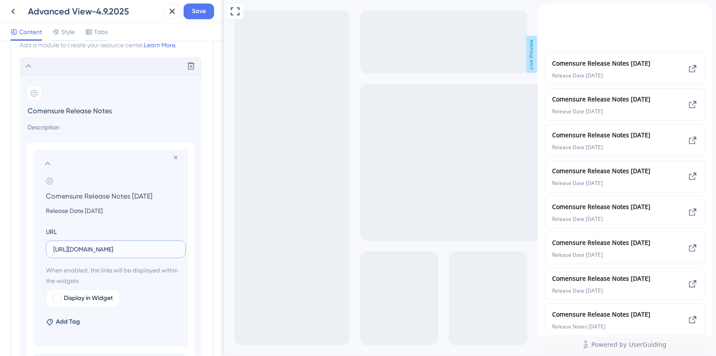
scroll to position [0, 234]
paste
type input "[URL][DOMAIN_NAME]"
click at [199, 14] on span "Save" at bounding box center [199, 11] width 14 height 10
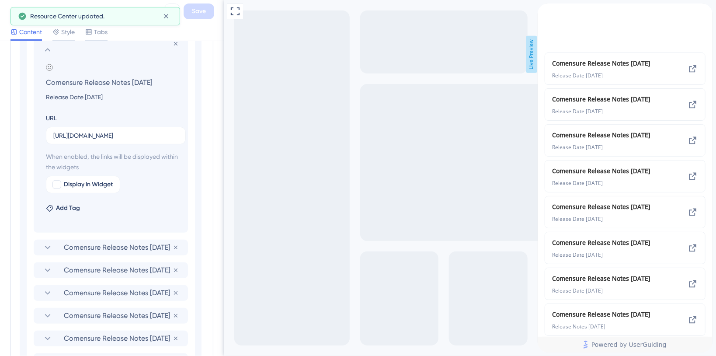
scroll to position [517, 0]
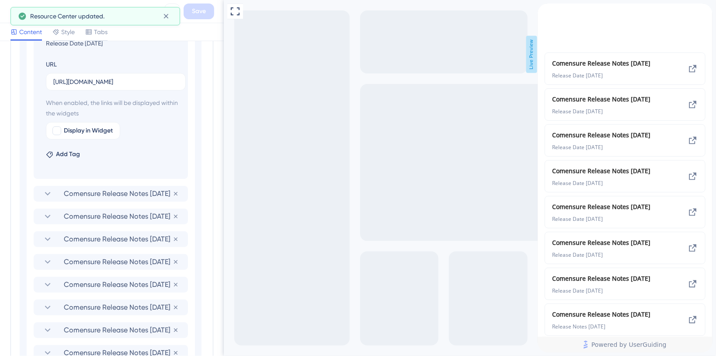
click at [76, 188] on span "Comensure Release Notes [DATE]" at bounding box center [118, 193] width 109 height 10
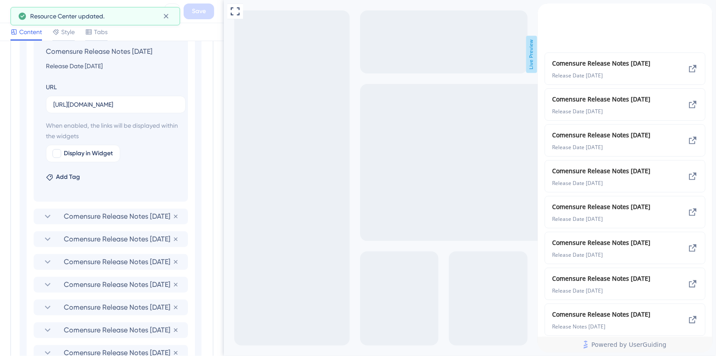
scroll to position [520, 0]
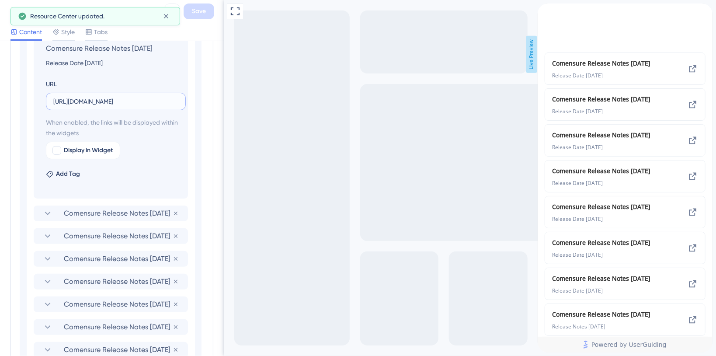
click at [109, 101] on input "[URL][DOMAIN_NAME]" at bounding box center [115, 102] width 125 height 10
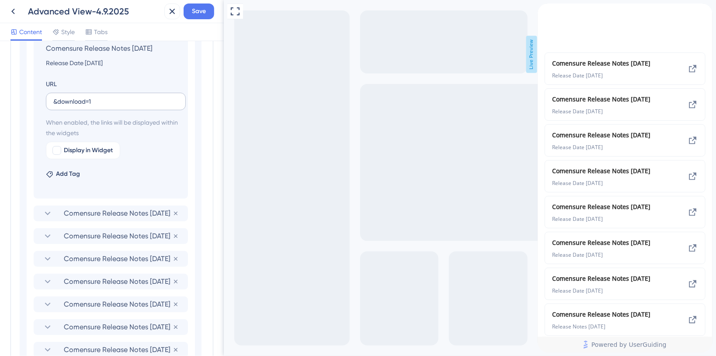
click at [51, 103] on label "&download=1" at bounding box center [116, 101] width 140 height 17
click at [53, 103] on input "&download=1" at bounding box center [115, 102] width 125 height 10
click at [54, 101] on input "&download=1" at bounding box center [115, 102] width 125 height 10
type input "[URL][DOMAIN_NAME]"
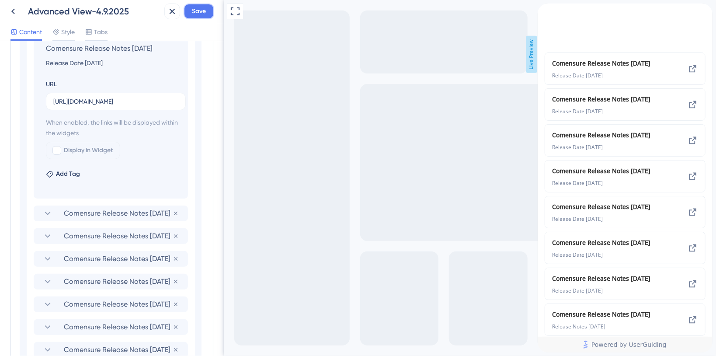
click at [205, 11] on span "Save" at bounding box center [199, 11] width 14 height 10
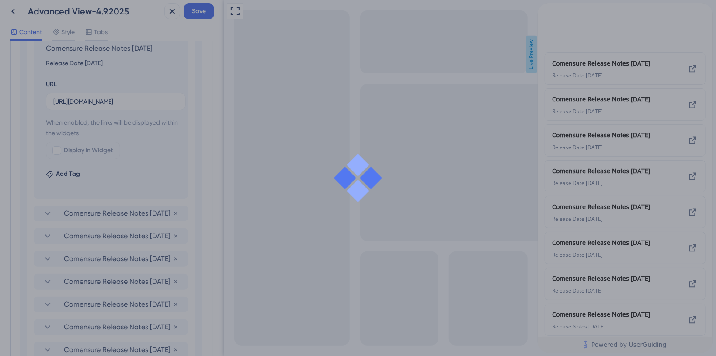
scroll to position [0, 0]
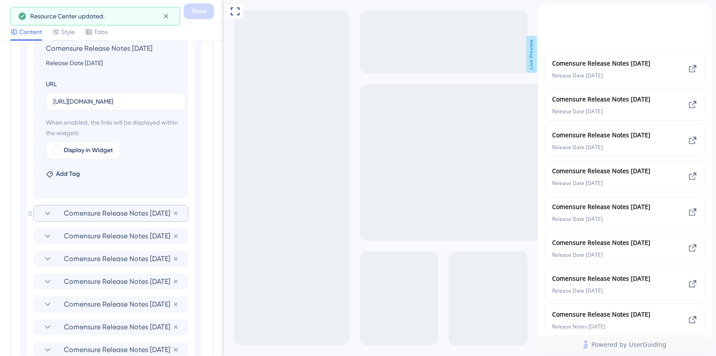
click at [49, 213] on icon at bounding box center [47, 213] width 10 height 10
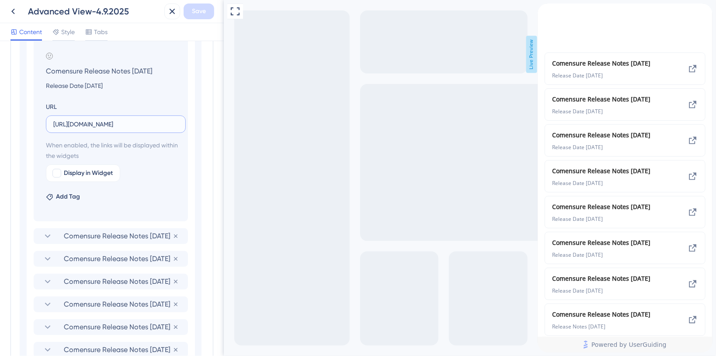
click at [88, 125] on input "[URL][DOMAIN_NAME]" at bounding box center [115, 124] width 125 height 10
click at [54, 122] on input "&download=1" at bounding box center [115, 124] width 125 height 10
click at [56, 125] on input "&download=1" at bounding box center [115, 124] width 125 height 10
click at [52, 122] on label "&download=1" at bounding box center [116, 123] width 140 height 17
click at [53, 122] on input "&download=1" at bounding box center [115, 124] width 125 height 10
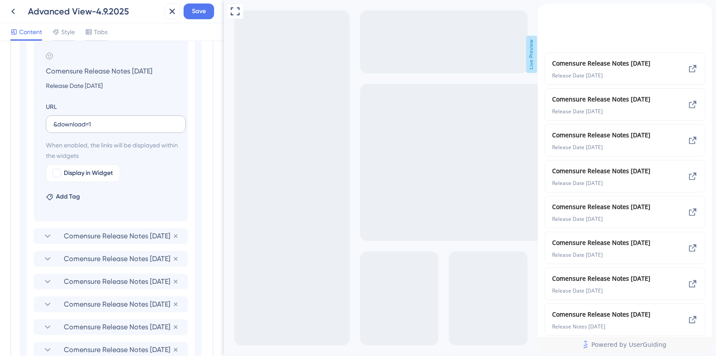
click at [53, 122] on label "&download=1" at bounding box center [116, 123] width 140 height 17
click at [53, 122] on input "&download=1" at bounding box center [115, 124] width 125 height 10
click at [54, 122] on input "&download=1" at bounding box center [115, 124] width 125 height 10
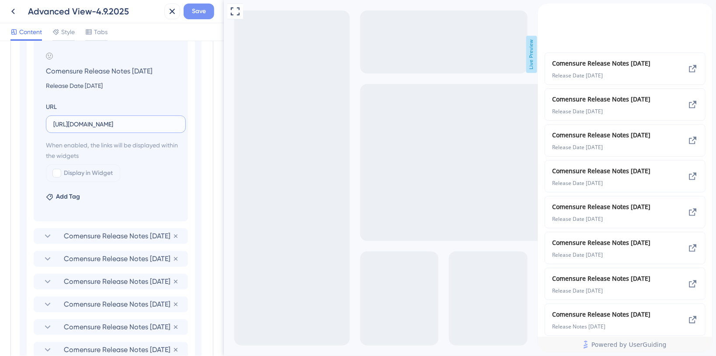
type input "[URL][DOMAIN_NAME]"
click at [198, 9] on span "Save" at bounding box center [199, 11] width 14 height 10
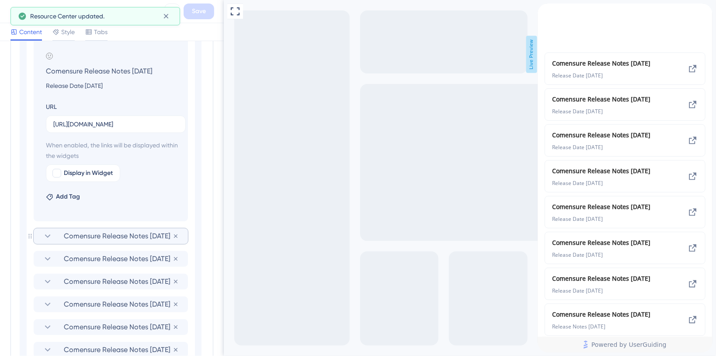
click at [107, 236] on span "Comensure Release Notes [DATE]" at bounding box center [118, 236] width 109 height 10
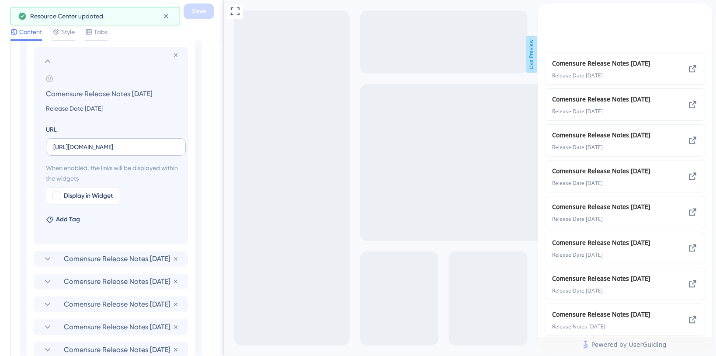
click at [156, 150] on label "[URL][DOMAIN_NAME]" at bounding box center [116, 146] width 140 height 17
click at [156, 150] on input "[URL][DOMAIN_NAME]" at bounding box center [115, 147] width 125 height 10
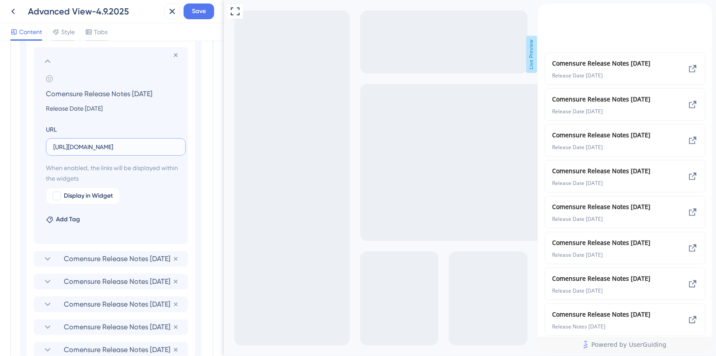
click at [117, 146] on input "[URL][DOMAIN_NAME]" at bounding box center [115, 147] width 125 height 10
click at [57, 143] on input "&download=1" at bounding box center [115, 147] width 125 height 10
click at [54, 146] on input "&download=1" at bounding box center [115, 147] width 125 height 10
click at [54, 145] on input "&download=1" at bounding box center [115, 147] width 125 height 10
click at [56, 145] on input "&download=1" at bounding box center [115, 147] width 125 height 10
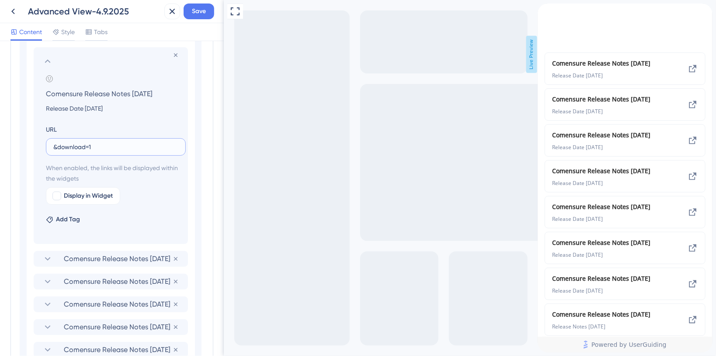
click at [54, 148] on input "&download=1" at bounding box center [115, 147] width 125 height 10
type input "[URL][DOMAIN_NAME]"
click at [194, 14] on span "Save" at bounding box center [199, 11] width 14 height 10
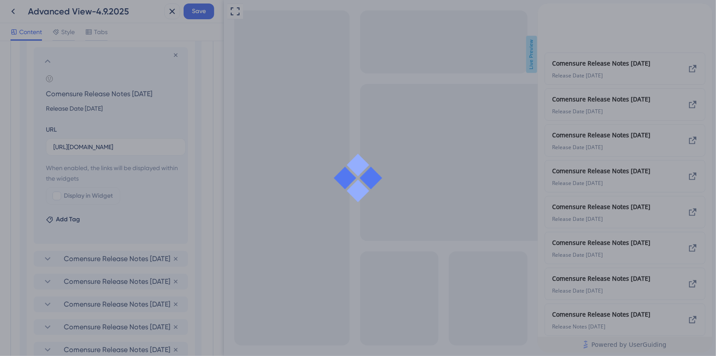
scroll to position [0, 0]
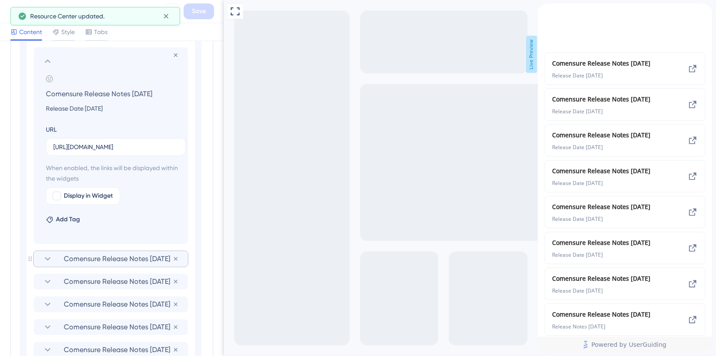
click at [37, 257] on section "Comensure Release Notes [DATE] Remove from group" at bounding box center [111, 259] width 154 height 16
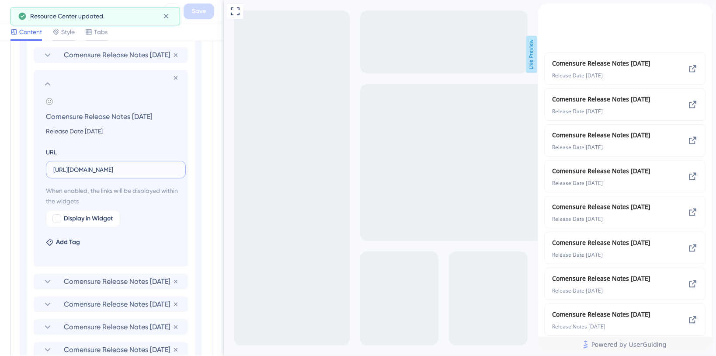
click at [61, 171] on input "[URL][DOMAIN_NAME]" at bounding box center [115, 170] width 125 height 10
click at [121, 172] on input "[URL][DOMAIN_NAME]" at bounding box center [115, 170] width 125 height 10
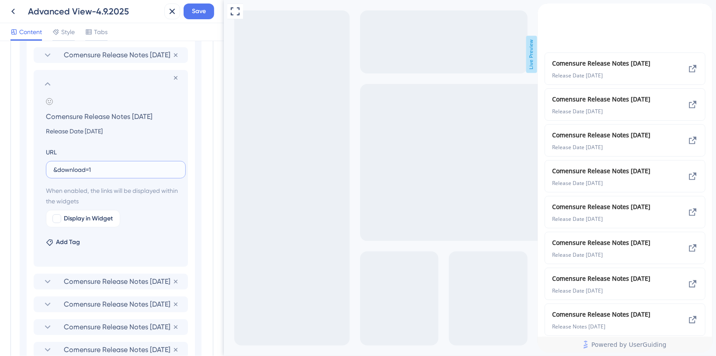
click at [55, 170] on input "&download=1" at bounding box center [115, 170] width 125 height 10
type input "[URL][DOMAIN_NAME]"
click at [204, 17] on button "Save" at bounding box center [199, 11] width 31 height 16
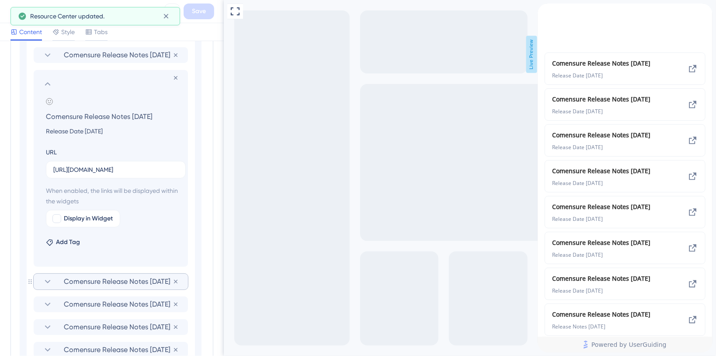
click at [43, 281] on icon at bounding box center [47, 281] width 10 height 10
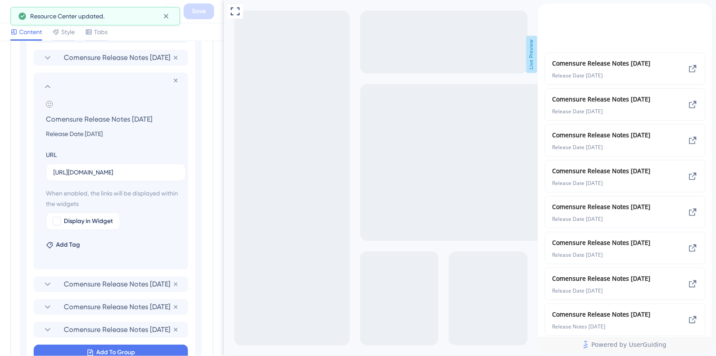
scroll to position [520, 0]
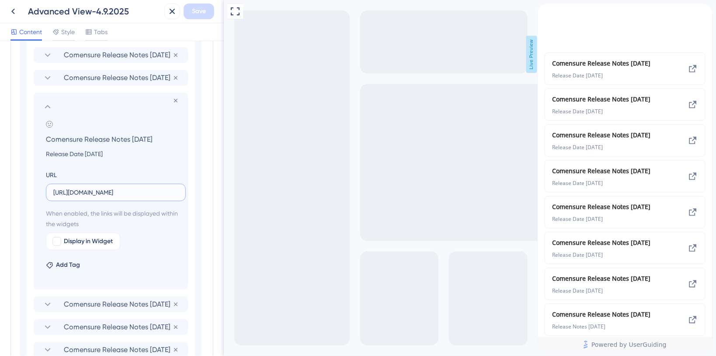
click at [107, 193] on input "[URL][DOMAIN_NAME]" at bounding box center [115, 193] width 125 height 10
click at [53, 193] on input "&download=1" at bounding box center [115, 193] width 125 height 10
click at [54, 191] on input "&download=1" at bounding box center [115, 193] width 125 height 10
type input "[URL][DOMAIN_NAME]"
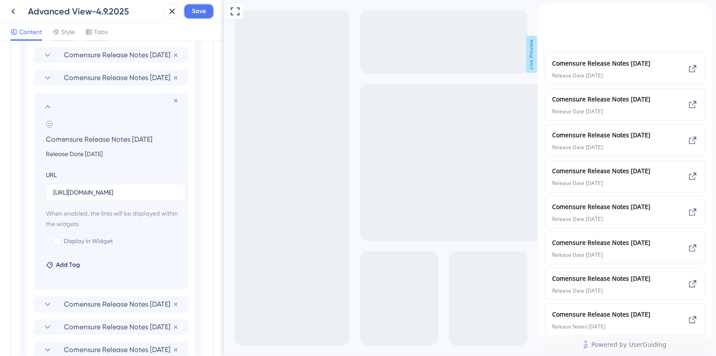
click at [205, 12] on span "Save" at bounding box center [199, 11] width 14 height 10
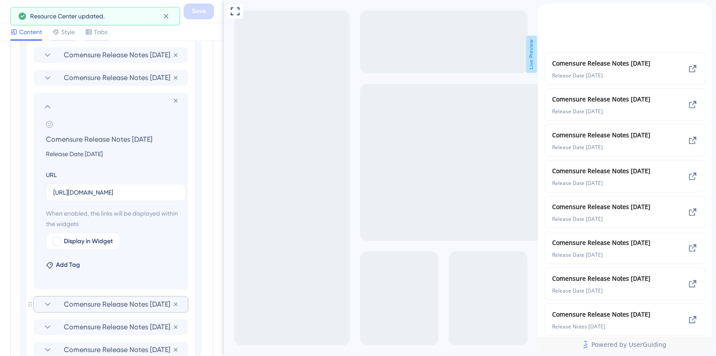
click at [50, 303] on icon at bounding box center [47, 304] width 10 height 10
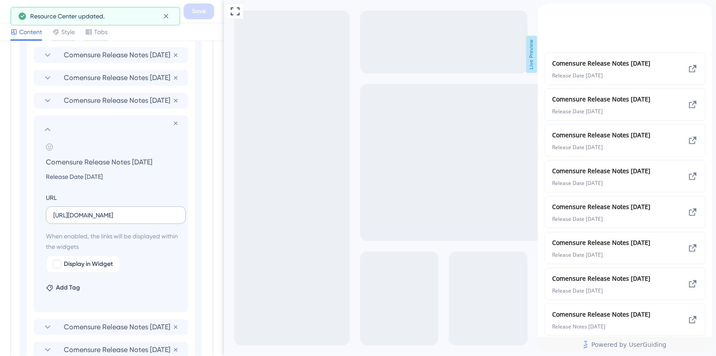
click at [135, 219] on label "[URL][DOMAIN_NAME]" at bounding box center [116, 214] width 140 height 17
click at [135, 219] on input "[URL][DOMAIN_NAME]" at bounding box center [115, 215] width 125 height 10
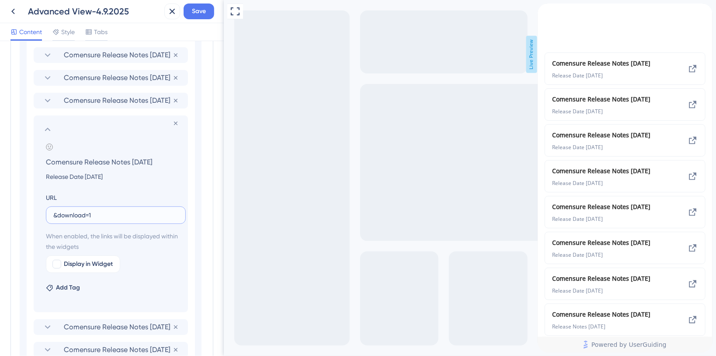
click at [54, 215] on input "&download=1" at bounding box center [115, 215] width 125 height 10
click at [54, 214] on input "&download=1" at bounding box center [115, 215] width 125 height 10
type input "[URL][DOMAIN_NAME]"
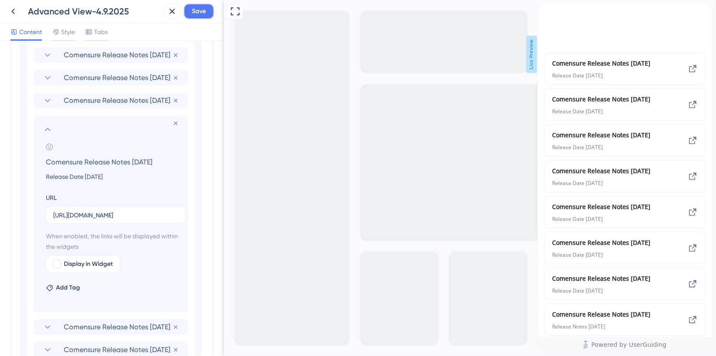
click at [205, 10] on span "Save" at bounding box center [199, 11] width 14 height 10
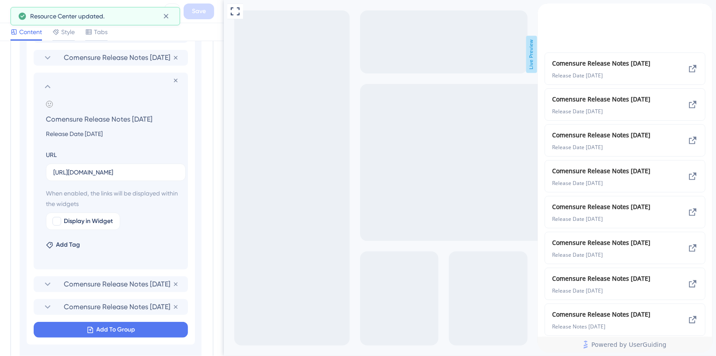
scroll to position [579, 0]
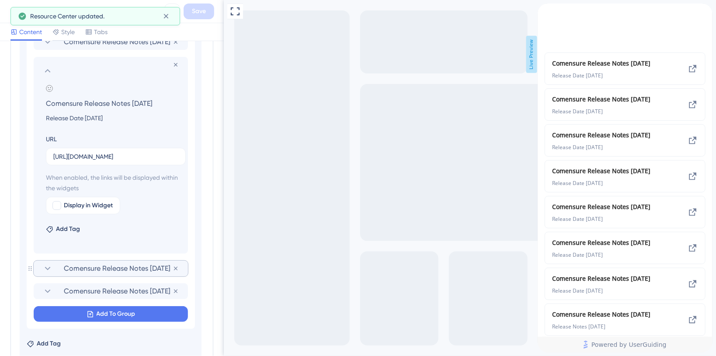
click at [46, 266] on icon at bounding box center [47, 268] width 10 height 10
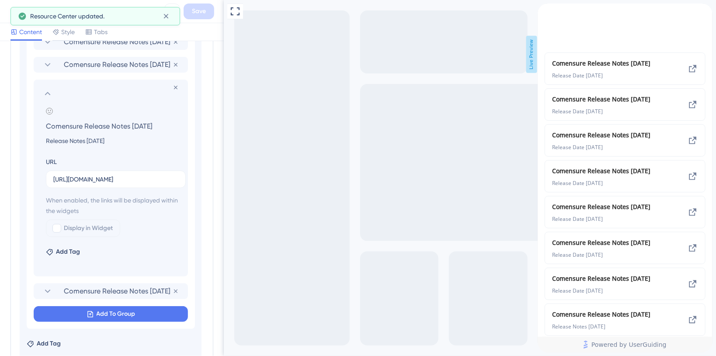
scroll to position [636, 0]
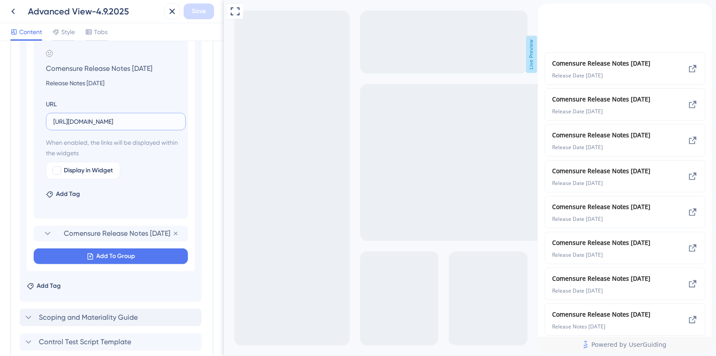
click at [111, 122] on input "[URL][DOMAIN_NAME]" at bounding box center [115, 122] width 125 height 10
click at [53, 119] on input "&download=1" at bounding box center [115, 122] width 125 height 10
type input "[URL][DOMAIN_NAME]"
click at [196, 14] on span "Save" at bounding box center [199, 11] width 14 height 10
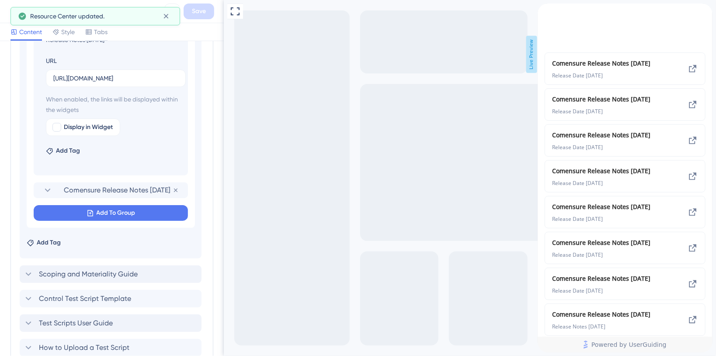
scroll to position [695, 0]
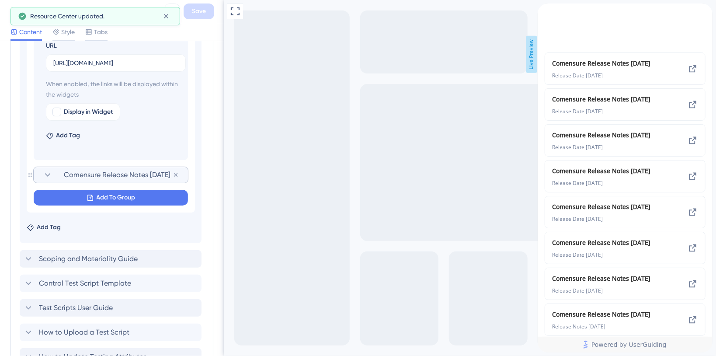
click at [46, 172] on icon at bounding box center [47, 175] width 10 height 10
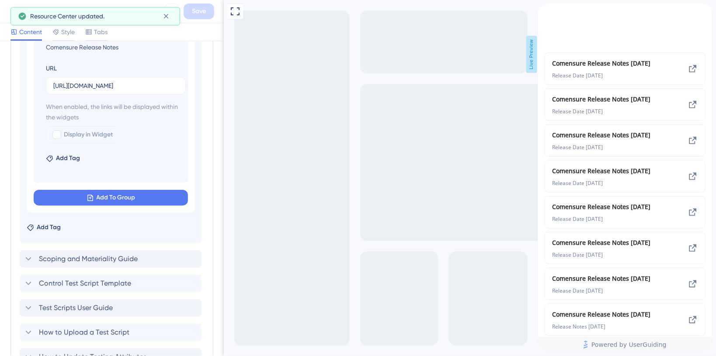
scroll to position [528, 0]
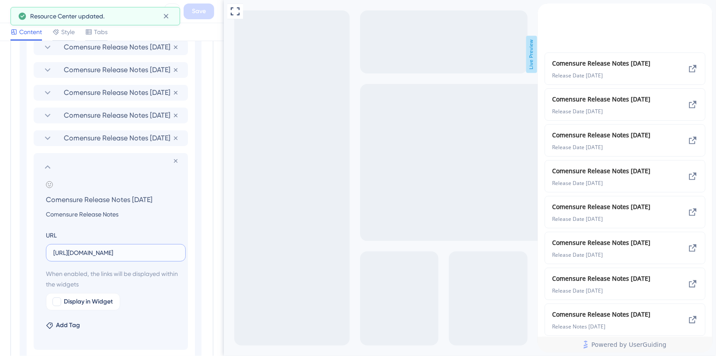
click at [105, 250] on input "[URL][DOMAIN_NAME]" at bounding box center [115, 253] width 125 height 10
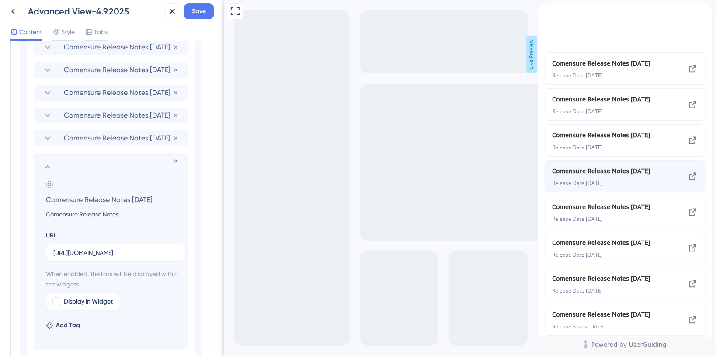
scroll to position [0, 0]
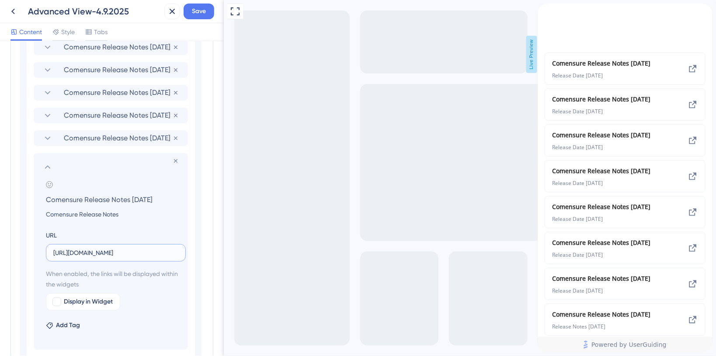
click at [146, 251] on input "[URL][DOMAIN_NAME]" at bounding box center [115, 253] width 125 height 10
click at [54, 252] on input "&download=1" at bounding box center [115, 253] width 125 height 10
click at [57, 252] on input "&download=1" at bounding box center [115, 253] width 125 height 10
click at [55, 253] on input "&download=1" at bounding box center [115, 253] width 125 height 10
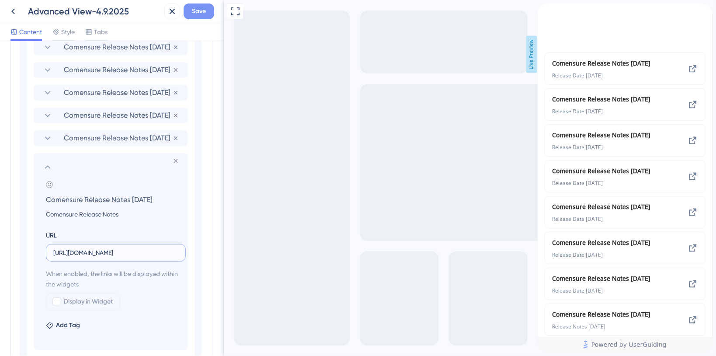
type input "[URL][DOMAIN_NAME]"
click at [196, 14] on span "Save" at bounding box center [199, 11] width 14 height 10
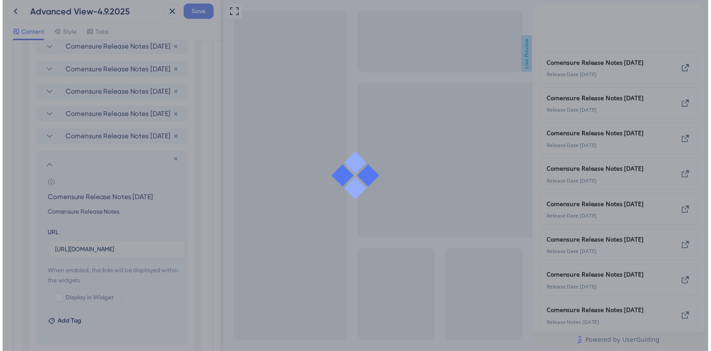
scroll to position [0, 0]
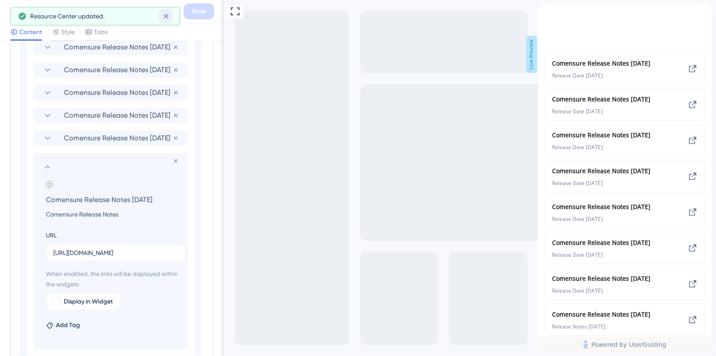
click at [168, 17] on icon at bounding box center [166, 16] width 9 height 9
click at [18, 14] on icon at bounding box center [13, 11] width 10 height 10
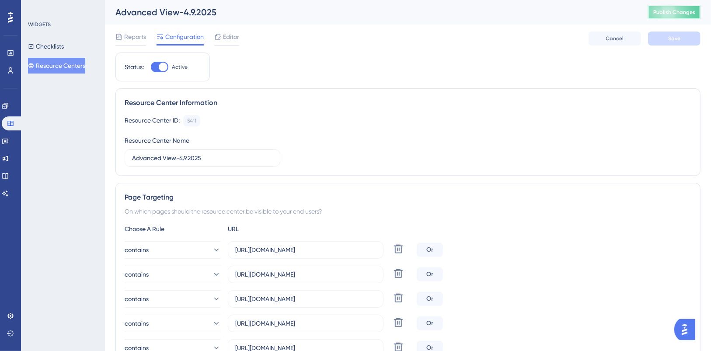
click at [678, 14] on span "Publish Changes" at bounding box center [674, 12] width 42 height 7
click at [227, 10] on div "Advanced View-4.9.2025" at bounding box center [370, 12] width 511 height 12
click at [237, 38] on span "Editor" at bounding box center [231, 36] width 16 height 10
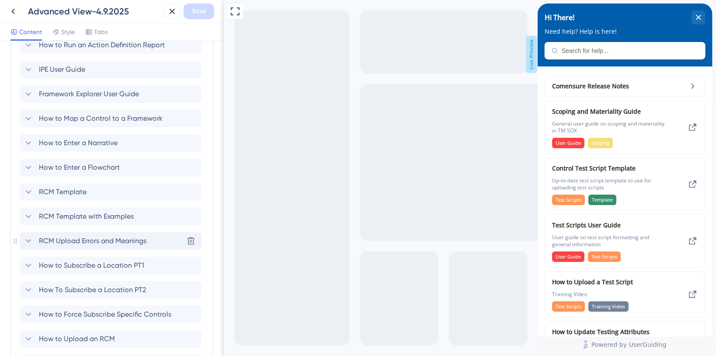
scroll to position [932, 0]
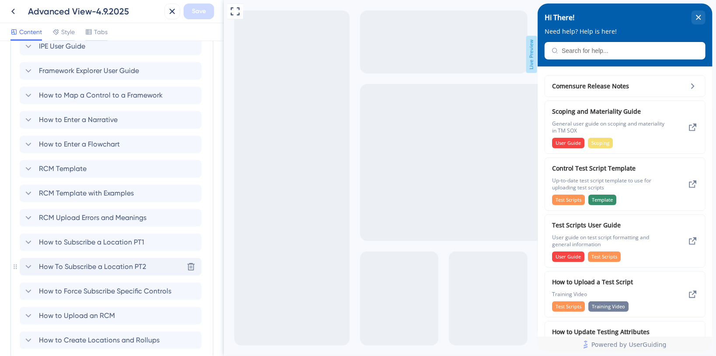
drag, startPoint x: 104, startPoint y: 263, endPoint x: 99, endPoint y: 269, distance: 8.4
click at [104, 263] on span "How To Subscribe a Location PT2" at bounding box center [92, 266] width 107 height 10
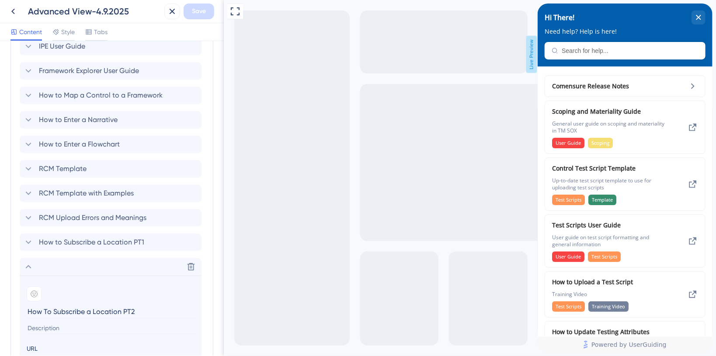
scroll to position [991, 0]
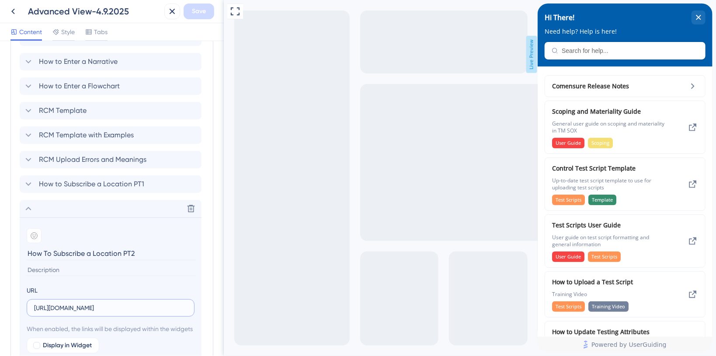
click at [115, 307] on input "[URL][DOMAIN_NAME]" at bounding box center [110, 308] width 153 height 10
type input "[URL][DOMAIN_NAME]"
click at [192, 11] on span "Save" at bounding box center [199, 11] width 14 height 10
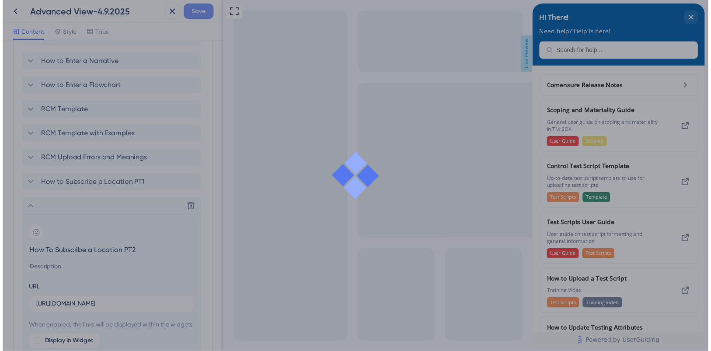
scroll to position [0, 0]
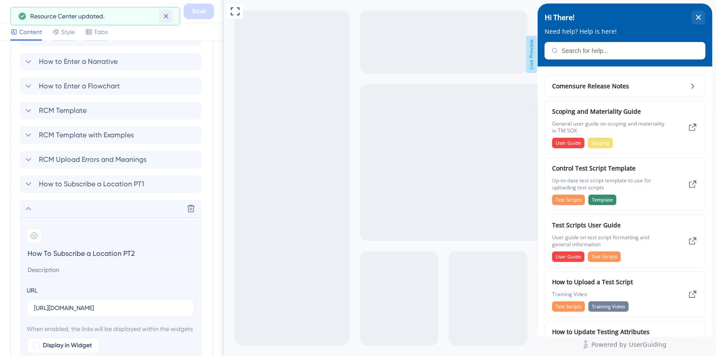
drag, startPoint x: 164, startPoint y: 20, endPoint x: 156, endPoint y: 18, distance: 8.1
click at [165, 19] on icon at bounding box center [166, 16] width 9 height 9
click at [13, 12] on icon at bounding box center [12, 12] width 3 height 6
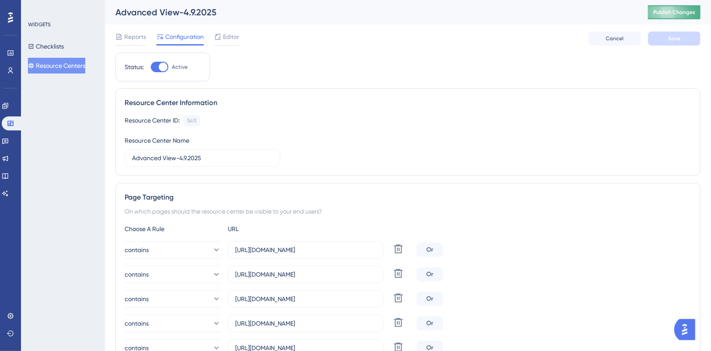
click at [677, 10] on span "Publish Changes" at bounding box center [674, 12] width 42 height 7
click at [225, 34] on span "Editor" at bounding box center [231, 36] width 16 height 10
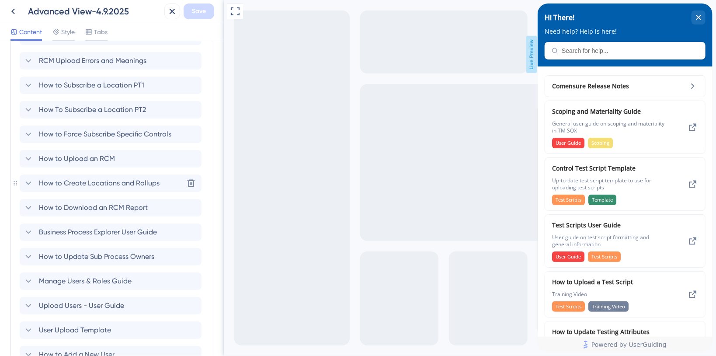
scroll to position [1067, 0]
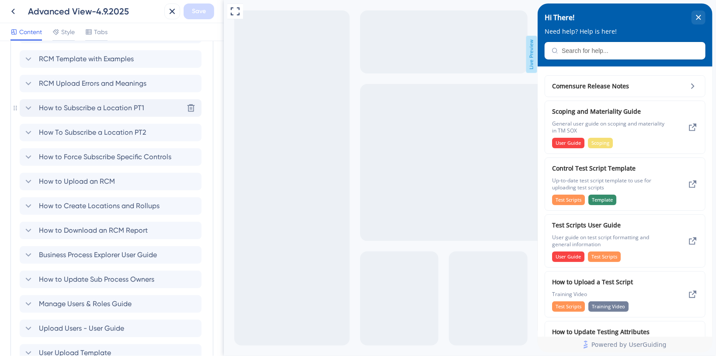
click at [115, 103] on span "How to Subscribe a Location PT1" at bounding box center [91, 108] width 105 height 10
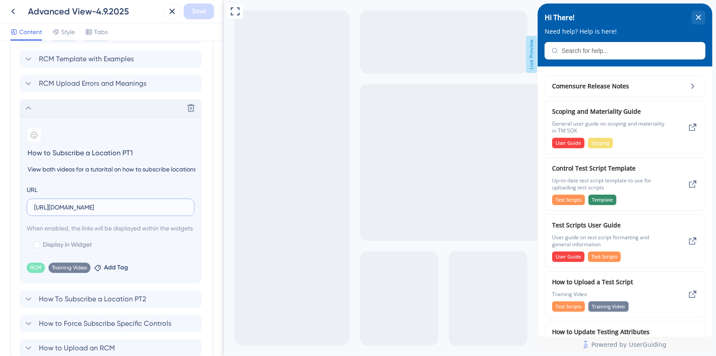
click at [140, 206] on input "[URL][DOMAIN_NAME]" at bounding box center [110, 207] width 153 height 10
type input "[URL][DOMAIN_NAME]"
click at [197, 11] on span "Save" at bounding box center [199, 11] width 14 height 10
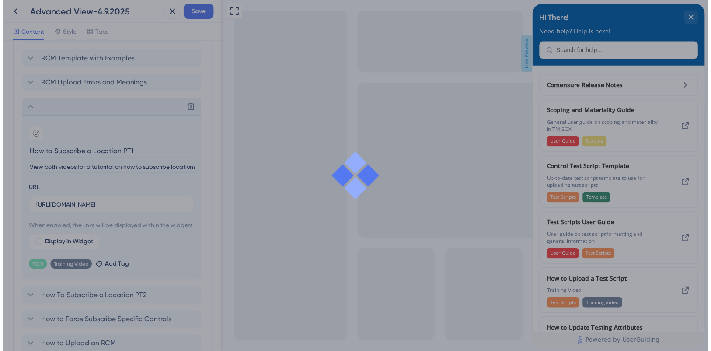
scroll to position [0, 0]
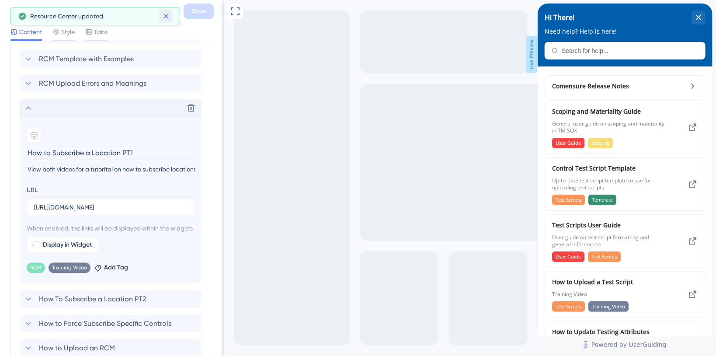
click at [164, 15] on icon at bounding box center [166, 16] width 9 height 9
click at [13, 12] on icon at bounding box center [12, 12] width 3 height 6
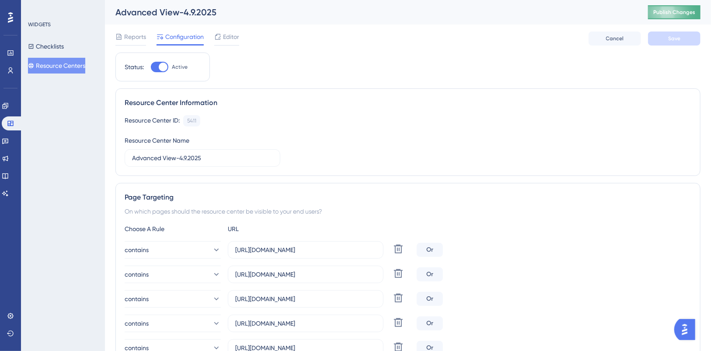
click at [682, 5] on button "Publish Changes" at bounding box center [674, 12] width 52 height 14
click at [66, 66] on button "Resource Centers" at bounding box center [56, 66] width 57 height 16
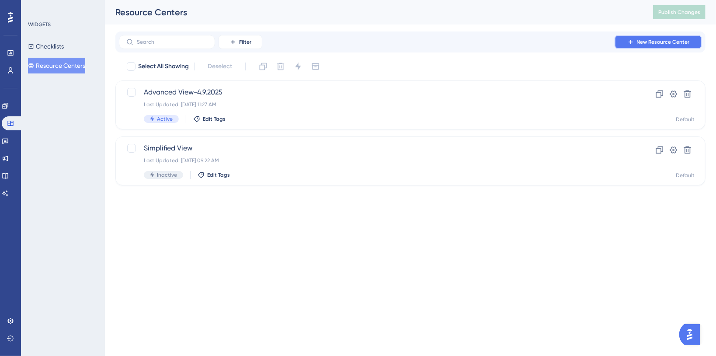
click at [632, 40] on icon at bounding box center [630, 41] width 7 height 7
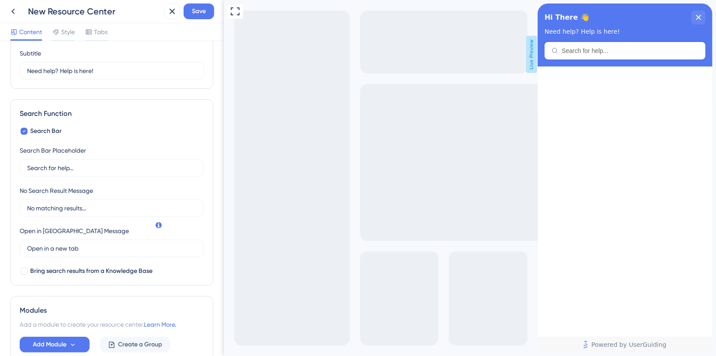
scroll to position [116, 0]
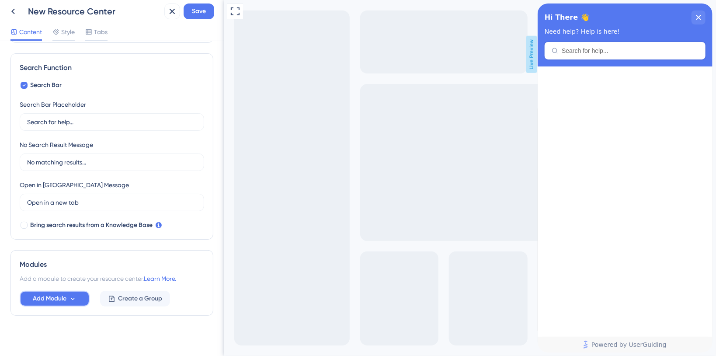
click at [76, 299] on icon at bounding box center [72, 298] width 7 height 7
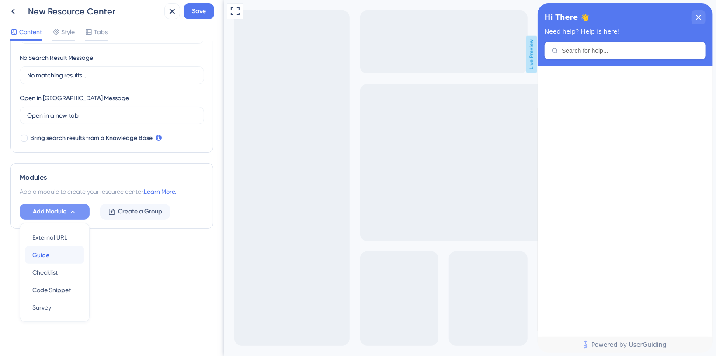
click at [63, 257] on div "Guide Guide" at bounding box center [54, 254] width 45 height 17
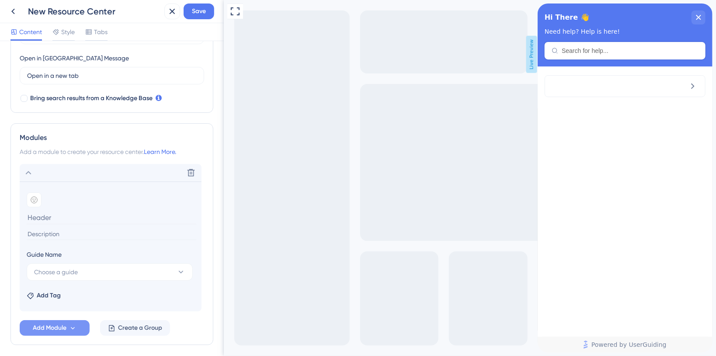
scroll to position [277, 0]
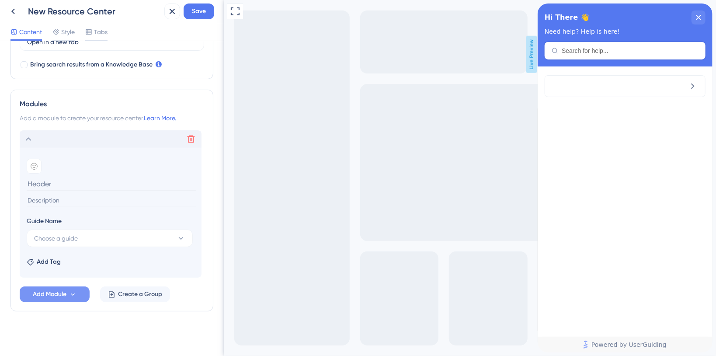
click at [190, 136] on icon at bounding box center [191, 139] width 7 height 7
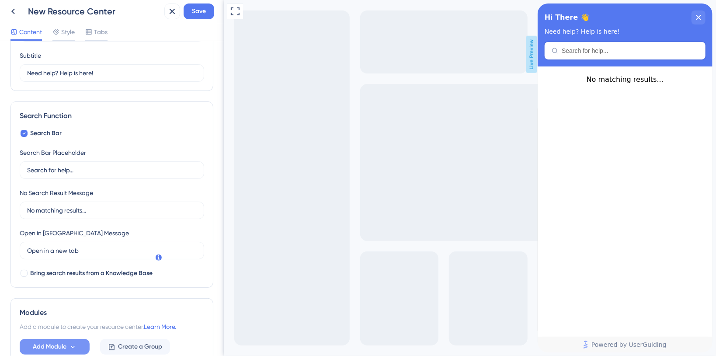
scroll to position [121, 0]
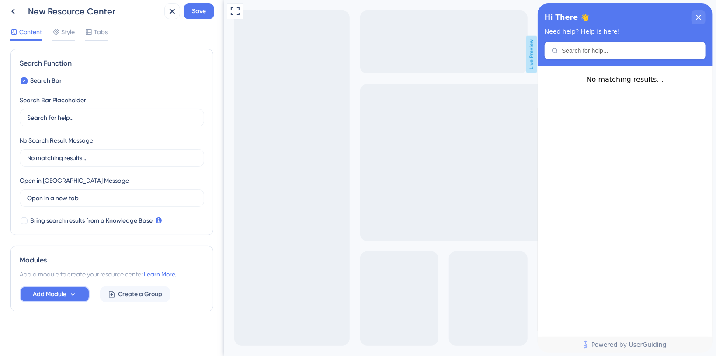
click at [73, 293] on icon at bounding box center [72, 294] width 7 height 7
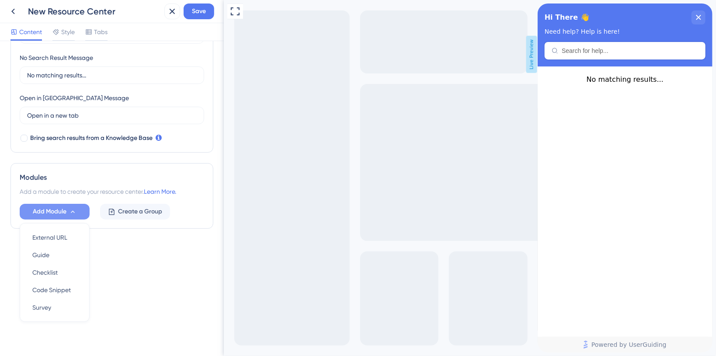
click at [149, 269] on div "Resource Center Header Title Hi There 👋 17 Hi There 👋 Subtitle Need help? Help …" at bounding box center [112, 198] width 224 height 315
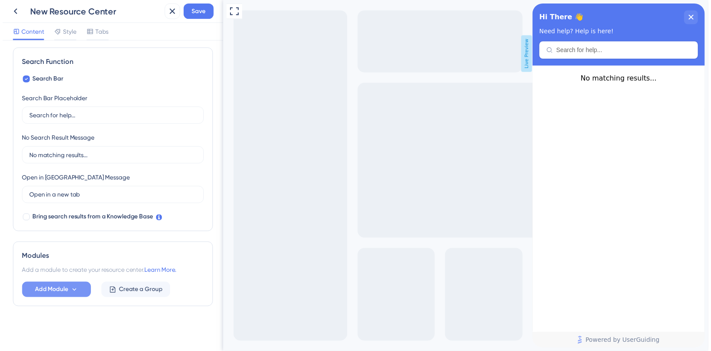
scroll to position [121, 0]
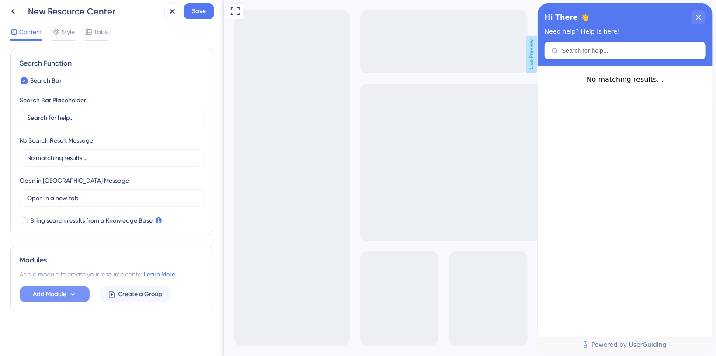
click at [21, 13] on div "New Resource Center" at bounding box center [83, 11] width 156 height 16
click at [16, 12] on icon at bounding box center [13, 11] width 10 height 10
